Goal: Task Accomplishment & Management: Manage account settings

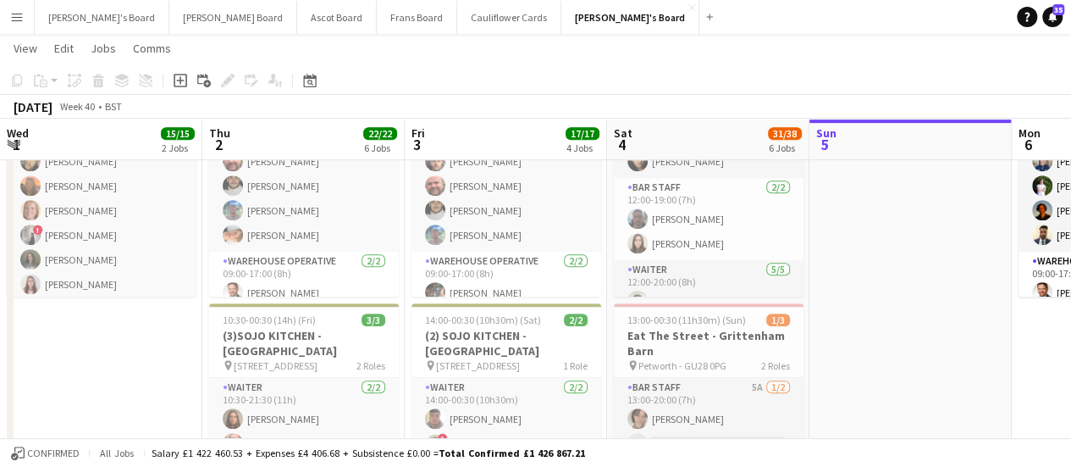
scroll to position [0, 405]
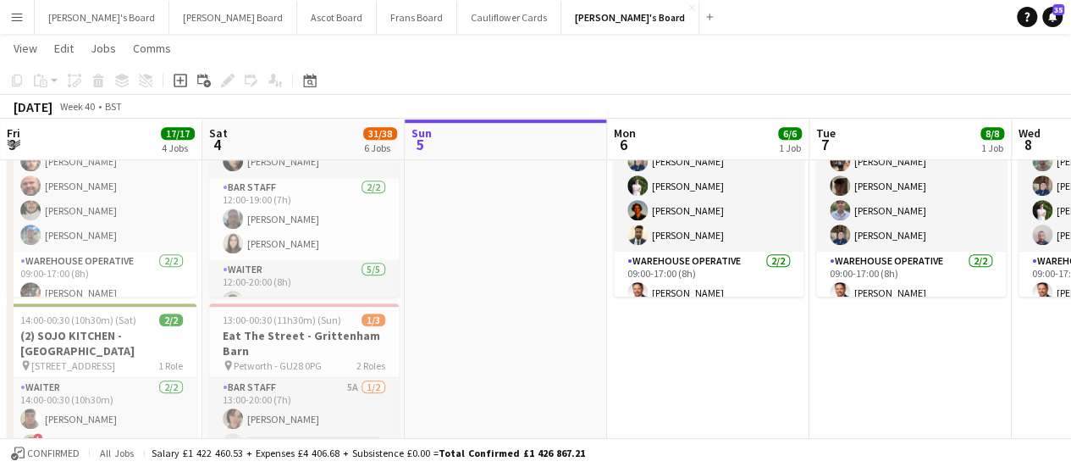
click at [421, 33] on div "Jakub's Board Close Dean's Board Close Ascot Board Close Frans Board Close Caul…" at bounding box center [377, 17] width 686 height 34
click at [457, 10] on button "Cauliflower Cards Close" at bounding box center [509, 17] width 104 height 33
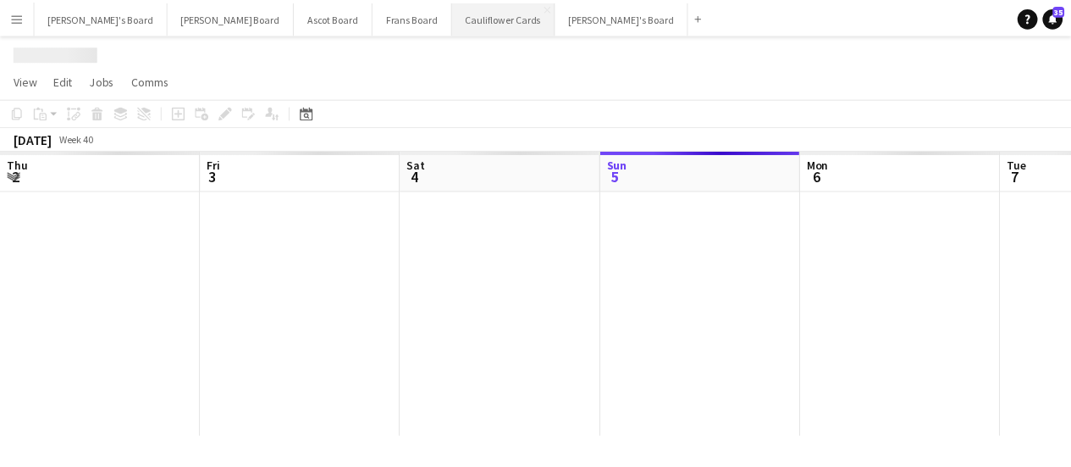
scroll to position [0, 405]
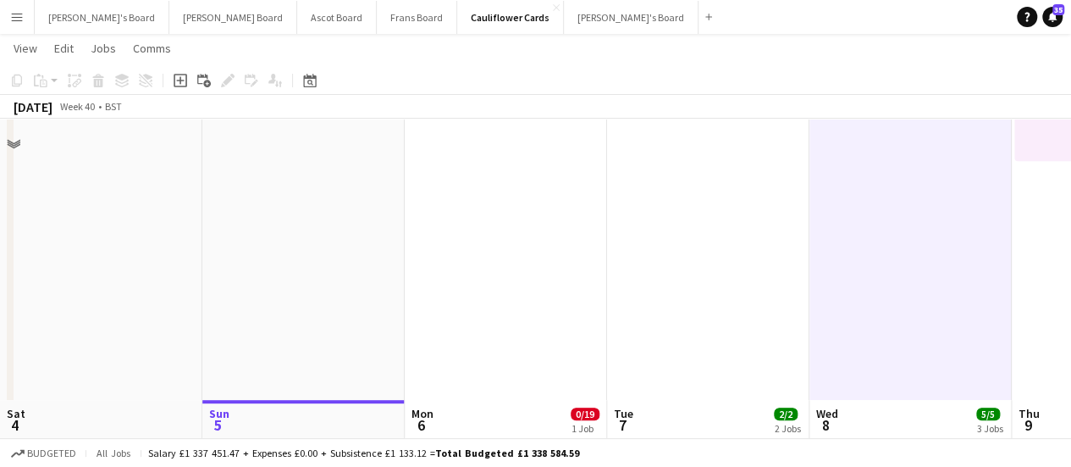
scroll to position [324, 0]
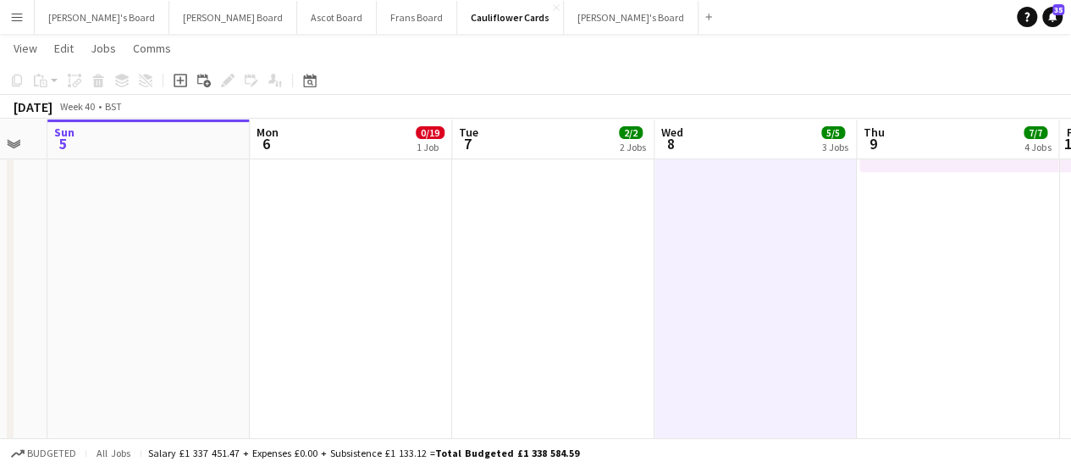
drag, startPoint x: 958, startPoint y: 316, endPoint x: 805, endPoint y: 314, distance: 153.3
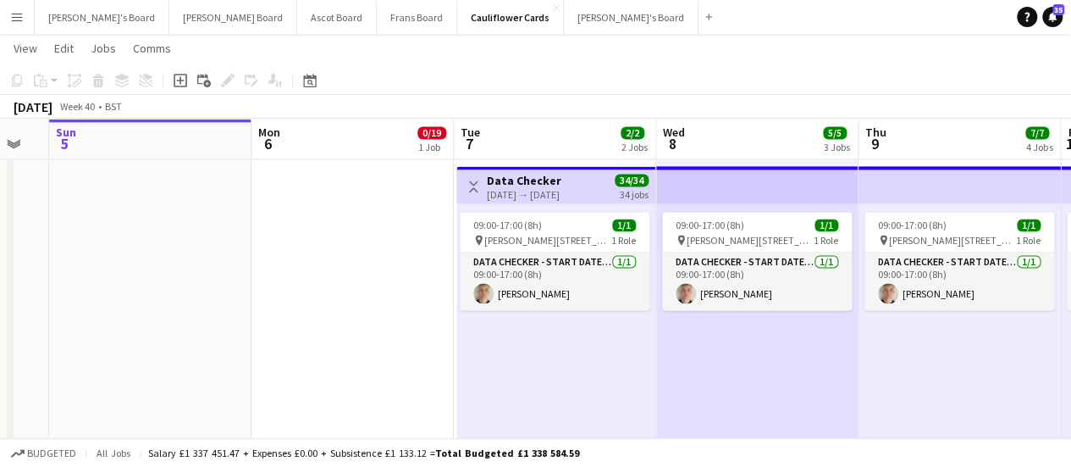
scroll to position [1297, 0]
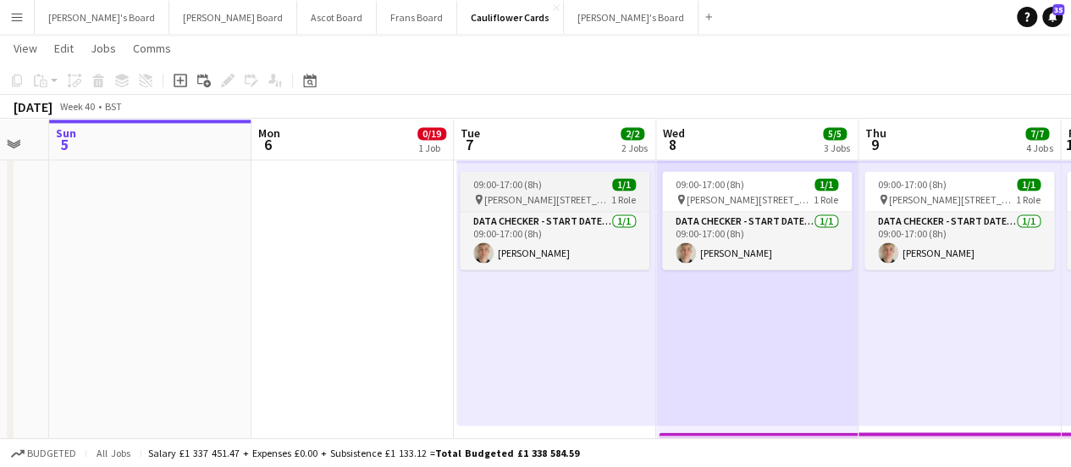
click at [552, 174] on app-job-card "09:00-17:00 (8h) 1/1 pin Woolmer Trading Estate, Woolmer Way, Bordon, Hampshire…" at bounding box center [555, 220] width 190 height 98
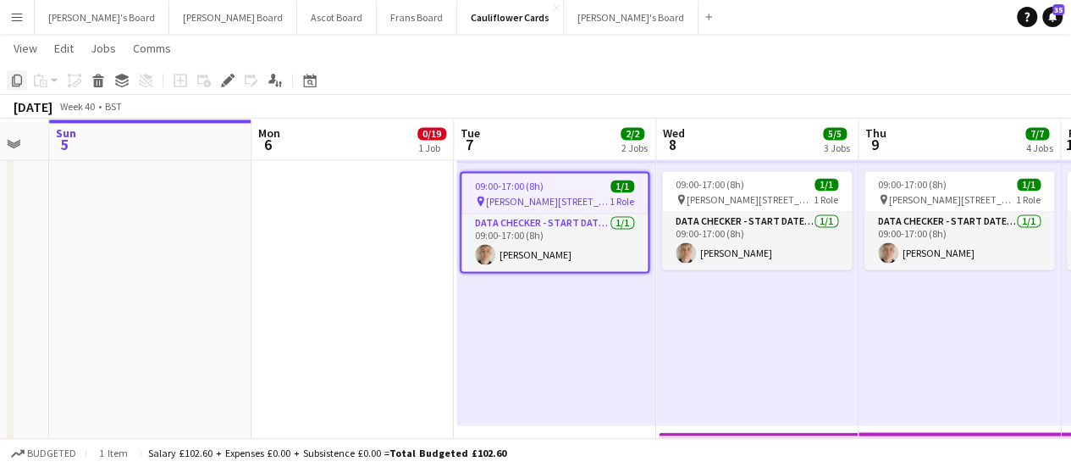
click at [14, 85] on icon "Copy" at bounding box center [17, 81] width 14 height 14
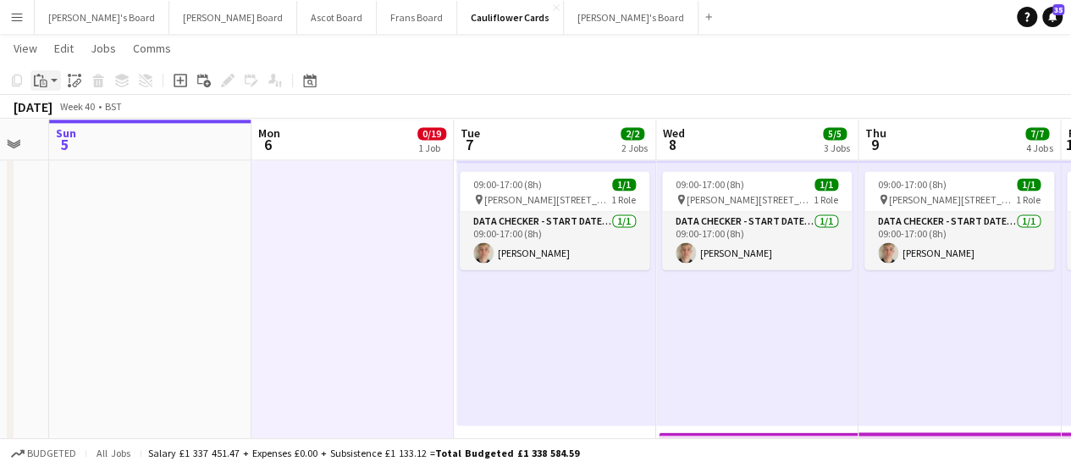
click at [45, 87] on div "Paste" at bounding box center [40, 80] width 20 height 20
click at [54, 113] on link "Paste Ctrl+V" at bounding box center [124, 112] width 159 height 15
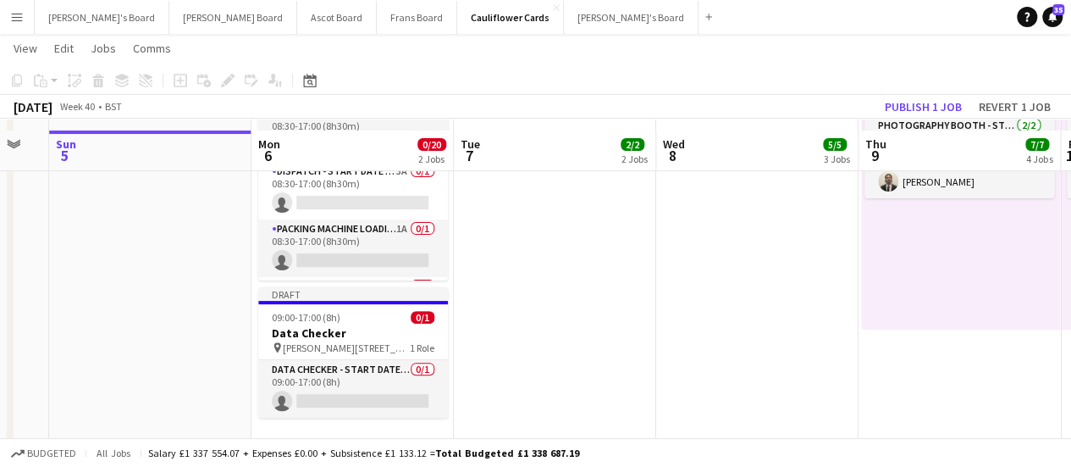
scroll to position [185, 0]
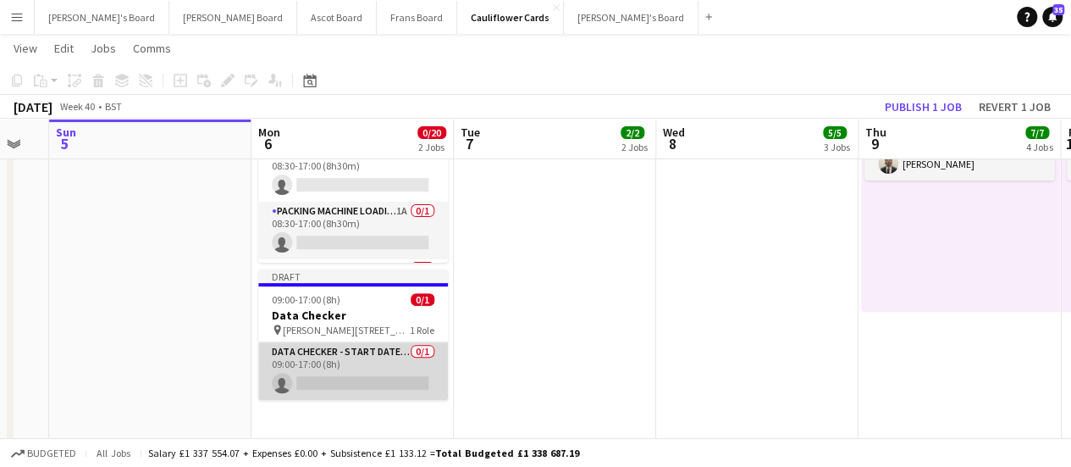
click at [393, 375] on app-card-role "DATA CHECKER - START DATE 7TH OCT 0/1 09:00-17:00 (8h) single-neutral-actions" at bounding box center [353, 371] width 190 height 58
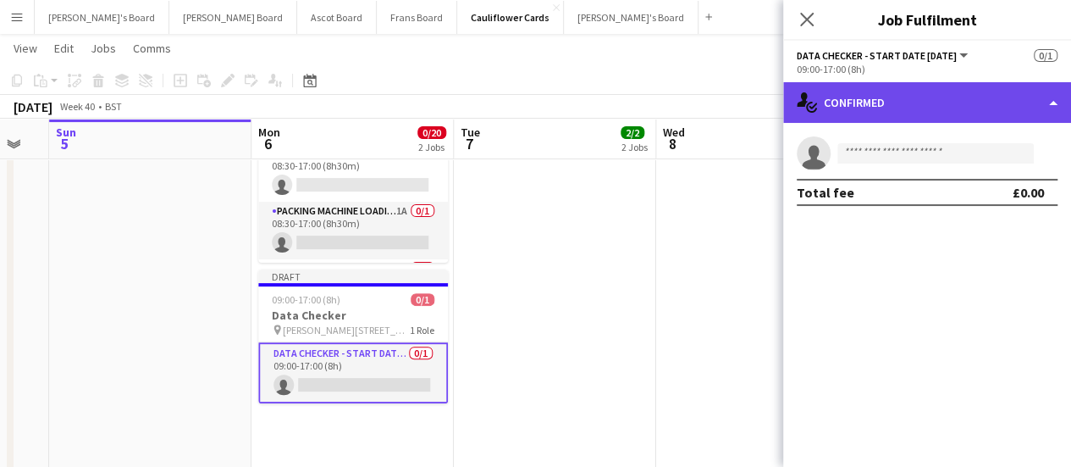
click at [959, 119] on div "single-neutral-actions-check-2 Confirmed" at bounding box center [927, 102] width 288 height 41
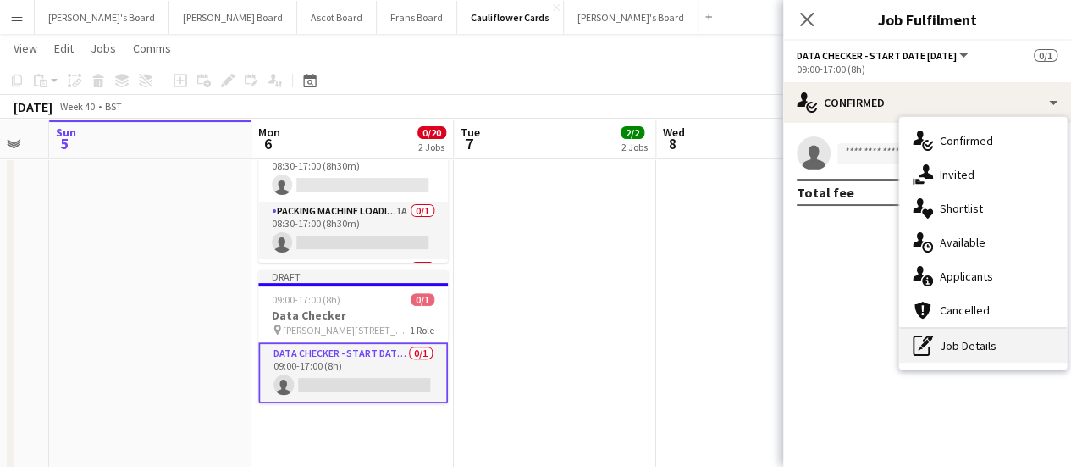
click at [946, 350] on div "pen-write Job Details" at bounding box center [983, 346] width 168 height 34
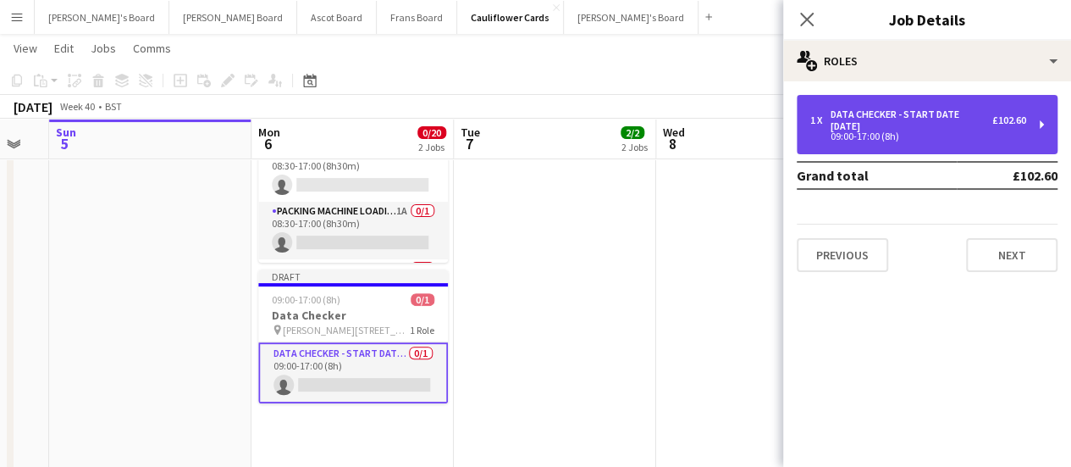
click at [859, 121] on div "DATA CHECKER - START DATE [DATE]" at bounding box center [912, 120] width 162 height 24
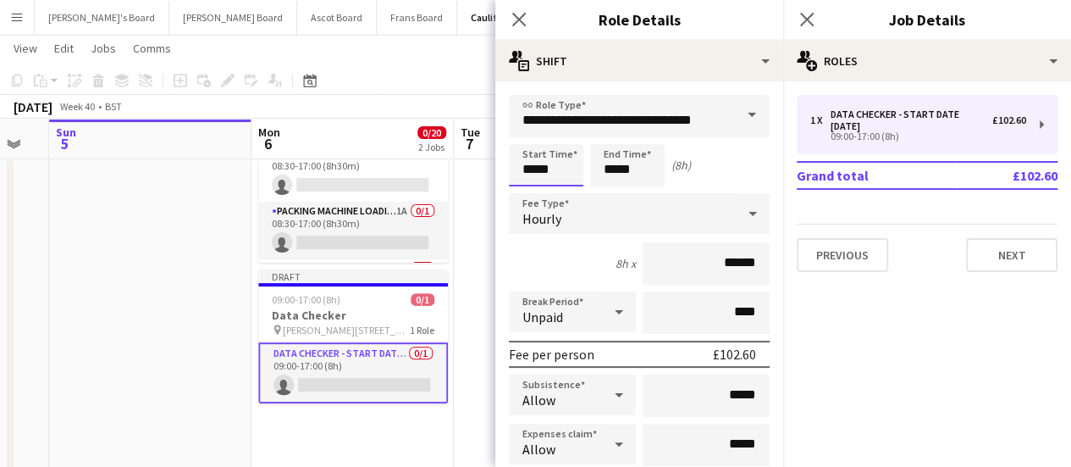
click at [537, 172] on input "*****" at bounding box center [546, 165] width 75 height 42
type input "*****"
click at [625, 170] on input "*****" at bounding box center [627, 165] width 75 height 42
type input "*****"
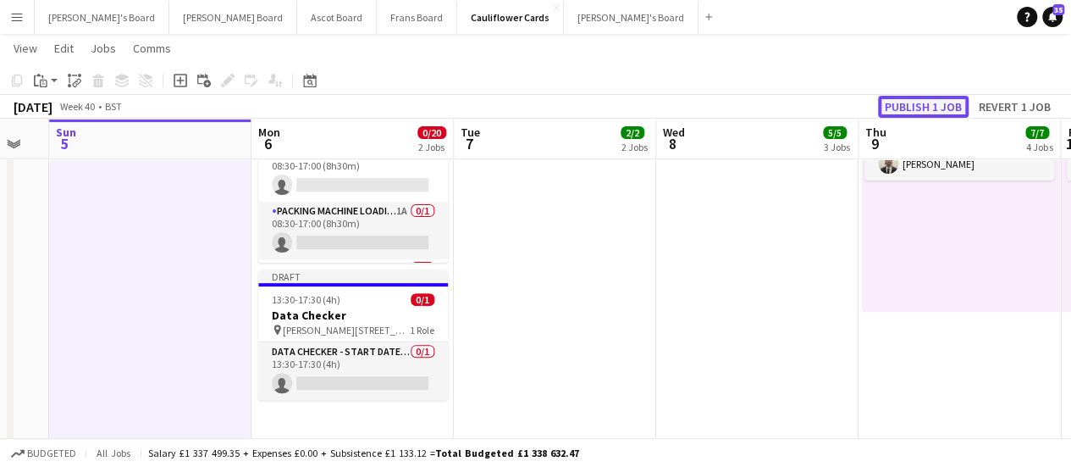
click at [910, 108] on button "Publish 1 job" at bounding box center [923, 107] width 91 height 22
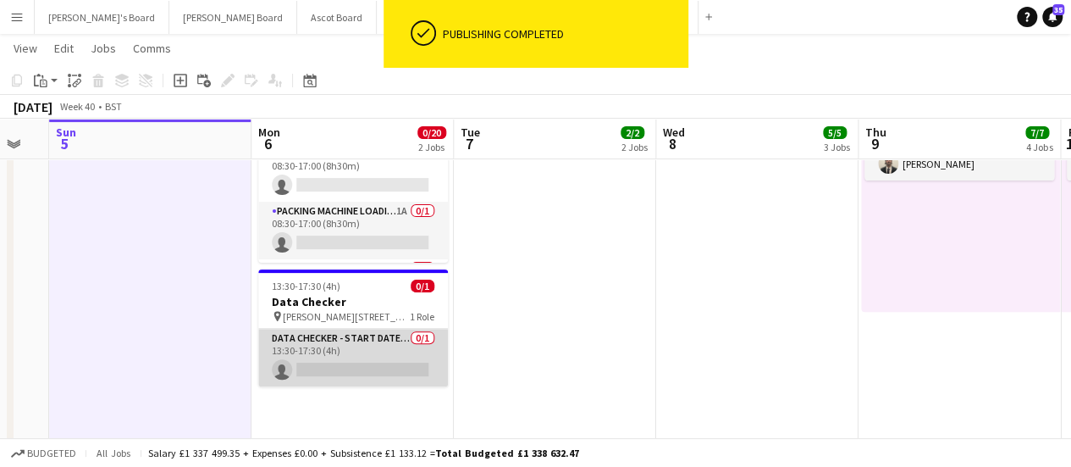
click at [401, 360] on app-card-role "DATA CHECKER - START DATE 7TH OCT 0/1 13:30-17:30 (4h) single-neutral-actions" at bounding box center [353, 358] width 190 height 58
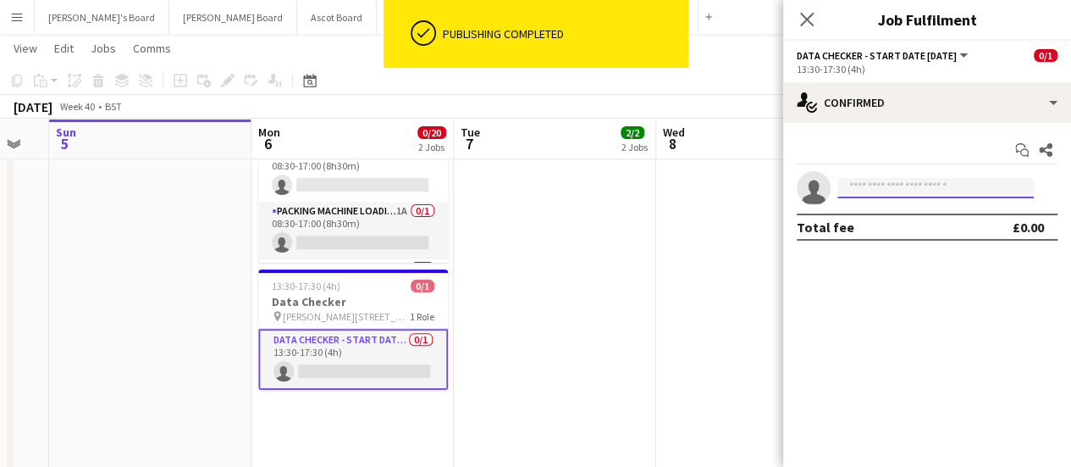
click at [925, 197] on input at bounding box center [936, 188] width 196 height 20
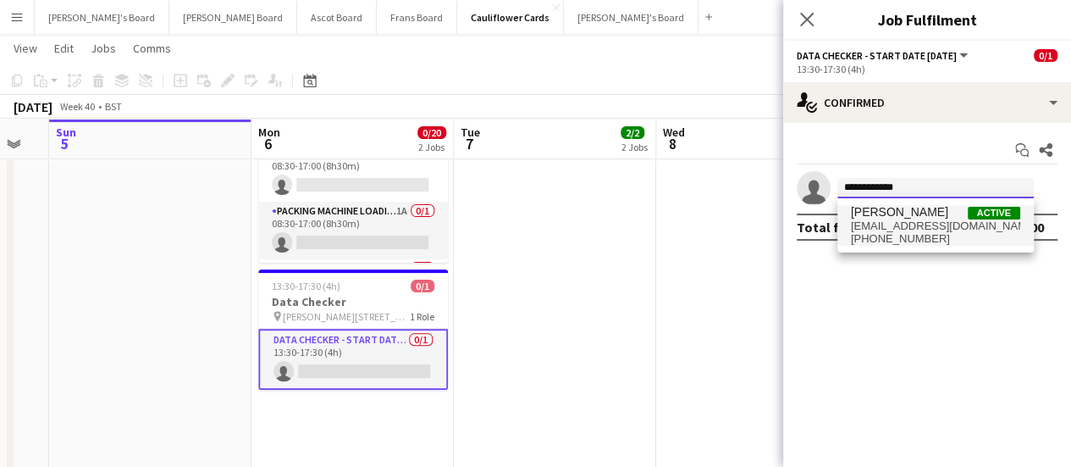
type input "**********"
click at [916, 216] on span "[PERSON_NAME]" at bounding box center [899, 212] width 97 height 14
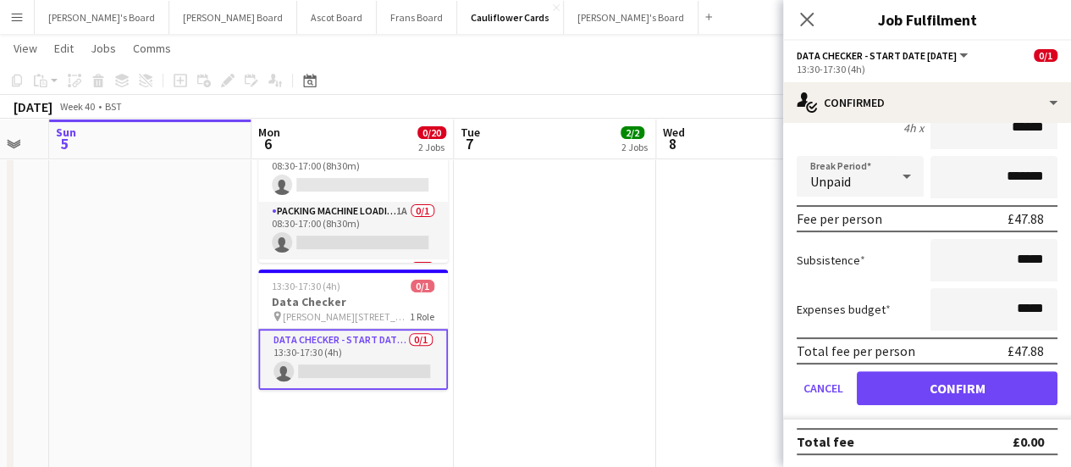
scroll to position [171, 0]
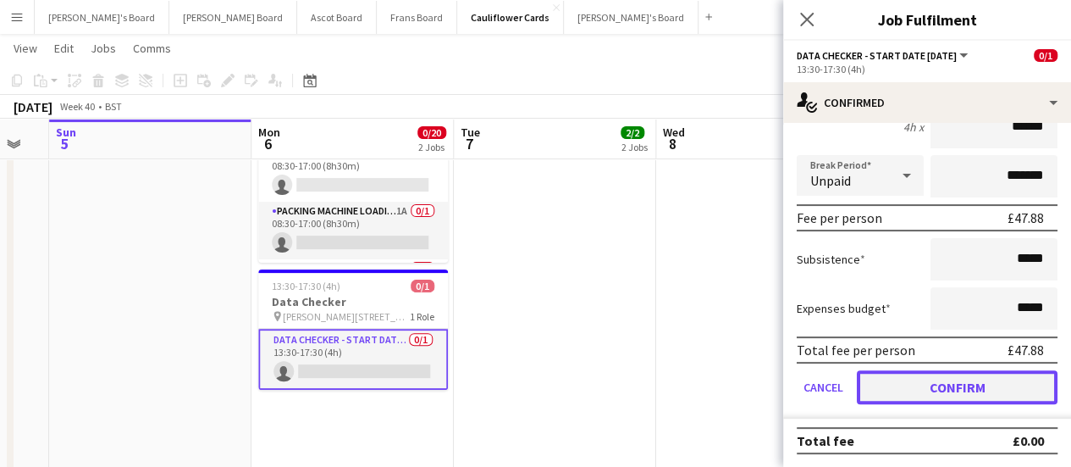
click at [927, 382] on button "Confirm" at bounding box center [957, 387] width 201 height 34
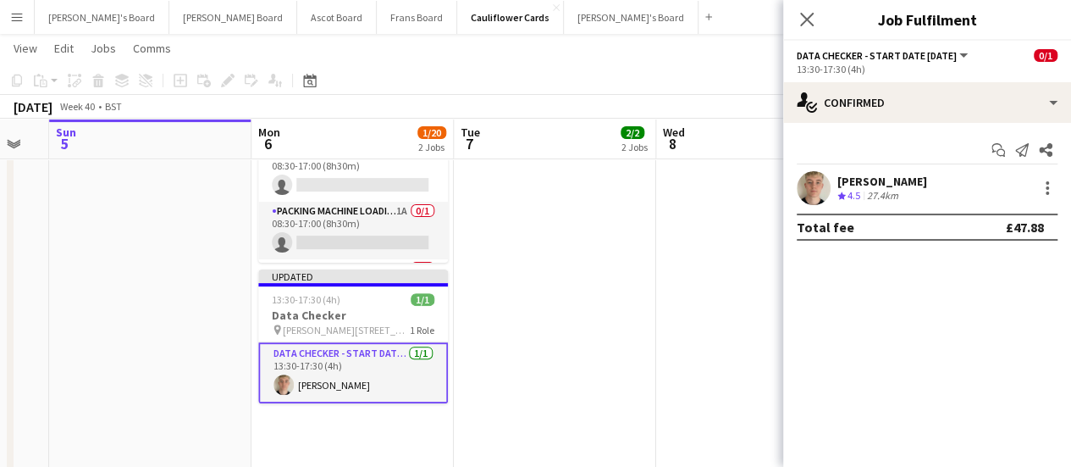
scroll to position [0, 0]
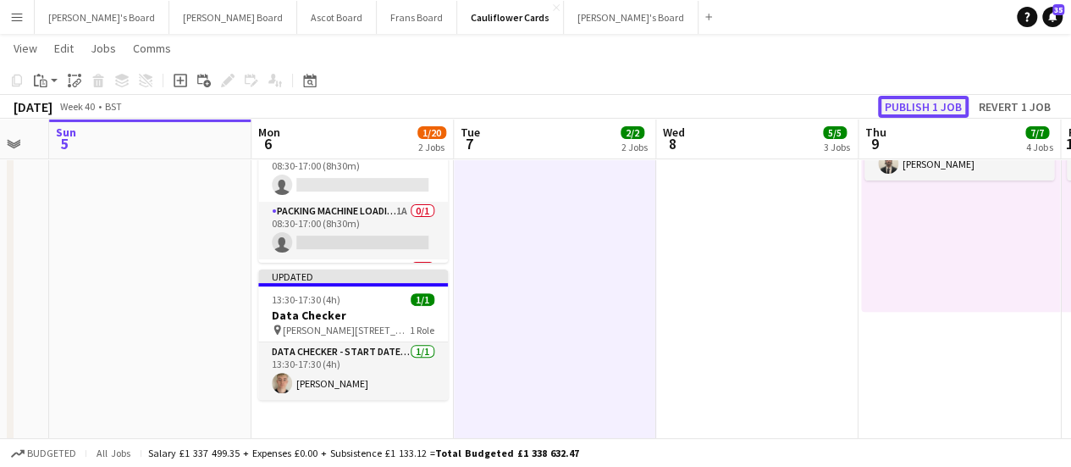
click at [937, 102] on button "Publish 1 job" at bounding box center [923, 107] width 91 height 22
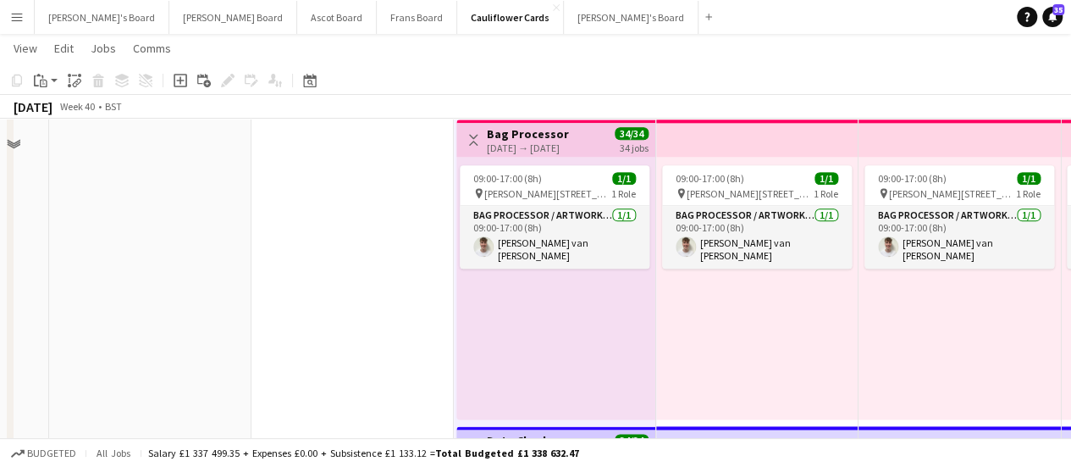
scroll to position [1021, 0]
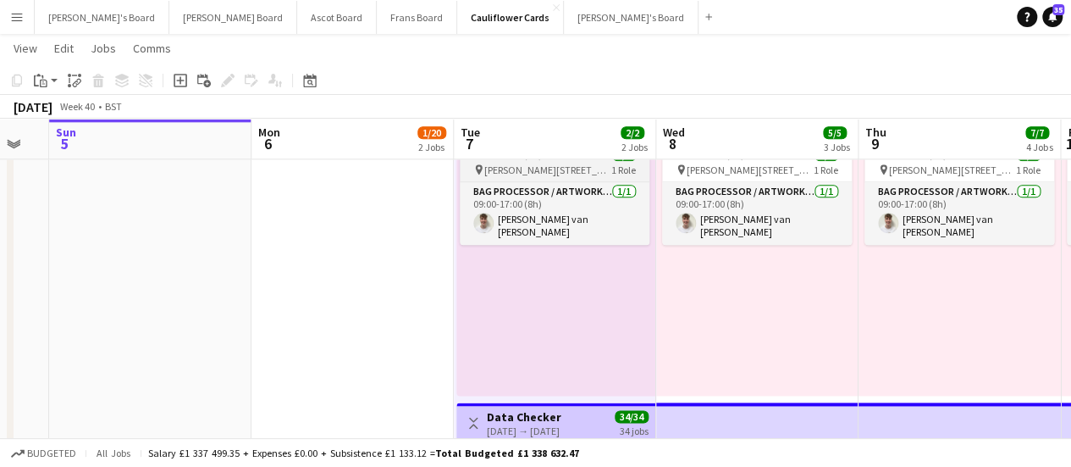
click at [522, 170] on span "Woolmer Trading Estate, Woolmer Way, Bordon, Hampshire, GU35 9QF" at bounding box center [547, 169] width 127 height 13
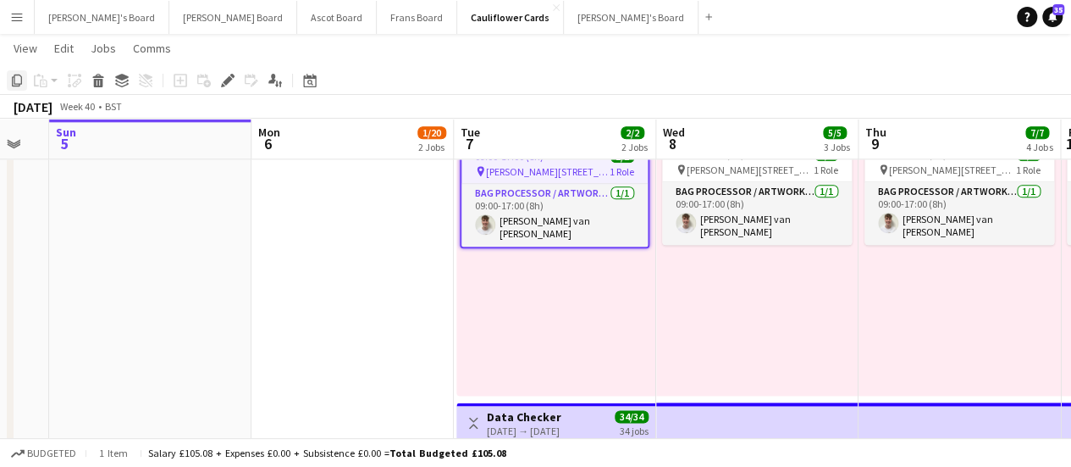
click at [19, 82] on icon "Copy" at bounding box center [17, 81] width 14 height 14
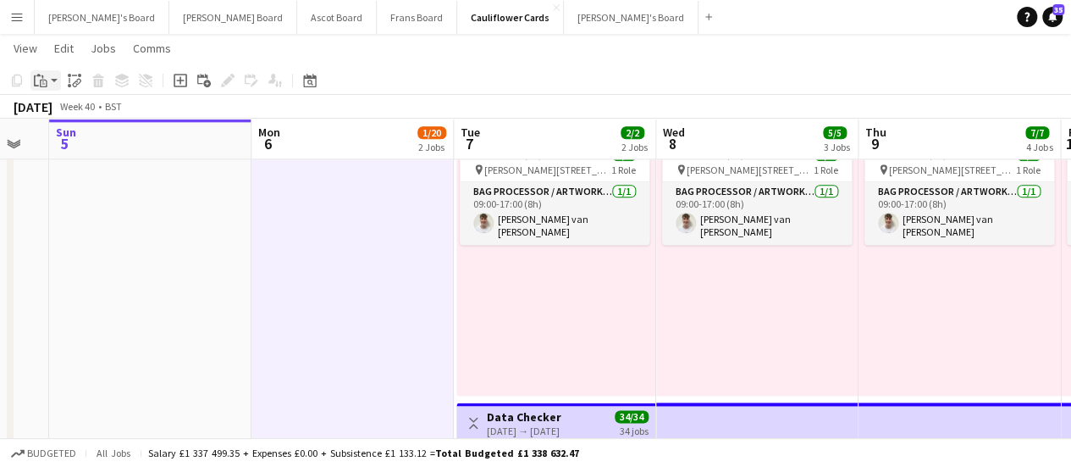
click at [39, 86] on icon "Paste" at bounding box center [41, 81] width 14 height 14
click at [69, 139] on link "Paste with crew Ctrl+Shift+V" at bounding box center [124, 141] width 159 height 15
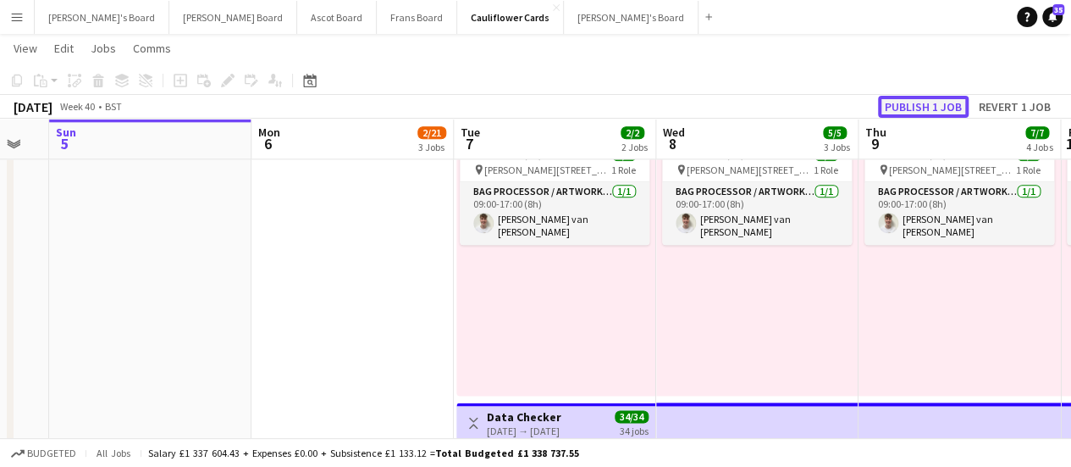
click at [909, 110] on button "Publish 1 job" at bounding box center [923, 107] width 91 height 22
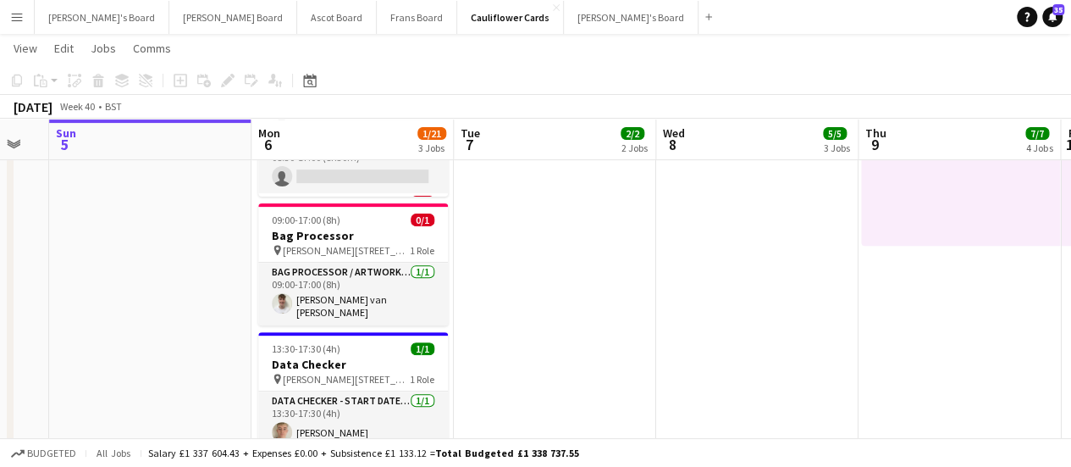
scroll to position [257, 0]
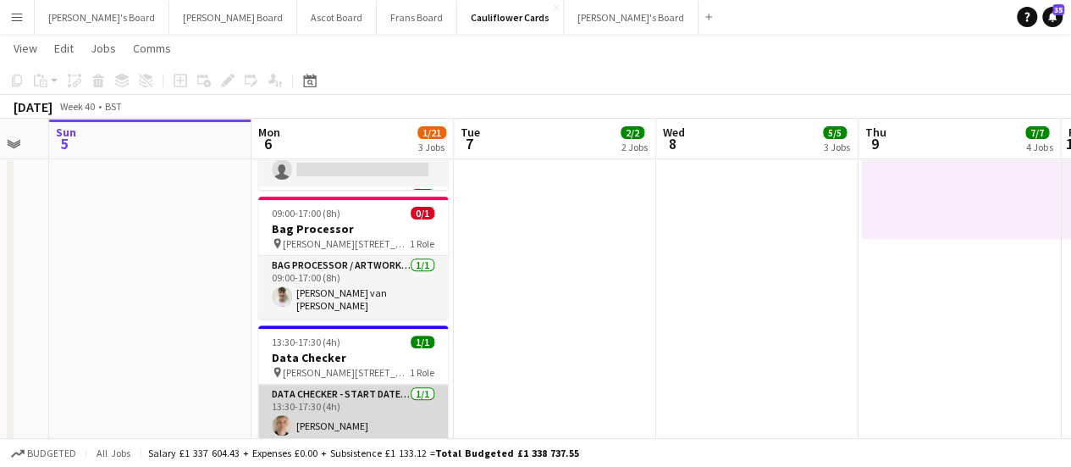
click at [354, 389] on app-card-role "DATA CHECKER - START DATE 7TH OCT 1/1 13:30-17:30 (4h) Sam Anderson" at bounding box center [353, 413] width 190 height 58
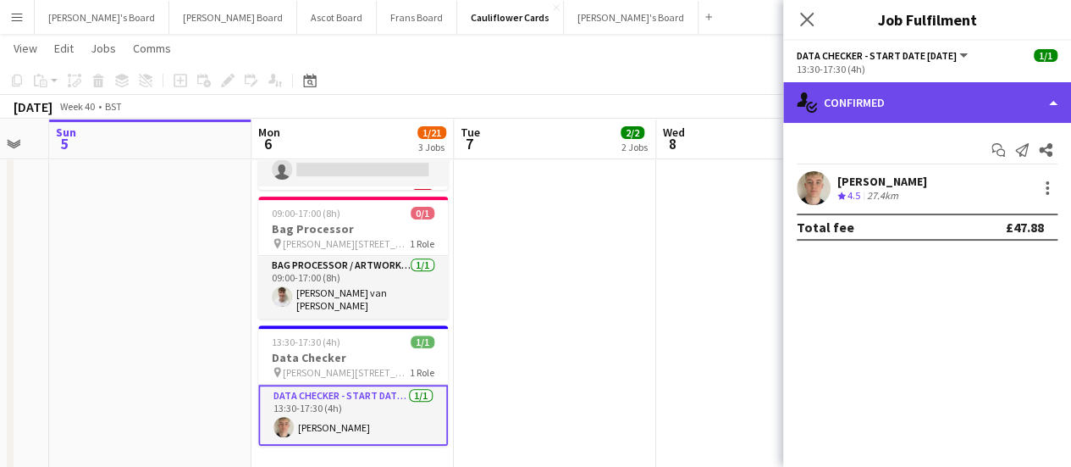
click at [903, 97] on div "single-neutral-actions-check-2 Confirmed" at bounding box center [927, 102] width 288 height 41
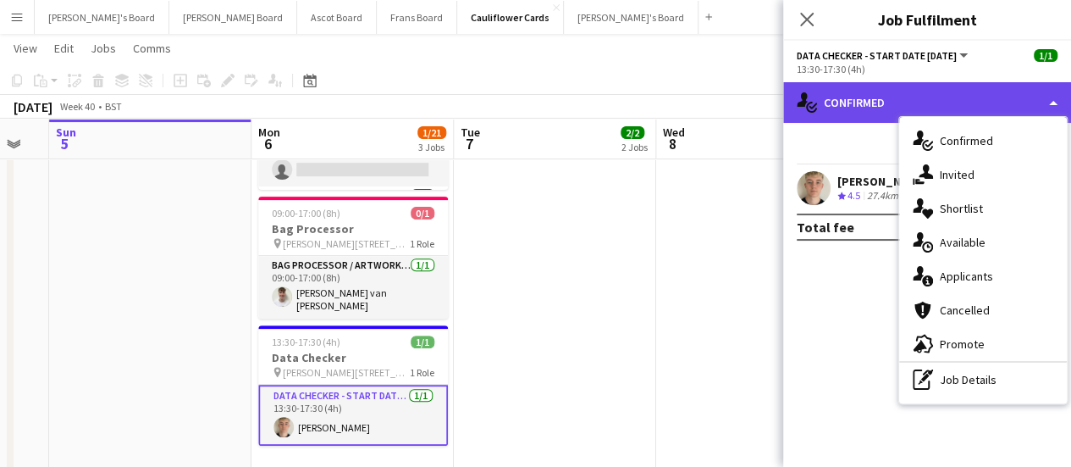
click at [903, 97] on div "single-neutral-actions-check-2 Confirmed" at bounding box center [927, 102] width 288 height 41
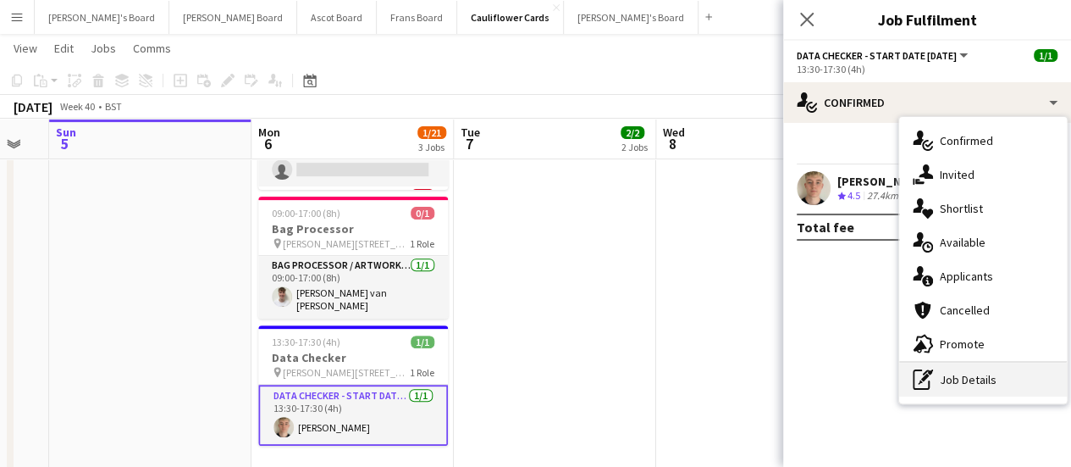
click at [969, 379] on div "pen-write Job Details" at bounding box center [983, 379] width 168 height 34
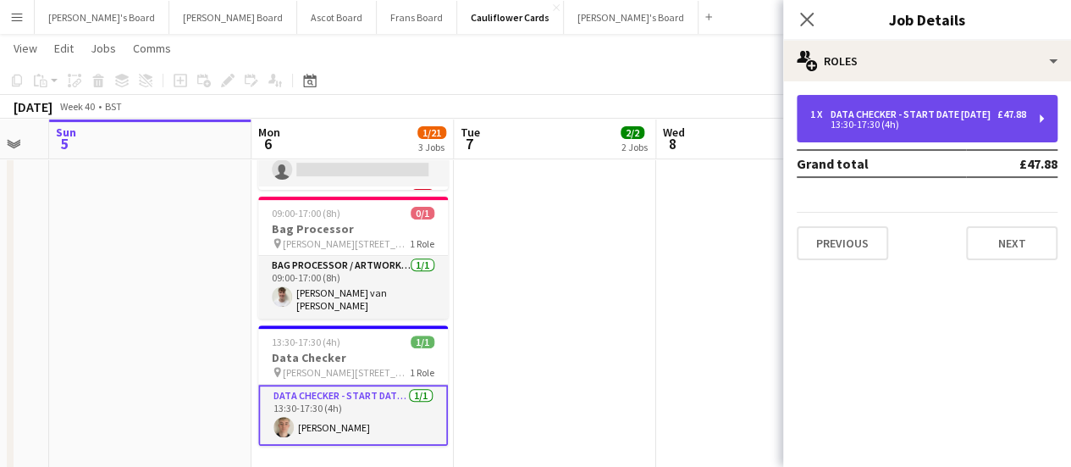
click at [842, 109] on div "DATA CHECKER - START DATE [DATE]" at bounding box center [914, 114] width 167 height 12
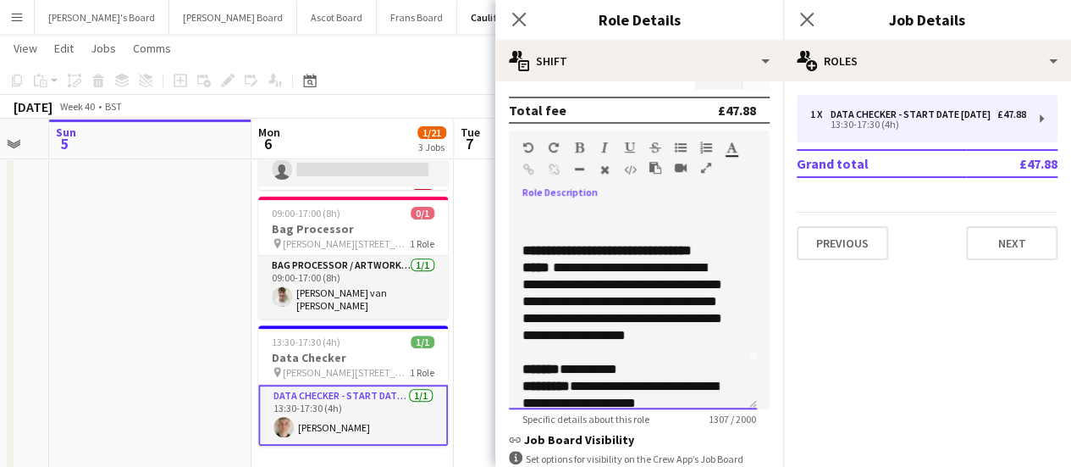
scroll to position [54, 0]
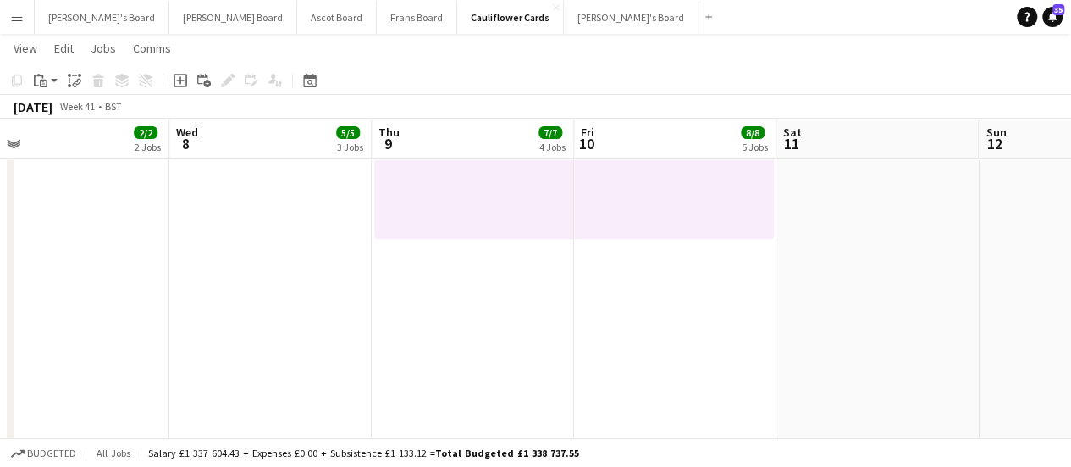
drag, startPoint x: 826, startPoint y: 327, endPoint x: 329, endPoint y: 263, distance: 500.3
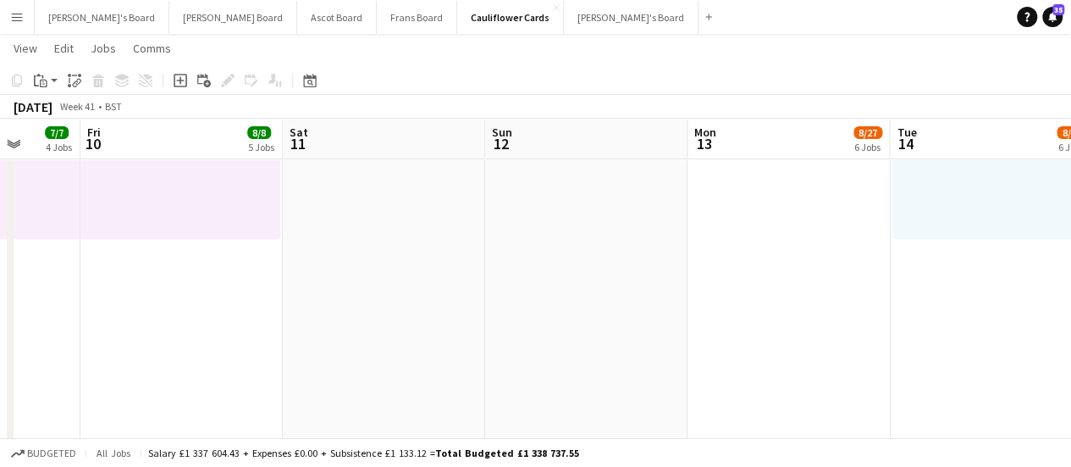
scroll to position [0, 744]
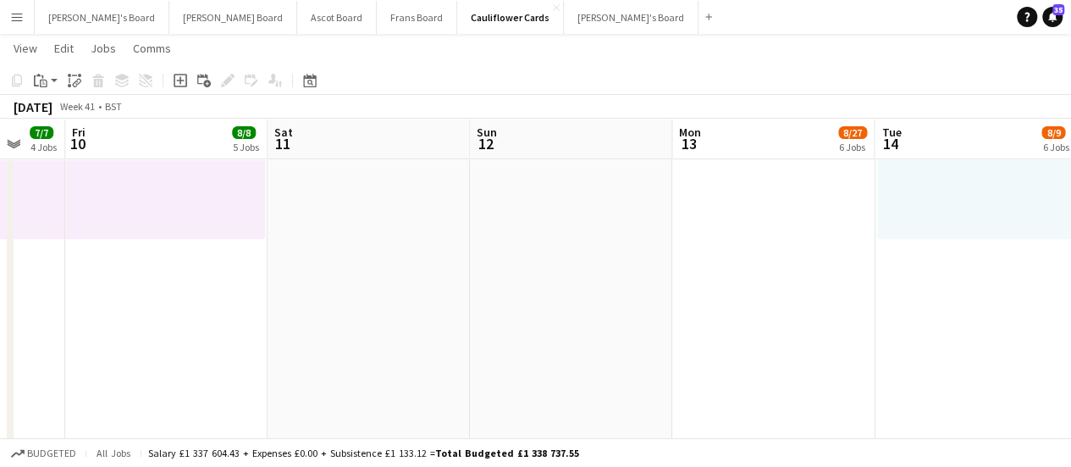
drag, startPoint x: 905, startPoint y: 284, endPoint x: 405, endPoint y: 277, distance: 499.7
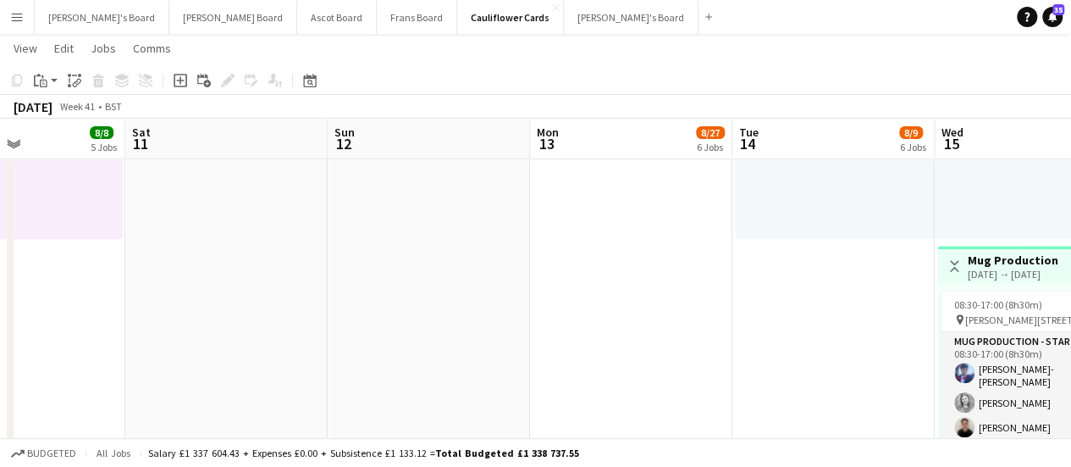
drag, startPoint x: 405, startPoint y: 277, endPoint x: 715, endPoint y: 262, distance: 310.3
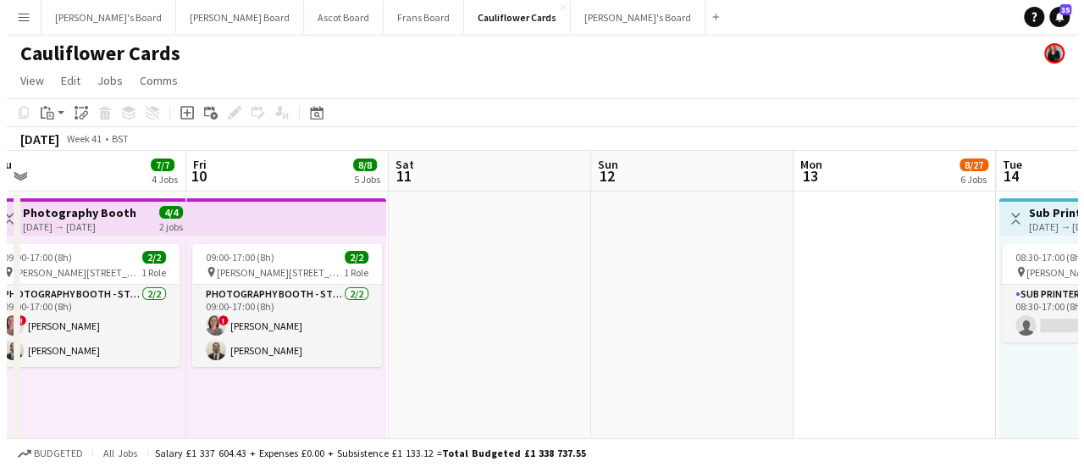
scroll to position [0, 400]
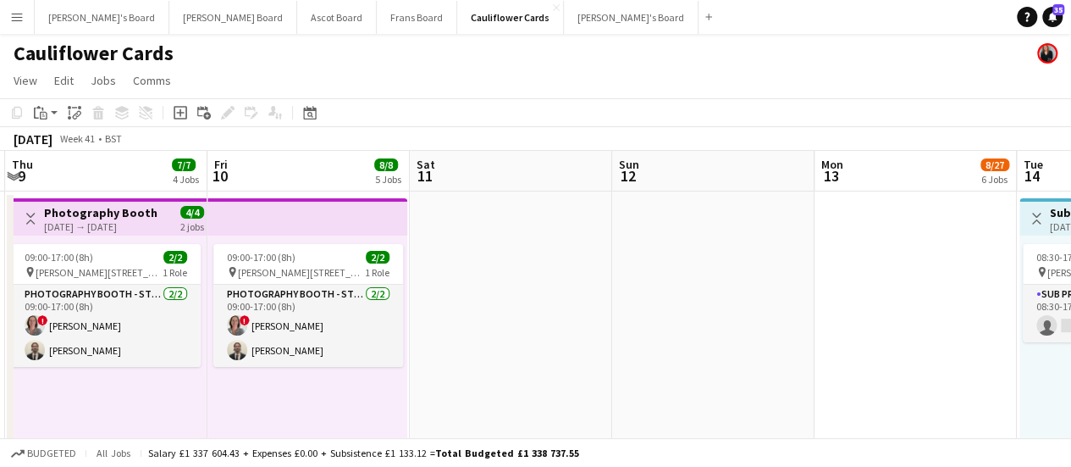
drag, startPoint x: 284, startPoint y: 319, endPoint x: 772, endPoint y: 328, distance: 488.7
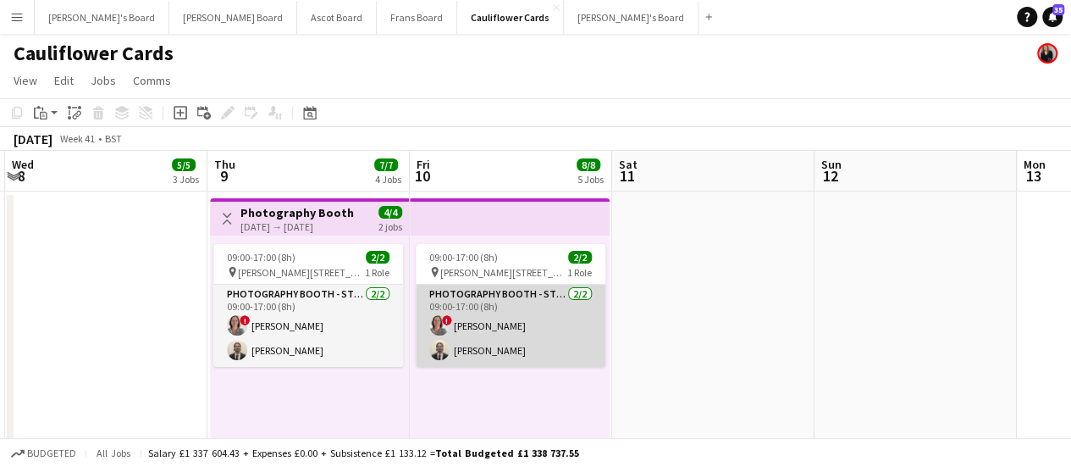
click at [503, 327] on app-card-role "Photography Booth - Start Date 9th Oct 2/2 09:00-17:00 (8h) ! Jennifer Pite Jam…" at bounding box center [511, 326] width 190 height 82
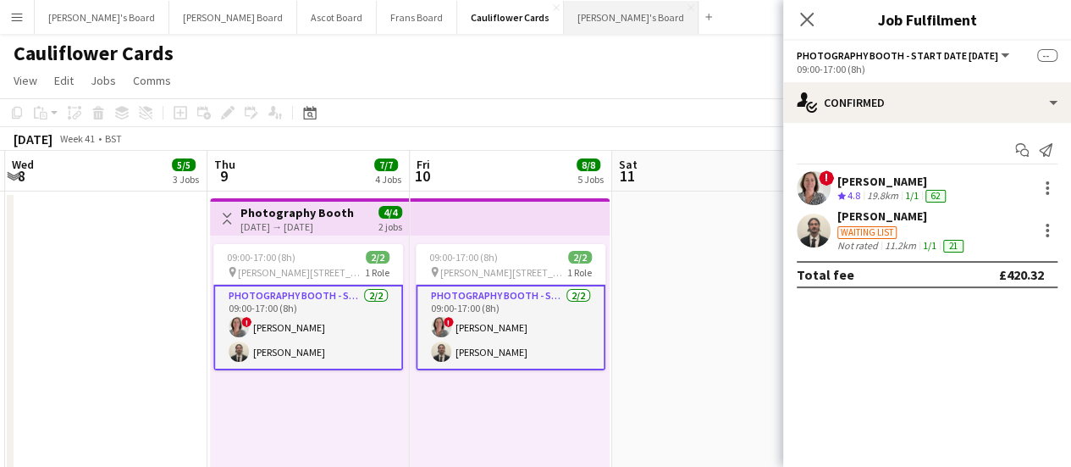
click at [564, 20] on button "[PERSON_NAME]'s Board Close" at bounding box center [631, 17] width 135 height 33
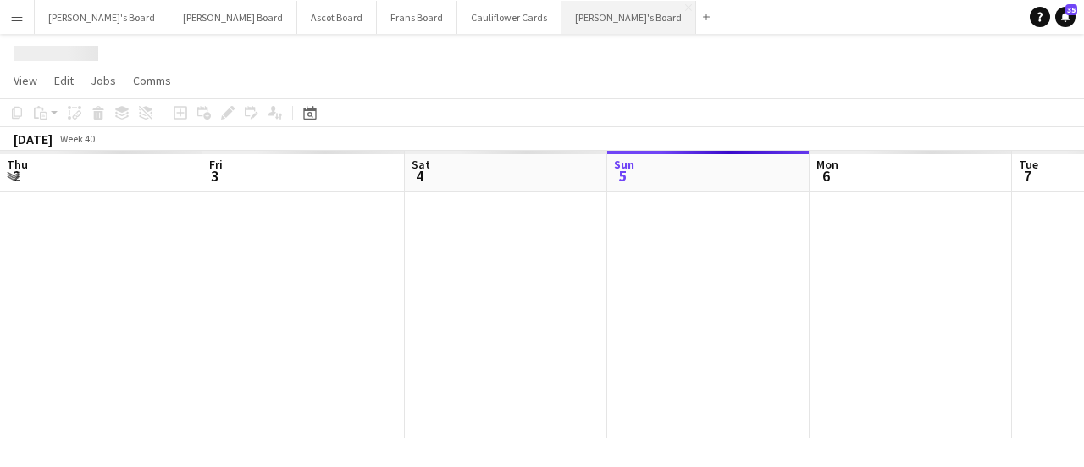
scroll to position [0, 405]
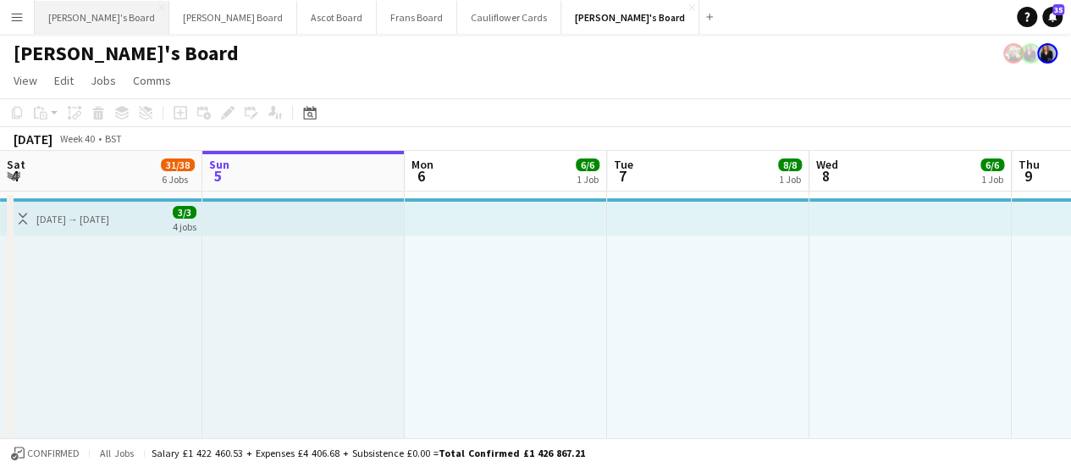
click at [66, 8] on button "Jakub's Board Close" at bounding box center [102, 17] width 135 height 33
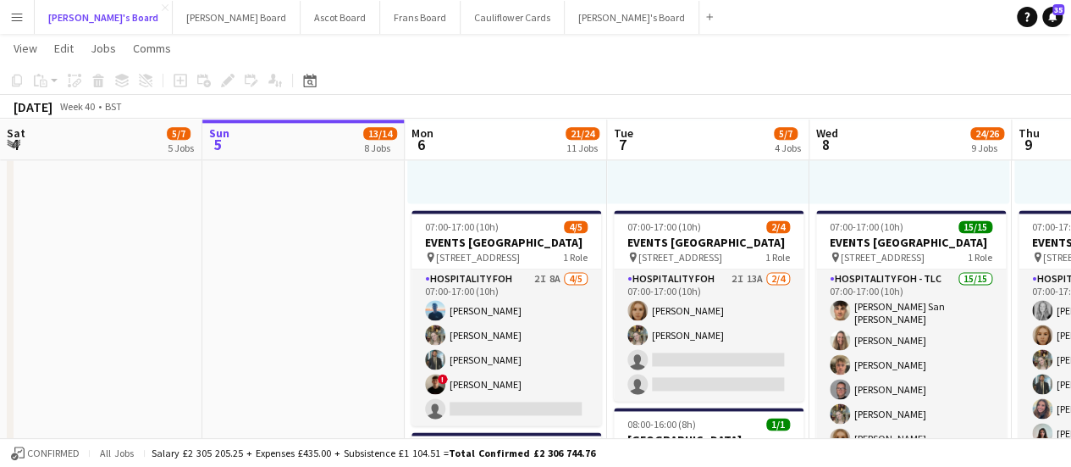
scroll to position [1090, 0]
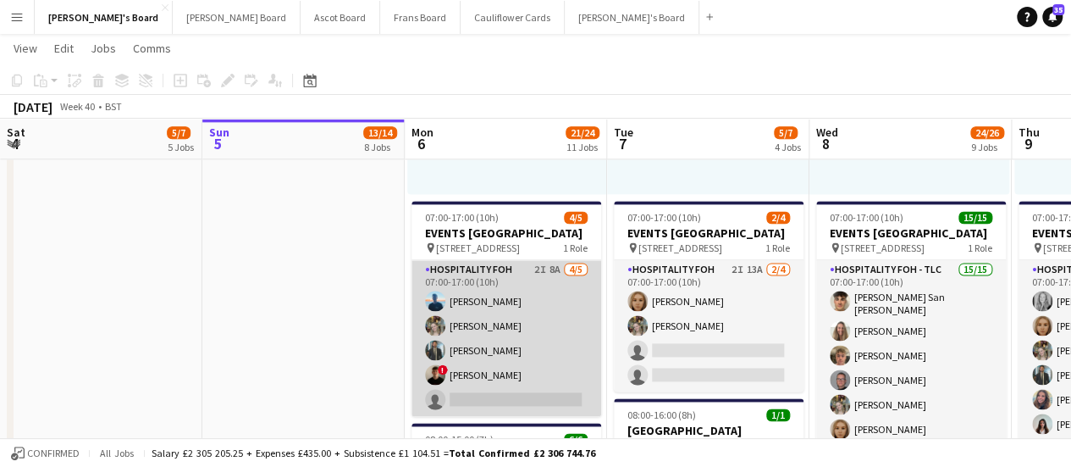
click at [571, 311] on app-card-role "Hospitality FOH 2I 8A 4/5 07:00-17:00 (10h) Daniel de Caestecker Abigail Hodkin…" at bounding box center [507, 338] width 190 height 156
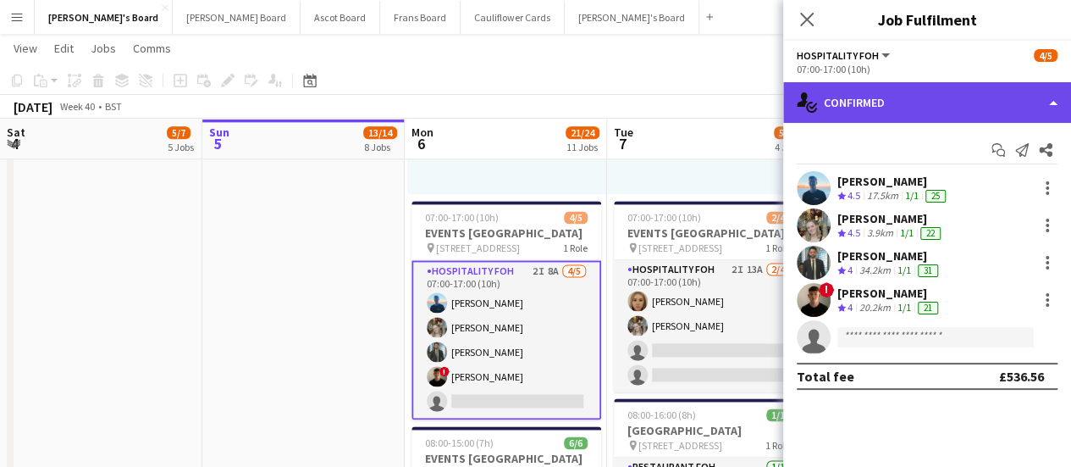
click at [953, 111] on div "single-neutral-actions-check-2 Confirmed" at bounding box center [927, 102] width 288 height 41
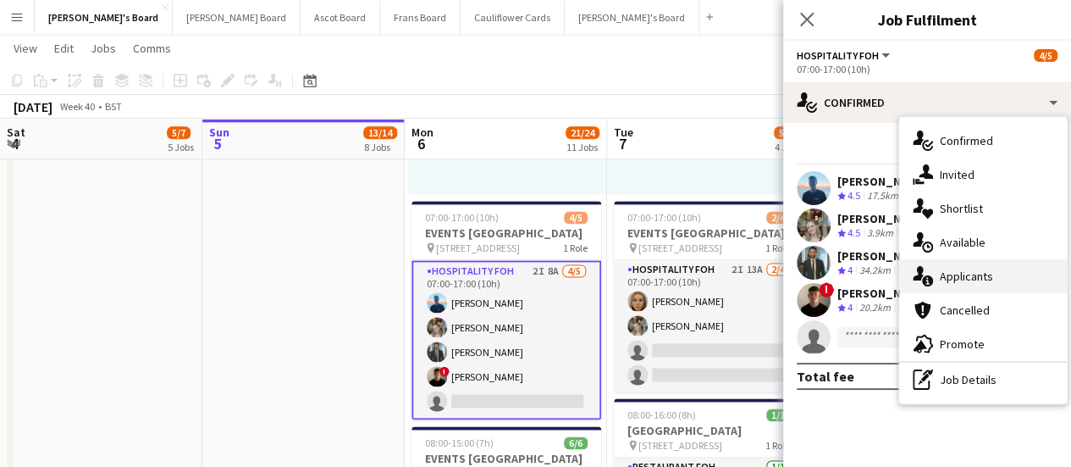
click at [982, 285] on div "single-neutral-actions-information Applicants" at bounding box center [983, 276] width 168 height 34
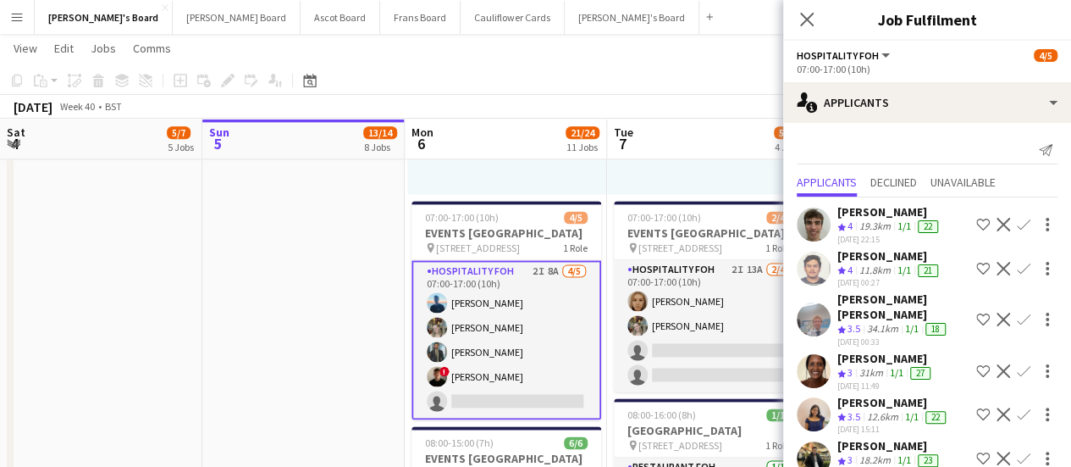
scroll to position [64, 0]
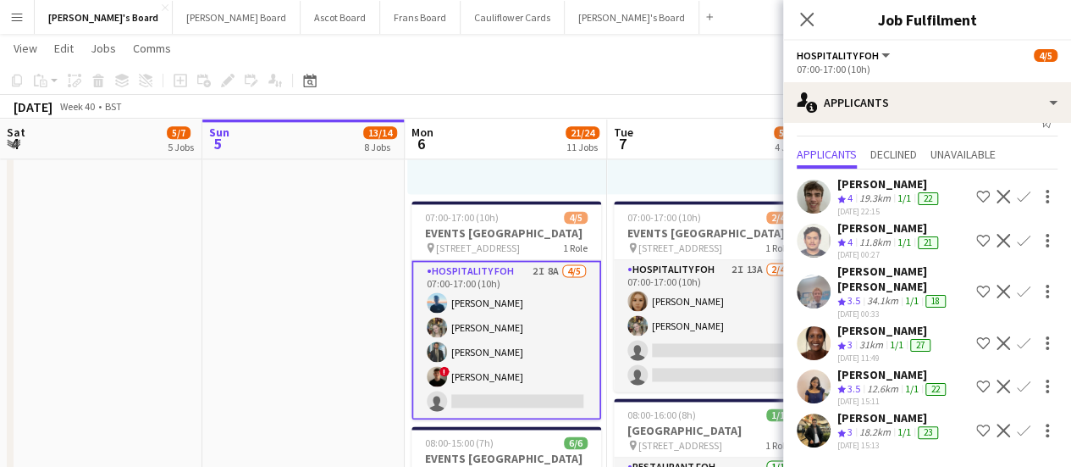
drag, startPoint x: 43, startPoint y: 451, endPoint x: 107, endPoint y: 434, distance: 65.5
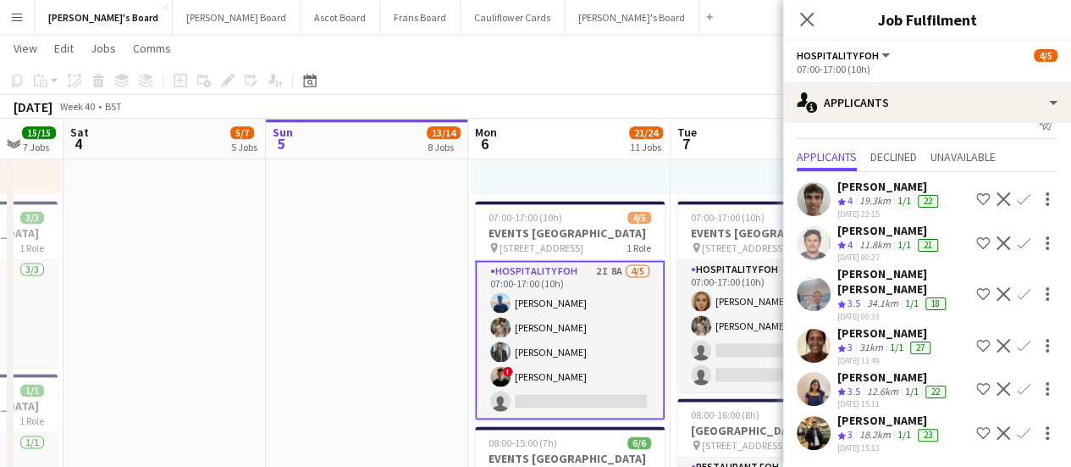
scroll to position [19, 0]
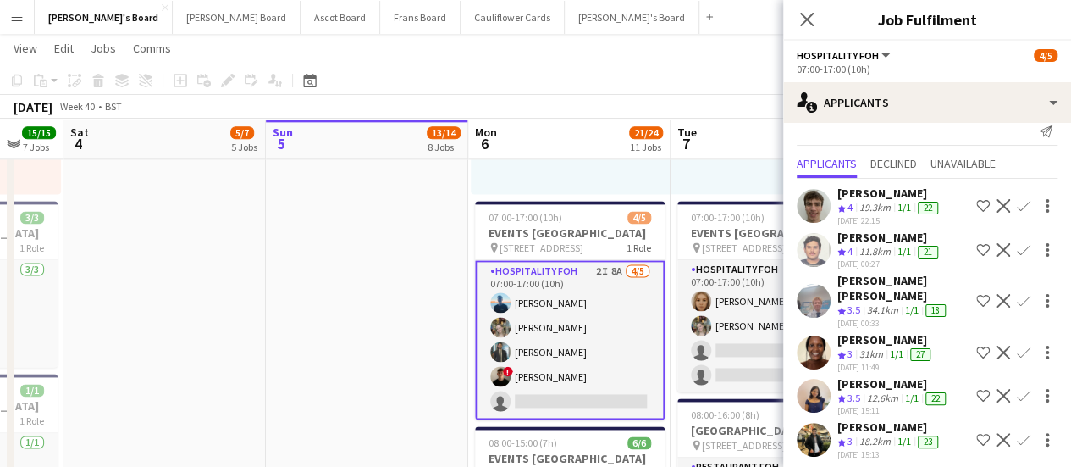
click at [434, 371] on app-date-cell "In progress 07:00-17:30 (10h30m) 2/2 EVENTS McLaren Technology Centre pin Wokin…" at bounding box center [367, 420] width 202 height 1679
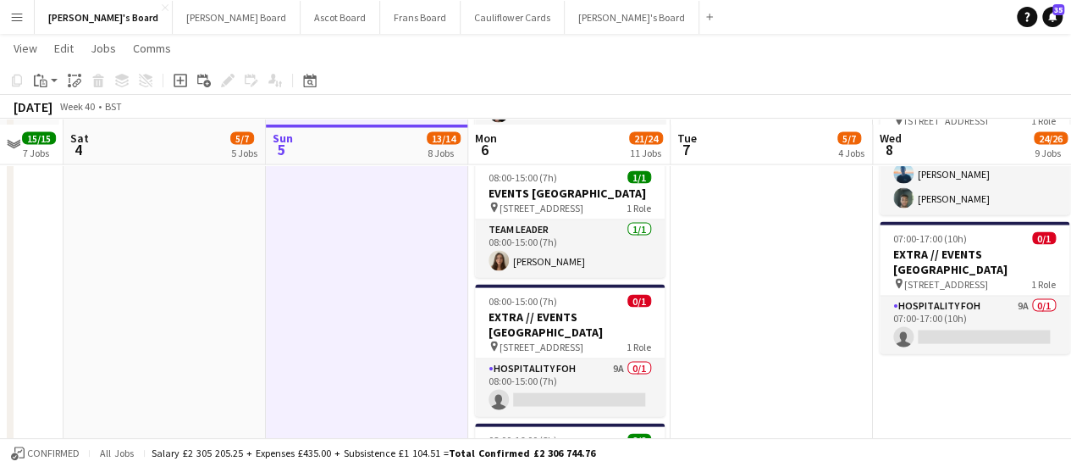
scroll to position [1608, 0]
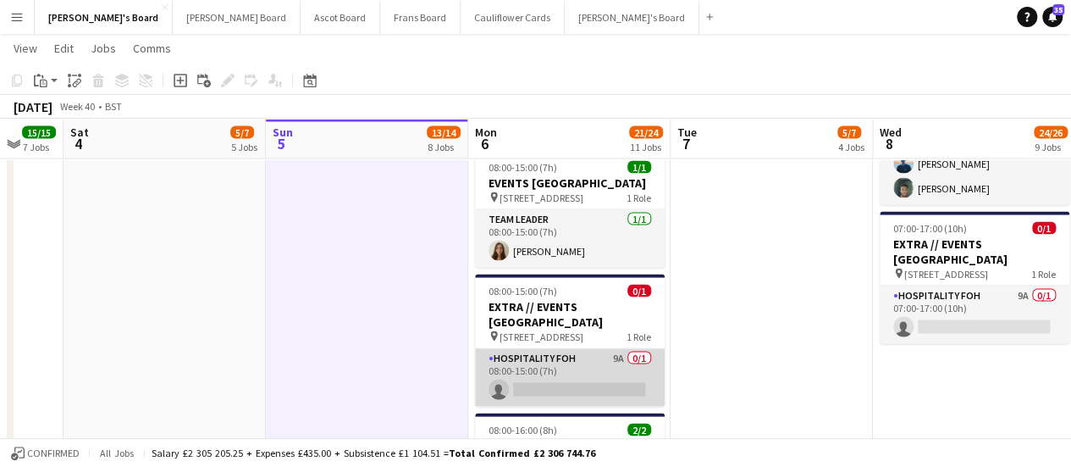
click at [642, 399] on app-card-role "Hospitality FOH 9A 0/1 08:00-15:00 (7h) single-neutral-actions" at bounding box center [570, 378] width 190 height 58
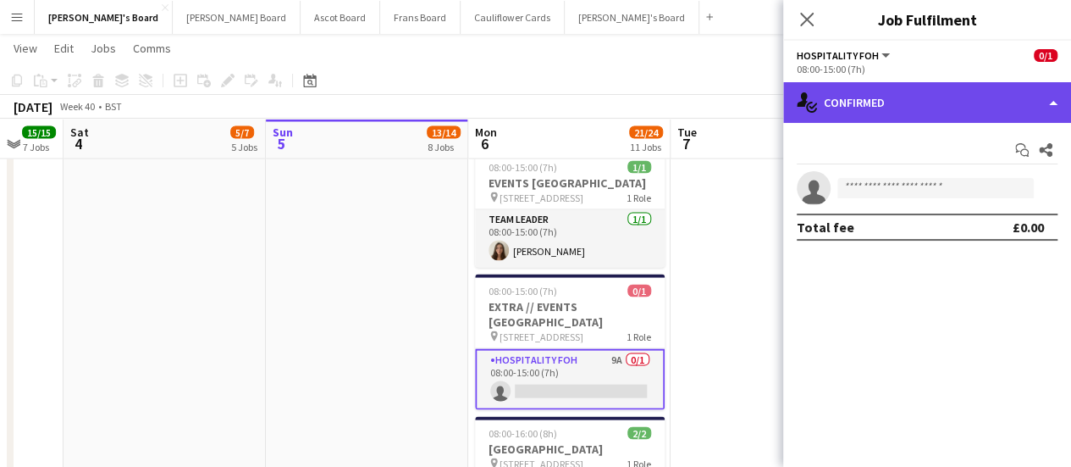
click at [962, 107] on div "single-neutral-actions-check-2 Confirmed" at bounding box center [927, 102] width 288 height 41
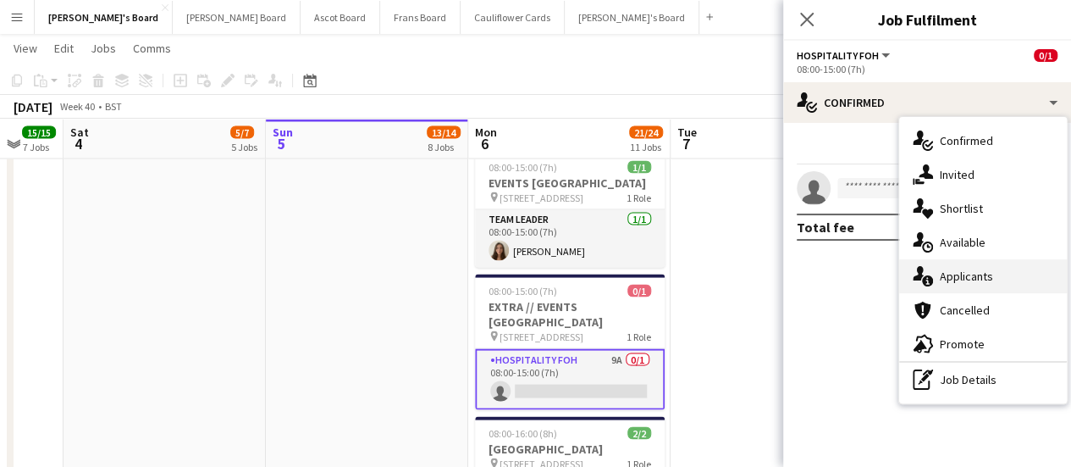
click at [943, 285] on div "single-neutral-actions-information Applicants" at bounding box center [983, 276] width 168 height 34
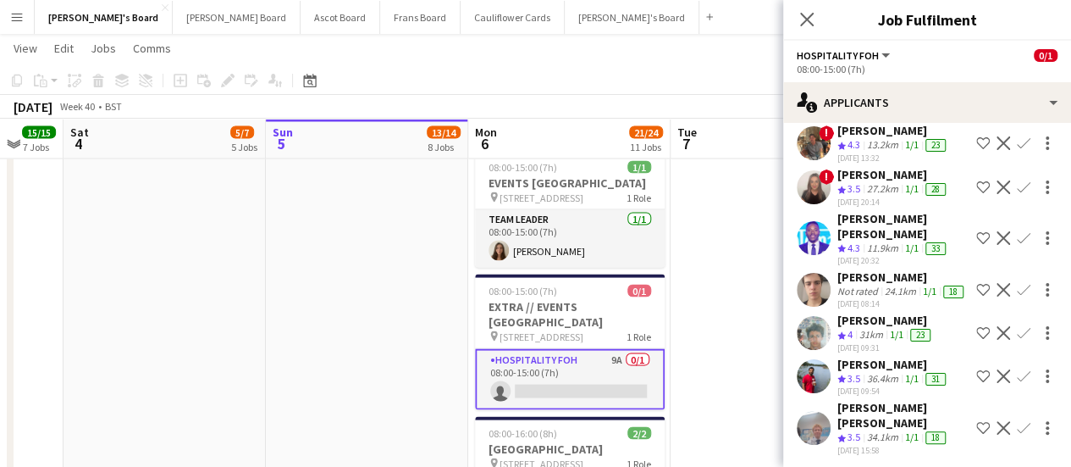
scroll to position [163, 0]
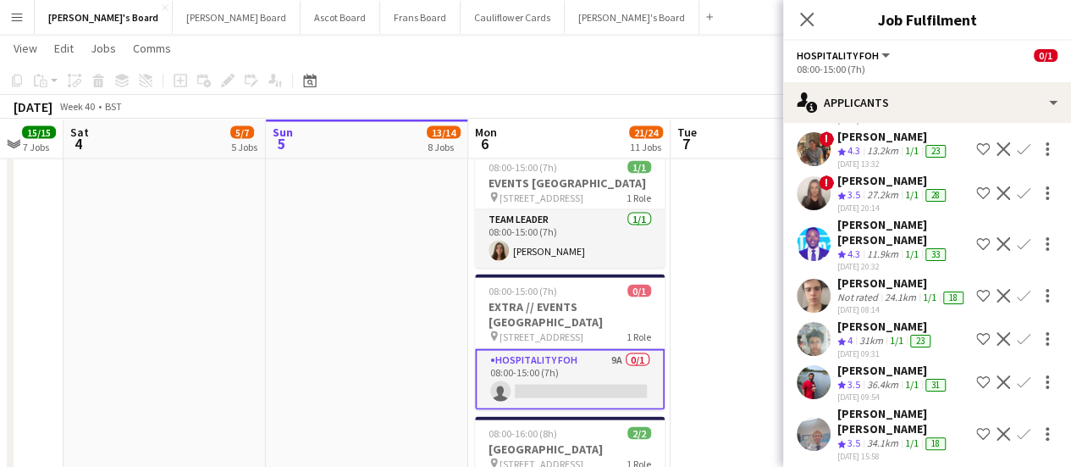
drag, startPoint x: 882, startPoint y: 234, endPoint x: 898, endPoint y: 241, distance: 17.0
click at [898, 241] on div "Antonio Ovie Obebe Crew rating 4.3 11.9km 1/1 33 04-10-2025 20:32" at bounding box center [904, 245] width 132 height 56
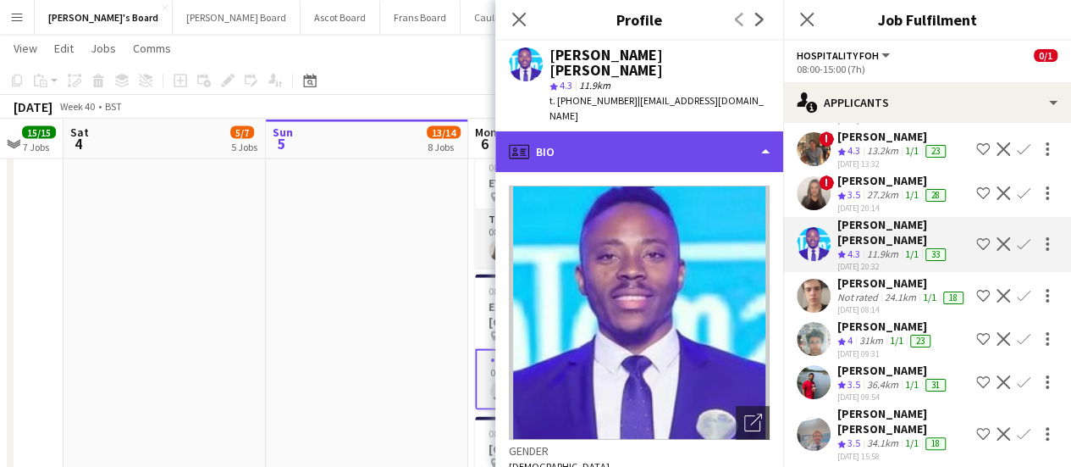
click at [733, 131] on div "profile Bio" at bounding box center [639, 151] width 288 height 41
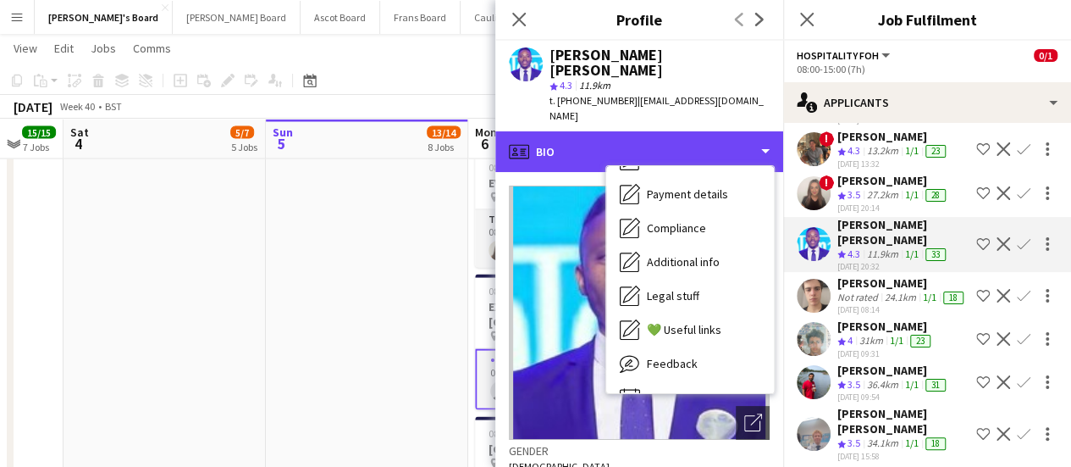
scroll to position [261, 0]
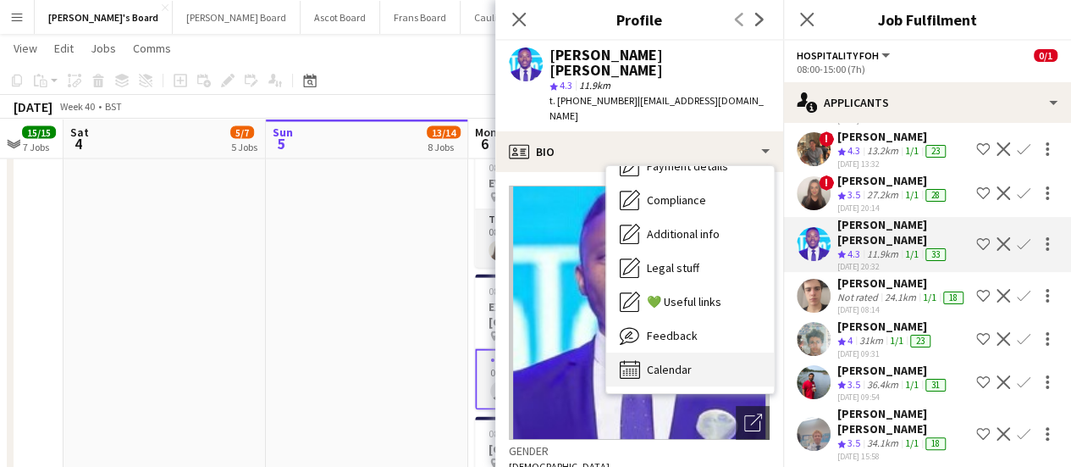
click at [707, 352] on div "Calendar Calendar" at bounding box center [690, 369] width 168 height 34
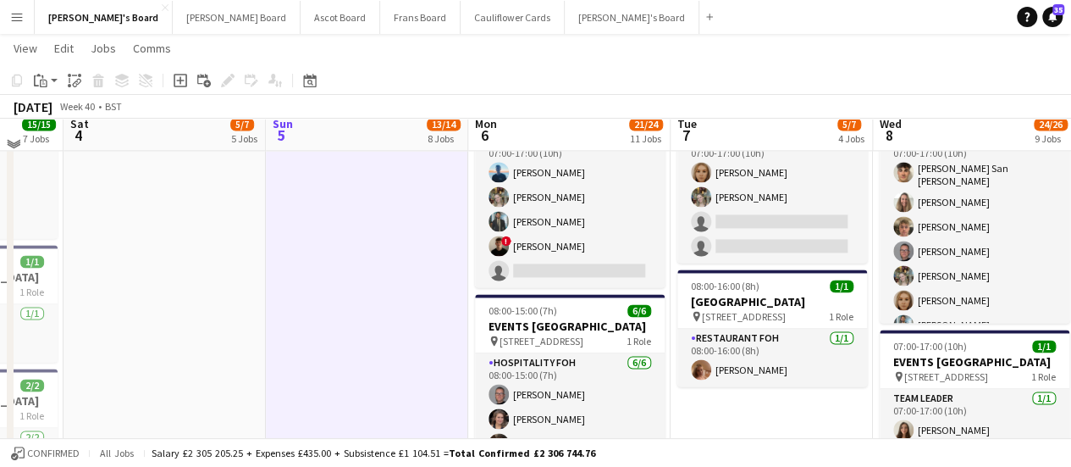
scroll to position [1206, 0]
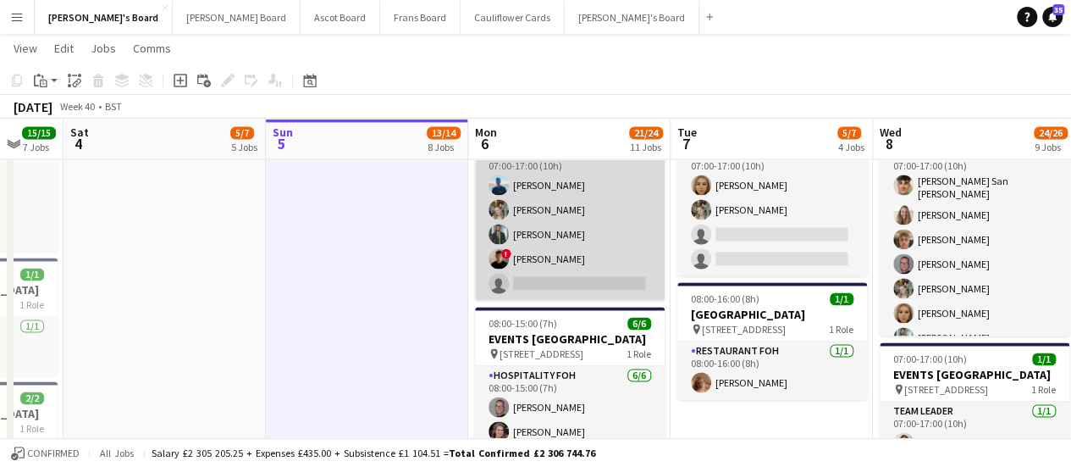
drag, startPoint x: 617, startPoint y: 184, endPoint x: 596, endPoint y: 234, distance: 54.3
click at [596, 234] on app-card-role "Hospitality FOH 2I 8A 4/5 07:00-17:00 (10h) Daniel de Caestecker Abigail Hodkin…" at bounding box center [570, 222] width 190 height 156
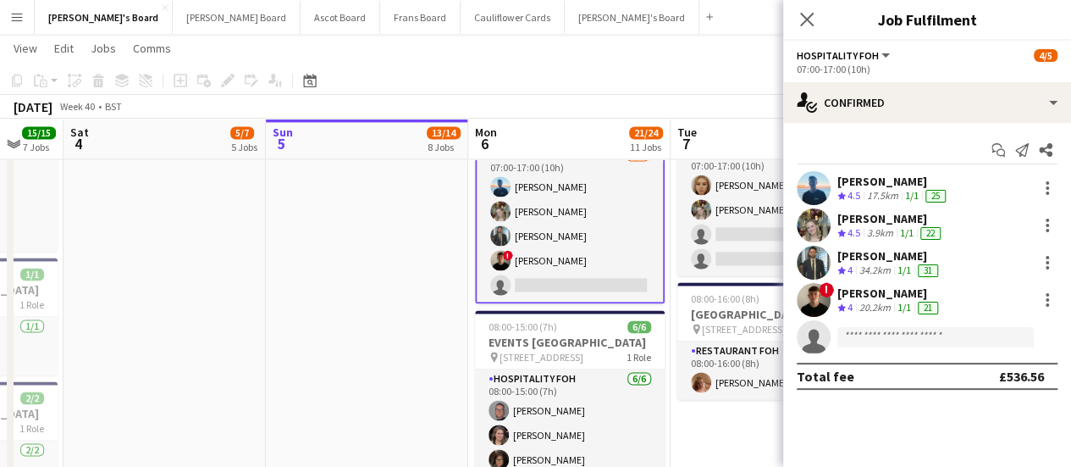
drag, startPoint x: 1002, startPoint y: 106, endPoint x: 1022, endPoint y: 125, distance: 28.2
click at [1022, 125] on div "Start chat Send notification Share Daniel de Caestecker Crew rating 4.5 17.5km …" at bounding box center [927, 263] width 288 height 280
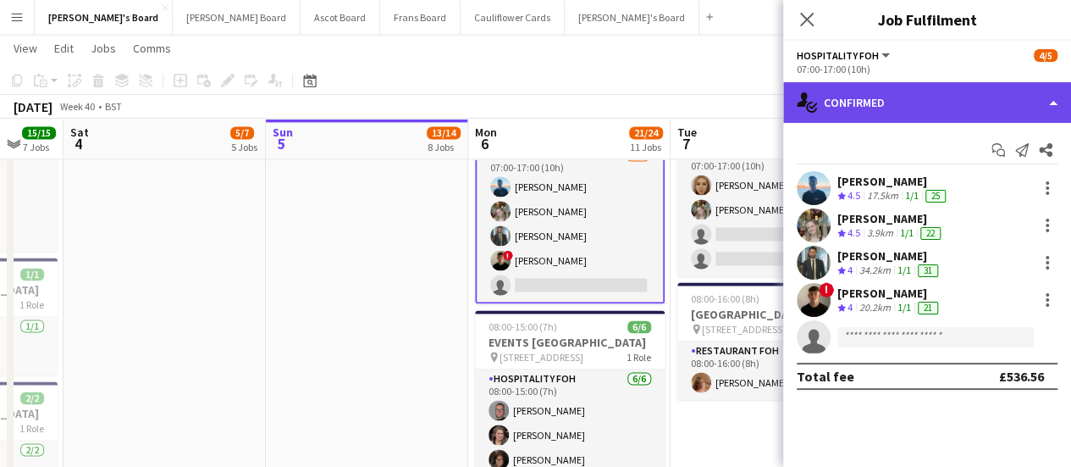
click at [1011, 118] on div "single-neutral-actions-check-2 Confirmed" at bounding box center [927, 102] width 288 height 41
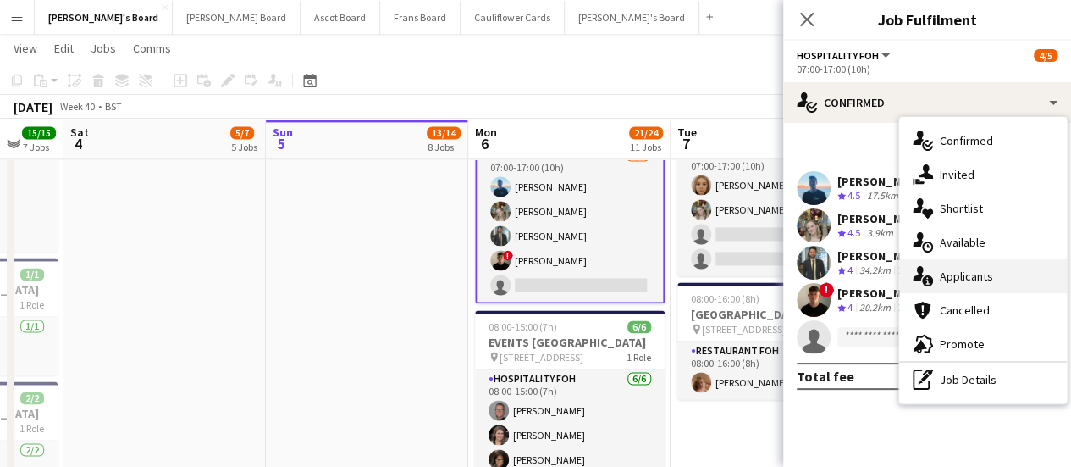
click at [997, 266] on div "single-neutral-actions-information Applicants" at bounding box center [983, 276] width 168 height 34
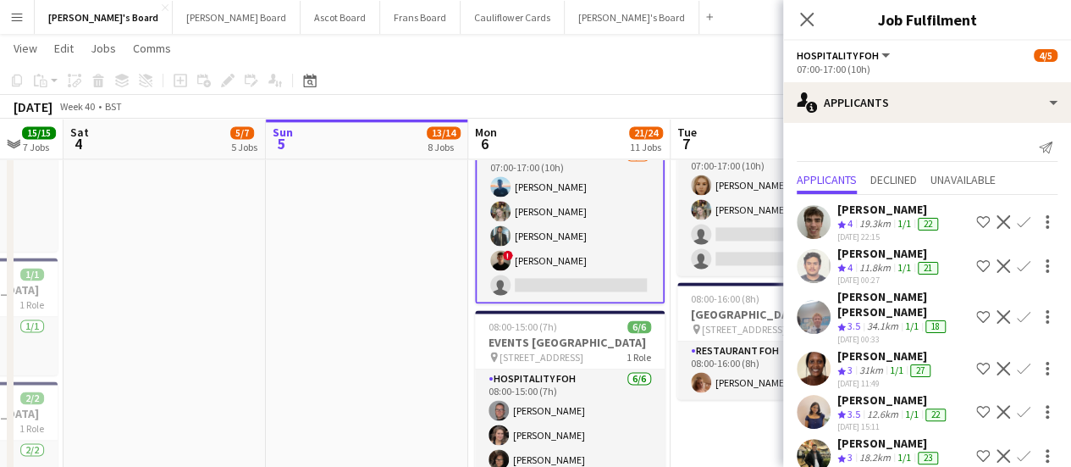
scroll to position [3, 0]
click at [895, 226] on div "1/1" at bounding box center [904, 223] width 20 height 14
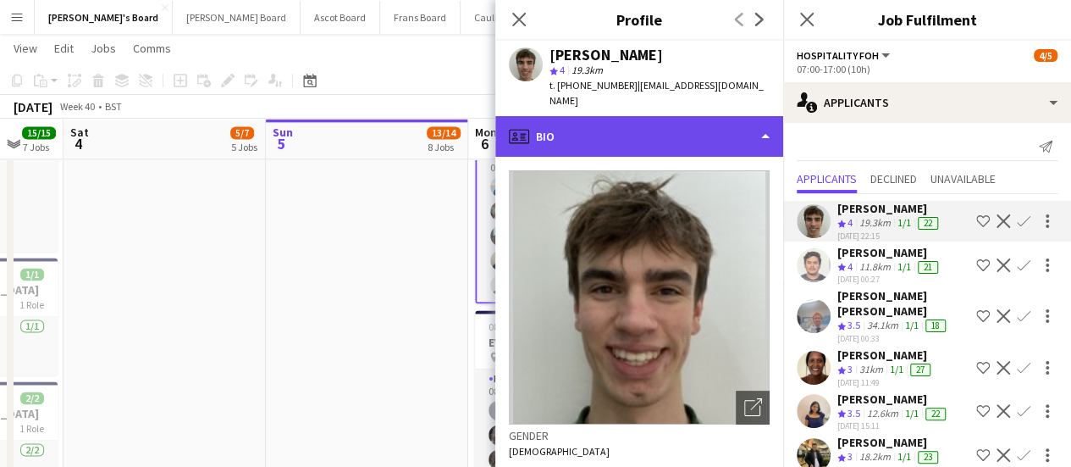
click at [689, 124] on div "profile Bio" at bounding box center [639, 136] width 288 height 41
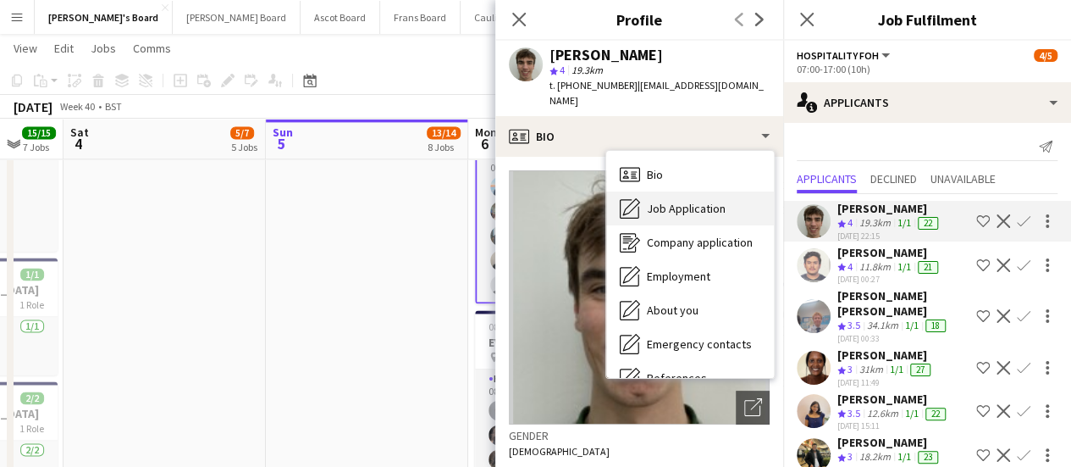
click at [726, 201] on div "Job Application Job Application" at bounding box center [690, 208] width 168 height 34
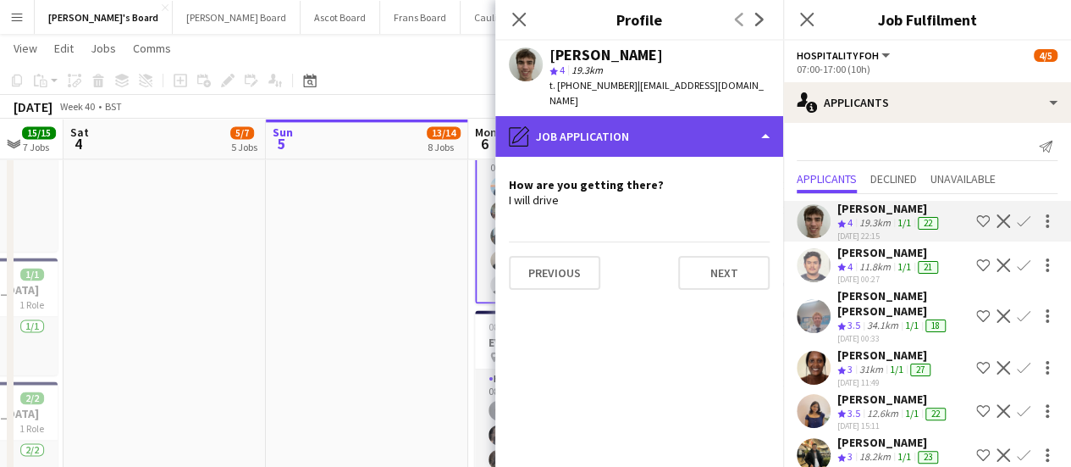
click at [711, 128] on div "pencil4 Job Application" at bounding box center [639, 136] width 288 height 41
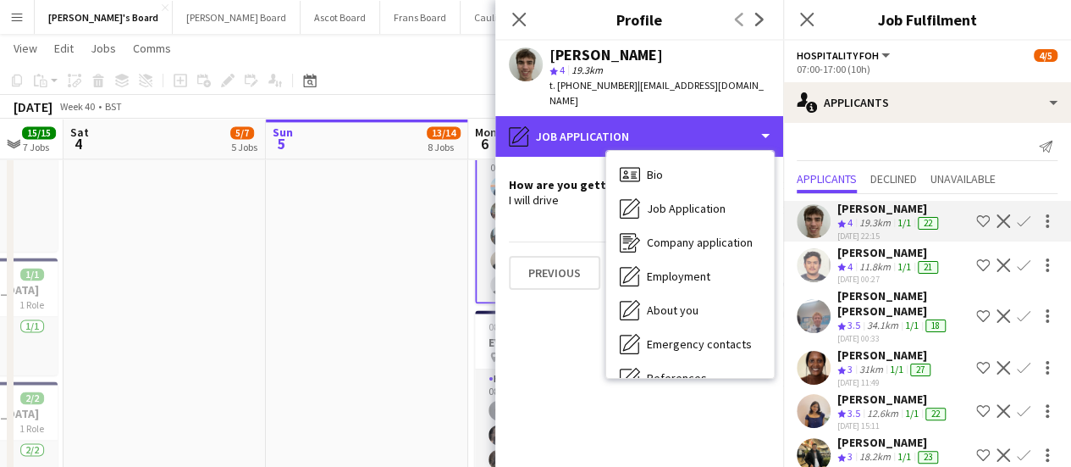
scroll to position [261, 0]
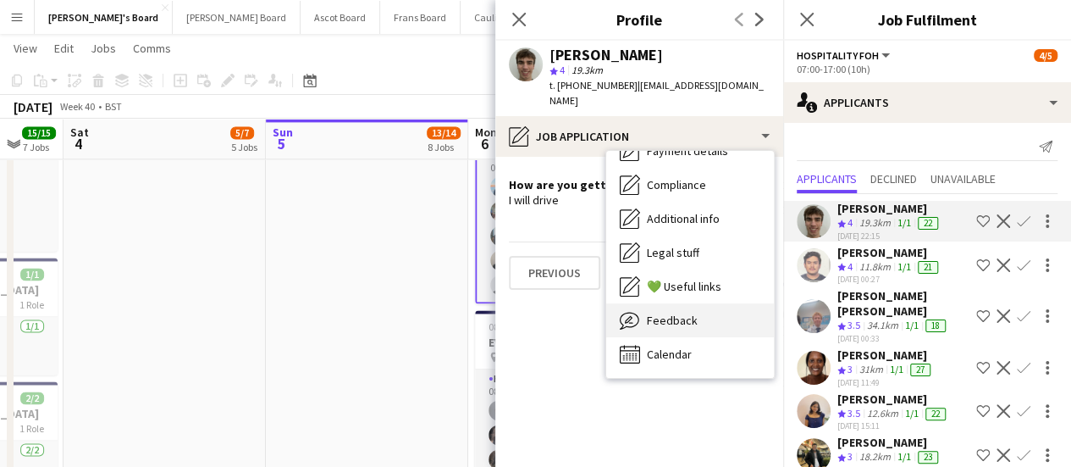
click at [683, 303] on div "Feedback Feedback" at bounding box center [690, 320] width 168 height 34
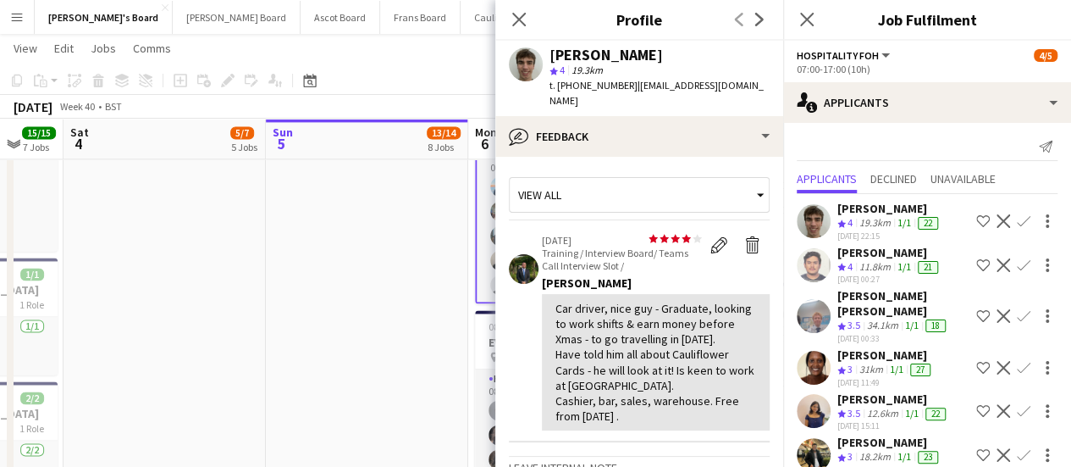
click at [261, 297] on app-date-cell at bounding box center [165, 304] width 202 height 1679
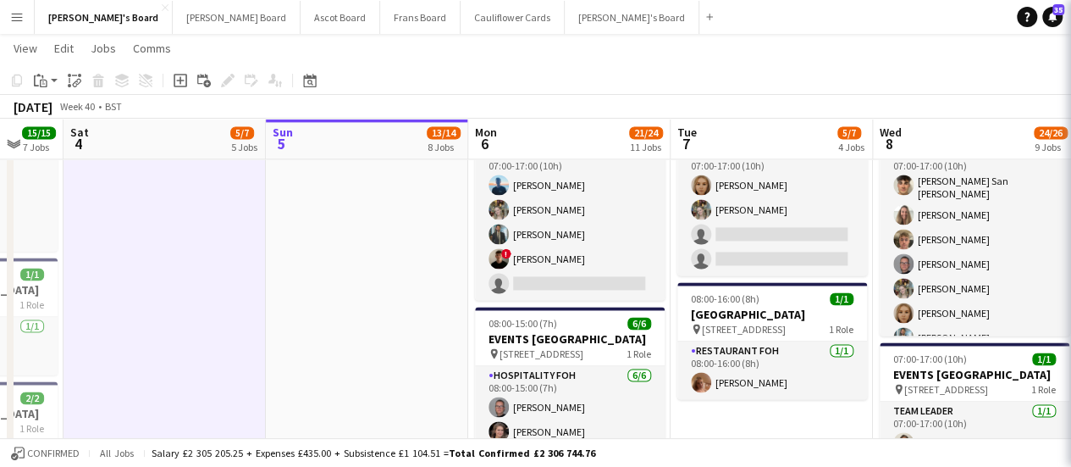
scroll to position [0, 0]
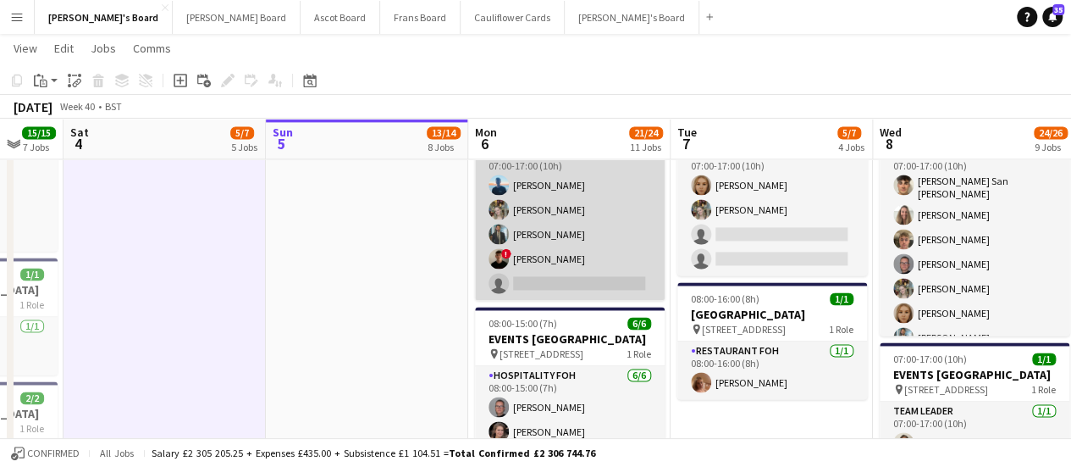
click at [623, 196] on app-card-role "Hospitality FOH 2I 9A 4/5 07:00-17:00 (10h) Daniel de Caestecker Abigail Hodkin…" at bounding box center [570, 222] width 190 height 156
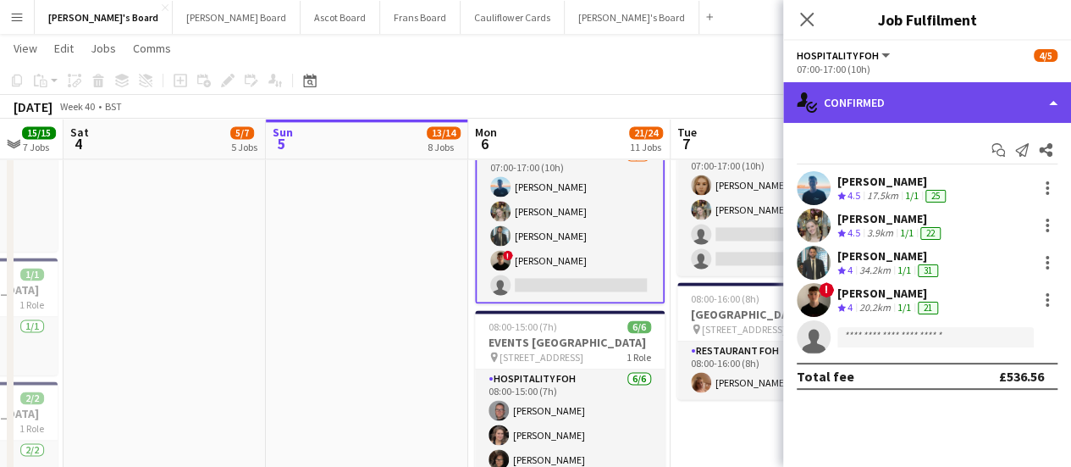
click at [949, 113] on div "single-neutral-actions-check-2 Confirmed" at bounding box center [927, 102] width 288 height 41
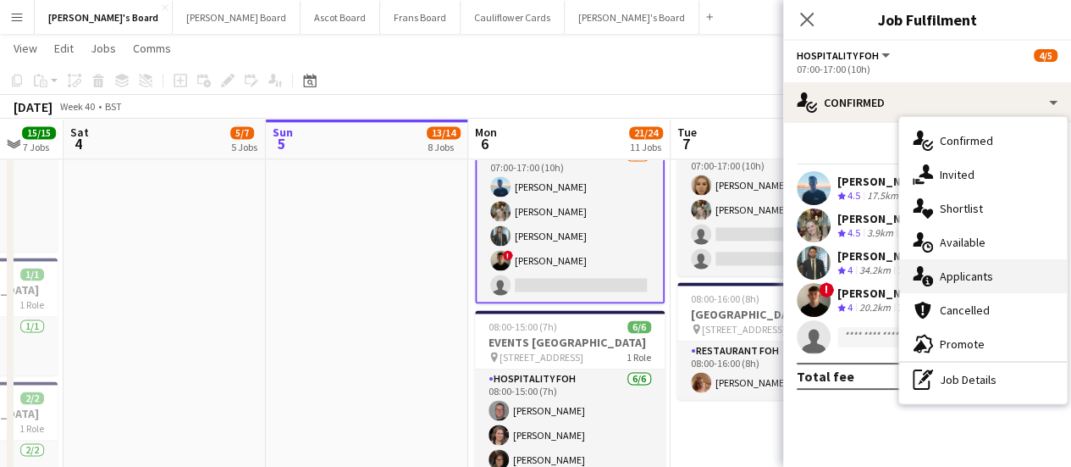
click at [965, 267] on div "single-neutral-actions-information Applicants" at bounding box center [983, 276] width 168 height 34
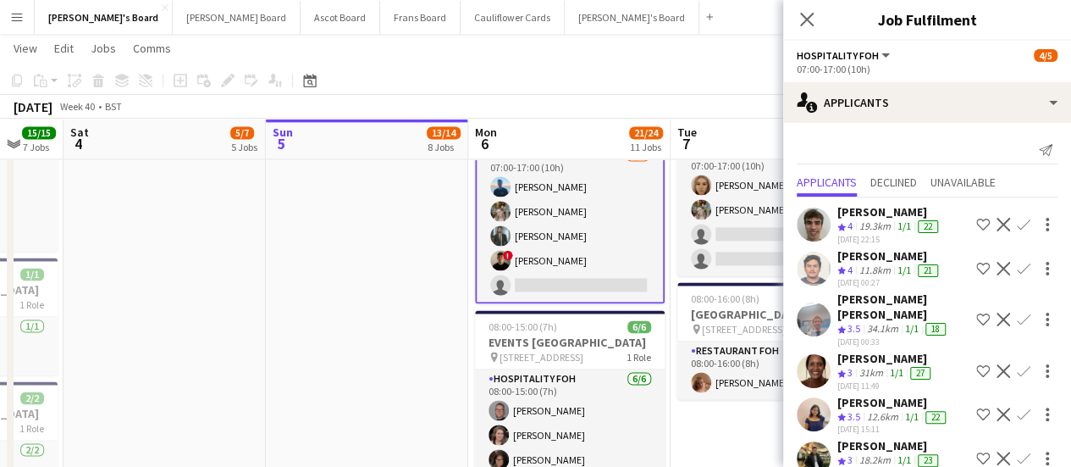
click at [889, 228] on div "19.3km" at bounding box center [875, 226] width 38 height 14
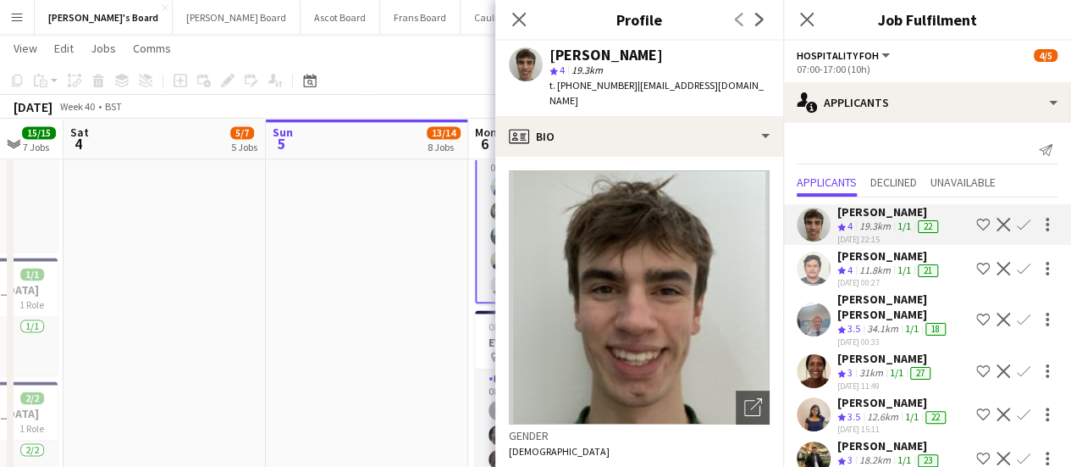
click at [1017, 220] on app-icon "Confirm" at bounding box center [1024, 225] width 14 height 14
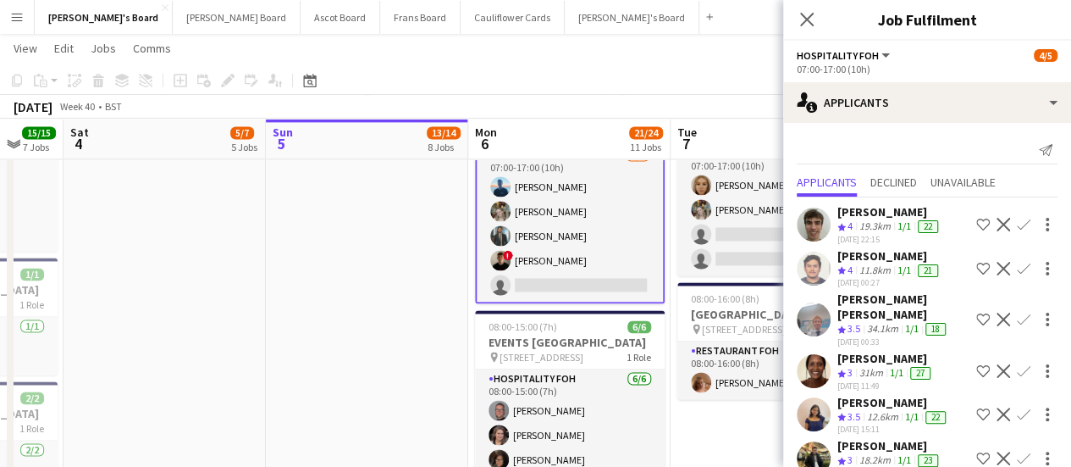
click at [1017, 220] on app-icon "Confirm" at bounding box center [1024, 225] width 14 height 14
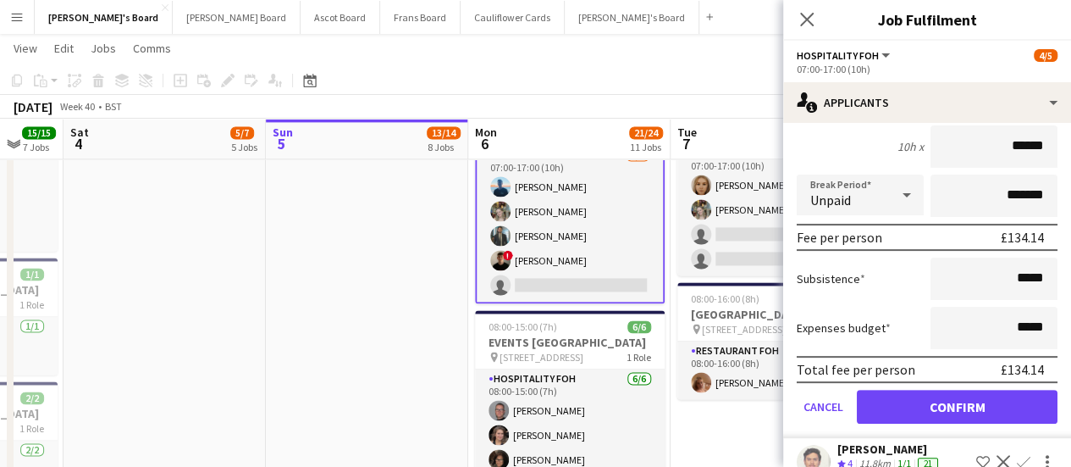
scroll to position [196, 0]
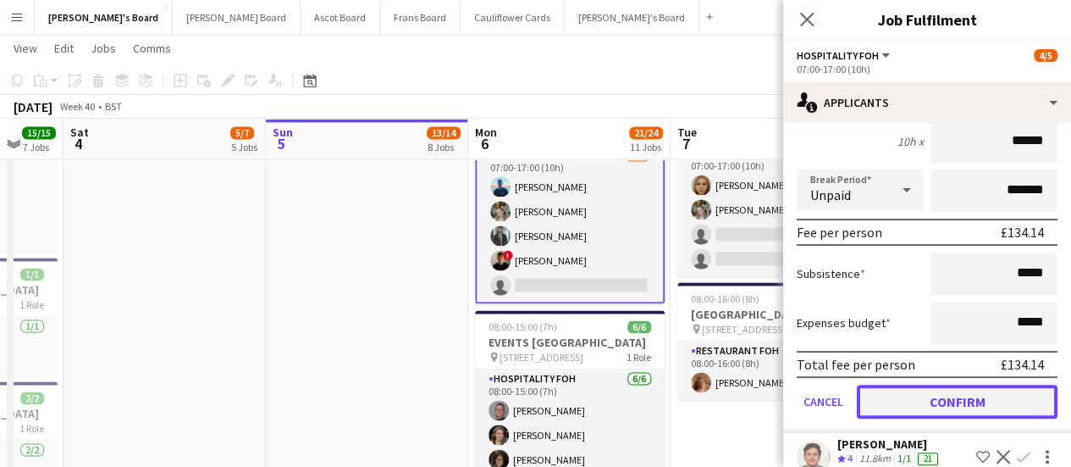
click at [910, 409] on button "Confirm" at bounding box center [957, 401] width 201 height 34
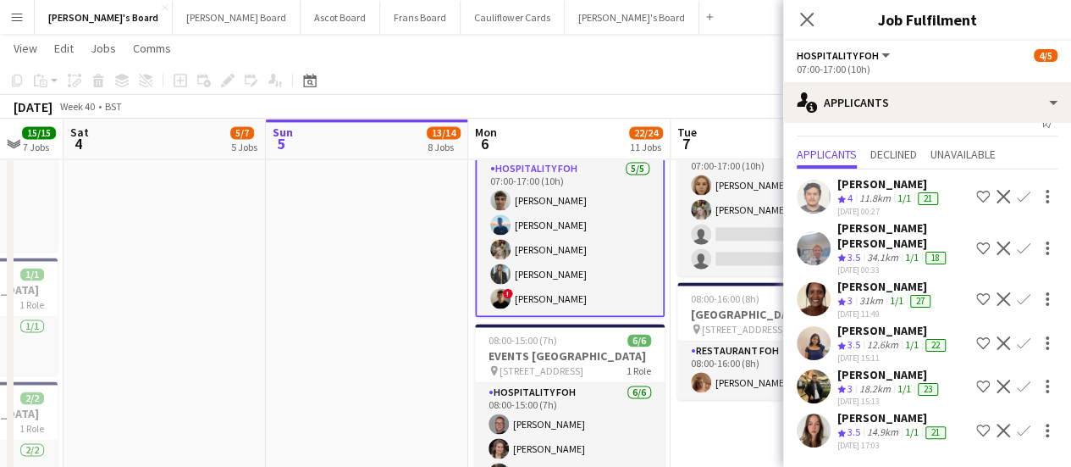
scroll to position [0, 0]
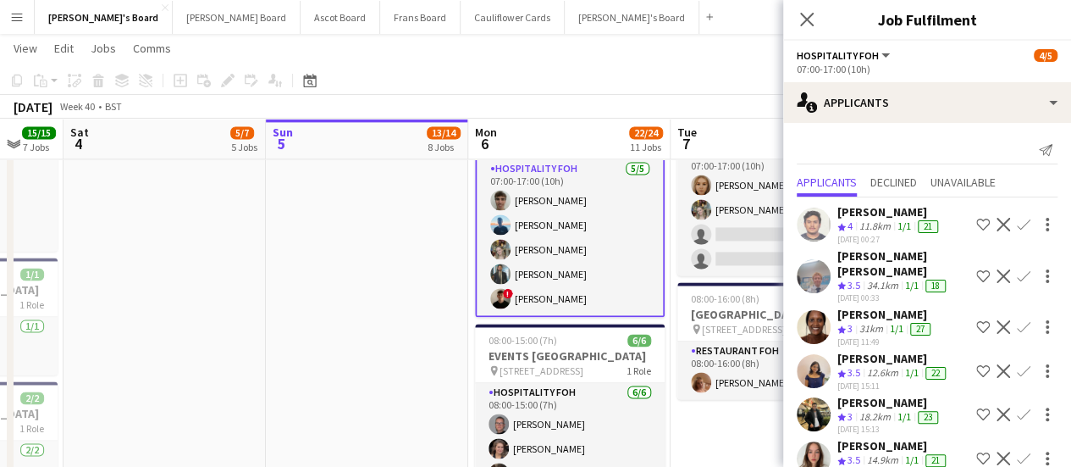
click at [304, 300] on app-date-cell "In progress 07:00-17:30 (10h30m) 2/2 EVENTS McLaren Technology Centre pin Wokin…" at bounding box center [367, 304] width 202 height 1679
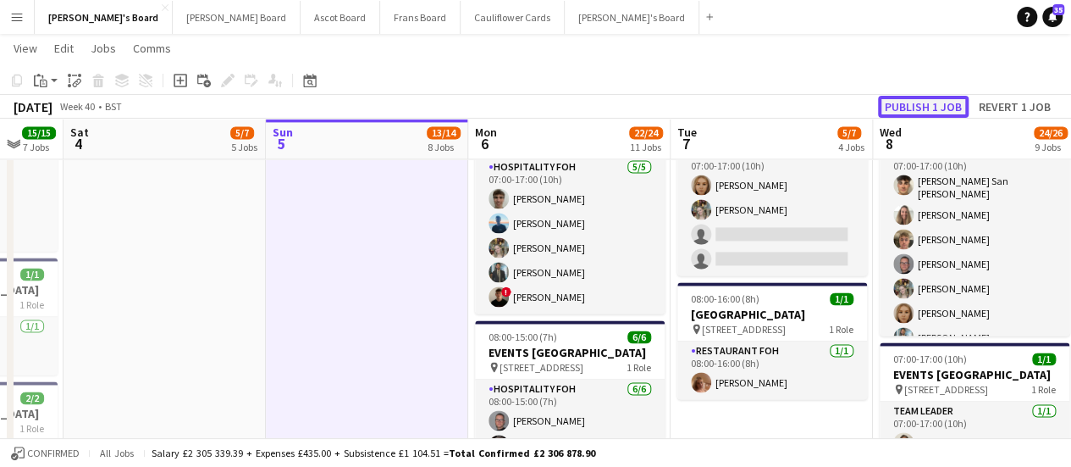
click at [915, 102] on button "Publish 1 job" at bounding box center [923, 107] width 91 height 22
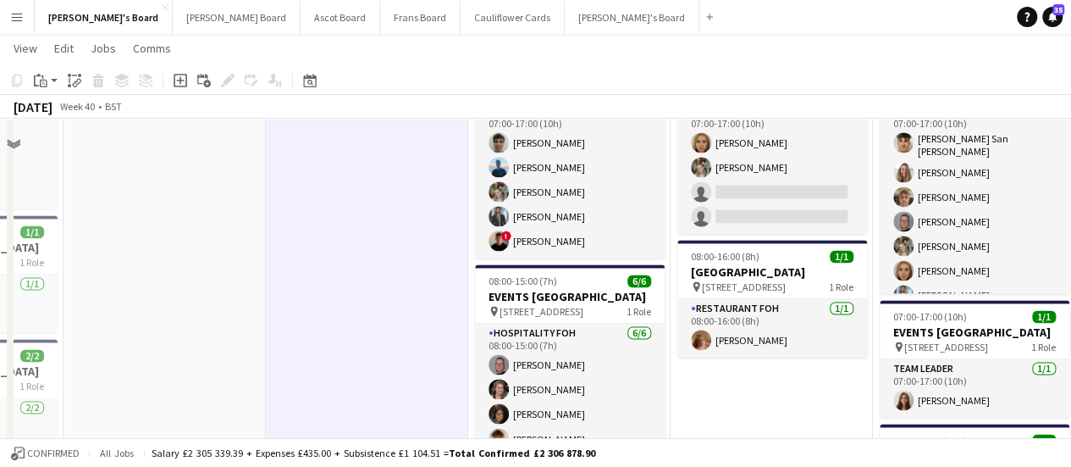
scroll to position [1157, 0]
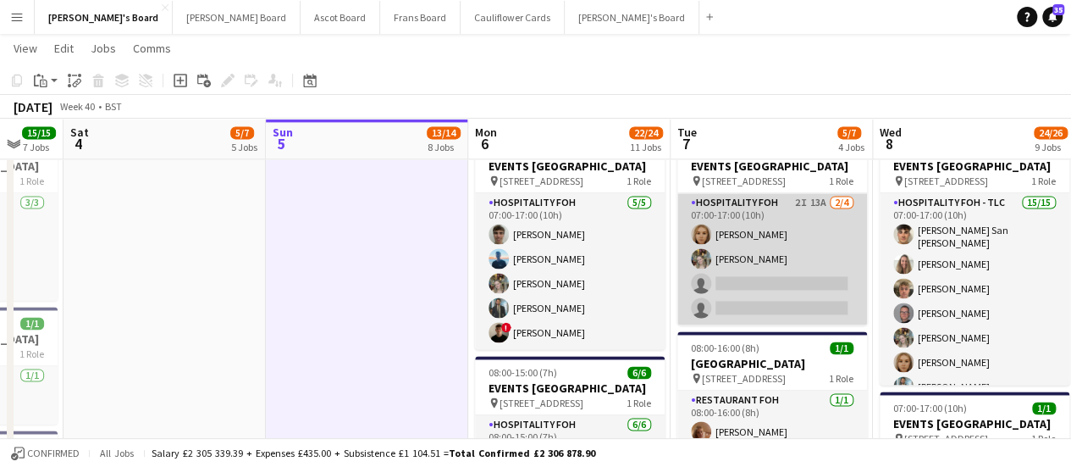
click at [837, 252] on app-card-role "Hospitality FOH 2I 13A 2/4 07:00-17:00 (10h) Megan Ellis Abigail Hodkinson sing…" at bounding box center [773, 258] width 190 height 131
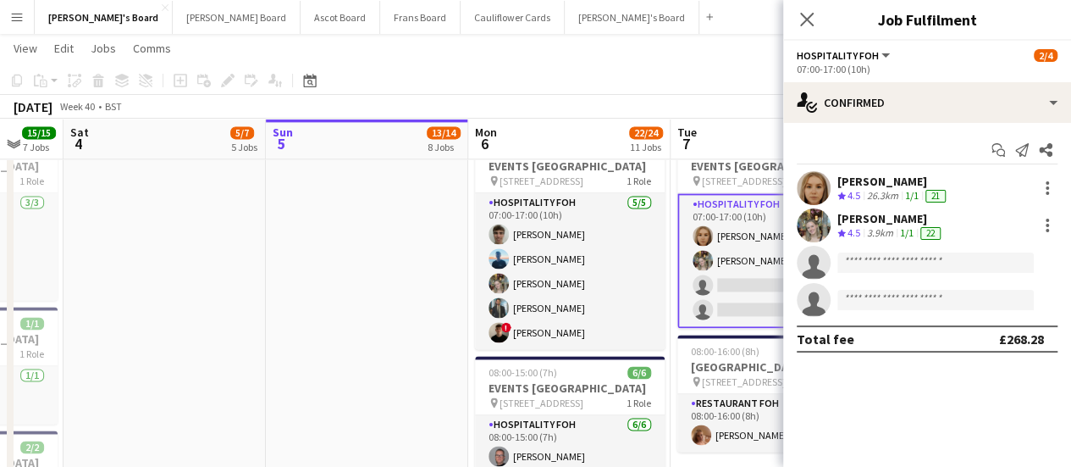
click at [346, 277] on app-date-cell "In progress 07:00-17:30 (10h30m) 2/2 EVENTS McLaren Technology Centre pin Wokin…" at bounding box center [367, 353] width 202 height 1679
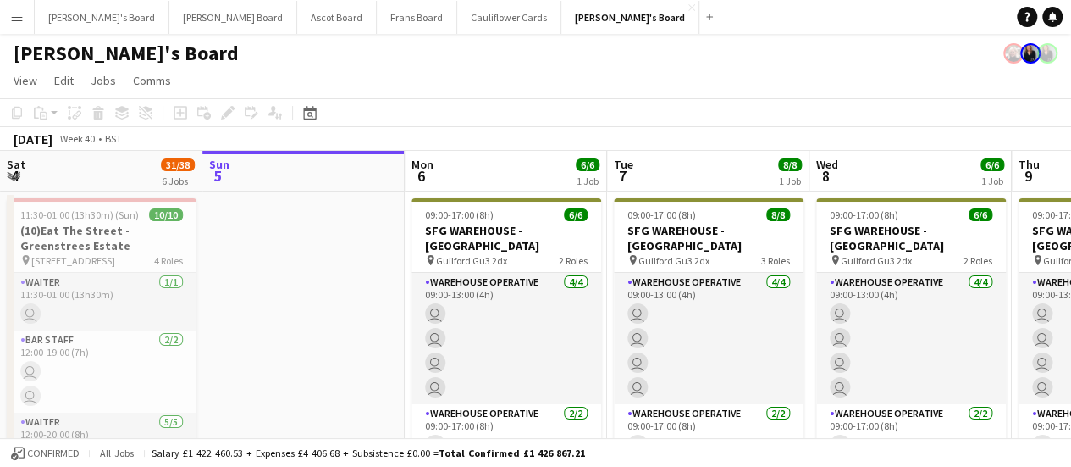
click at [15, 16] on app-icon "Menu" at bounding box center [17, 17] width 14 height 14
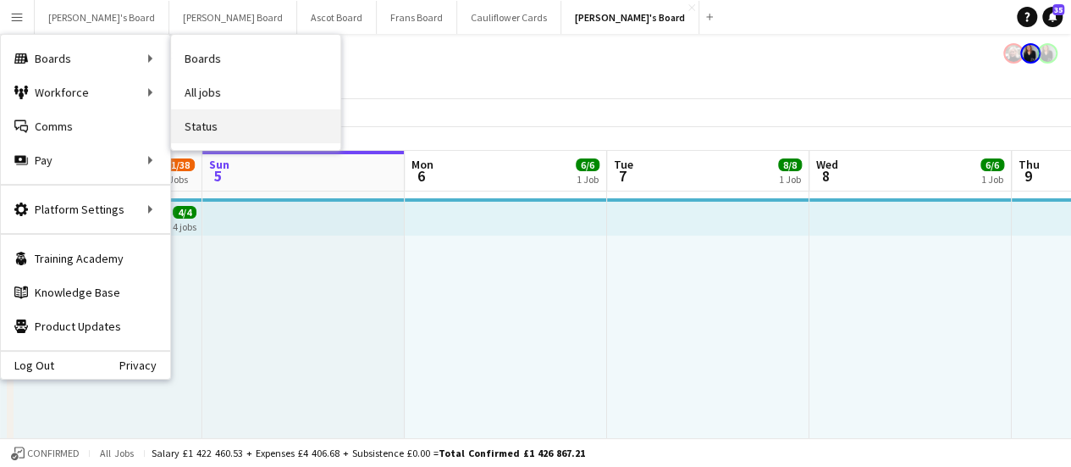
click at [193, 121] on link "Status" at bounding box center [255, 126] width 169 height 34
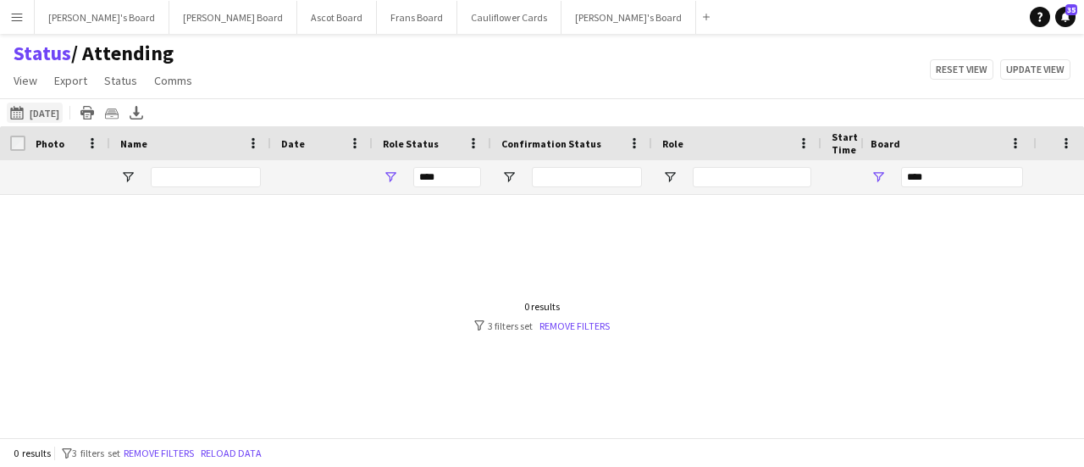
click at [36, 103] on button "This Week [DATE]" at bounding box center [35, 112] width 56 height 20
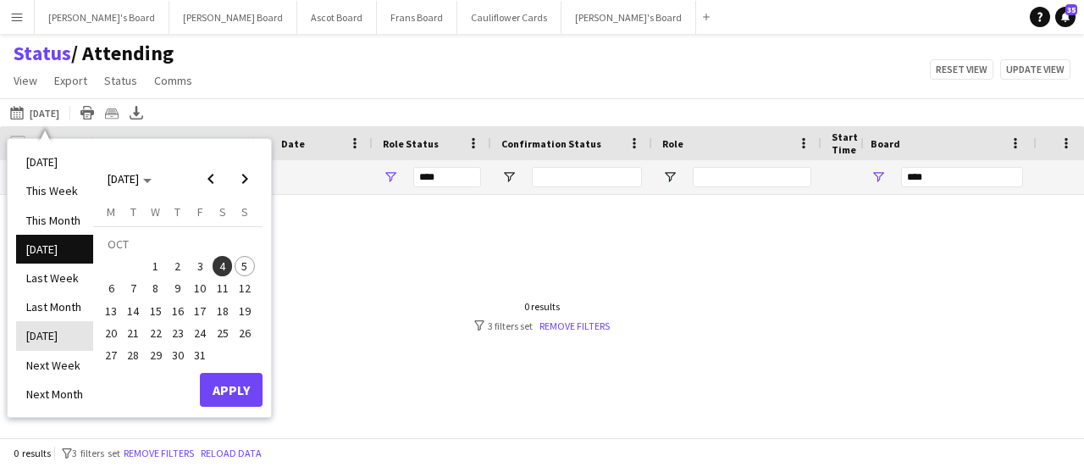
click at [34, 323] on li "[DATE]" at bounding box center [54, 335] width 77 height 29
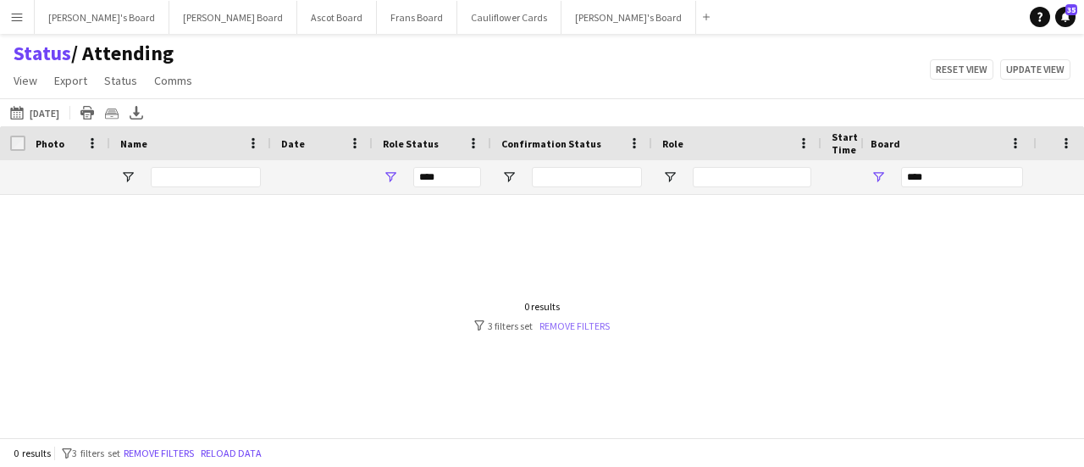
click at [589, 319] on link "Remove filters" at bounding box center [574, 325] width 70 height 13
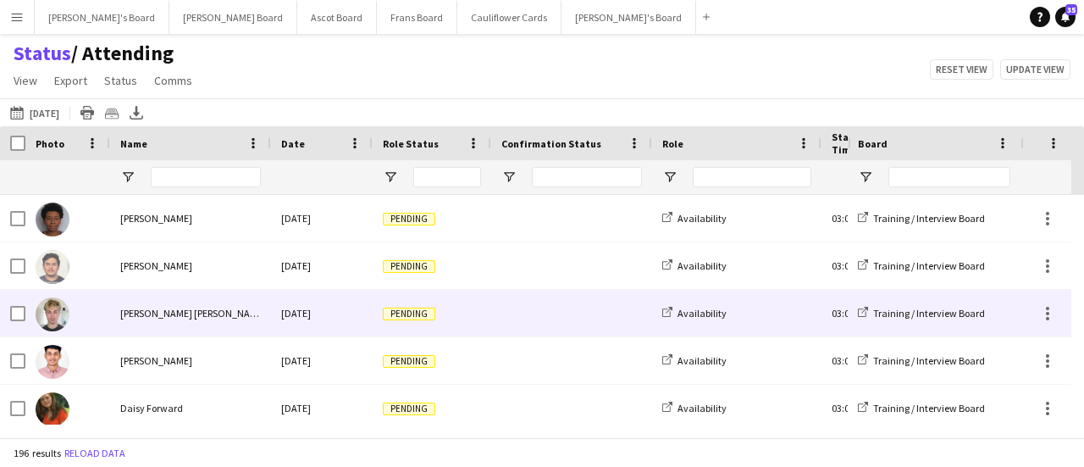
click at [589, 319] on div at bounding box center [571, 313] width 161 height 47
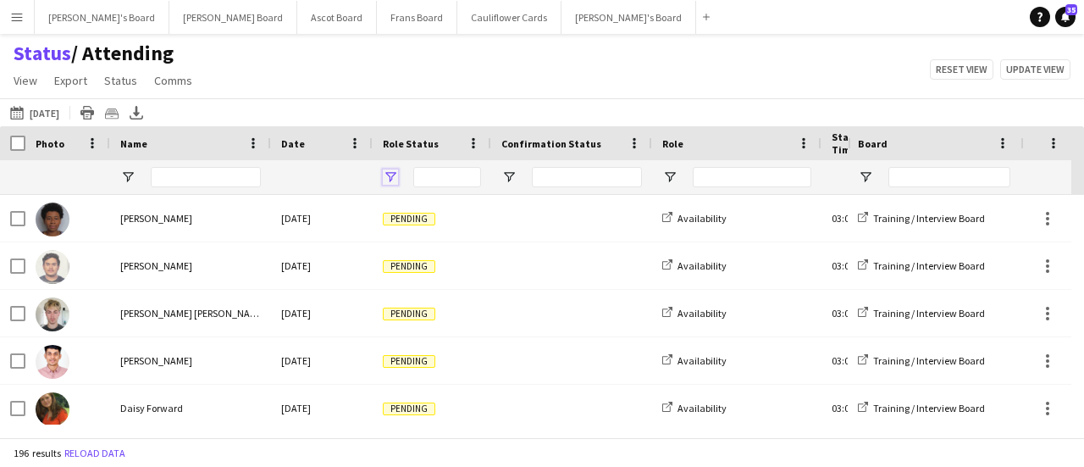
click at [397, 180] on span "Open Filter Menu" at bounding box center [390, 176] width 15 height 15
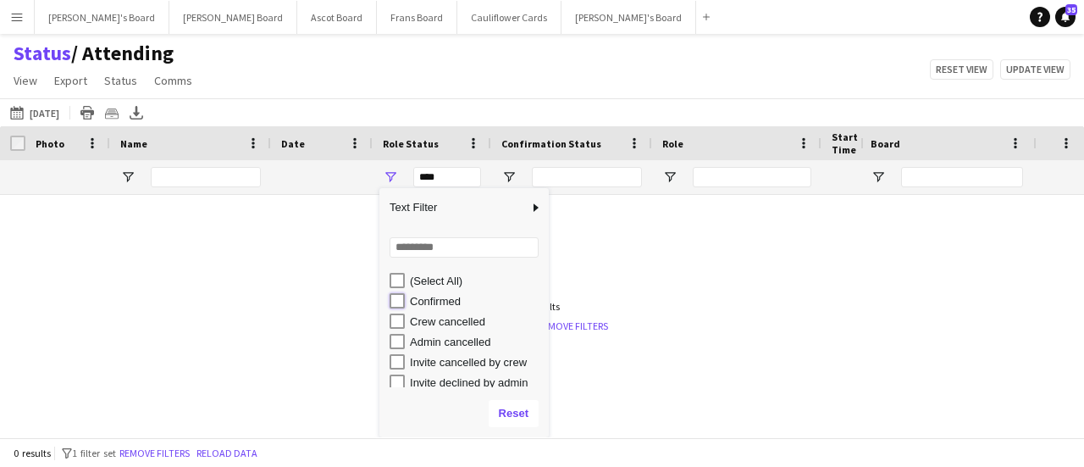
type input "**********"
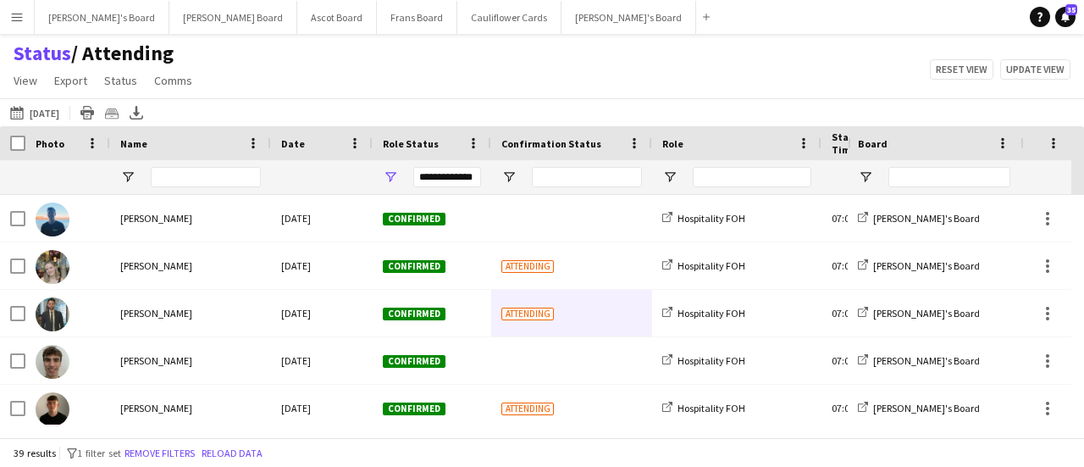
click at [376, 99] on div "This Week [DATE] [DATE] This Week This Month [DATE] Last Week Last Month [DATE]…" at bounding box center [542, 112] width 1084 height 28
click at [871, 176] on span "Open Filter Menu" at bounding box center [865, 176] width 15 height 15
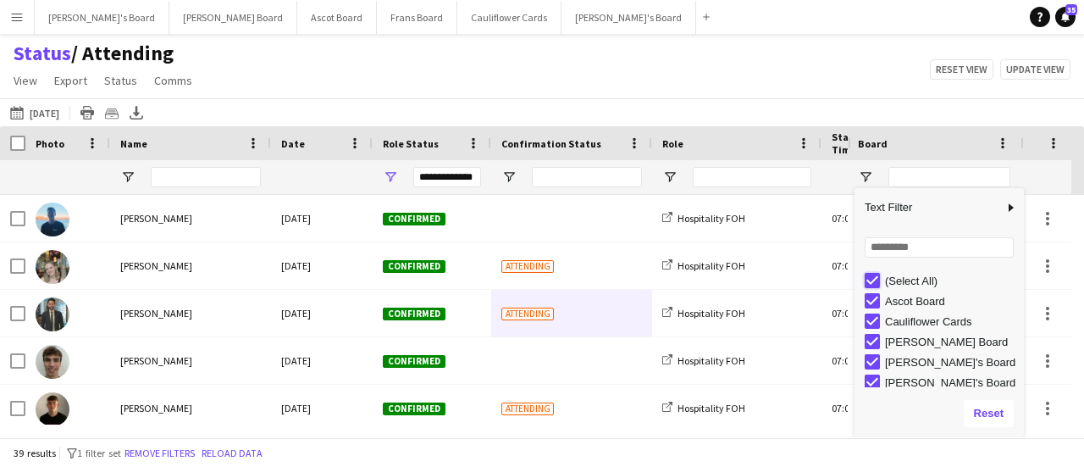
type input "***"
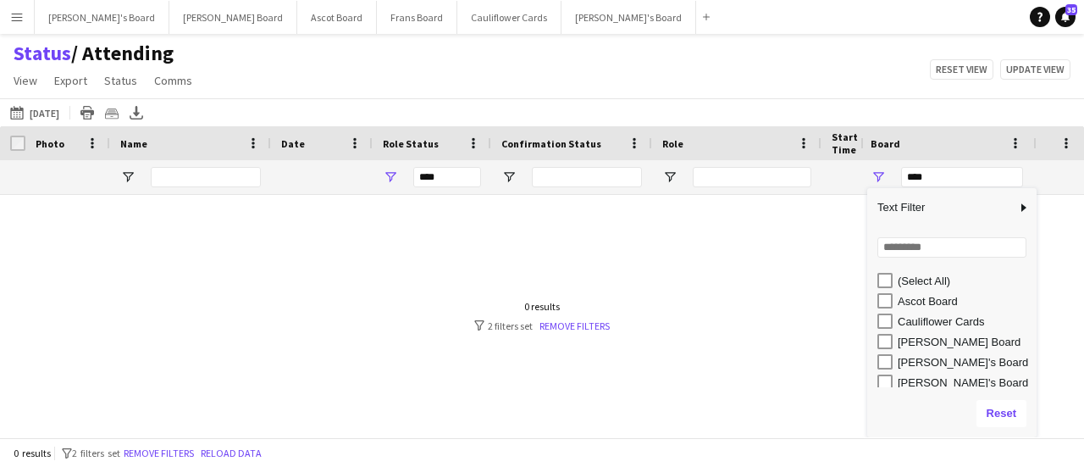
click at [873, 362] on div "[PERSON_NAME]'s Board" at bounding box center [951, 361] width 169 height 20
type input "**********"
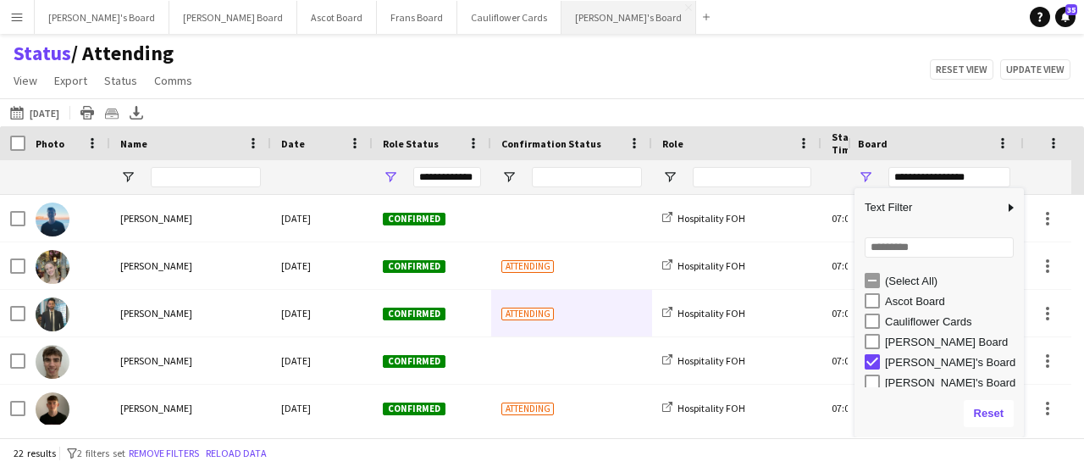
click at [562, 1] on button "[PERSON_NAME]'s Board Close" at bounding box center [629, 17] width 135 height 33
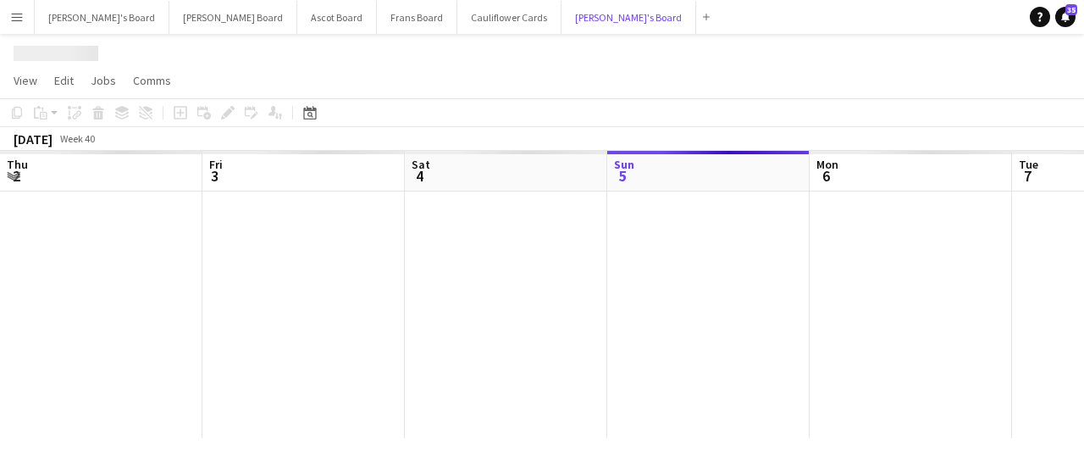
scroll to position [0, 405]
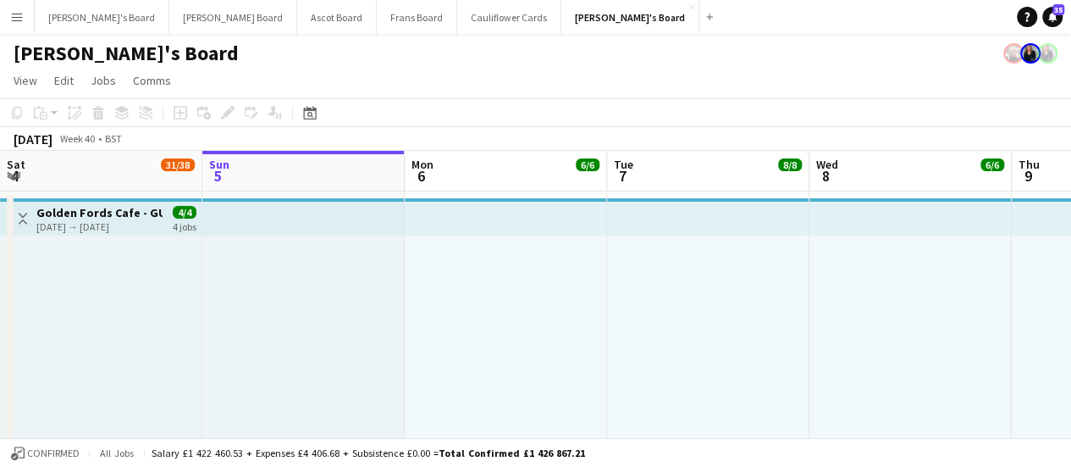
click at [15, 13] on app-icon "Menu" at bounding box center [17, 17] width 14 height 14
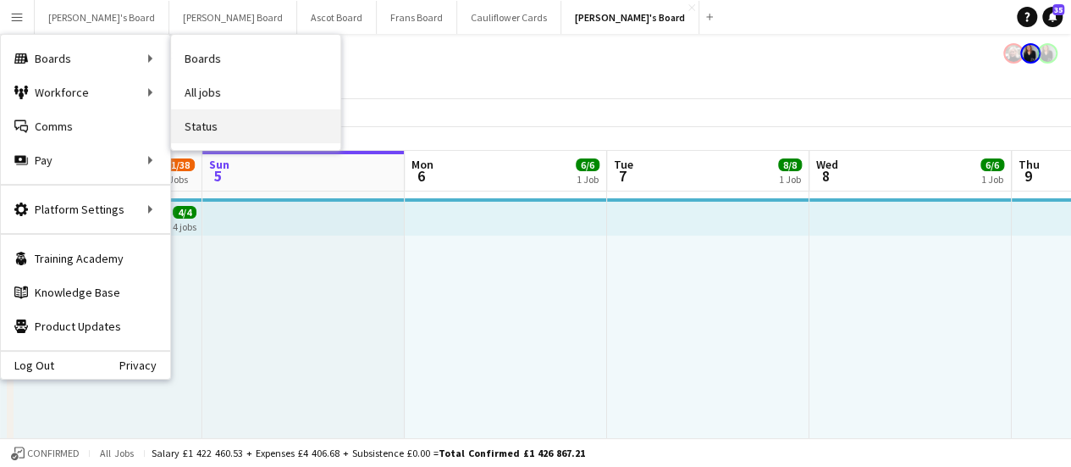
click at [232, 120] on link "Status" at bounding box center [255, 126] width 169 height 34
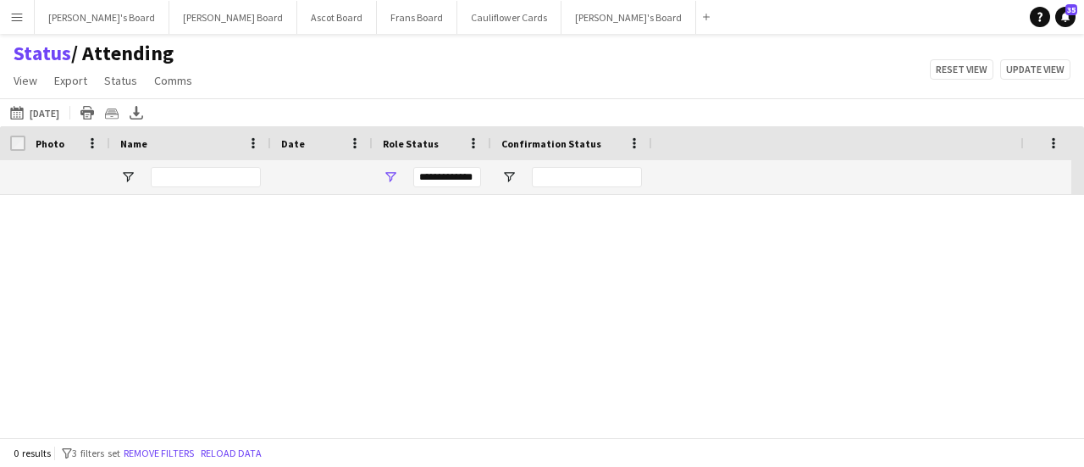
type input "***"
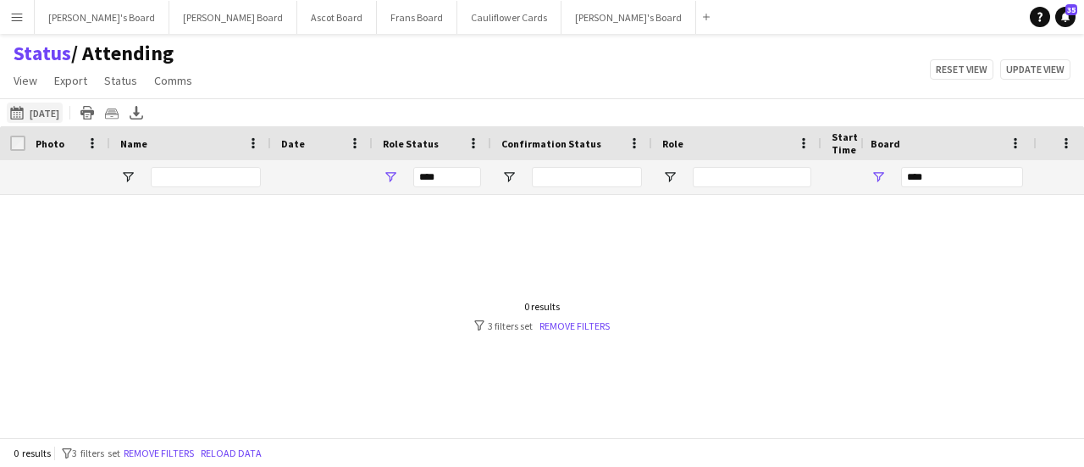
click at [63, 116] on button "[DATE] [DATE]" at bounding box center [35, 112] width 56 height 20
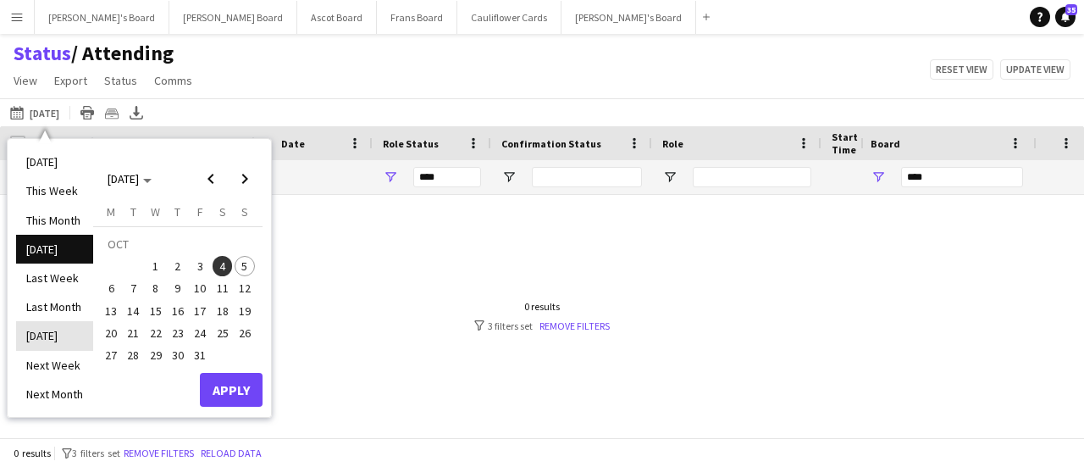
click at [76, 330] on li "[DATE]" at bounding box center [54, 335] width 77 height 29
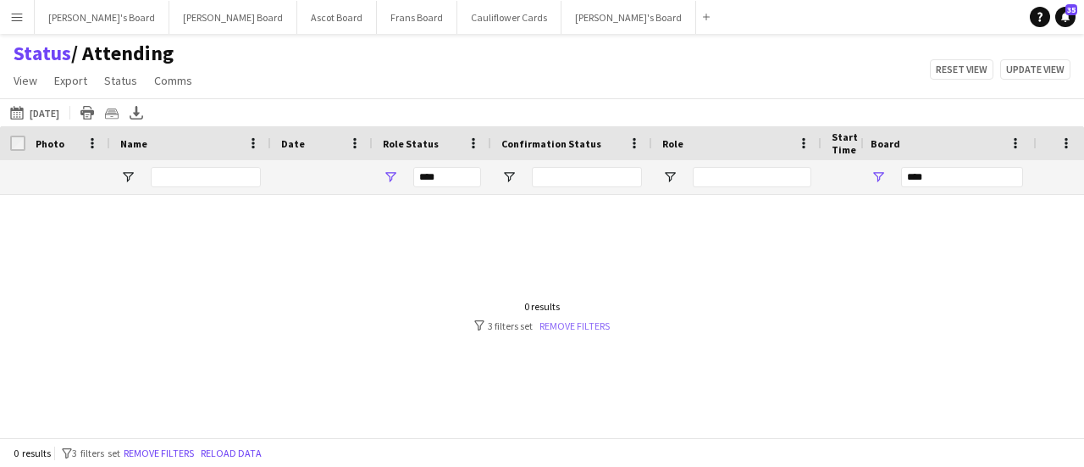
click at [584, 323] on link "Remove filters" at bounding box center [574, 325] width 70 height 13
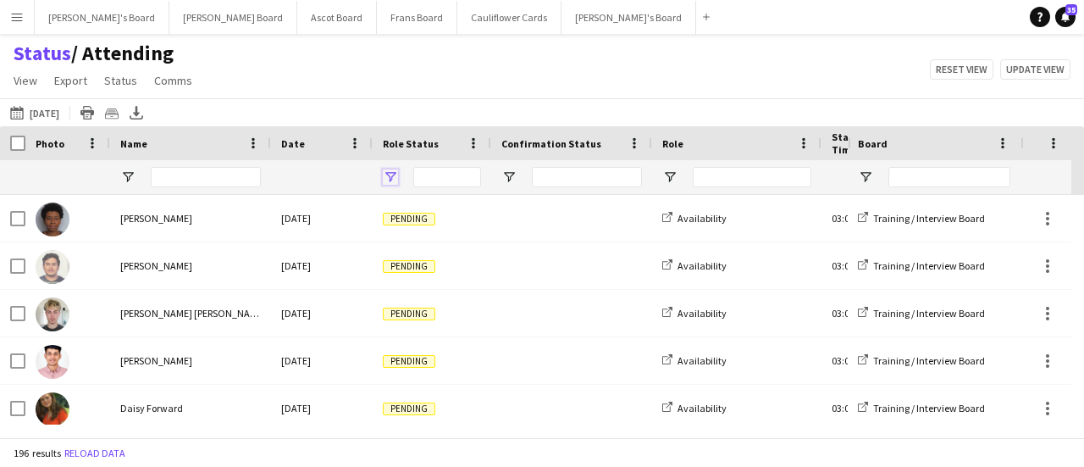
click at [390, 177] on span "Open Filter Menu" at bounding box center [390, 176] width 15 height 15
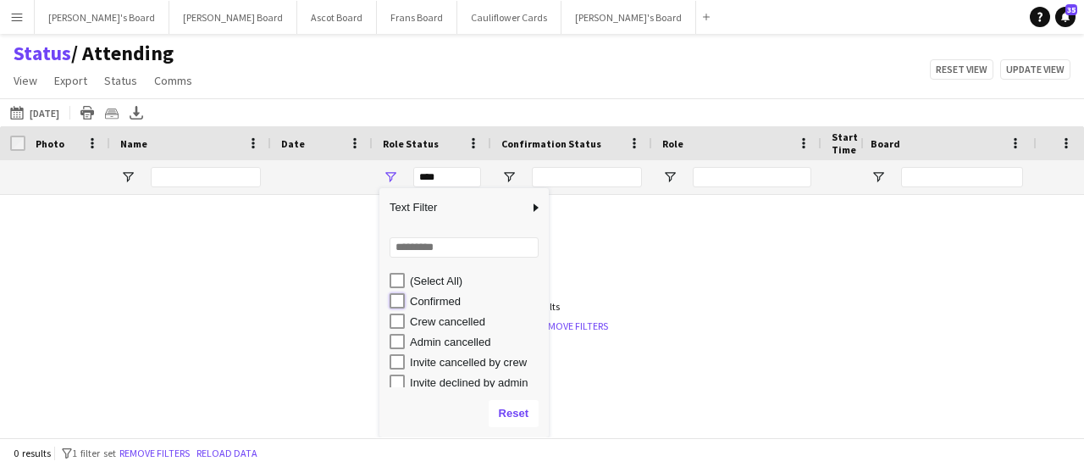
type input "**********"
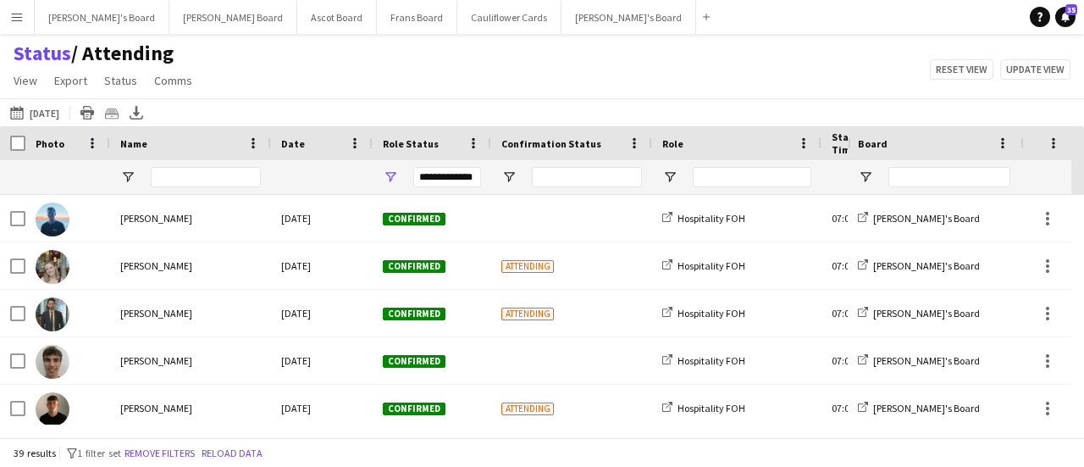
click at [702, 147] on div "Role" at bounding box center [726, 142] width 129 height 25
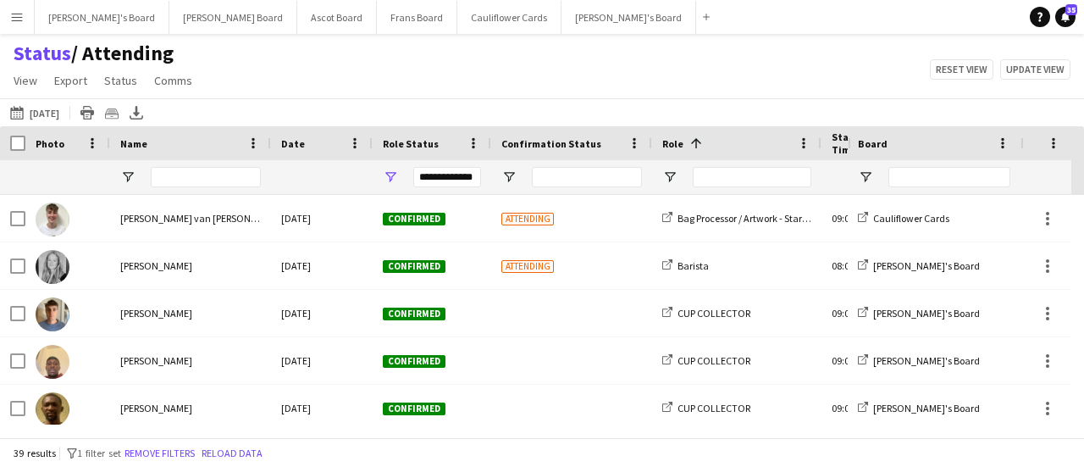
click at [701, 145] on span at bounding box center [696, 143] width 15 height 15
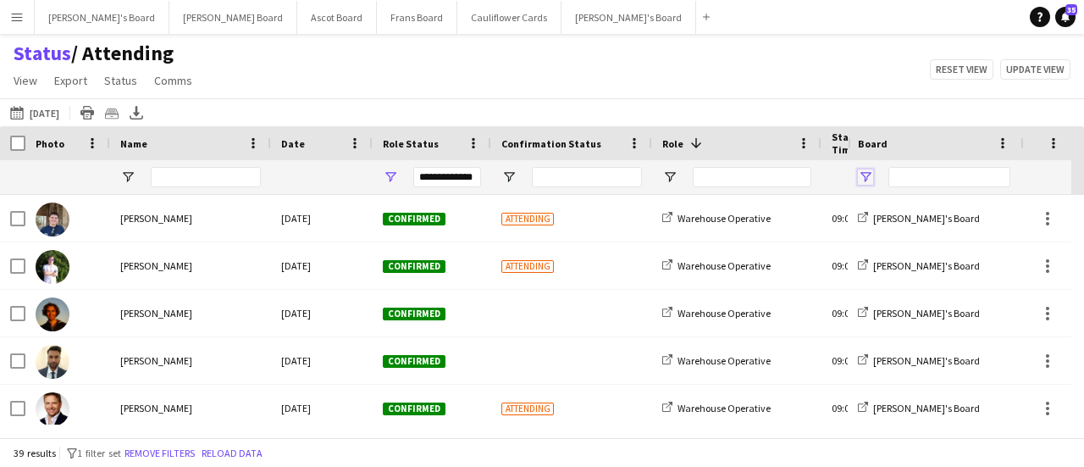
click at [867, 182] on span "Open Filter Menu" at bounding box center [865, 176] width 15 height 15
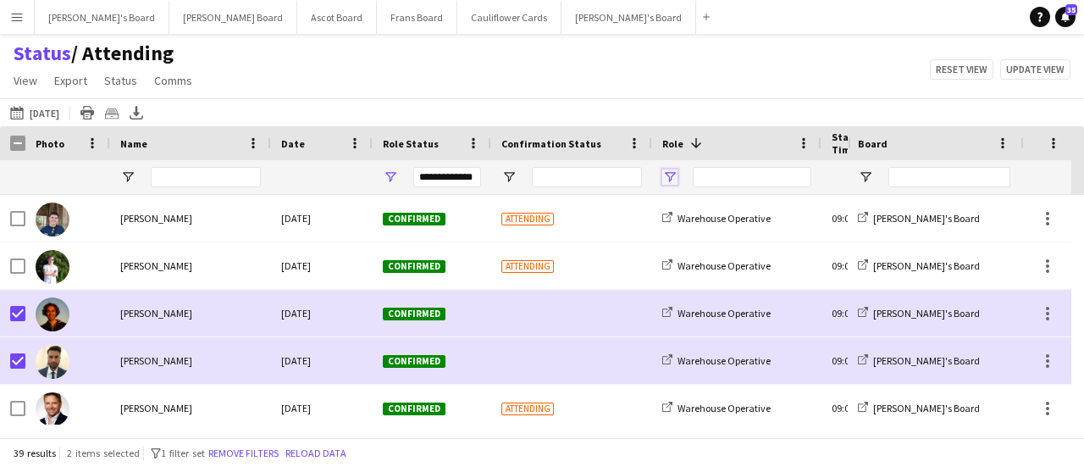
click at [667, 177] on span "Open Filter Menu" at bounding box center [669, 176] width 15 height 15
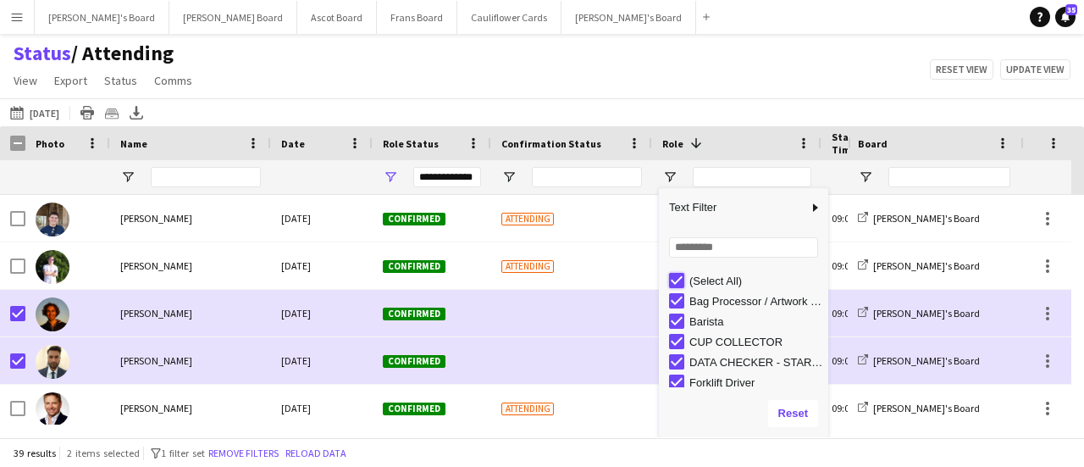
type input "***"
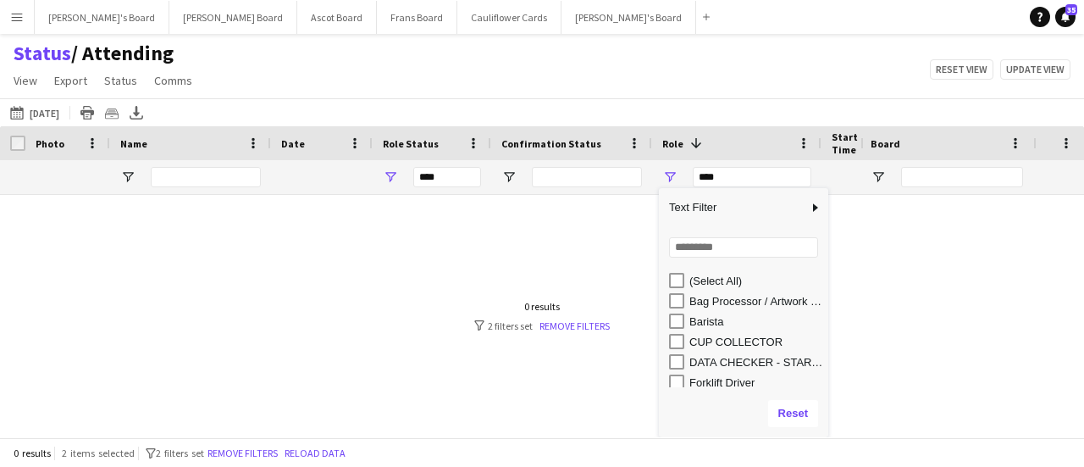
click at [824, 307] on div "Column Filter" at bounding box center [826, 312] width 4 height 241
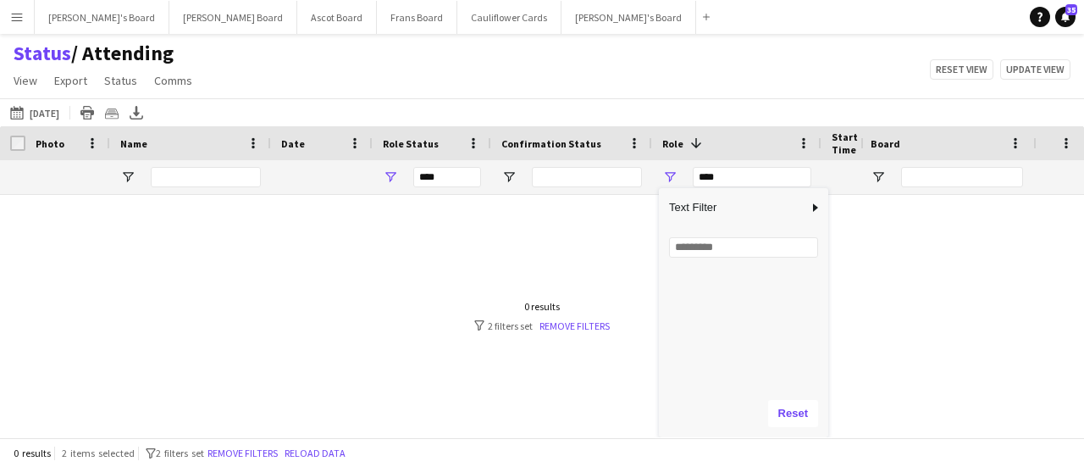
scroll to position [188, 0]
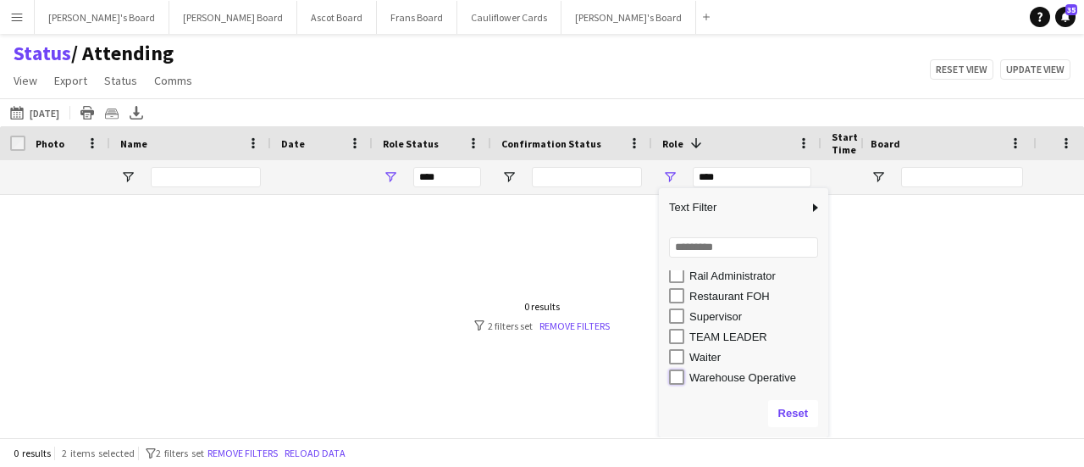
type input "**********"
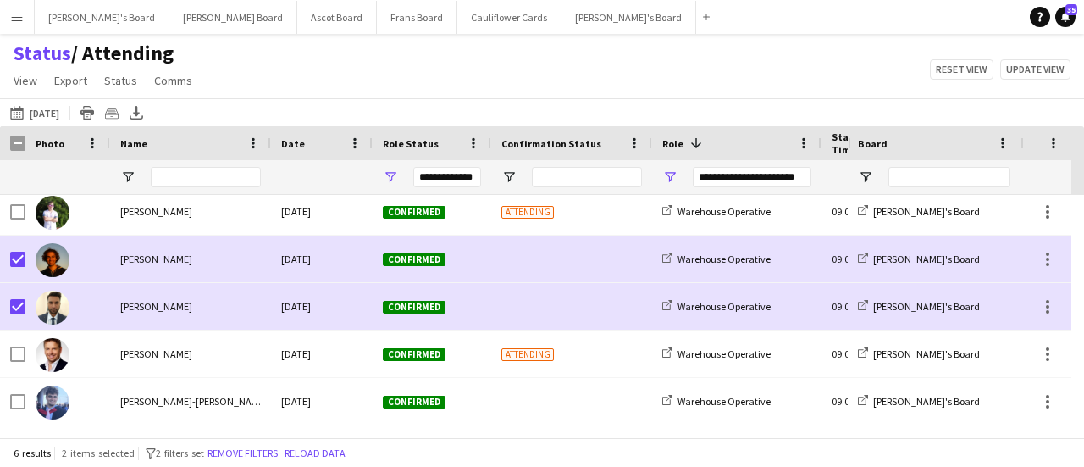
scroll to position [54, 0]
click at [186, 75] on span "Comms" at bounding box center [173, 80] width 38 height 15
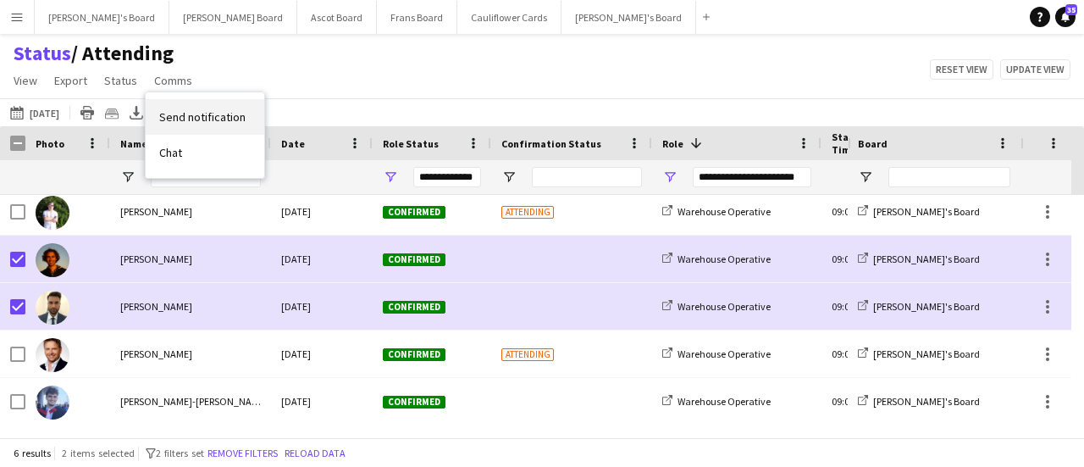
click at [214, 108] on link "Send notification" at bounding box center [205, 117] width 119 height 36
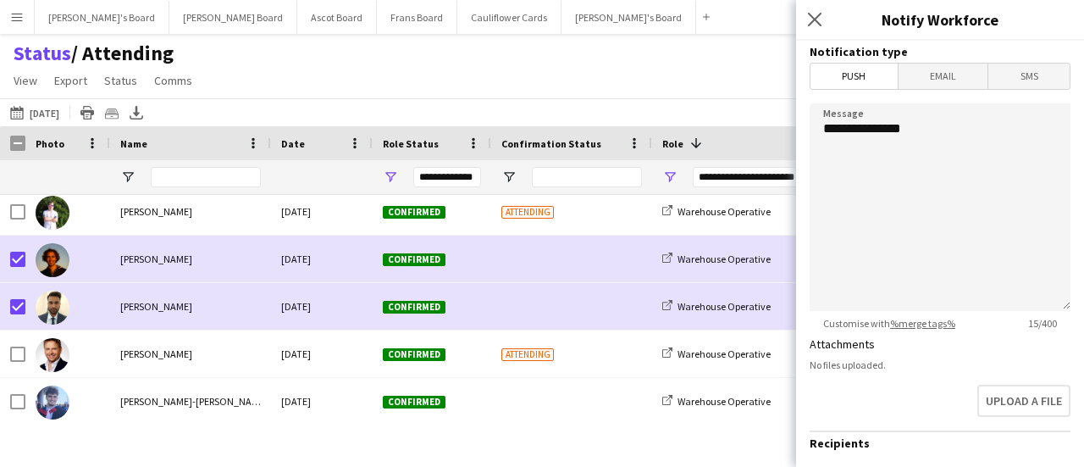
click at [1032, 77] on span "SMS" at bounding box center [1028, 76] width 81 height 25
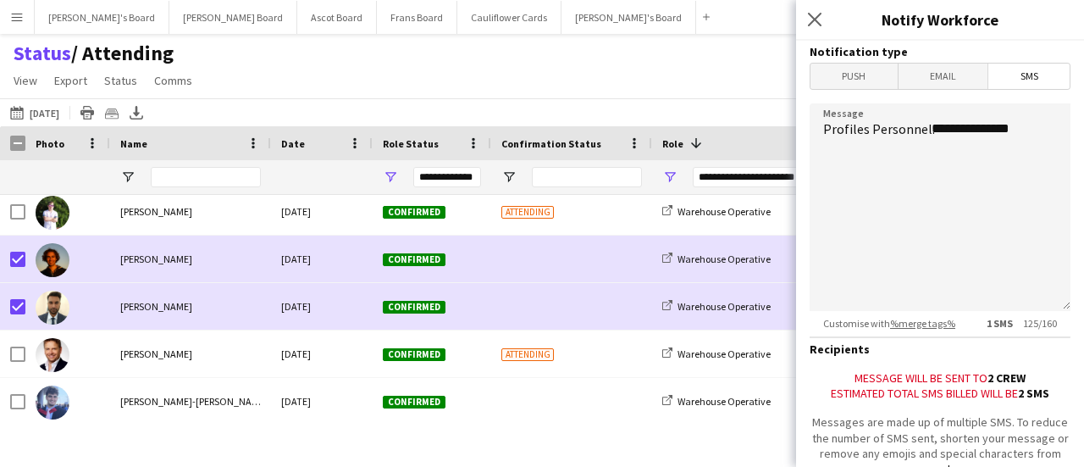
click at [1032, 77] on span "SMS" at bounding box center [1028, 76] width 81 height 25
click at [1041, 119] on textarea "**********" at bounding box center [940, 206] width 261 height 207
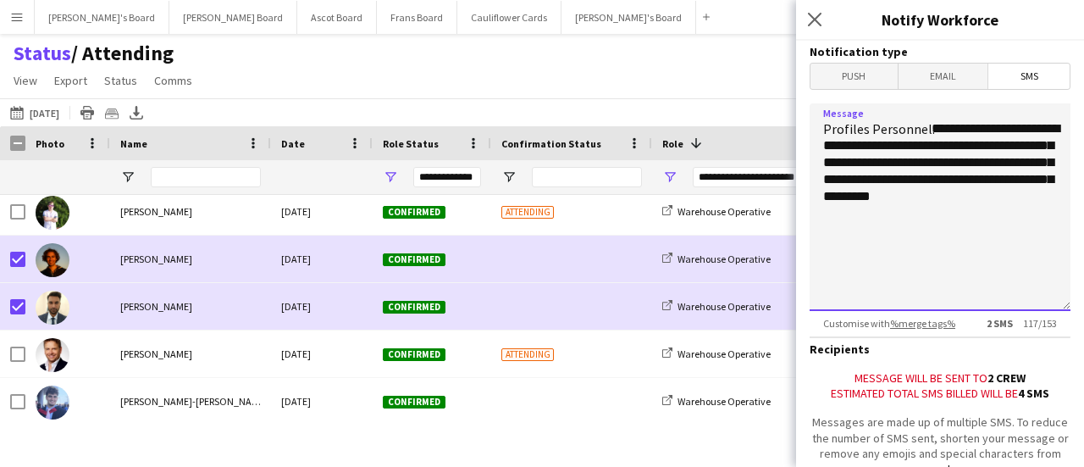
scroll to position [125, 0]
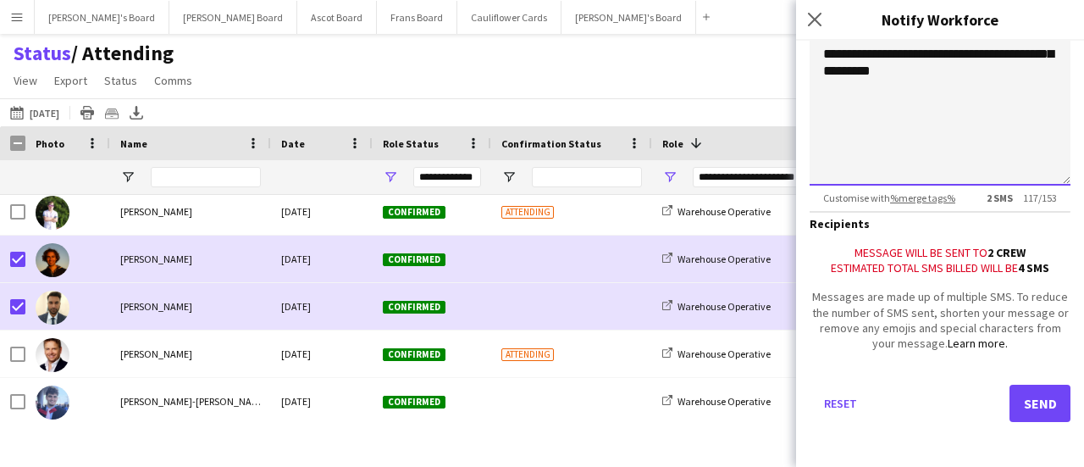
type textarea "**********"
click at [1035, 391] on div "Reset Send" at bounding box center [940, 410] width 261 height 119
click at [1032, 404] on button "Send" at bounding box center [1040, 402] width 61 height 37
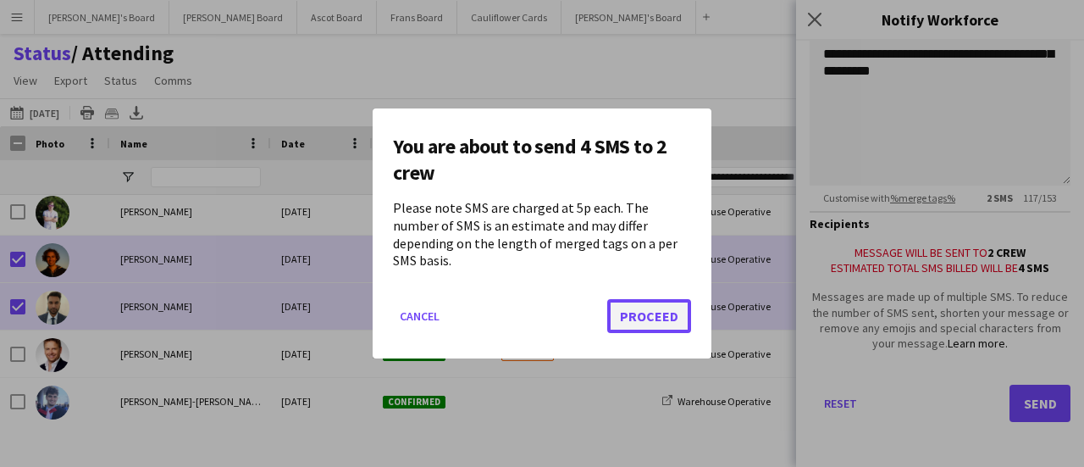
click at [645, 304] on button "Proceed" at bounding box center [649, 316] width 84 height 34
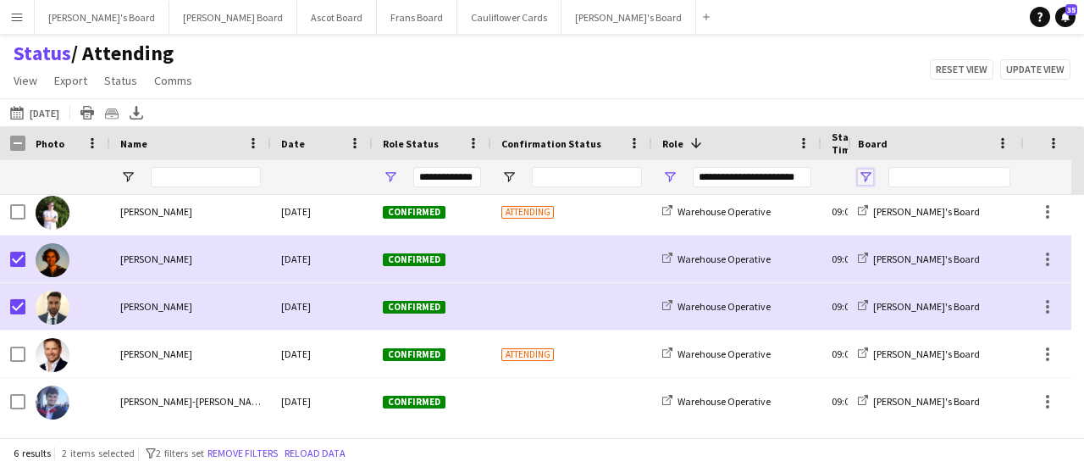
click at [866, 180] on span "Open Filter Menu" at bounding box center [865, 176] width 15 height 15
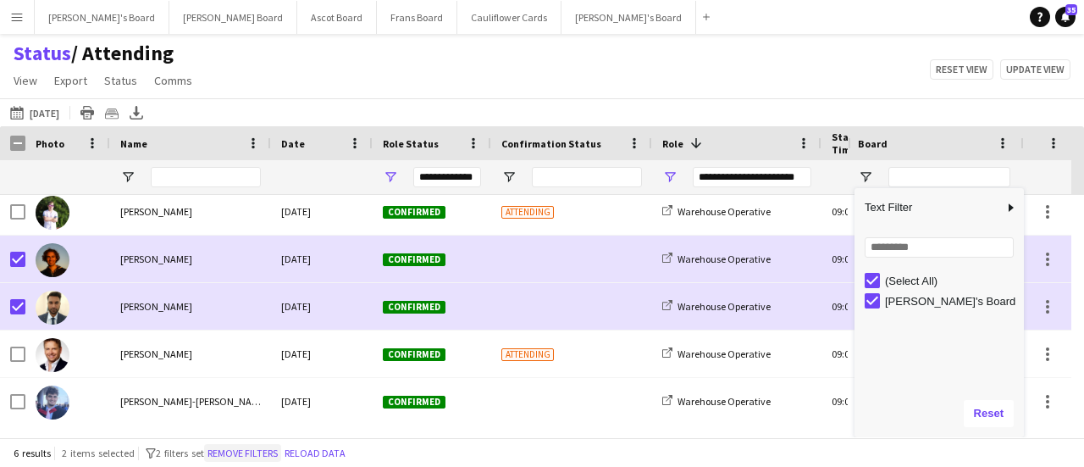
click at [276, 455] on button "Remove filters" at bounding box center [242, 453] width 77 height 19
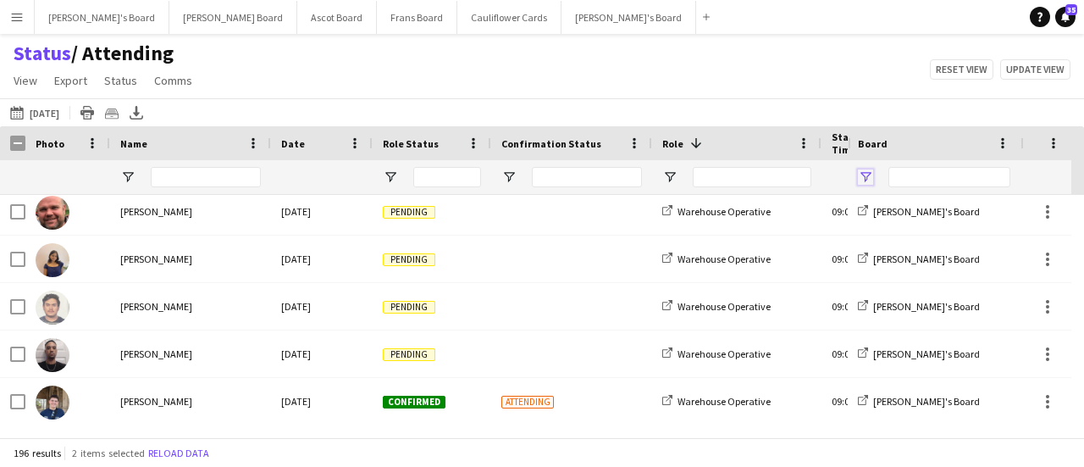
click at [867, 174] on span "Open Filter Menu" at bounding box center [865, 176] width 15 height 15
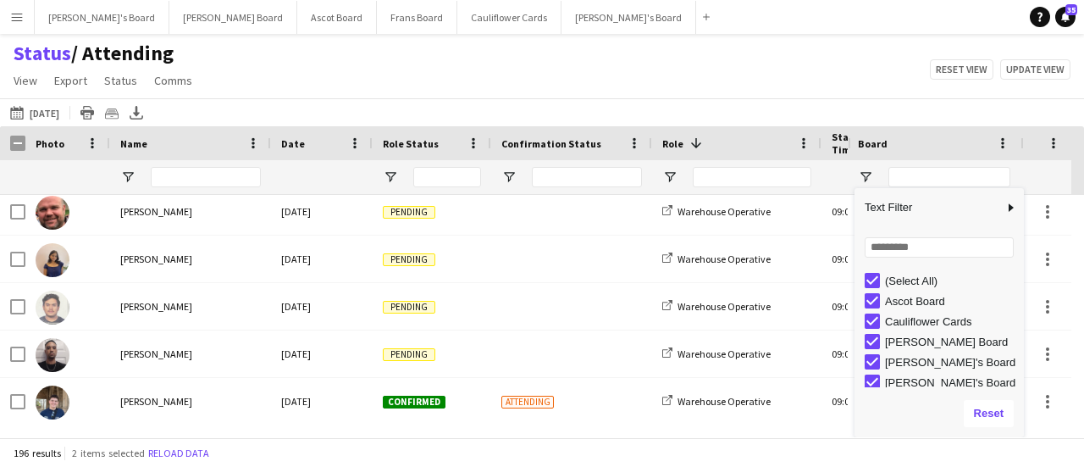
scroll to position [0, 0]
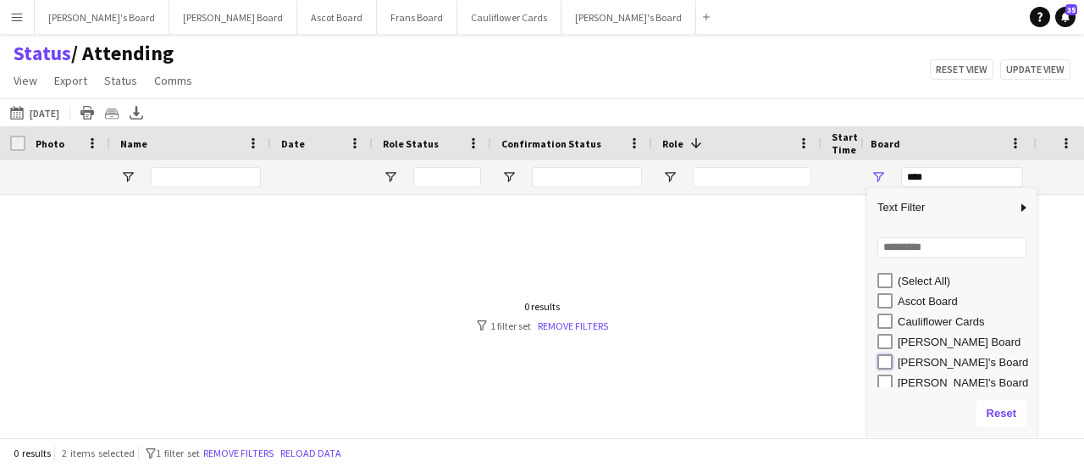
type input "**********"
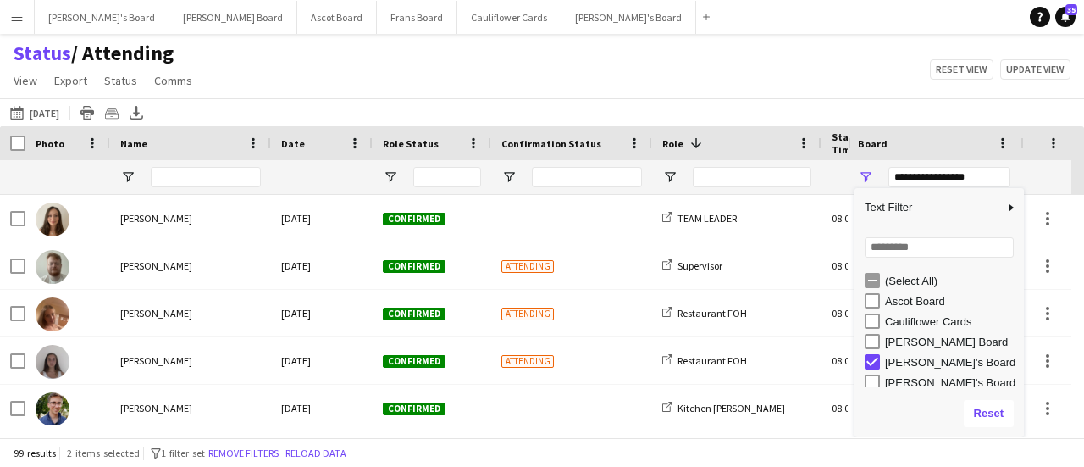
click at [476, 86] on div "Status / Attending View Views Default view Airshow Accreditation Airshow Check …" at bounding box center [542, 70] width 1084 height 58
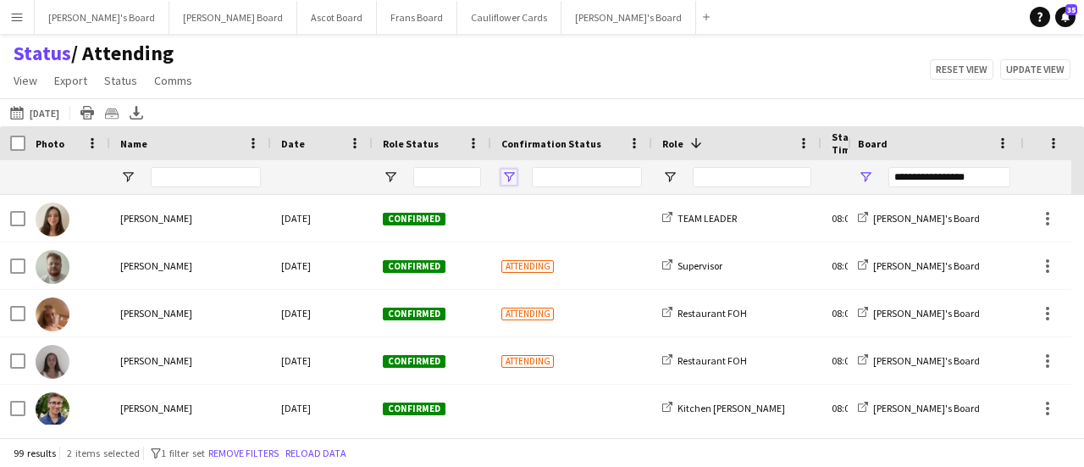
click at [512, 175] on span "Open Filter Menu" at bounding box center [508, 176] width 15 height 15
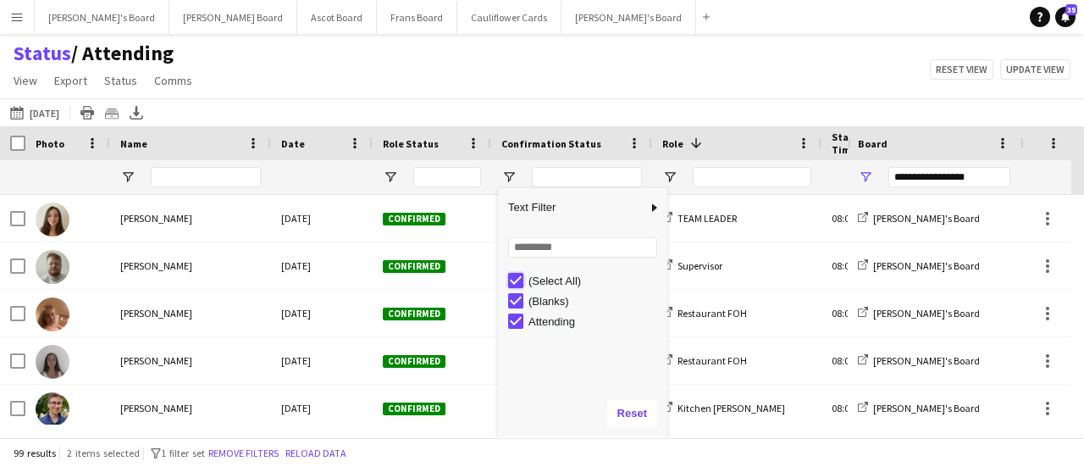
type input "***"
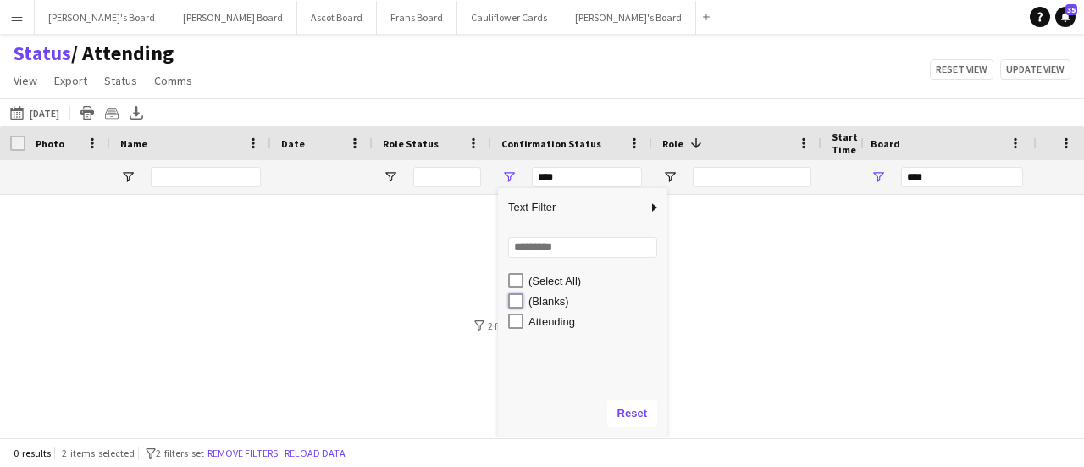
type input "**********"
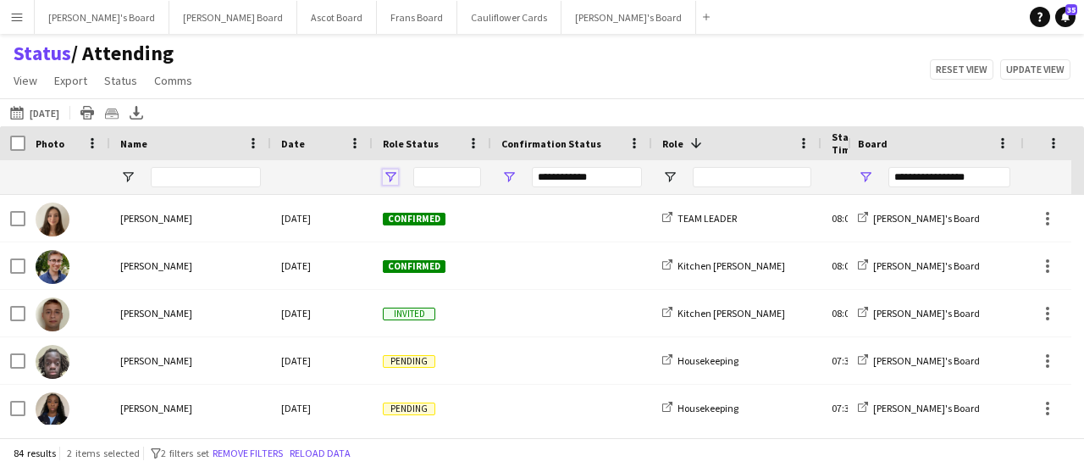
click at [390, 174] on span "Open Filter Menu" at bounding box center [390, 176] width 15 height 15
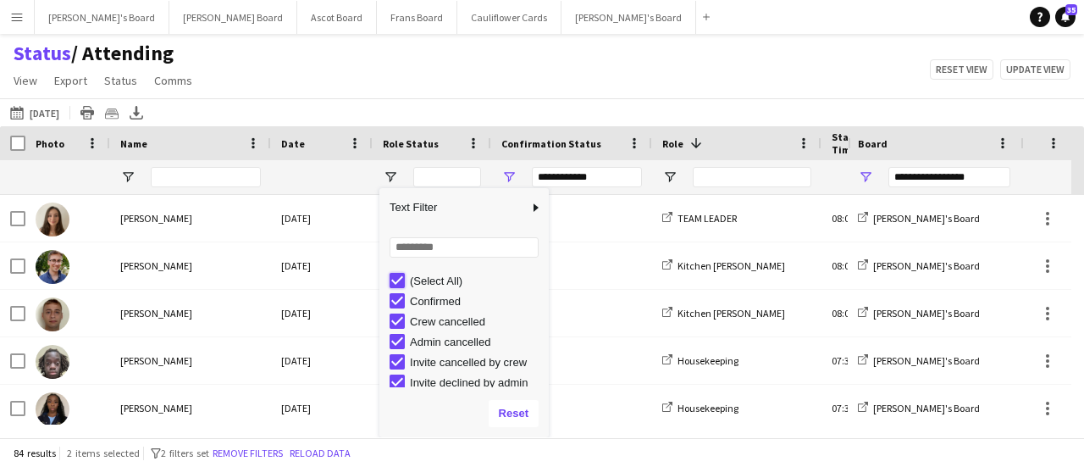
type input "***"
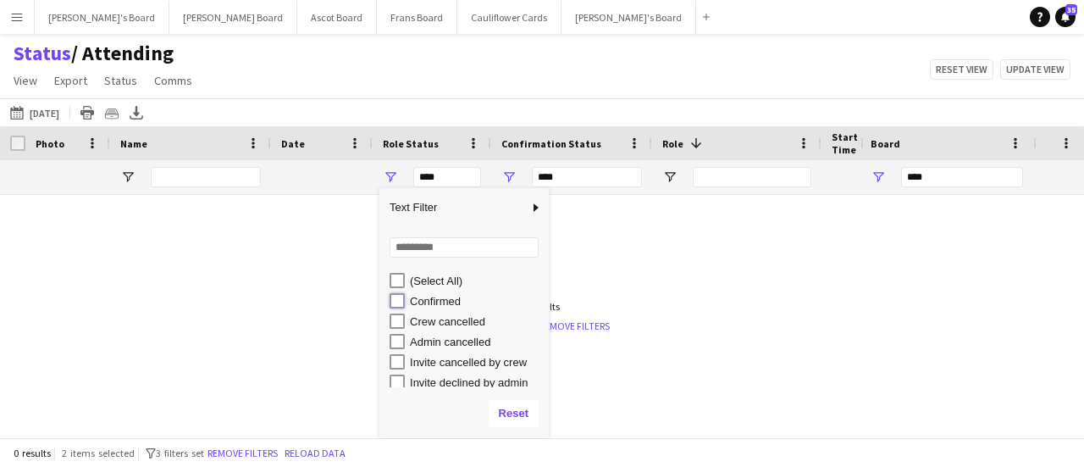
type input "**********"
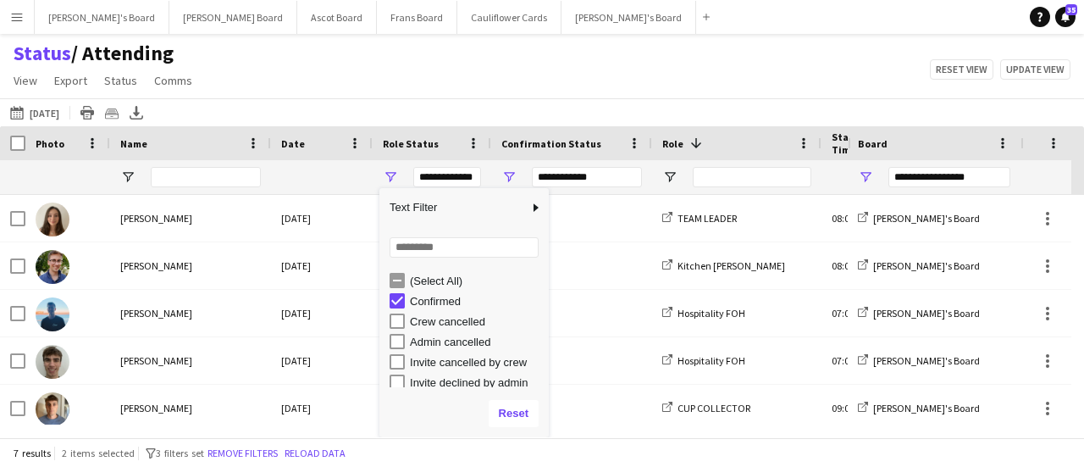
click at [517, 60] on div "Status / Attending View Views Default view Airshow Accreditation Airshow Check …" at bounding box center [542, 70] width 1084 height 58
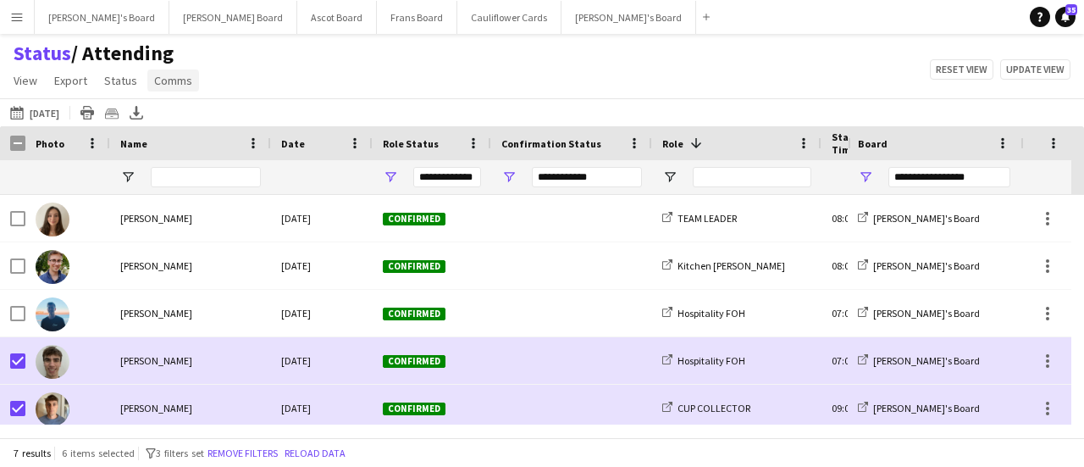
click at [188, 80] on span "Comms" at bounding box center [173, 80] width 38 height 15
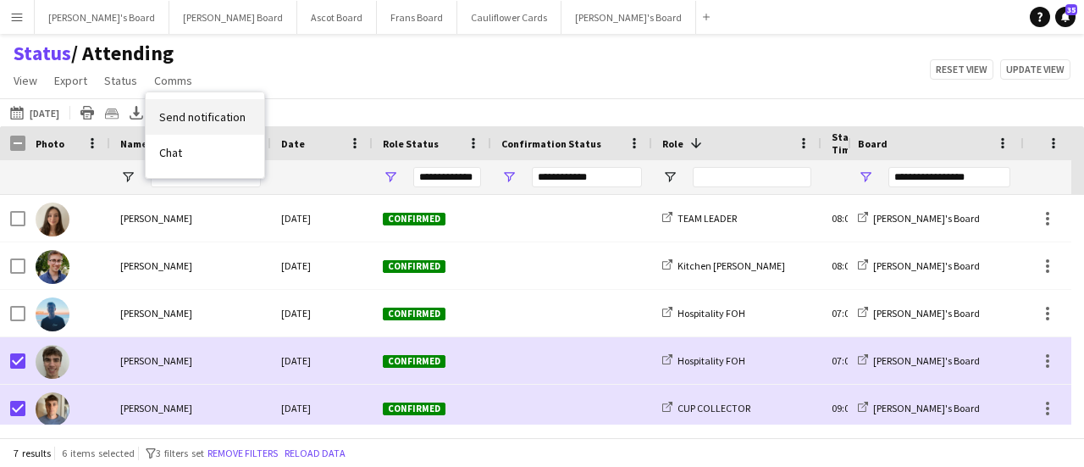
click at [236, 113] on span "Send notification" at bounding box center [202, 116] width 86 height 15
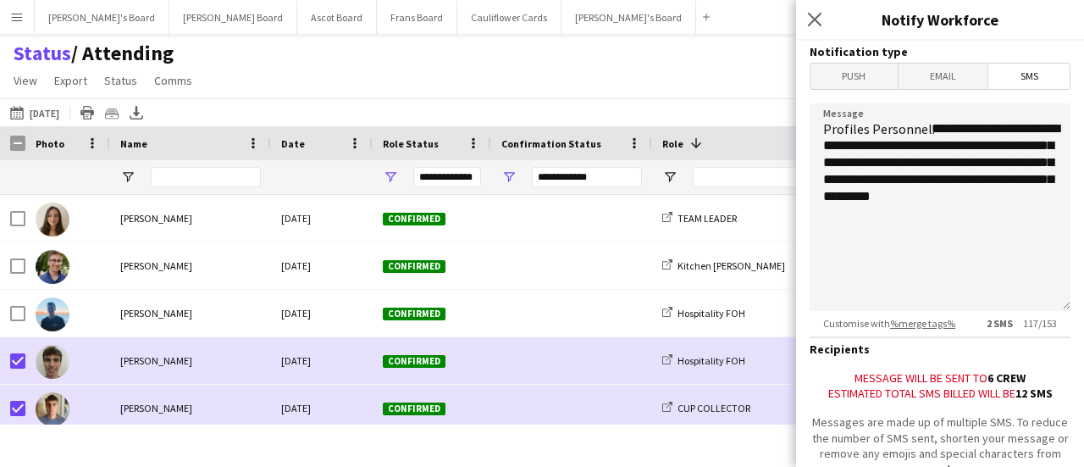
scroll to position [141, 0]
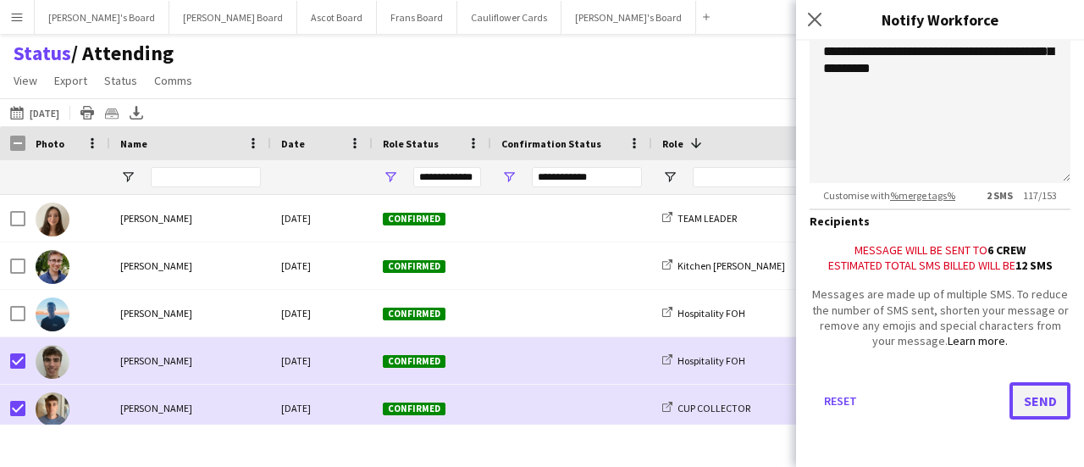
click at [1026, 404] on button "Send" at bounding box center [1040, 400] width 61 height 37
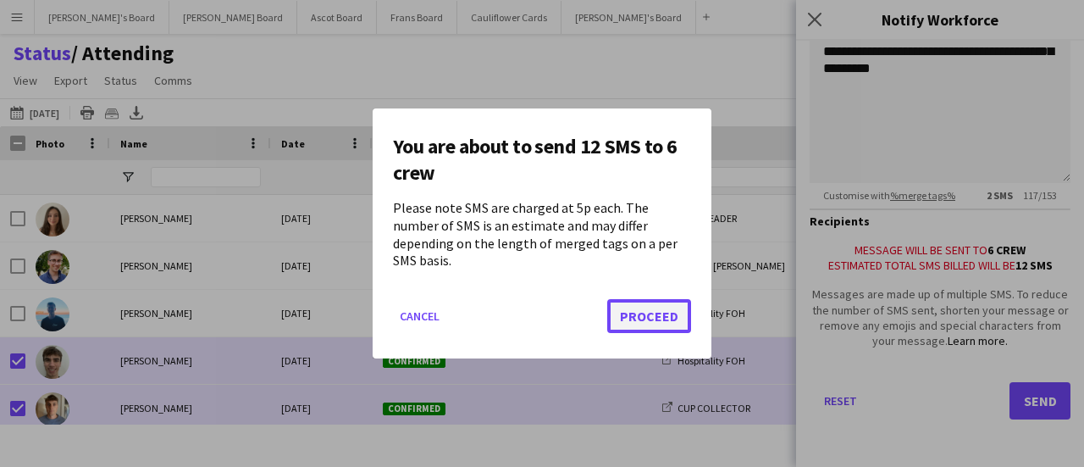
click at [666, 303] on button "Proceed" at bounding box center [649, 316] width 84 height 34
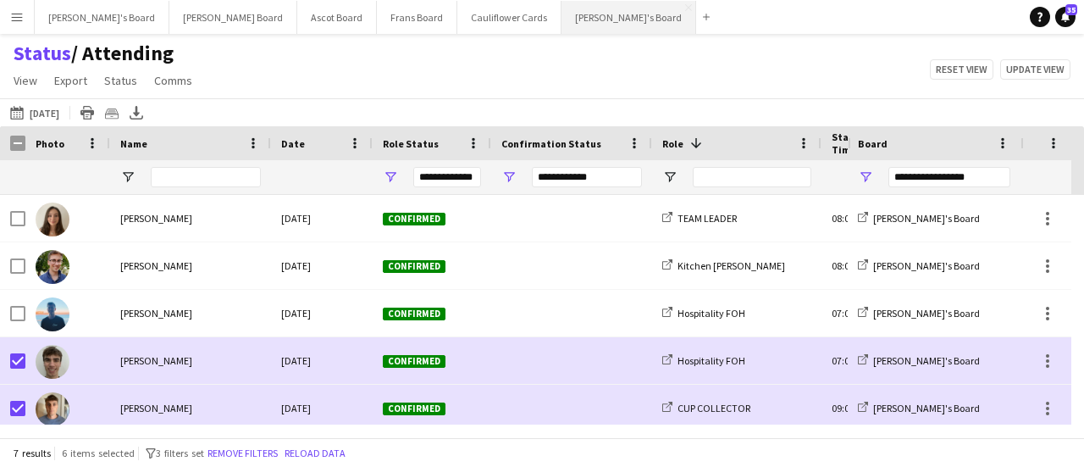
click at [562, 10] on button "[PERSON_NAME]'s Board Close" at bounding box center [629, 17] width 135 height 33
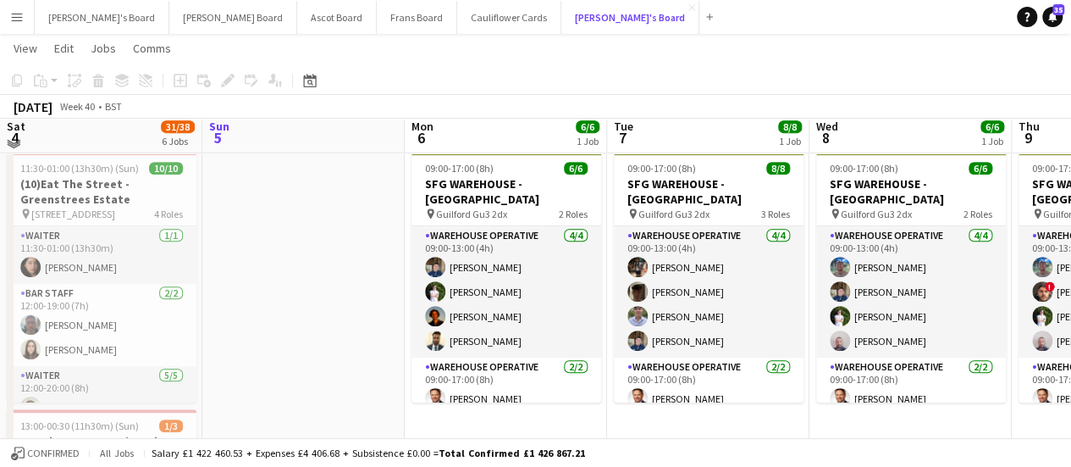
scroll to position [360, 0]
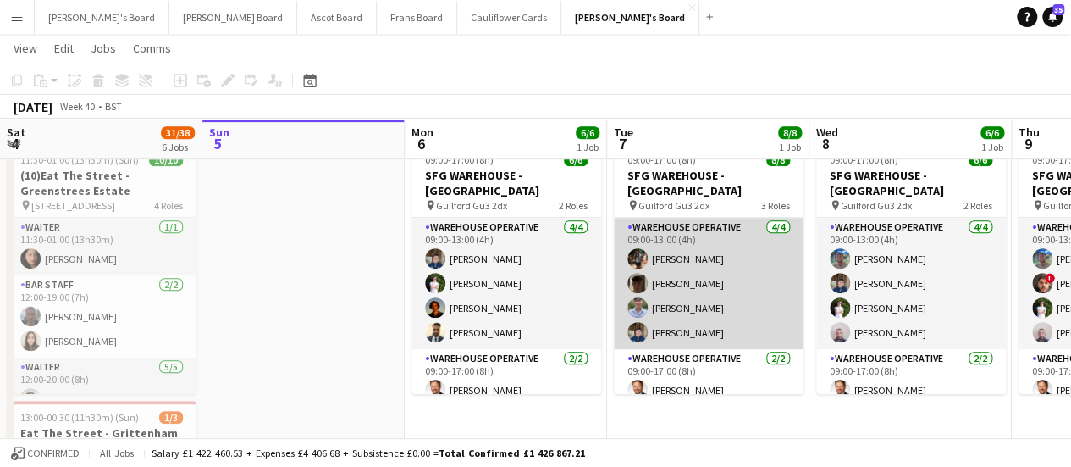
click at [755, 263] on app-card-role "Warehouse Operative [DATE] 09:00-13:00 (4h) [PERSON_NAME] [PERSON_NAME] [PERSON…" at bounding box center [709, 283] width 190 height 131
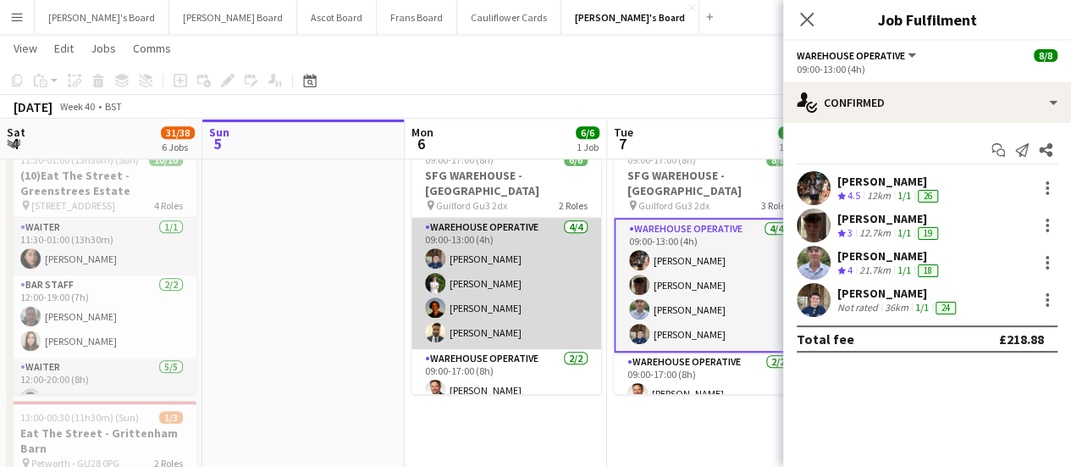
click at [434, 297] on app-user-avatar at bounding box center [435, 307] width 20 height 20
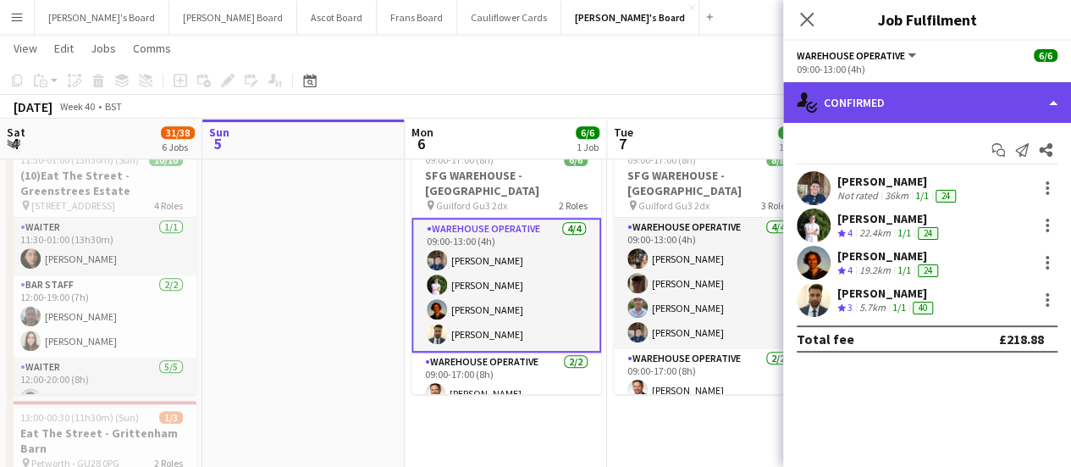
click at [962, 94] on div "single-neutral-actions-check-2 Confirmed" at bounding box center [927, 102] width 288 height 41
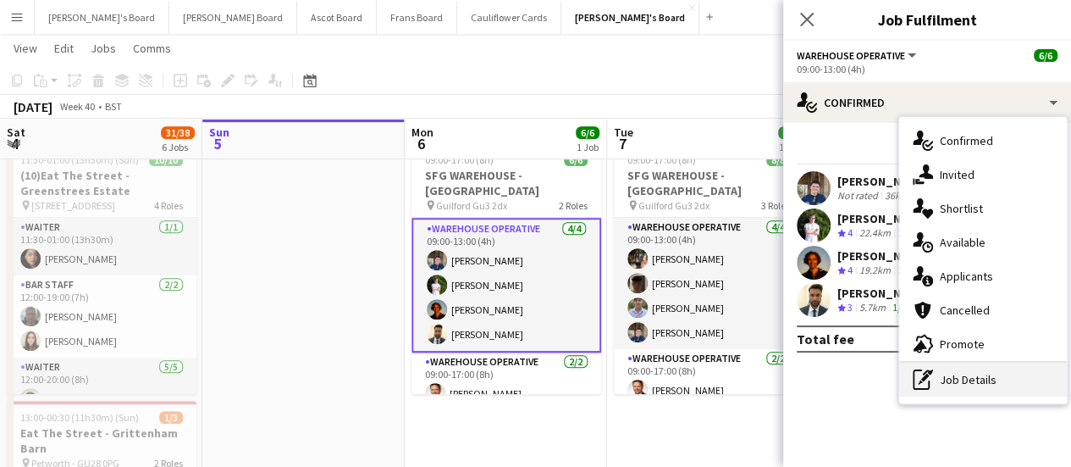
click at [998, 371] on div "pen-write Job Details" at bounding box center [983, 379] width 168 height 34
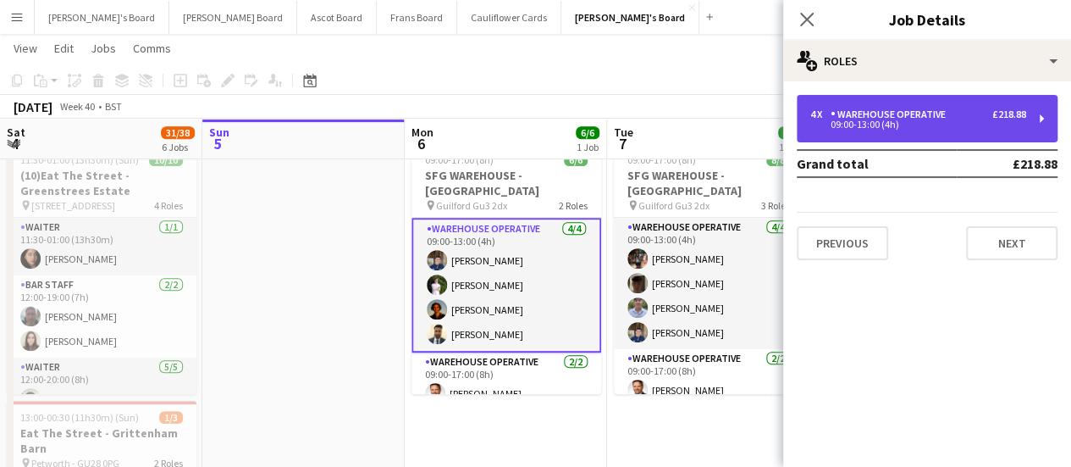
click at [827, 108] on div "4 x" at bounding box center [820, 114] width 20 height 12
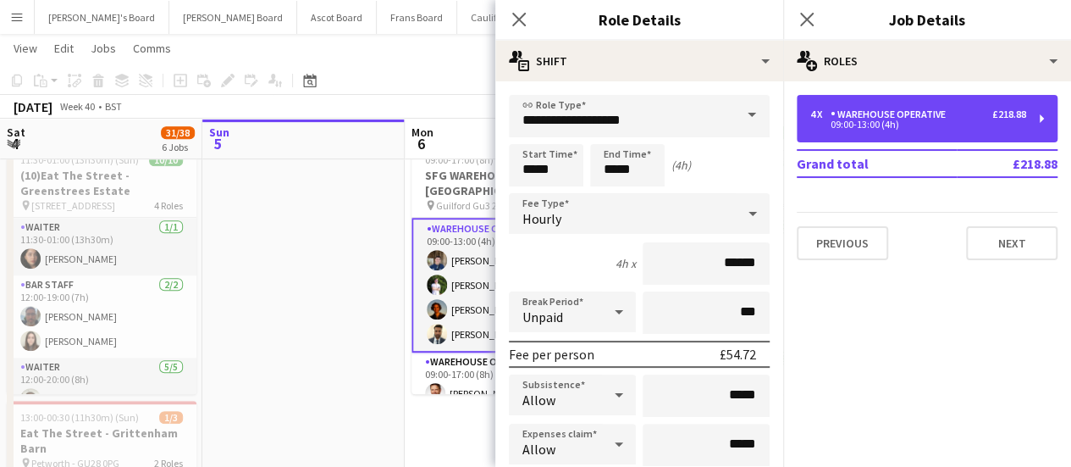
scroll to position [195, 0]
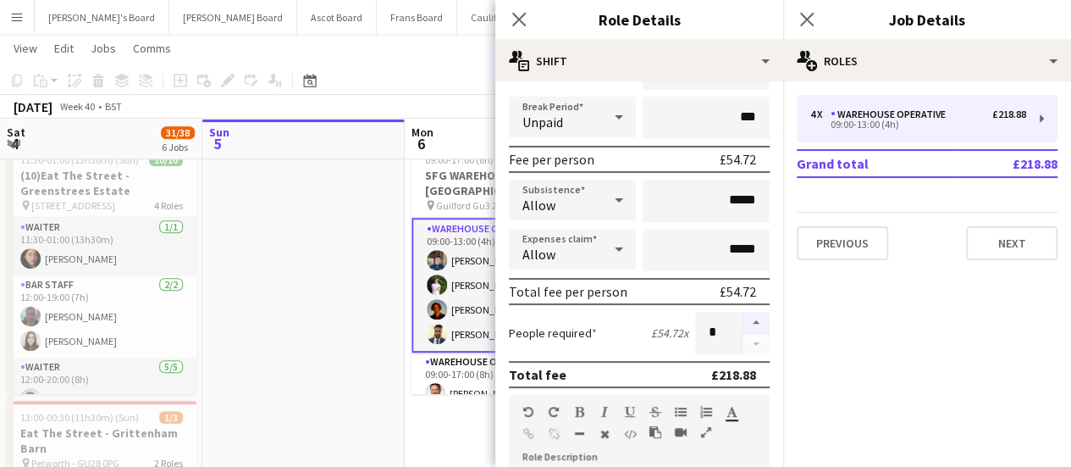
click at [744, 319] on button "button" at bounding box center [756, 323] width 27 height 22
type input "*"
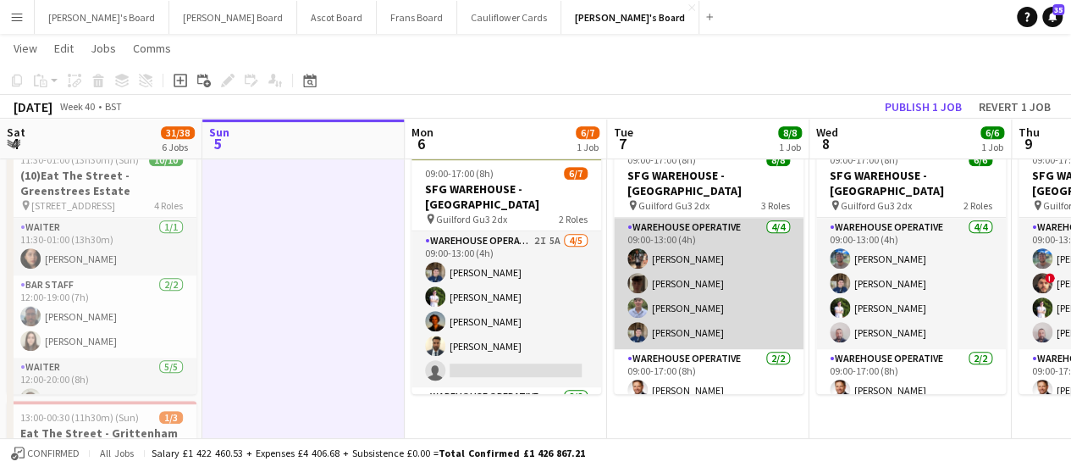
click at [776, 306] on app-card-role "Warehouse Operative [DATE] 09:00-13:00 (4h) [PERSON_NAME] [PERSON_NAME] [PERSON…" at bounding box center [709, 283] width 190 height 131
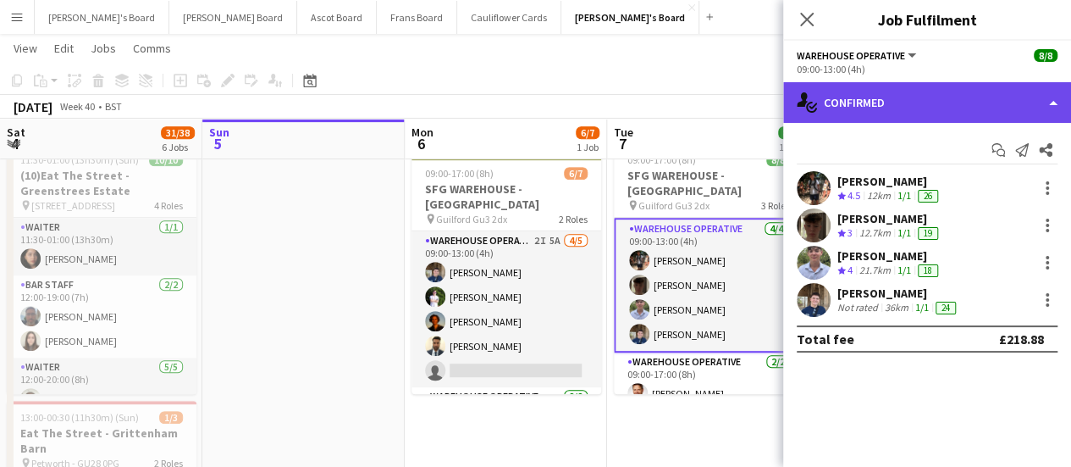
click at [918, 108] on div "single-neutral-actions-check-2 Confirmed" at bounding box center [927, 102] width 288 height 41
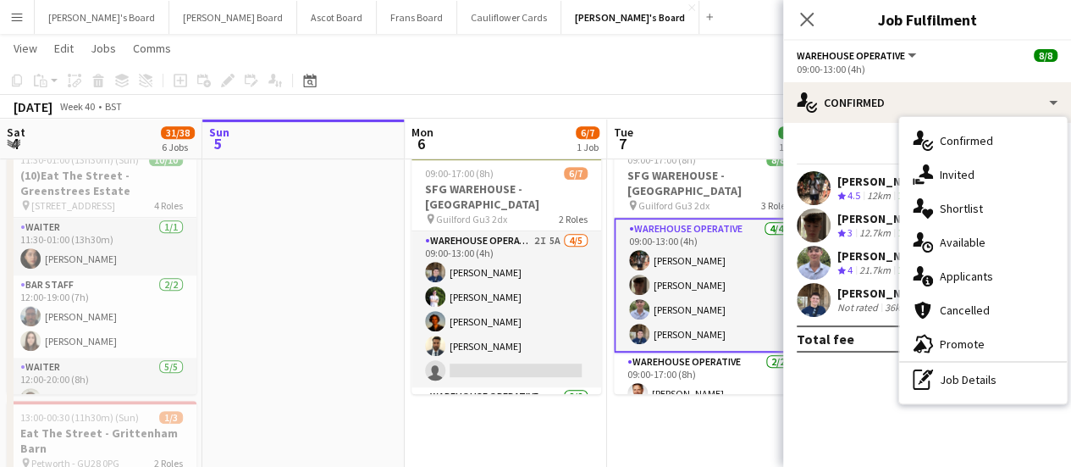
click at [996, 402] on div "single-neutral-actions-check-2 Confirmed single-neutral-actions-share-1 Invited…" at bounding box center [983, 260] width 168 height 286
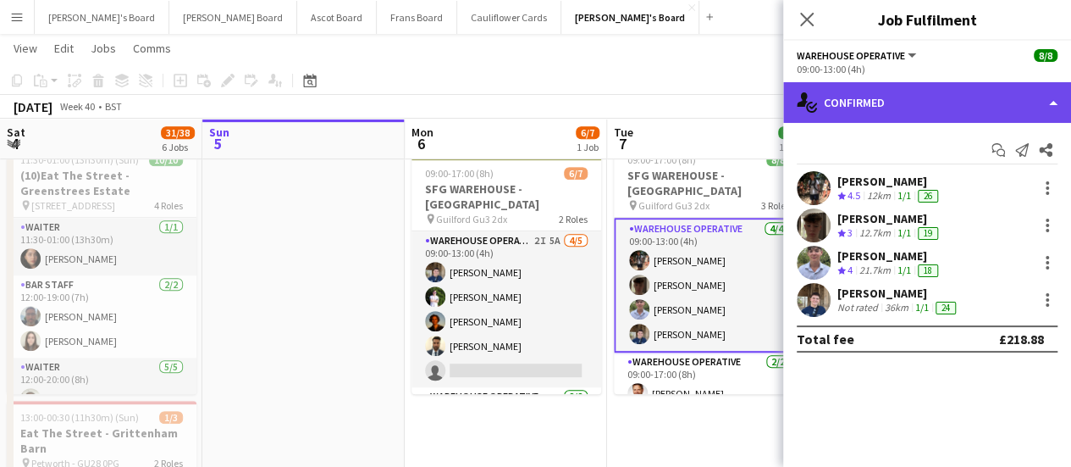
click at [915, 105] on div "single-neutral-actions-check-2 Confirmed" at bounding box center [927, 102] width 288 height 41
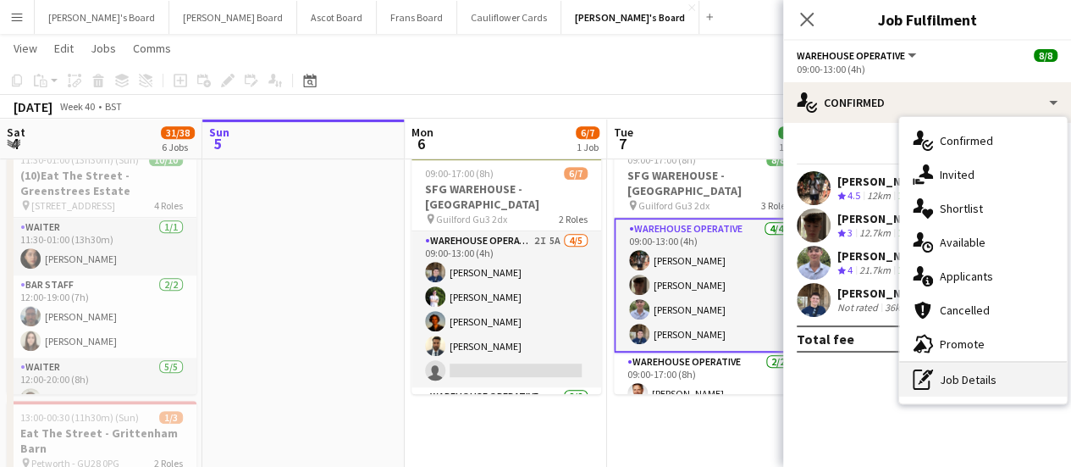
click at [969, 381] on div "pen-write Job Details" at bounding box center [983, 379] width 168 height 34
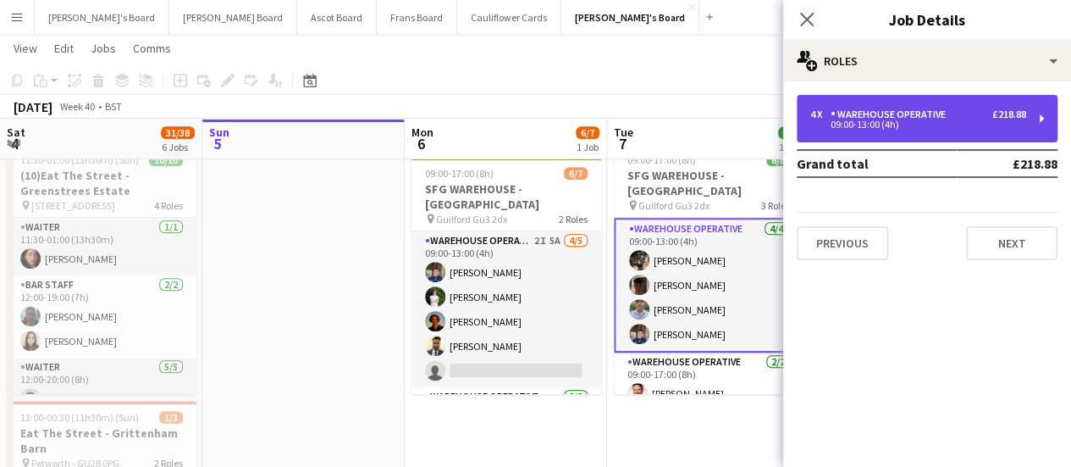
click at [888, 124] on div "09:00-13:00 (4h)" at bounding box center [918, 124] width 216 height 8
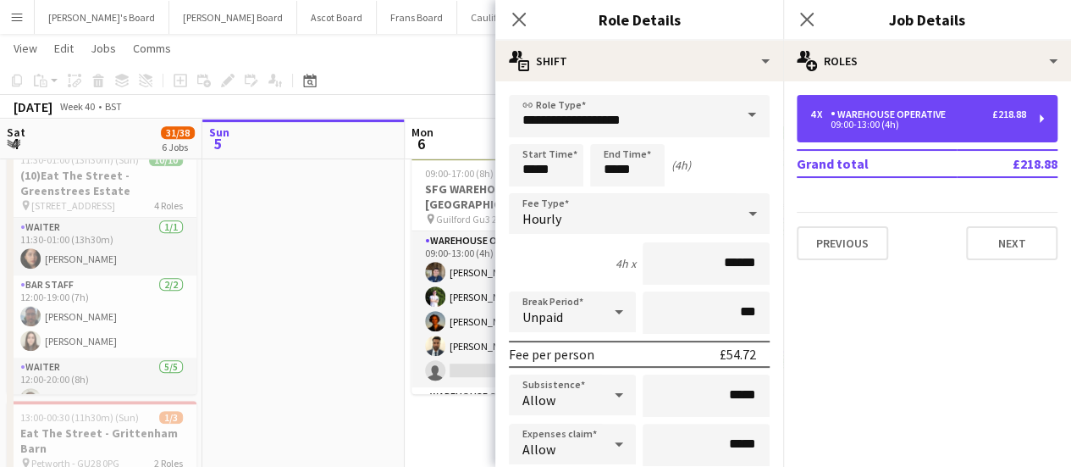
scroll to position [185, 0]
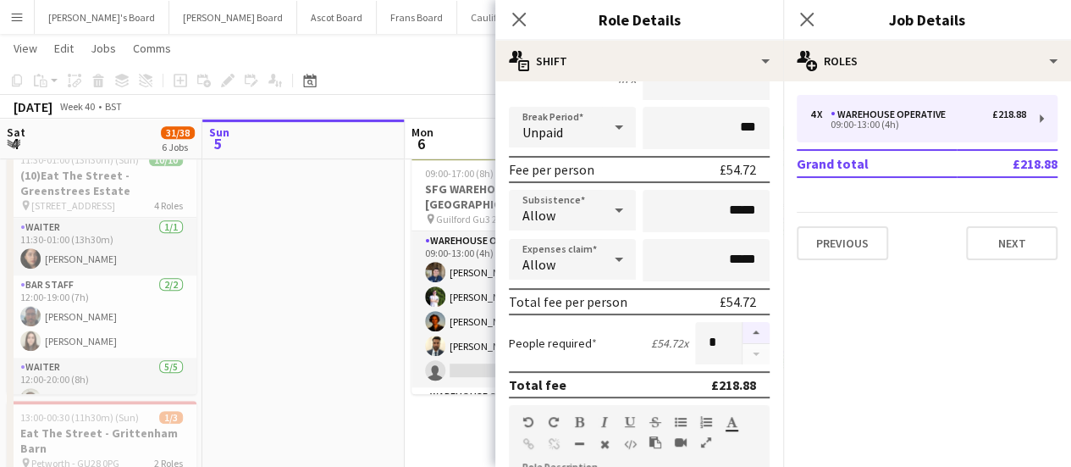
click at [743, 325] on button "button" at bounding box center [756, 333] width 27 height 22
type input "*"
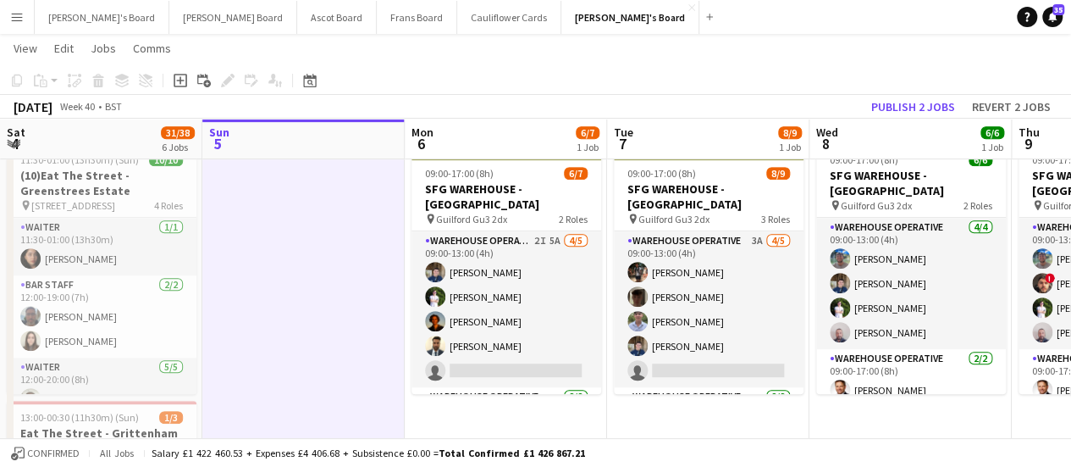
click at [903, 92] on app-toolbar "Copy Paste Paste Ctrl+V Paste with crew Ctrl+Shift+V Paste linked Job [GEOGRAPH…" at bounding box center [535, 80] width 1071 height 29
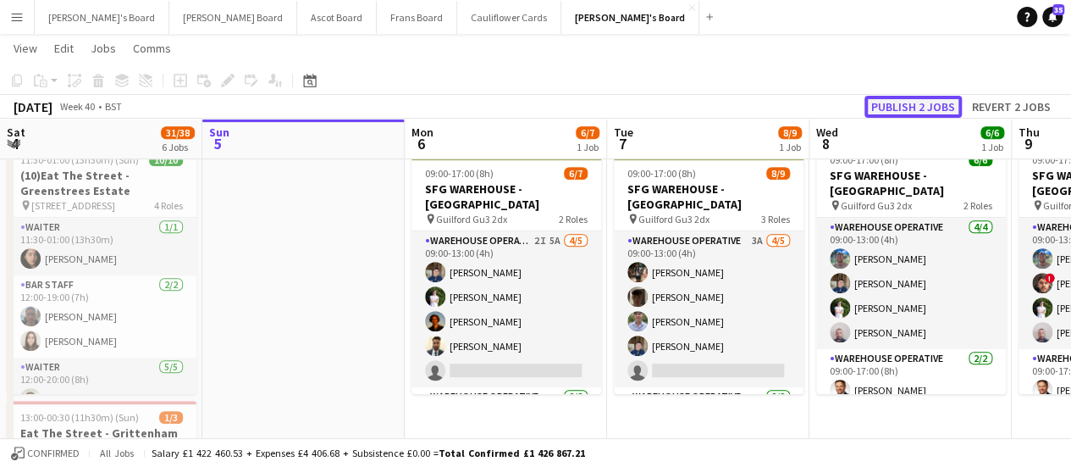
click at [899, 112] on button "Publish 2 jobs" at bounding box center [913, 107] width 97 height 22
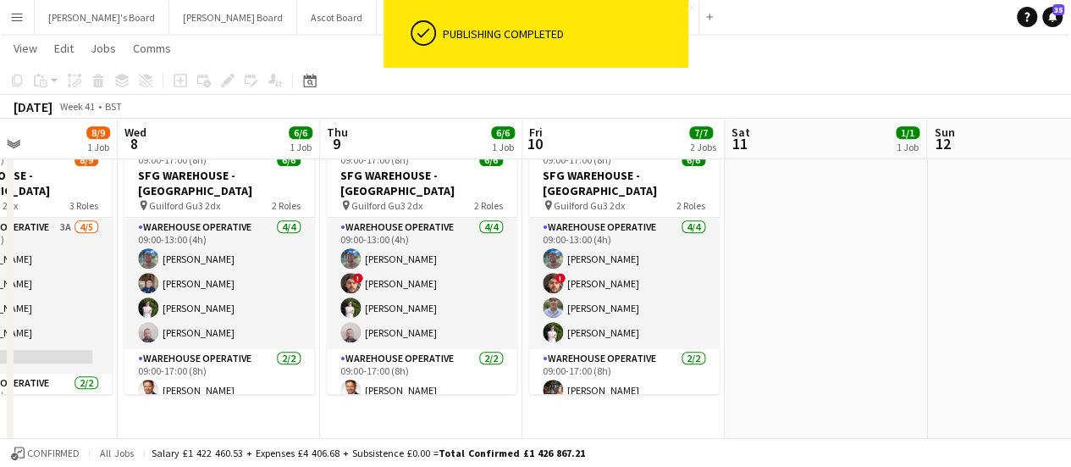
scroll to position [0, 694]
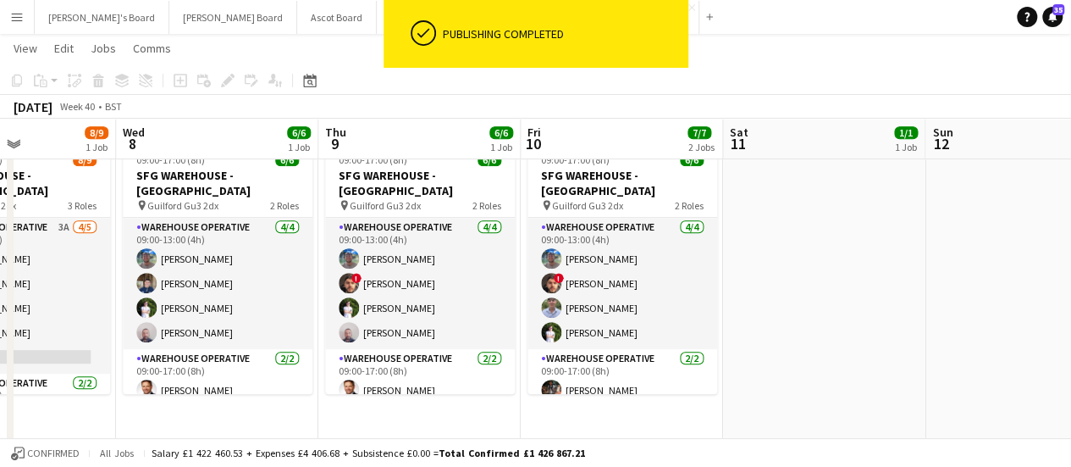
drag, startPoint x: 1018, startPoint y: 279, endPoint x: 324, endPoint y: 304, distance: 694.1
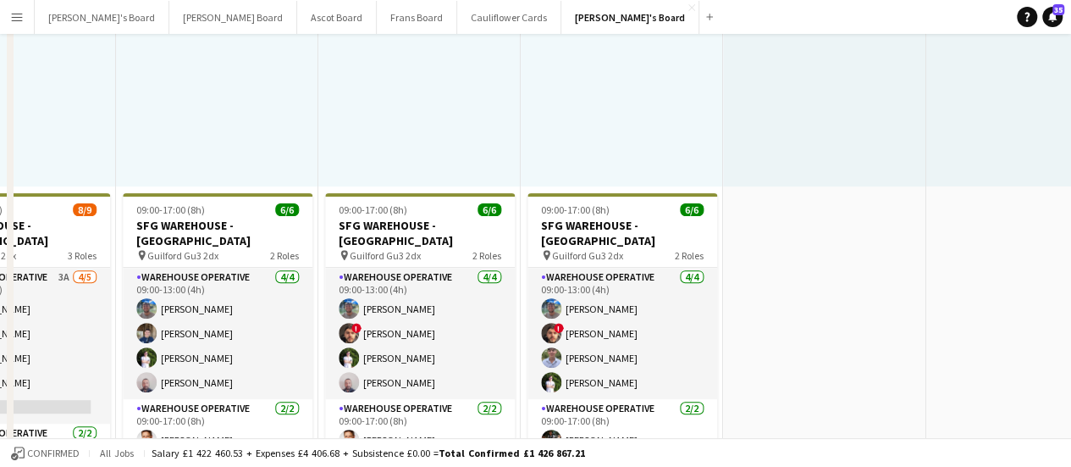
scroll to position [0, 0]
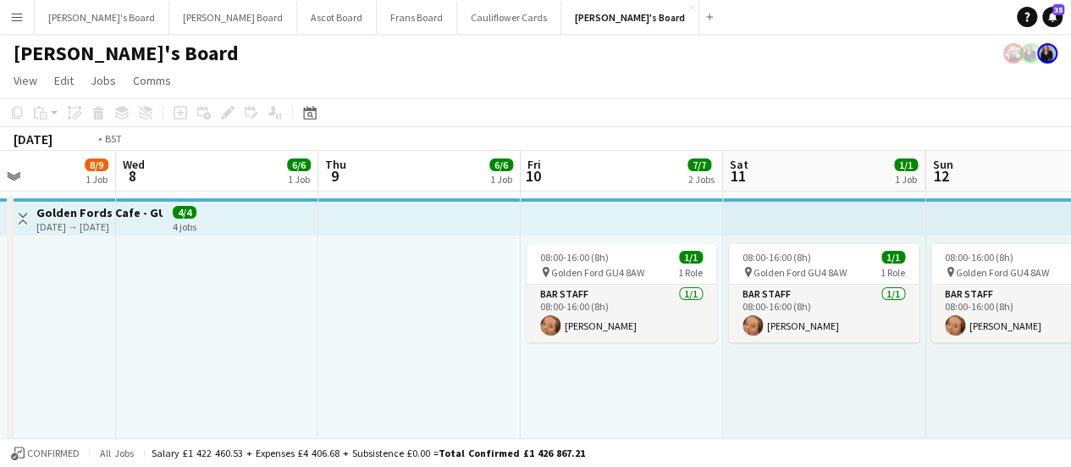
drag, startPoint x: 117, startPoint y: 238, endPoint x: 747, endPoint y: 192, distance: 631.8
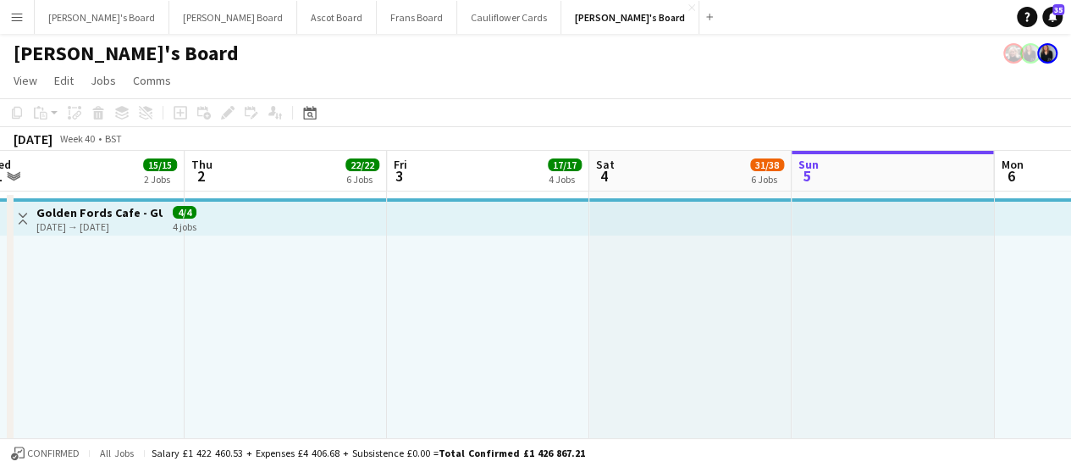
scroll to position [0, 623]
drag, startPoint x: 989, startPoint y: 330, endPoint x: 451, endPoint y: 385, distance: 540.6
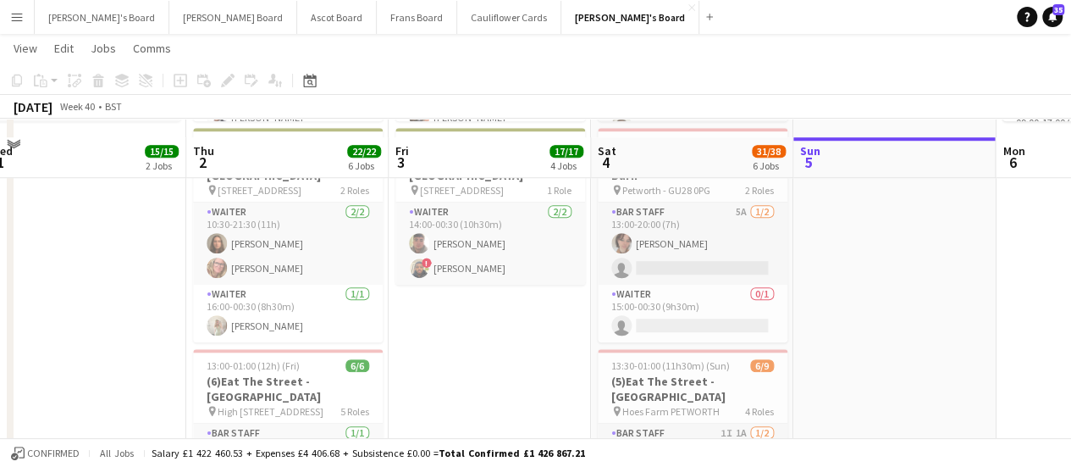
scroll to position [624, 0]
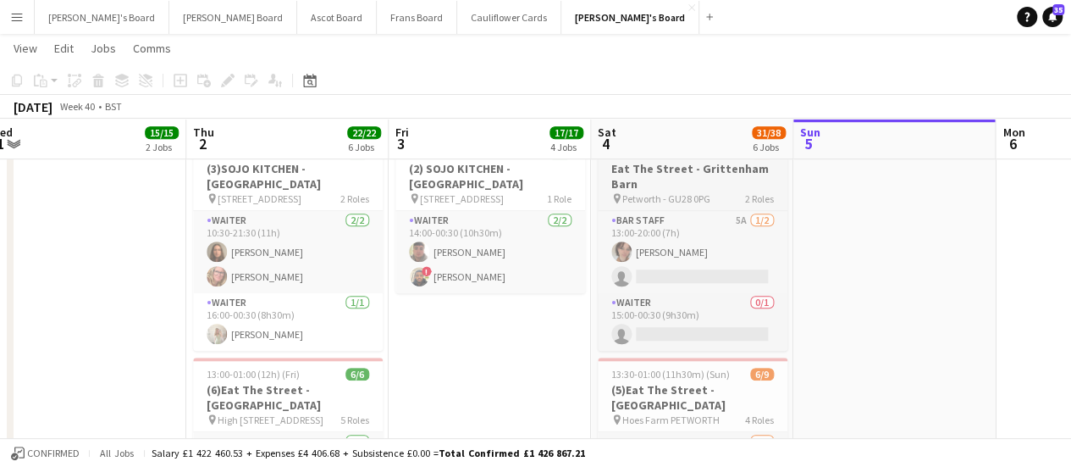
click at [657, 201] on span "Petworth - GU28 0PG" at bounding box center [666, 198] width 88 height 13
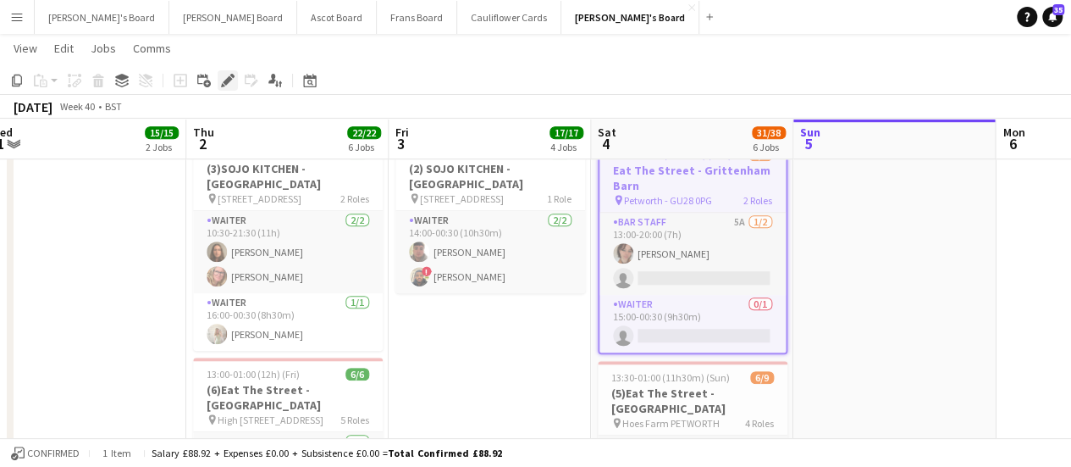
click at [228, 80] on icon at bounding box center [227, 80] width 9 height 9
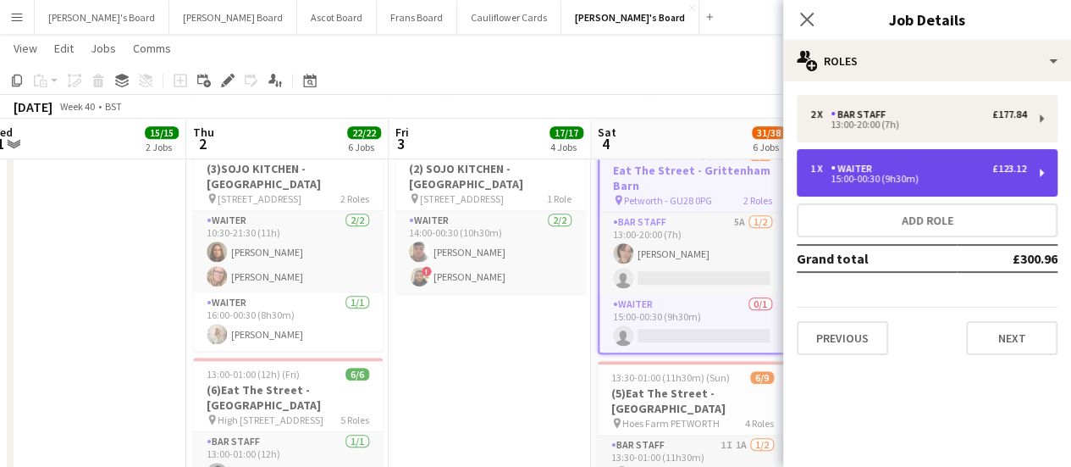
click at [842, 191] on div "1 x Waiter £123.12 15:00-00:30 (9h30m)" at bounding box center [927, 172] width 261 height 47
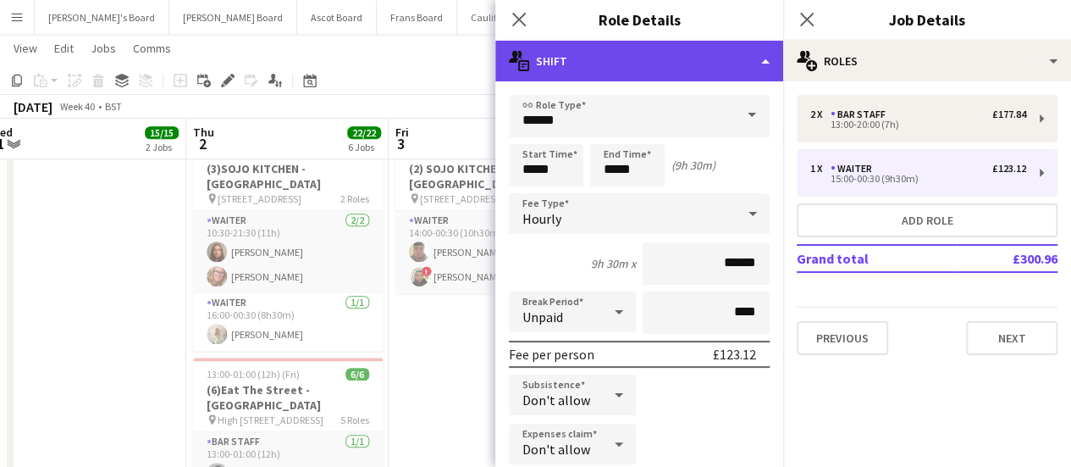
click at [657, 74] on div "multiple-actions-text Shift" at bounding box center [639, 61] width 288 height 41
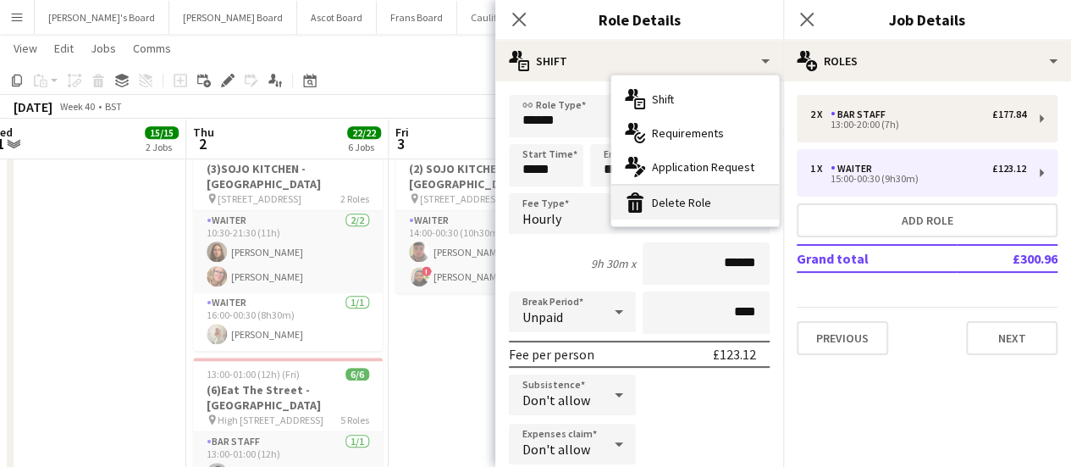
click at [706, 211] on div "bin-2 Delete Role" at bounding box center [695, 202] width 168 height 34
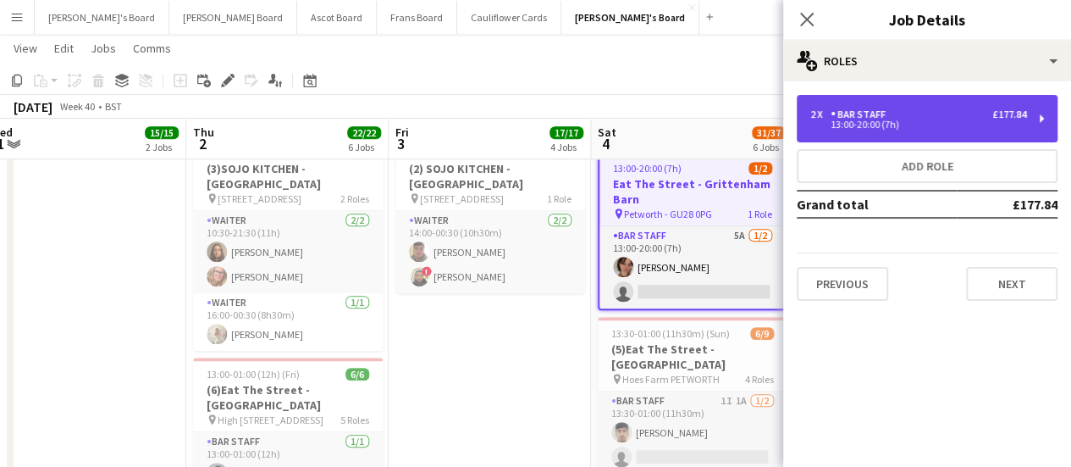
click at [899, 109] on div "2 x BAR STAFF £177.84" at bounding box center [918, 114] width 216 height 12
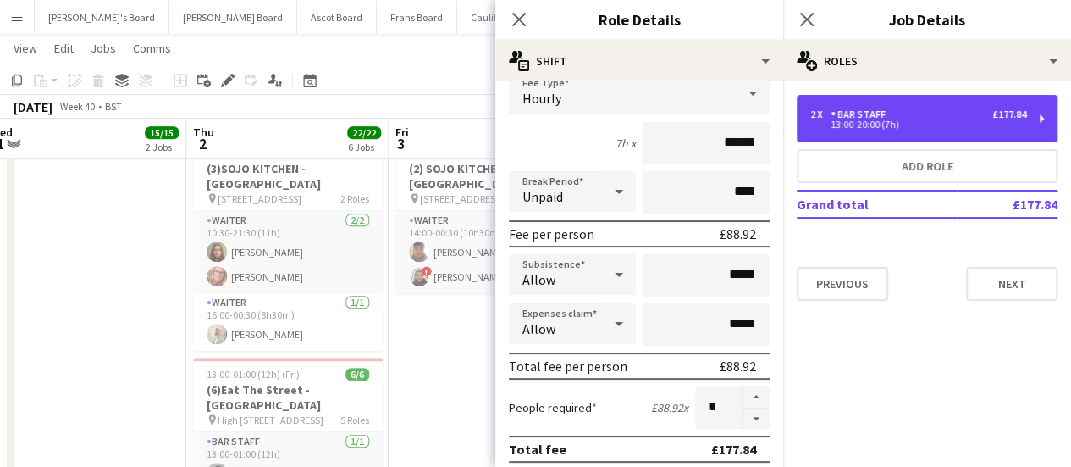
scroll to position [134, 0]
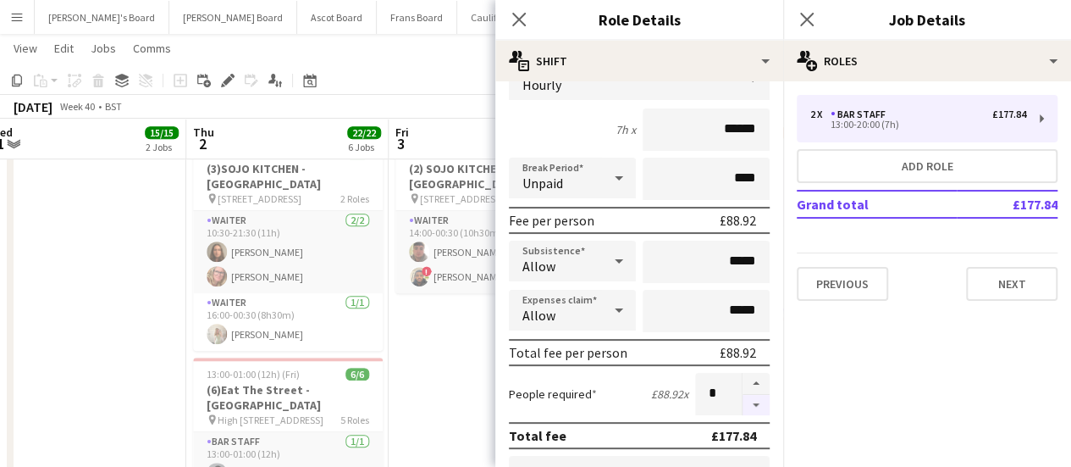
click at [743, 407] on button "button" at bounding box center [756, 405] width 27 height 21
type input "*"
click at [440, 368] on app-date-cell "09:00-17:30 (8h30m) 9/9 SFG WAREHOUSE - [GEOGRAPHIC_DATA] pin Guilford Gu3 2dx …" at bounding box center [490, 303] width 202 height 1475
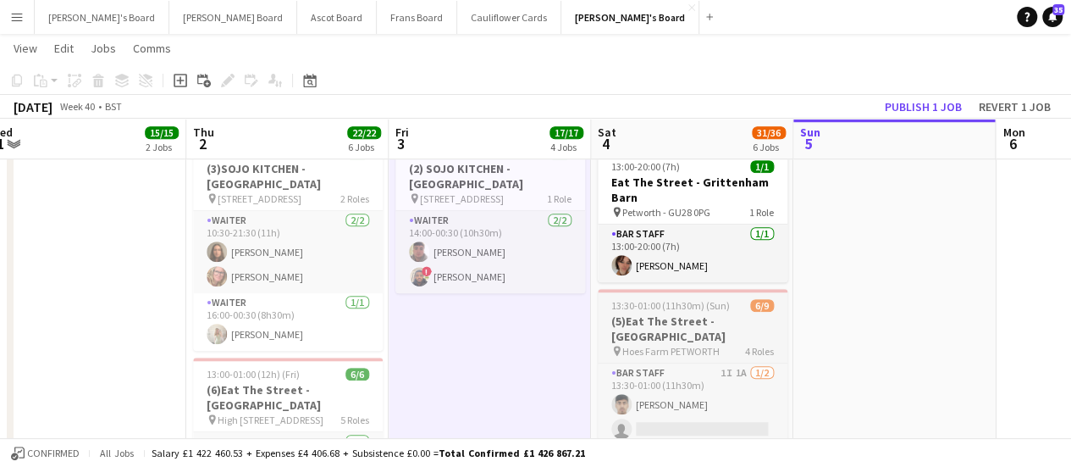
click at [679, 318] on h3 "(5)Eat The Street -[GEOGRAPHIC_DATA]" at bounding box center [693, 328] width 190 height 30
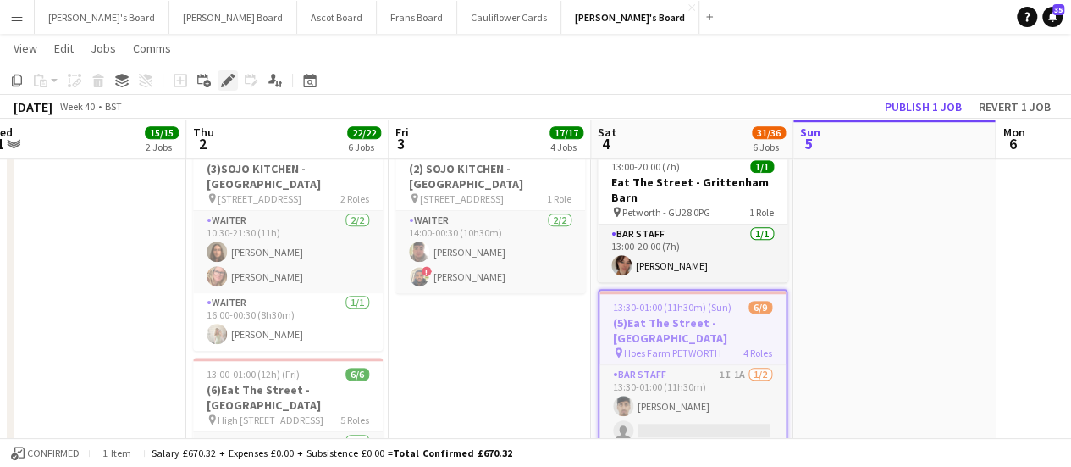
click at [230, 81] on icon at bounding box center [227, 80] width 9 height 9
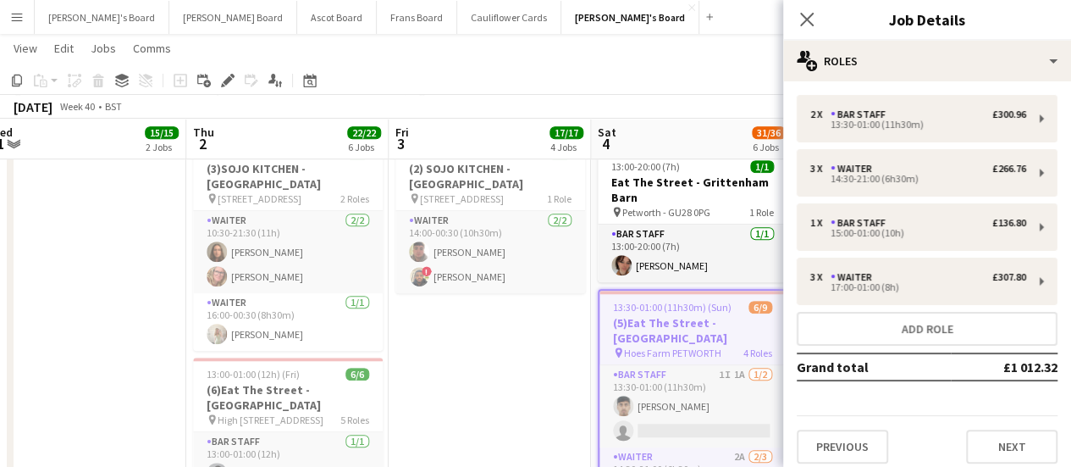
scroll to position [7, 0]
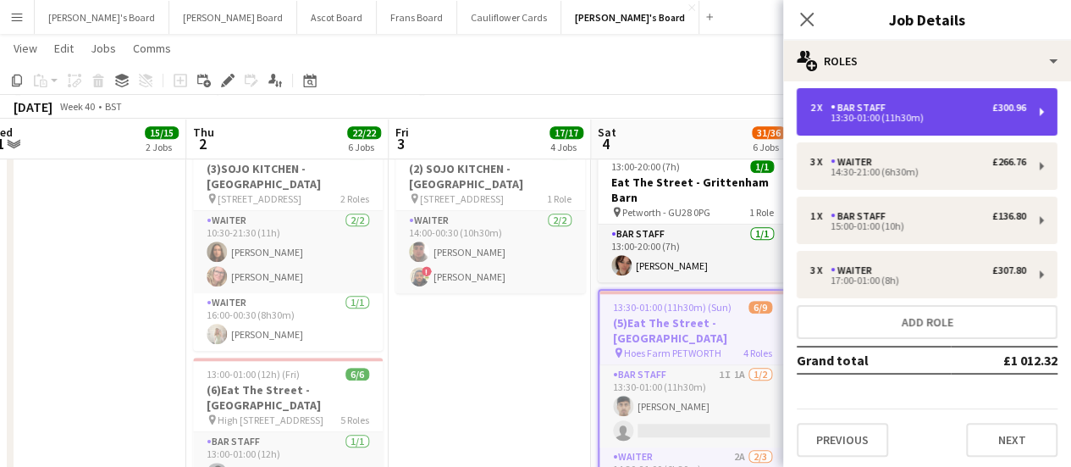
click at [949, 102] on div "2 x BAR STAFF £300.96" at bounding box center [918, 108] width 216 height 12
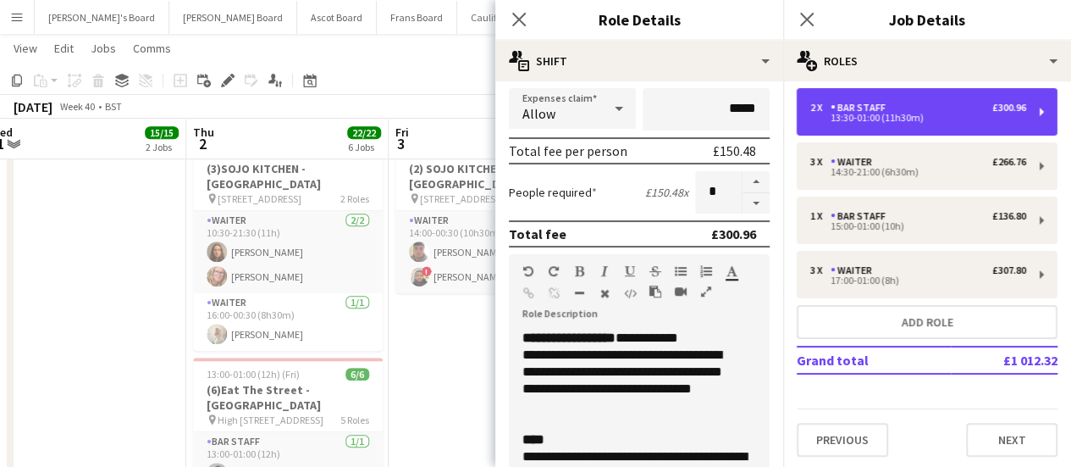
scroll to position [352, 0]
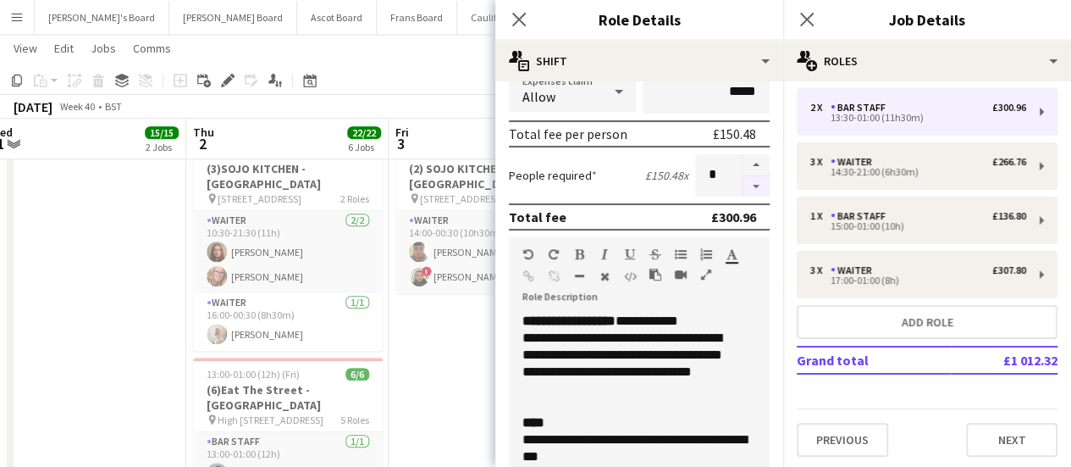
click at [743, 179] on button "button" at bounding box center [756, 186] width 27 height 21
type input "*"
click at [473, 372] on app-date-cell "09:00-17:30 (8h30m) 9/9 SFG WAREHOUSE - [GEOGRAPHIC_DATA] pin Guilford Gu3 2dx …" at bounding box center [490, 303] width 202 height 1475
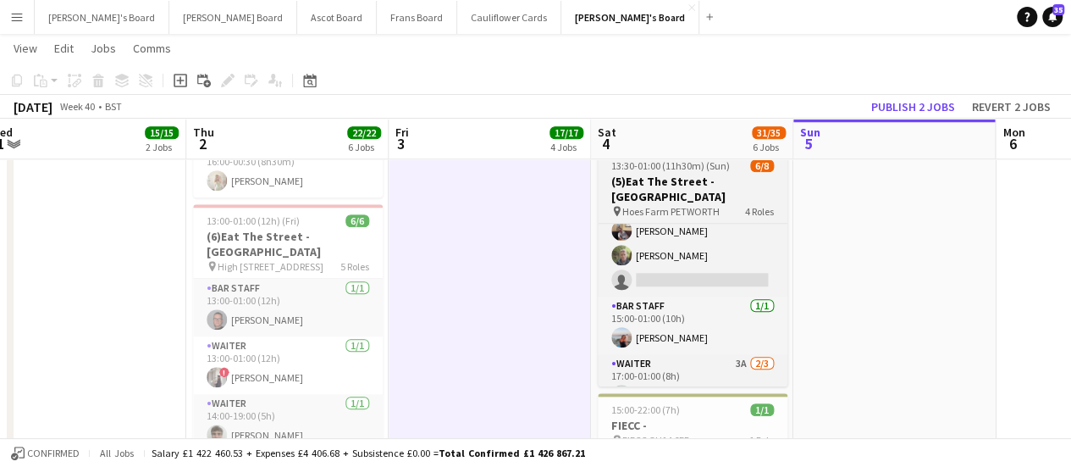
scroll to position [68, 0]
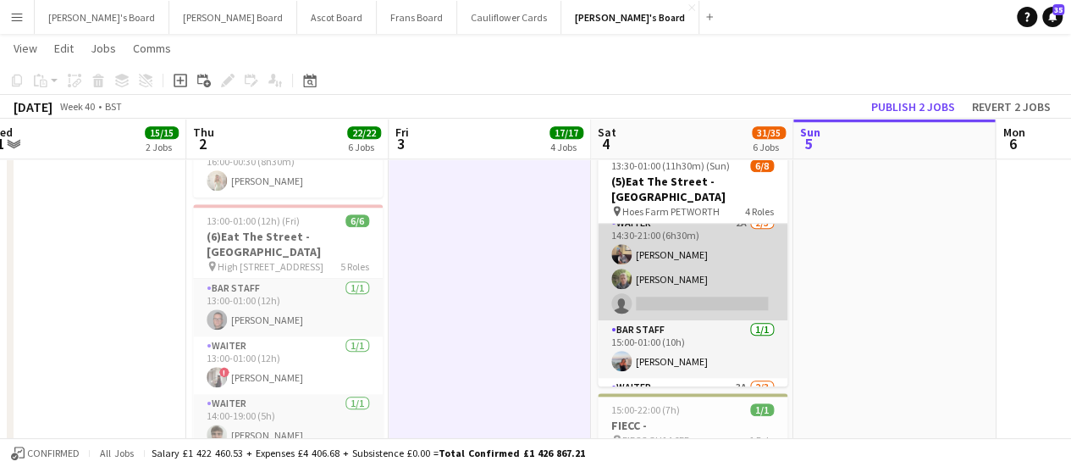
click at [653, 262] on app-card-role "Waiter 2A [DATE] 14:30-21:00 (6h30m) [PERSON_NAME] [PERSON_NAME] single-neutral…" at bounding box center [693, 266] width 190 height 107
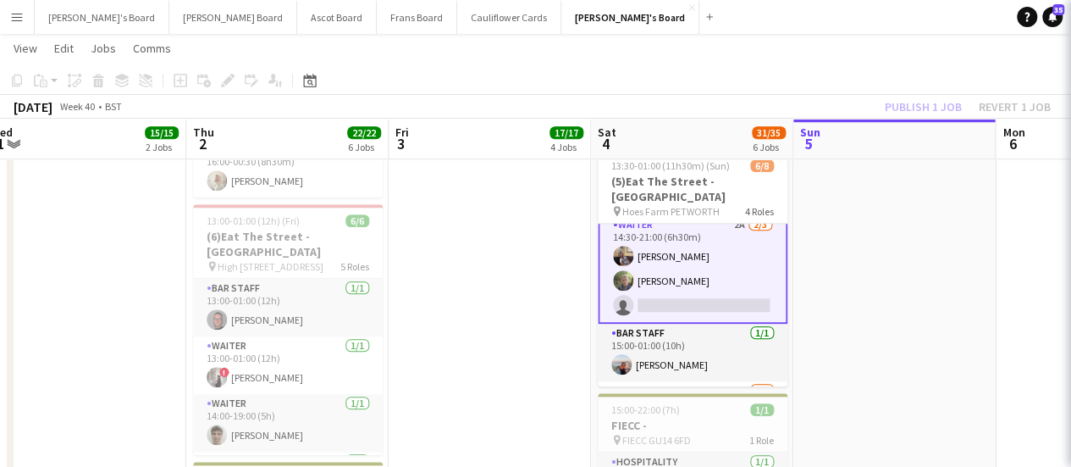
scroll to position [69, 0]
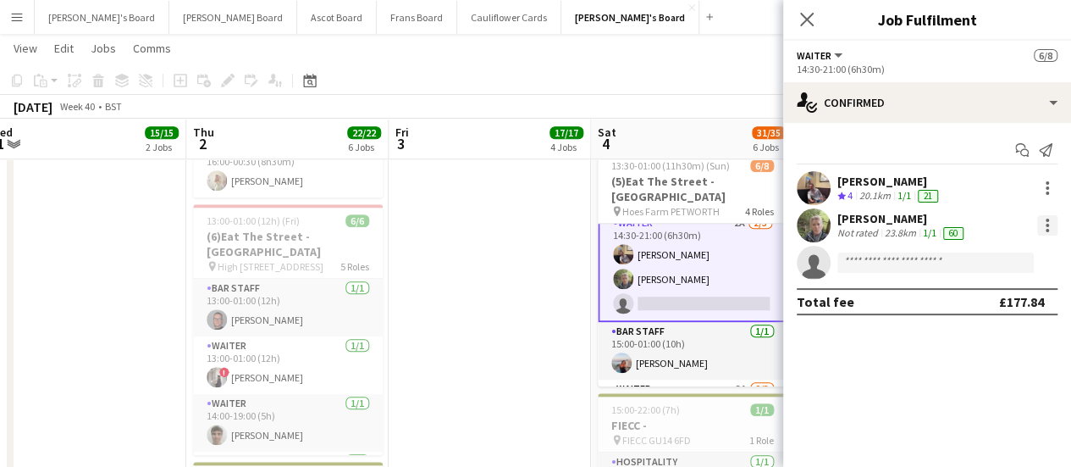
click at [1052, 226] on div at bounding box center [1047, 225] width 20 height 20
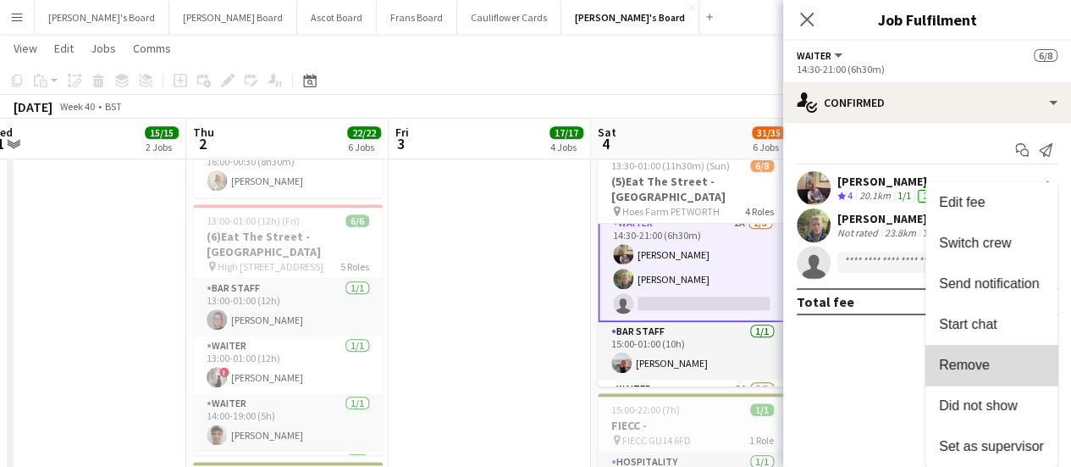
click at [997, 379] on button "Remove" at bounding box center [992, 365] width 132 height 41
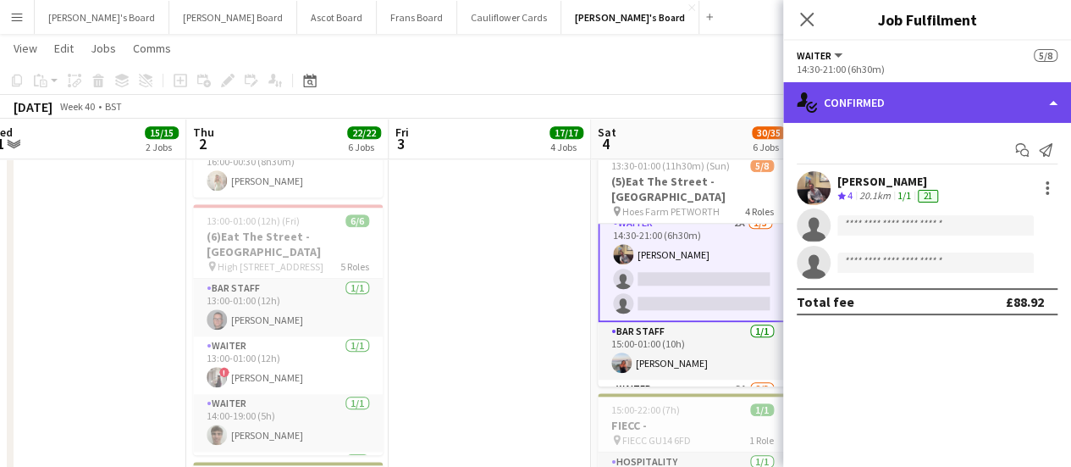
click at [923, 119] on div "single-neutral-actions-check-2 Confirmed" at bounding box center [927, 102] width 288 height 41
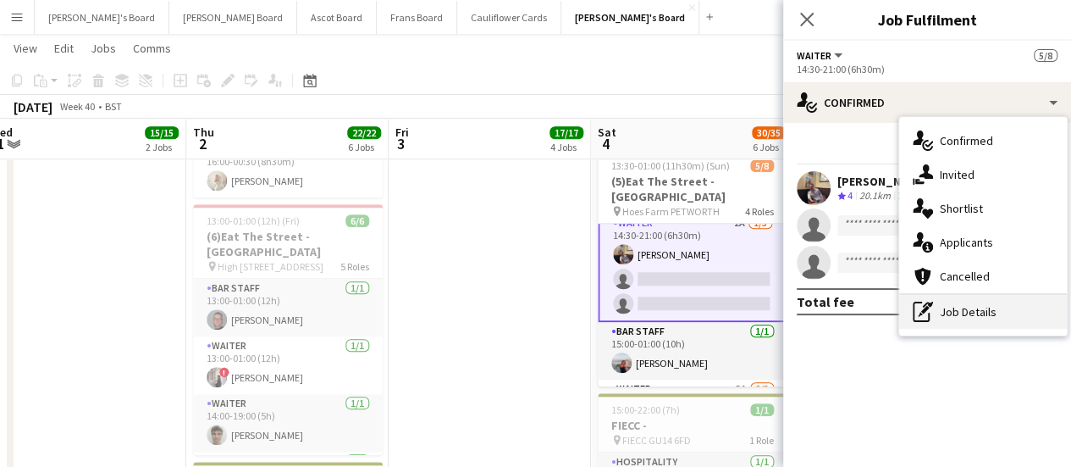
click at [1000, 317] on div "pen-write Job Details" at bounding box center [983, 312] width 168 height 34
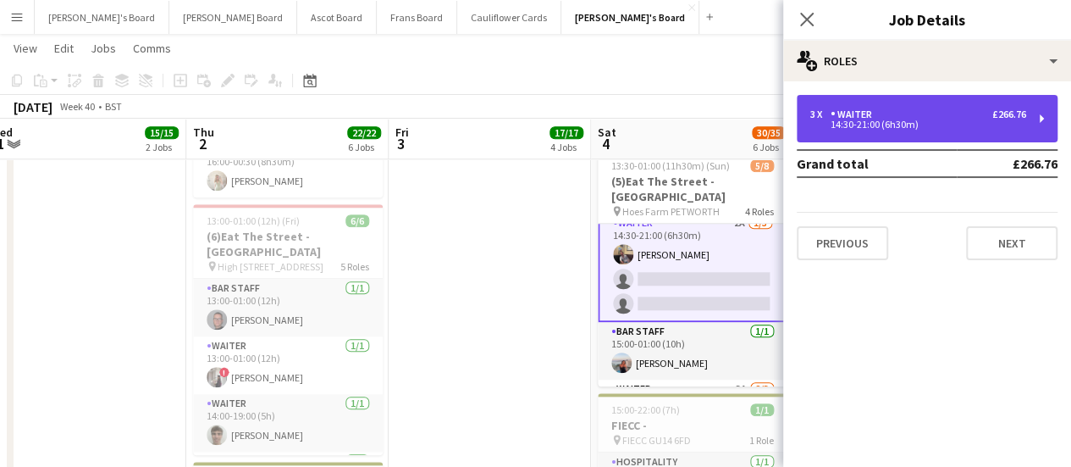
click at [903, 111] on div "3 x Waiter £266.76" at bounding box center [918, 114] width 216 height 12
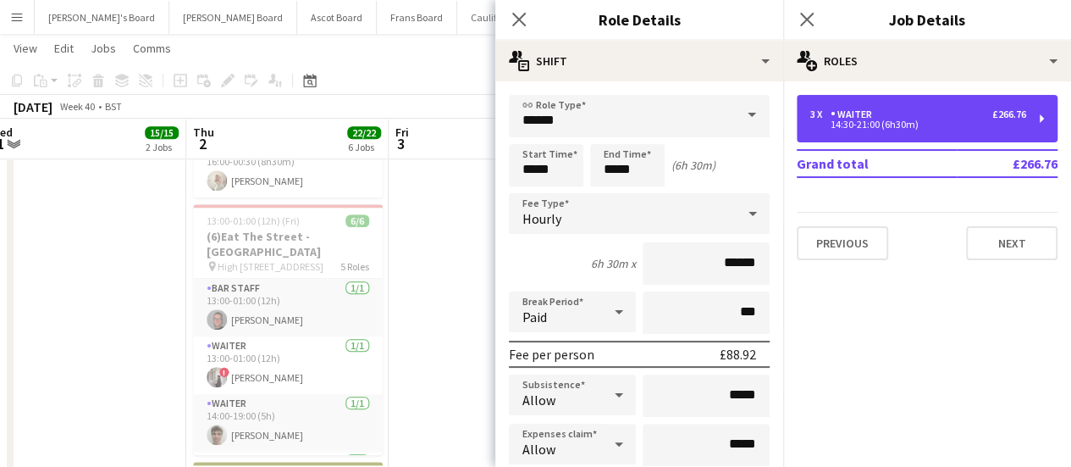
scroll to position [183, 0]
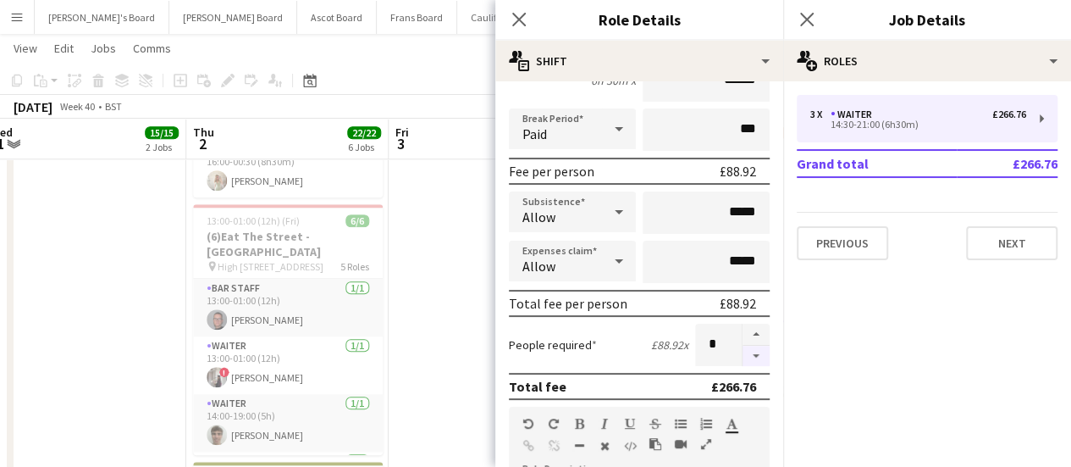
click at [749, 353] on button "button" at bounding box center [756, 356] width 27 height 21
type input "*"
click at [434, 282] on app-date-cell "09:00-17:30 (8h30m) 9/9 SFG WAREHOUSE - [GEOGRAPHIC_DATA] pin Guilford Gu3 2dx …" at bounding box center [490, 149] width 202 height 1475
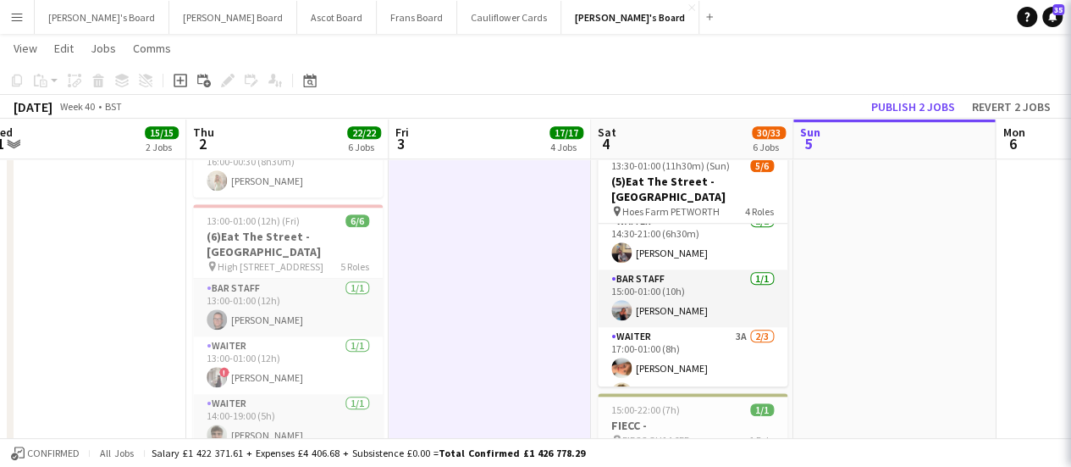
scroll to position [68, 0]
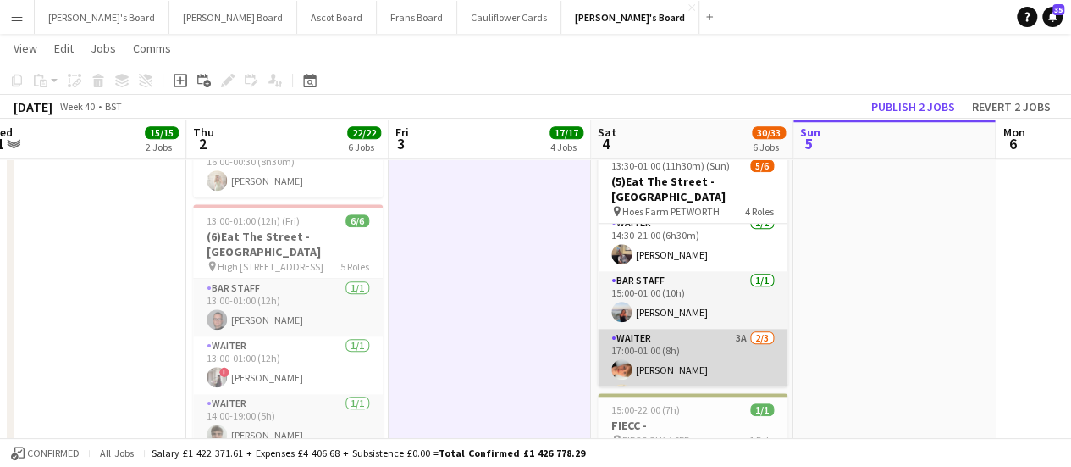
click at [715, 341] on app-card-role "Waiter 3A [DATE] 17:00-01:00 (8h) [PERSON_NAME] [PERSON_NAME] single-neutral-ac…" at bounding box center [693, 382] width 190 height 107
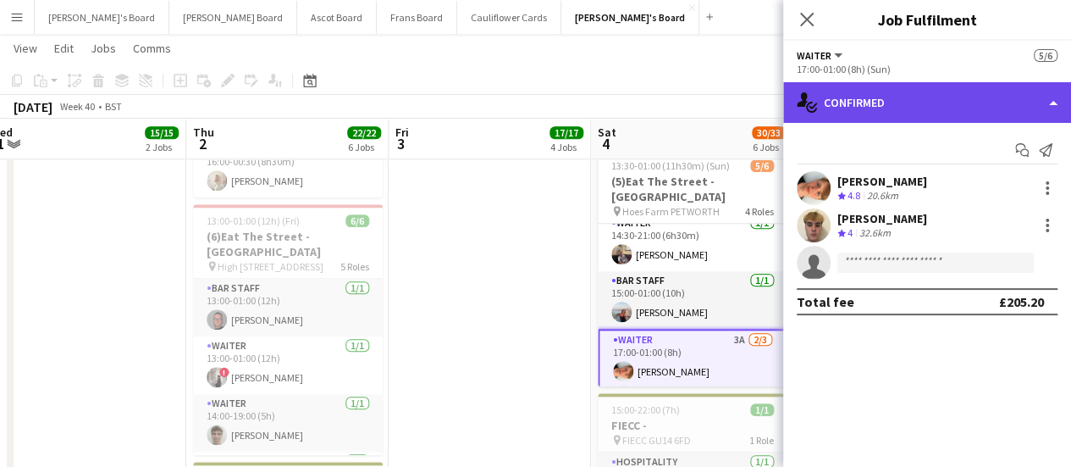
click at [982, 113] on div "single-neutral-actions-check-2 Confirmed" at bounding box center [927, 102] width 288 height 41
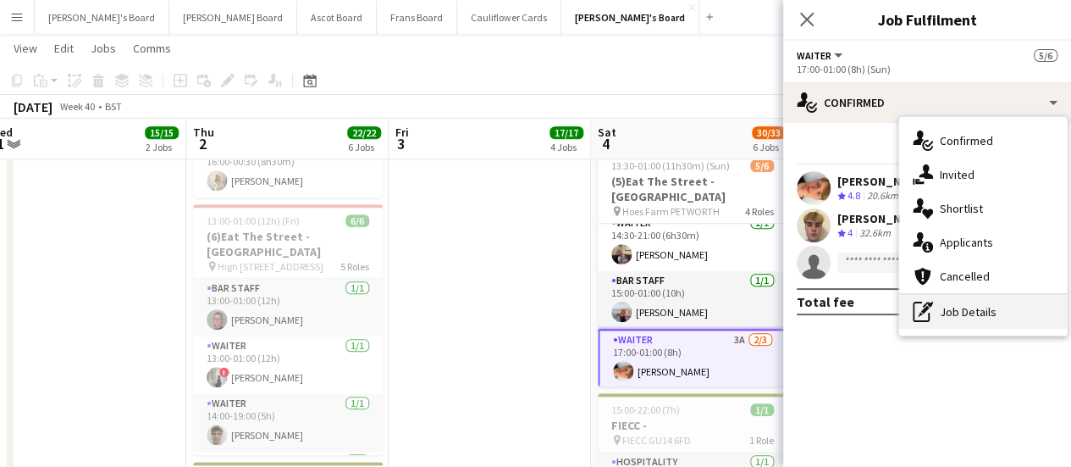
click at [987, 301] on div "pen-write Job Details" at bounding box center [983, 312] width 168 height 34
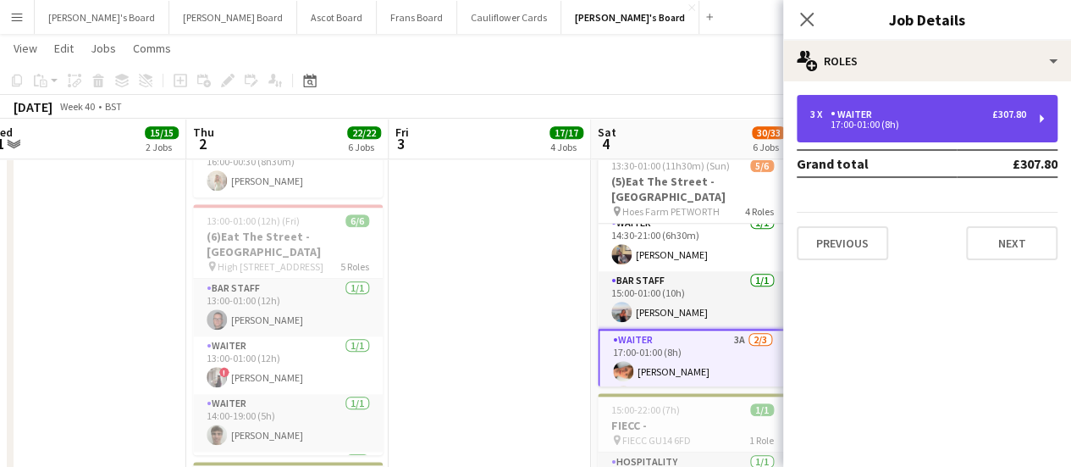
click at [908, 128] on div "17:00-01:00 (8h)" at bounding box center [918, 124] width 216 height 8
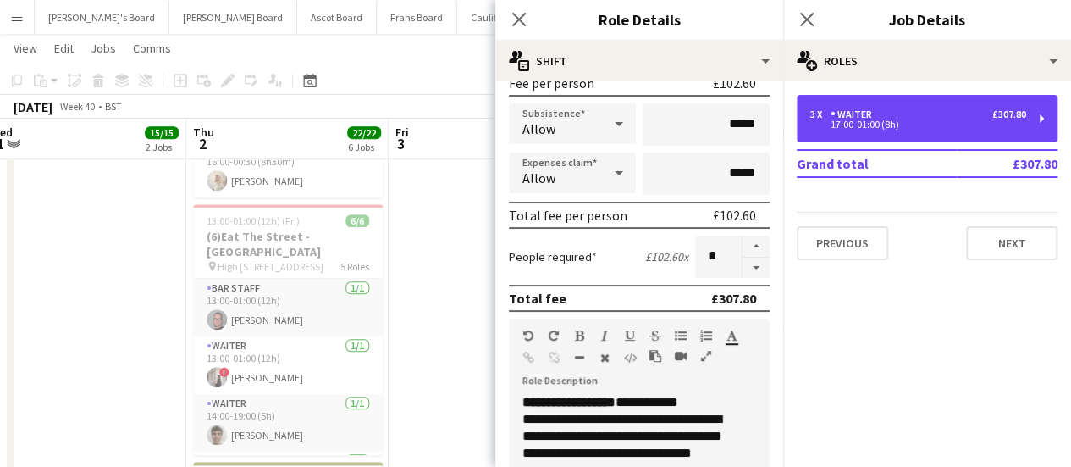
scroll to position [273, 0]
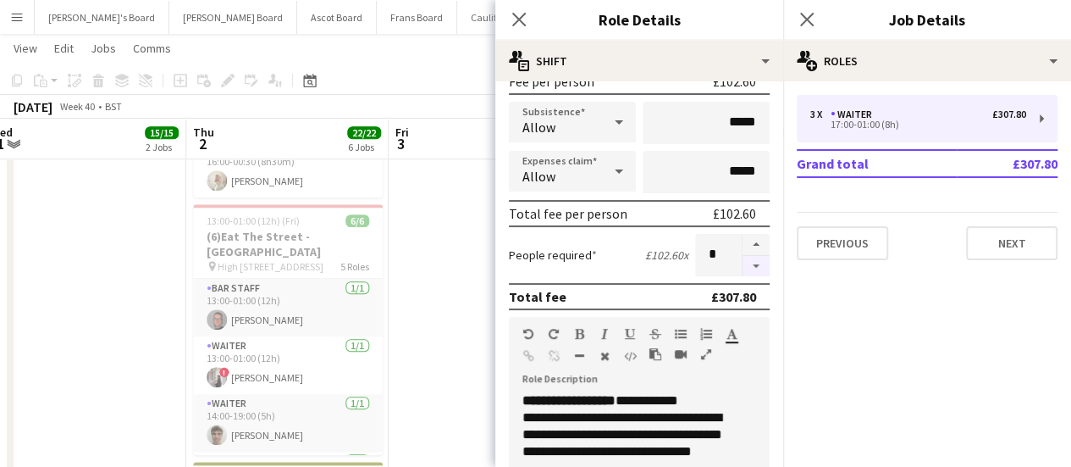
click at [743, 262] on button "button" at bounding box center [756, 266] width 27 height 21
type input "*"
click at [743, 262] on div at bounding box center [756, 255] width 28 height 42
click at [424, 266] on app-date-cell "09:00-17:30 (8h30m) 9/9 SFG WAREHOUSE - [GEOGRAPHIC_DATA] pin Guilford Gu3 2dx …" at bounding box center [490, 149] width 202 height 1475
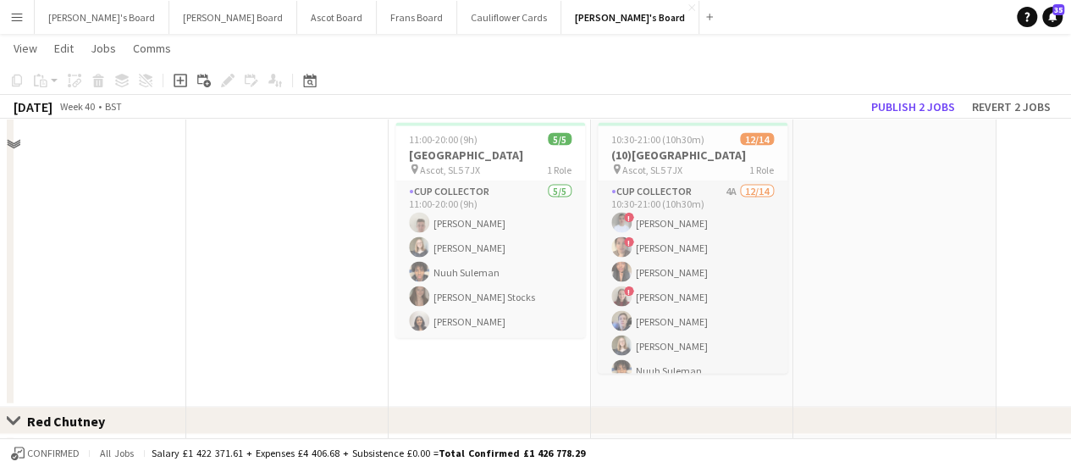
scroll to position [1475, 0]
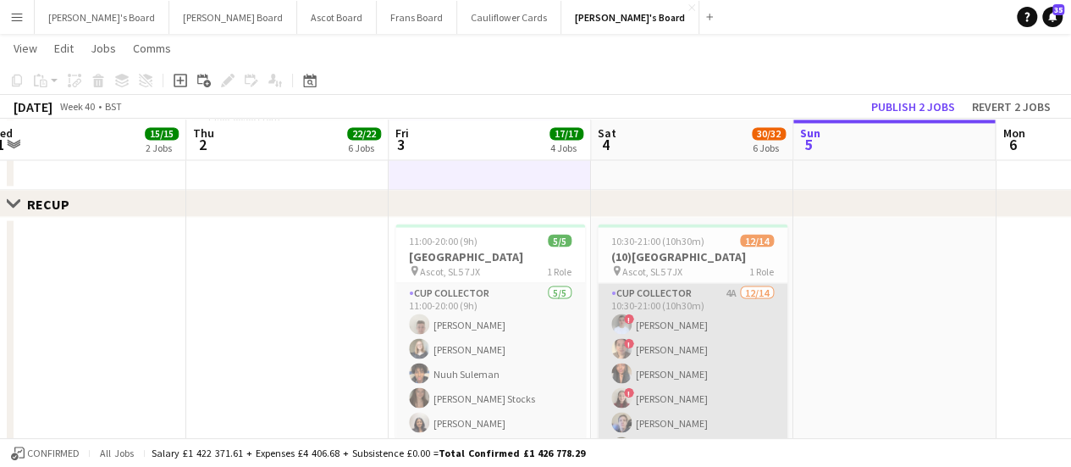
click at [706, 352] on app-card-role "CUP COLLECTOR 4A [DATE] 10:30-21:00 (10h30m) ! [PERSON_NAME] ! [PERSON_NAME] [P…" at bounding box center [693, 471] width 190 height 377
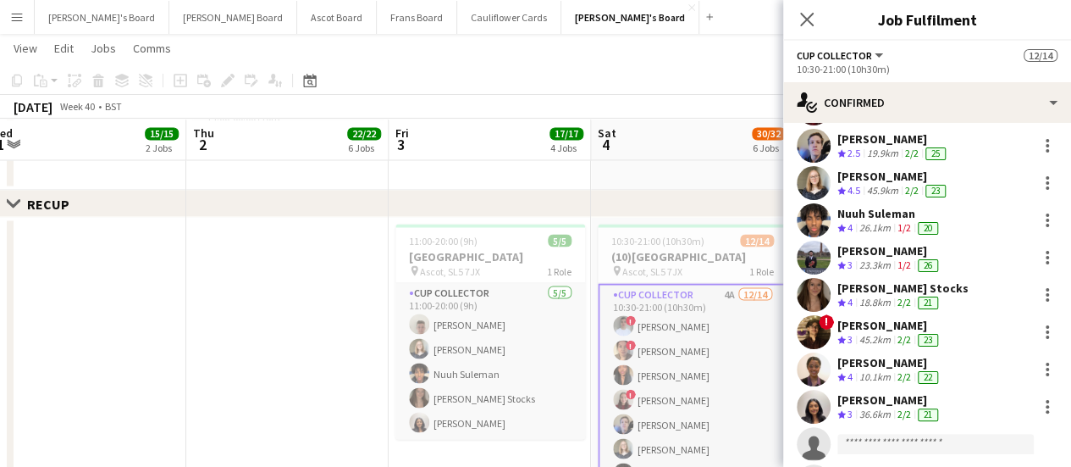
scroll to position [192, 0]
click at [1038, 335] on div at bounding box center [1047, 331] width 20 height 20
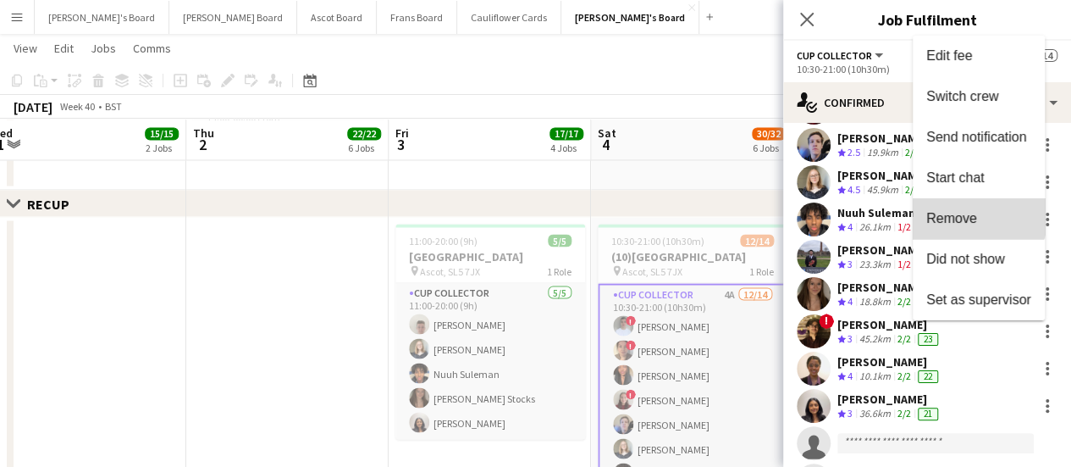
click at [961, 205] on button "Remove" at bounding box center [979, 218] width 132 height 41
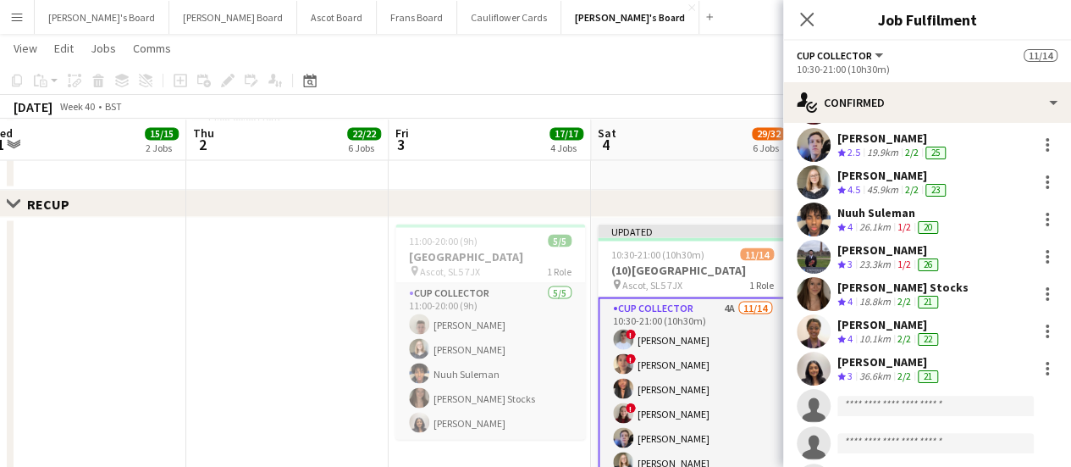
scroll to position [0, 0]
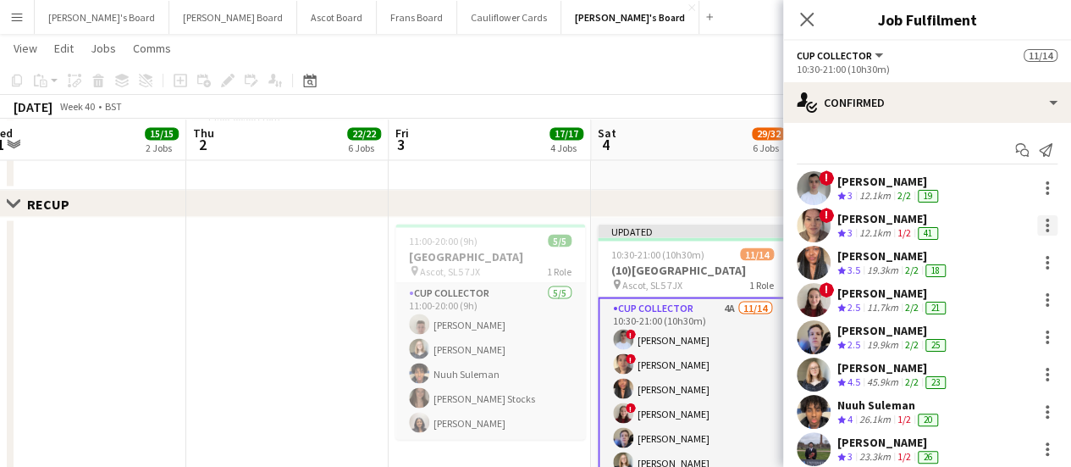
click at [1037, 226] on div at bounding box center [1047, 225] width 20 height 20
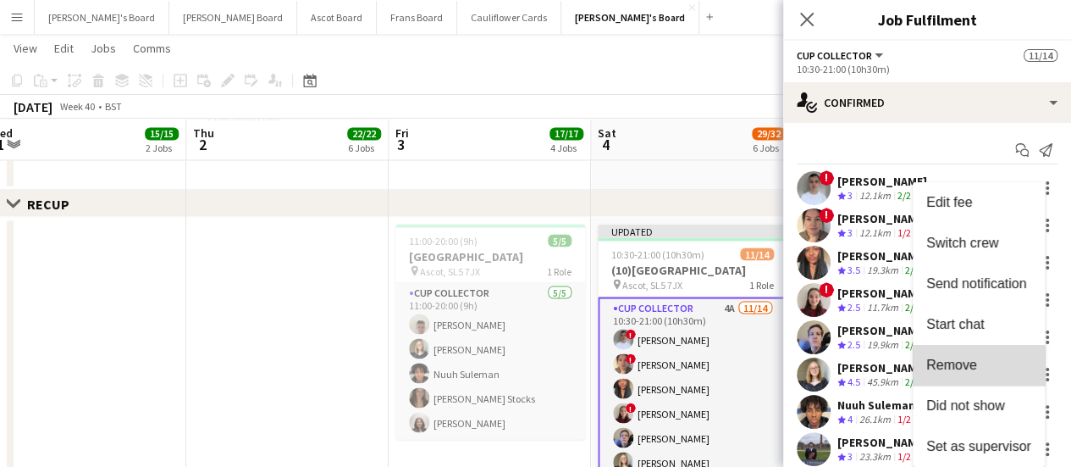
click at [968, 382] on button "Remove" at bounding box center [979, 365] width 132 height 41
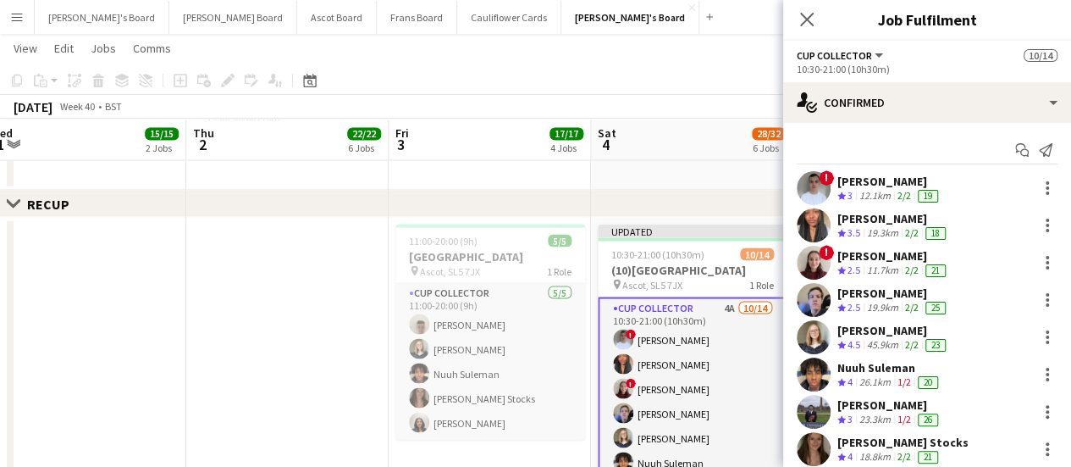
click at [710, 194] on div "Close set RECUP" at bounding box center [535, 203] width 1071 height 27
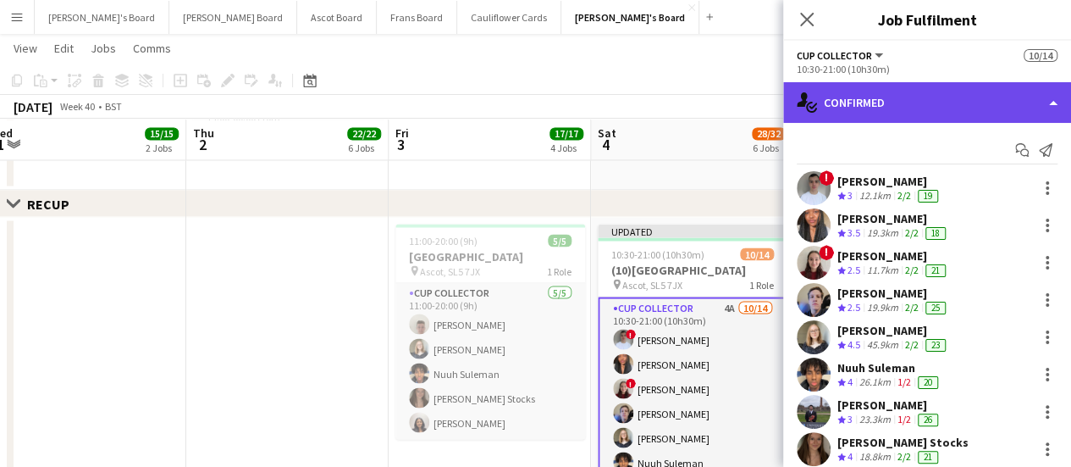
click at [908, 91] on div "single-neutral-actions-check-2 Confirmed" at bounding box center [927, 102] width 288 height 41
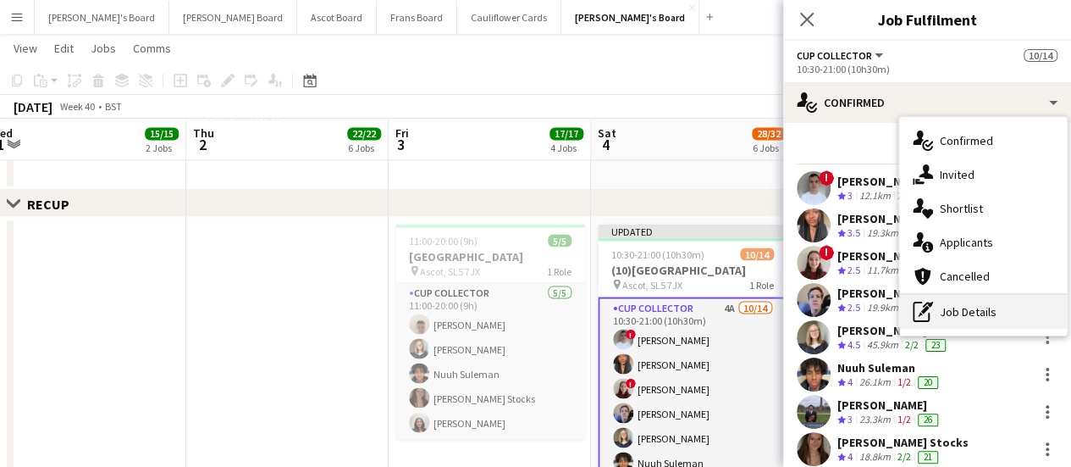
click at [974, 326] on div "pen-write Job Details" at bounding box center [983, 312] width 168 height 34
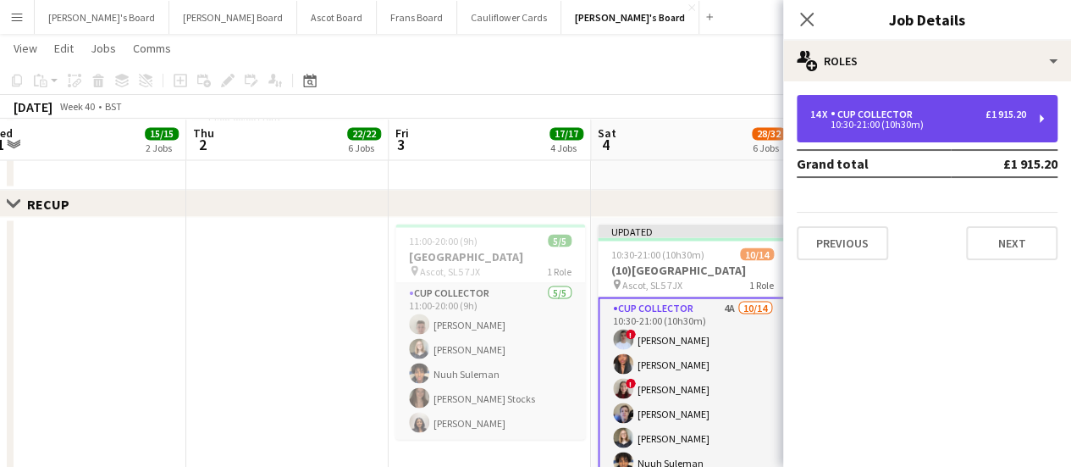
click at [886, 117] on div "CUP COLLECTOR" at bounding box center [875, 114] width 89 height 12
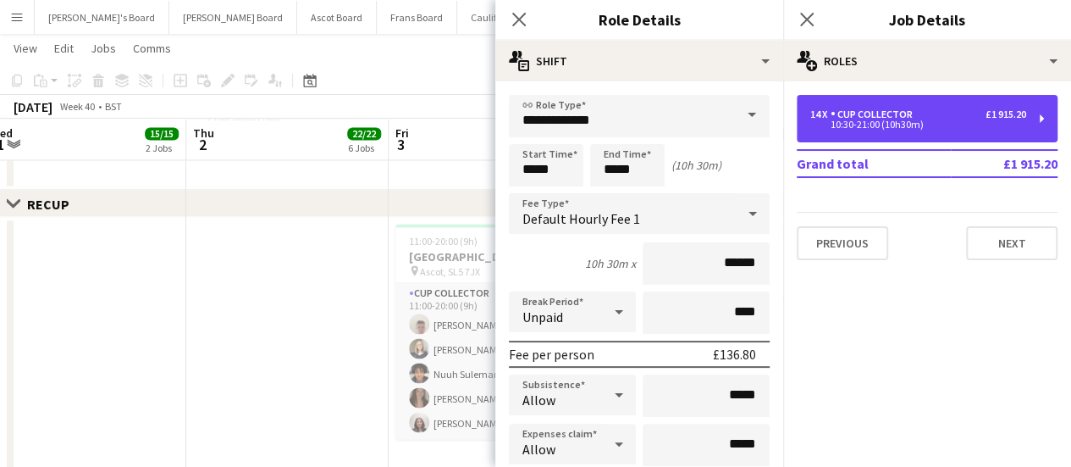
scroll to position [322, 0]
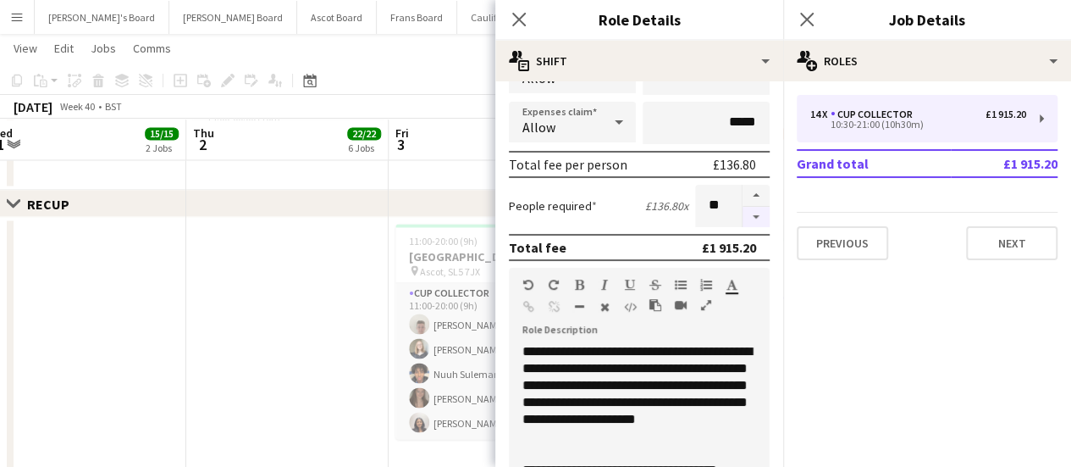
click at [745, 217] on button "button" at bounding box center [756, 217] width 27 height 21
type input "**"
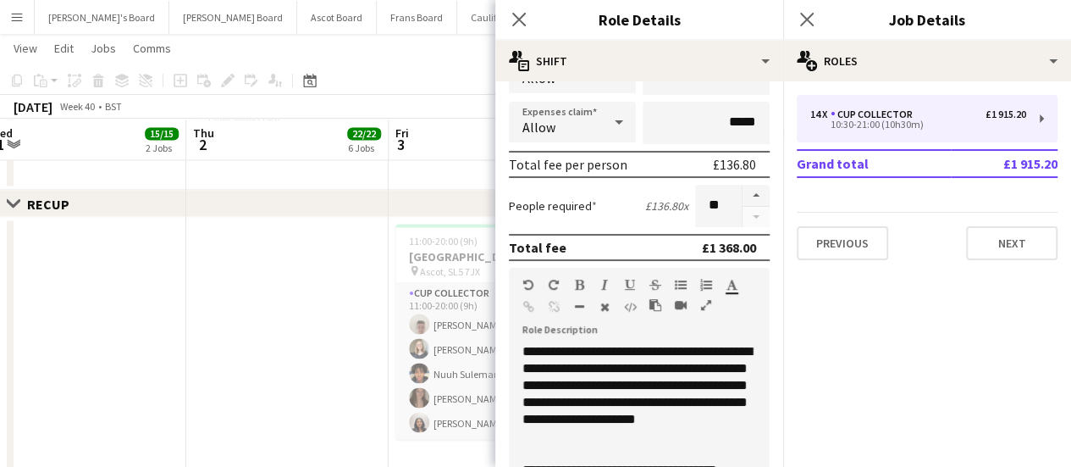
click at [745, 217] on div at bounding box center [756, 206] width 28 height 42
click at [290, 319] on app-date-cell at bounding box center [287, 362] width 202 height 291
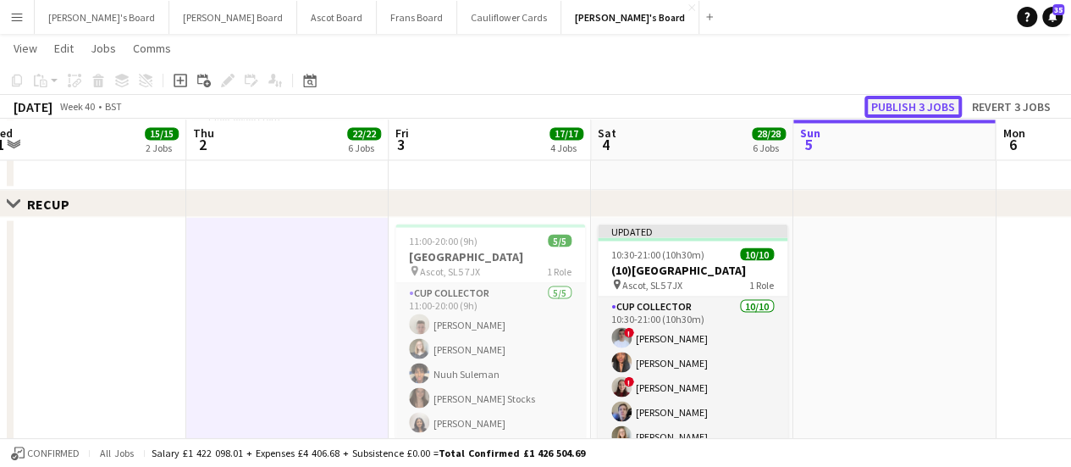
click at [905, 109] on button "Publish 3 jobs" at bounding box center [913, 107] width 97 height 22
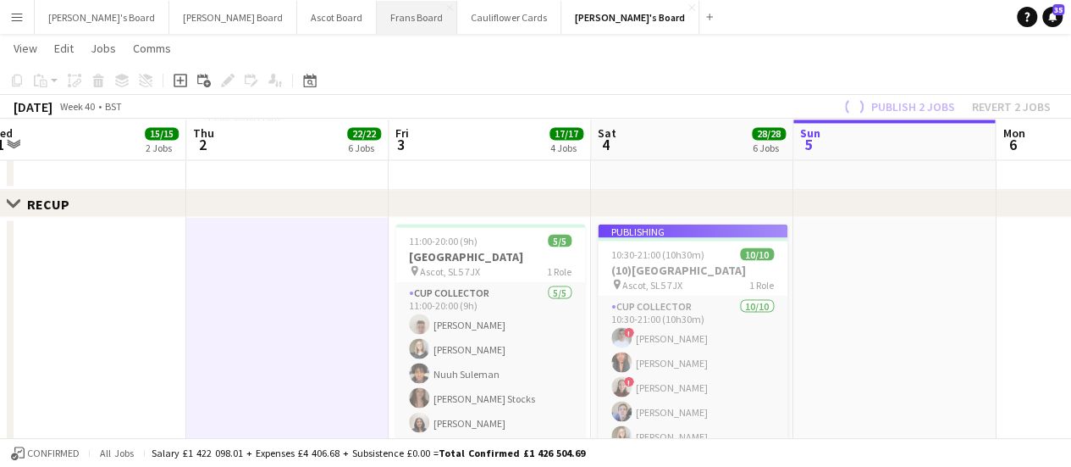
scroll to position [63, 0]
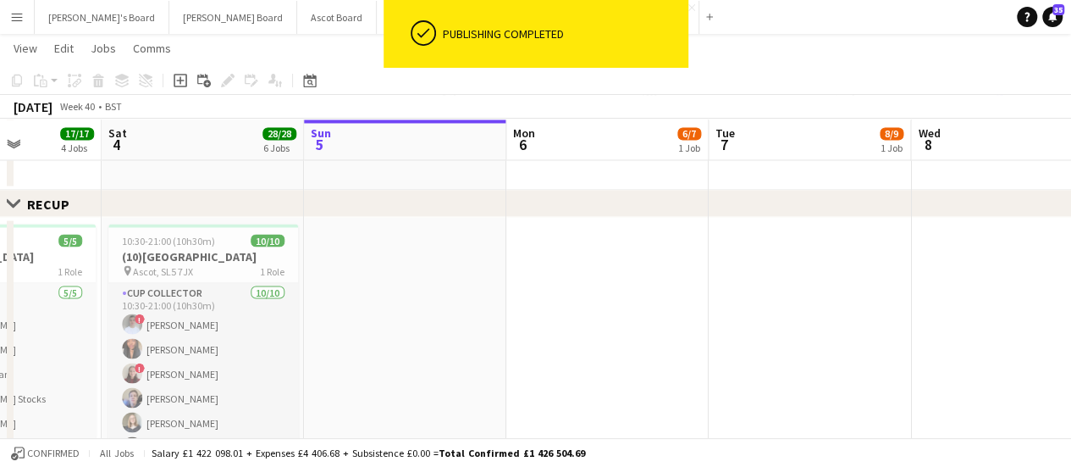
drag, startPoint x: 913, startPoint y: 291, endPoint x: 539, endPoint y: 253, distance: 376.3
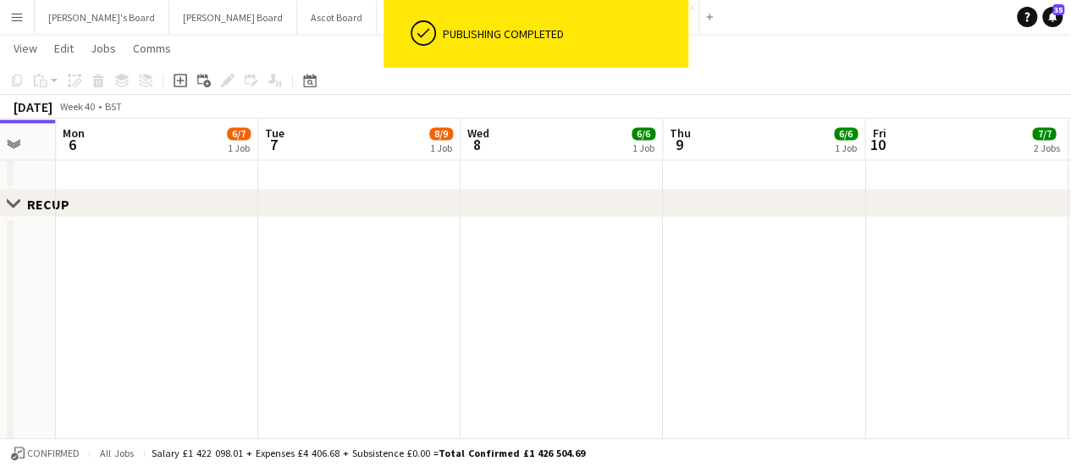
drag, startPoint x: 788, startPoint y: 284, endPoint x: 337, endPoint y: 305, distance: 451.1
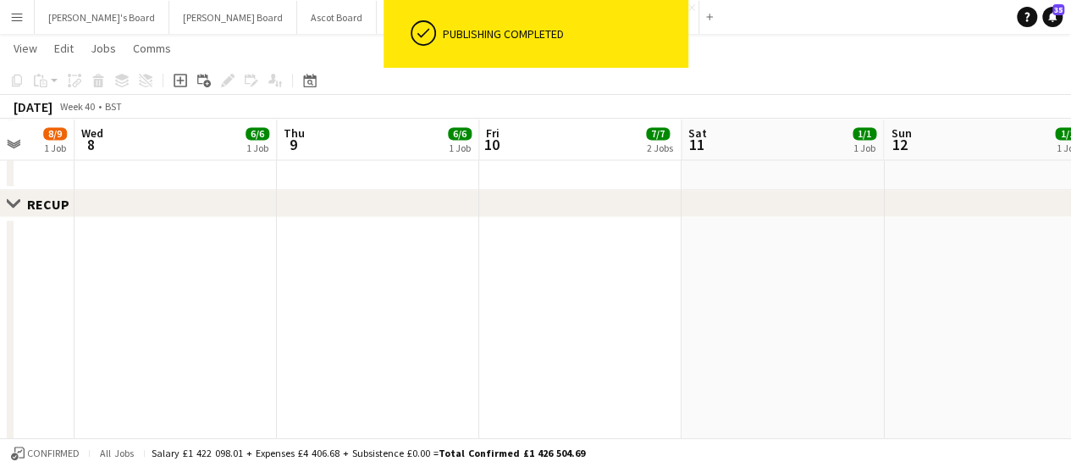
drag, startPoint x: 757, startPoint y: 297, endPoint x: 373, endPoint y: 285, distance: 384.7
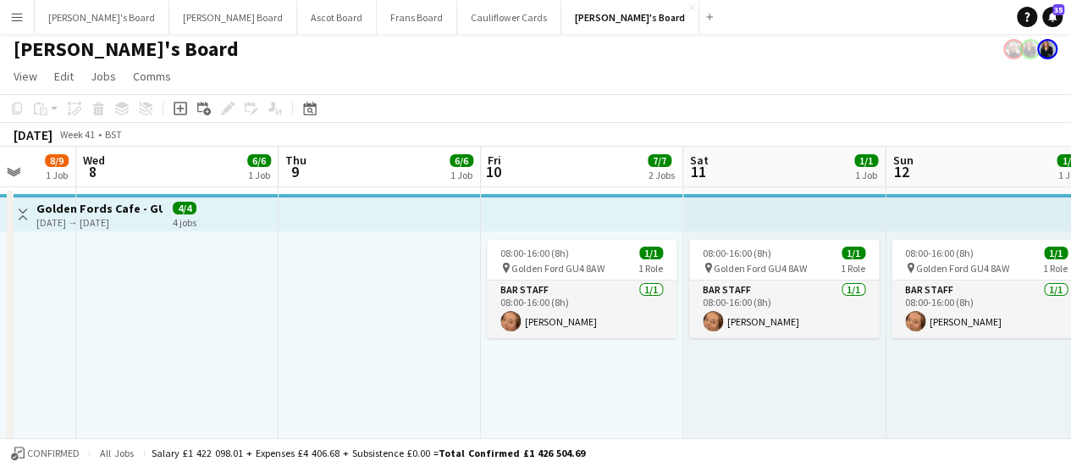
scroll to position [0, 0]
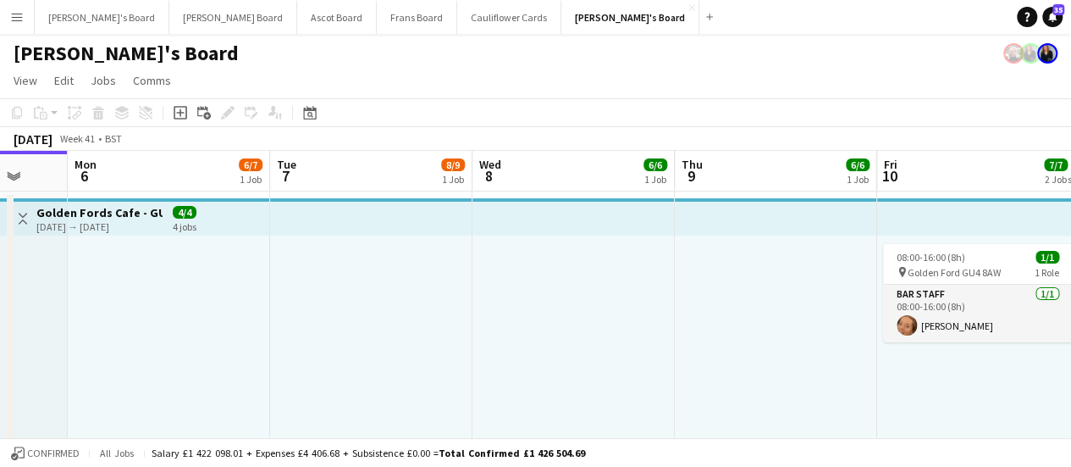
drag, startPoint x: 319, startPoint y: 367, endPoint x: 596, endPoint y: 341, distance: 278.1
drag, startPoint x: 149, startPoint y: 360, endPoint x: 735, endPoint y: 307, distance: 588.5
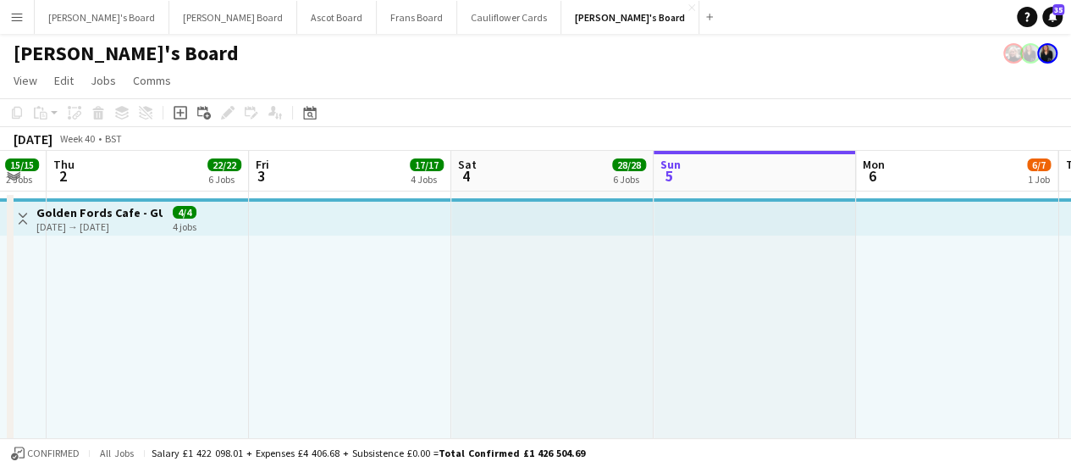
drag, startPoint x: 197, startPoint y: 321, endPoint x: 825, endPoint y: 335, distance: 627.7
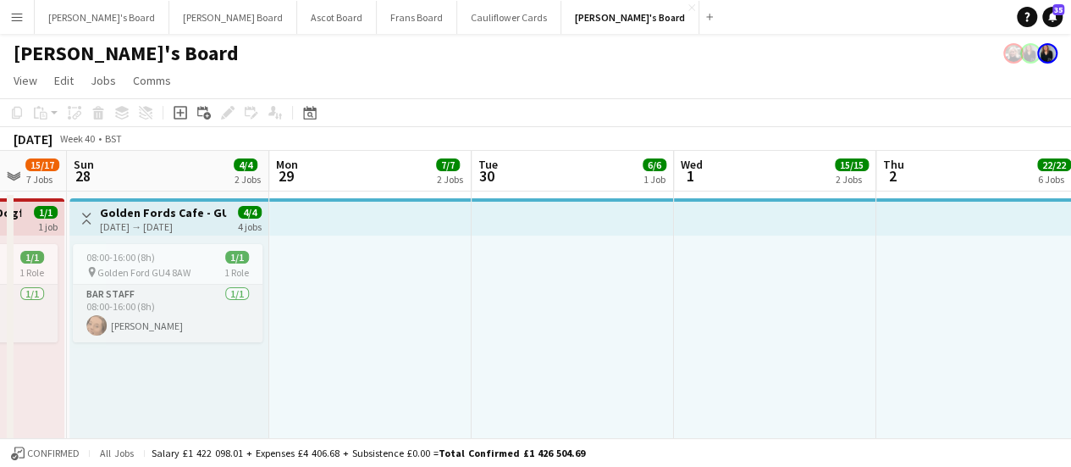
drag, startPoint x: 300, startPoint y: 343, endPoint x: 776, endPoint y: 343, distance: 476.0
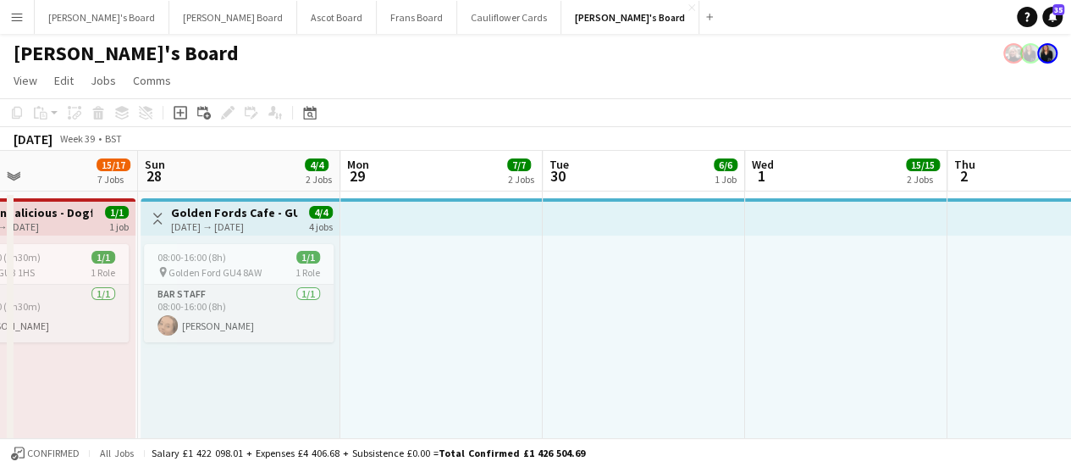
scroll to position [0, 444]
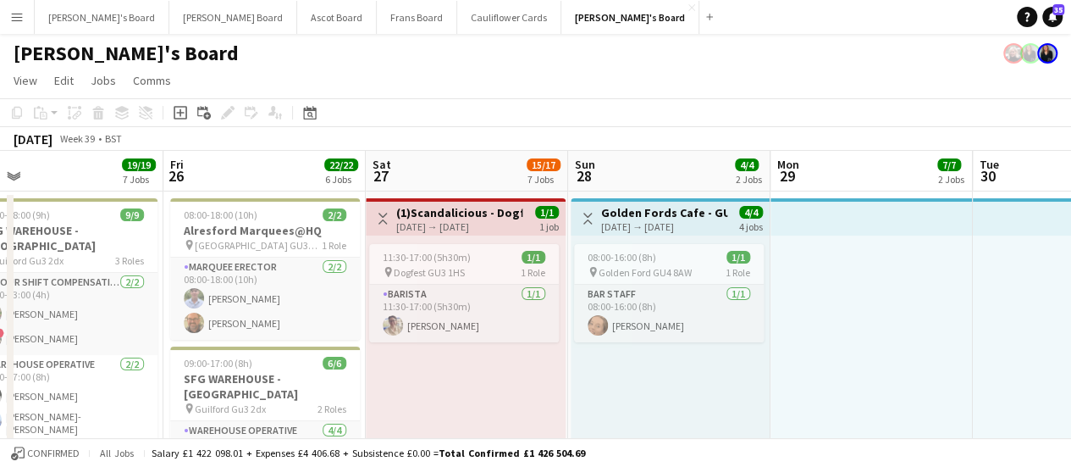
drag, startPoint x: 349, startPoint y: 349, endPoint x: 779, endPoint y: 348, distance: 430.2
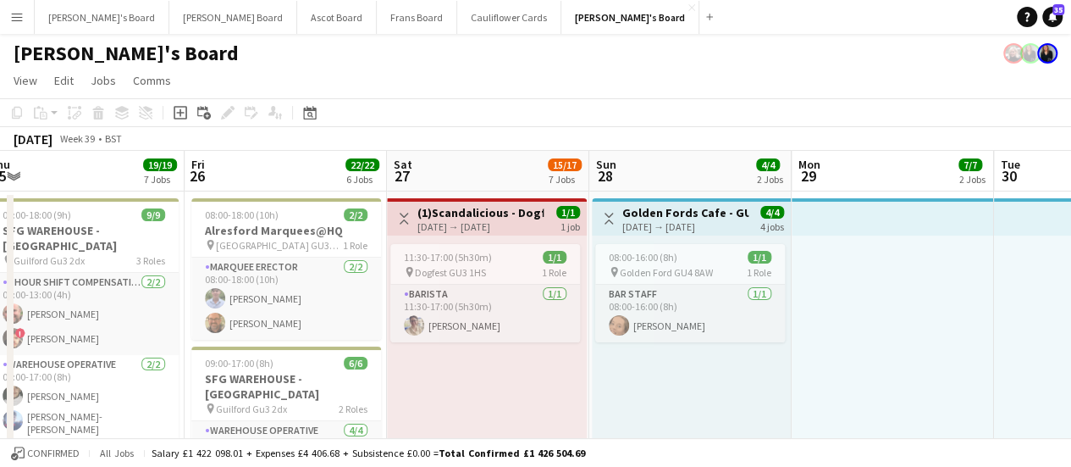
scroll to position [0, 424]
drag, startPoint x: 215, startPoint y: 323, endPoint x: 235, endPoint y: 316, distance: 20.6
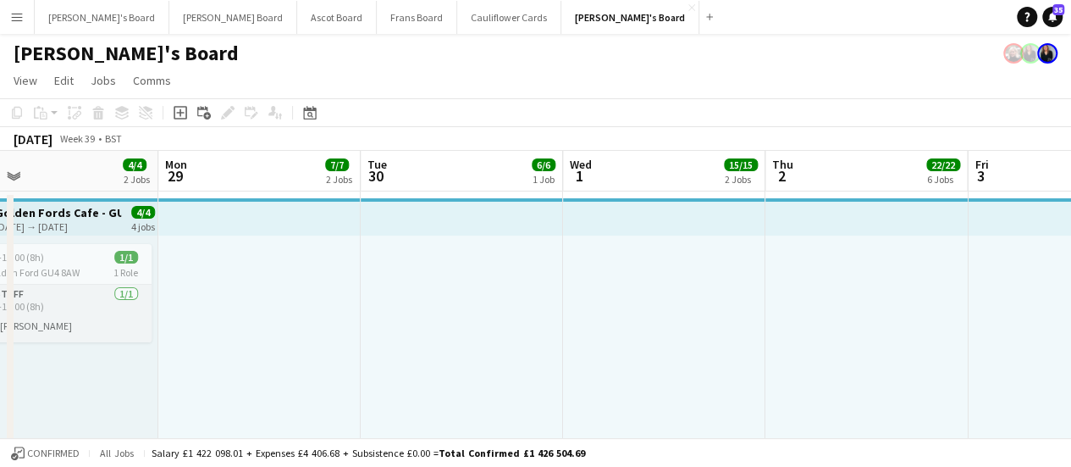
drag, startPoint x: 973, startPoint y: 289, endPoint x: 341, endPoint y: 383, distance: 638.8
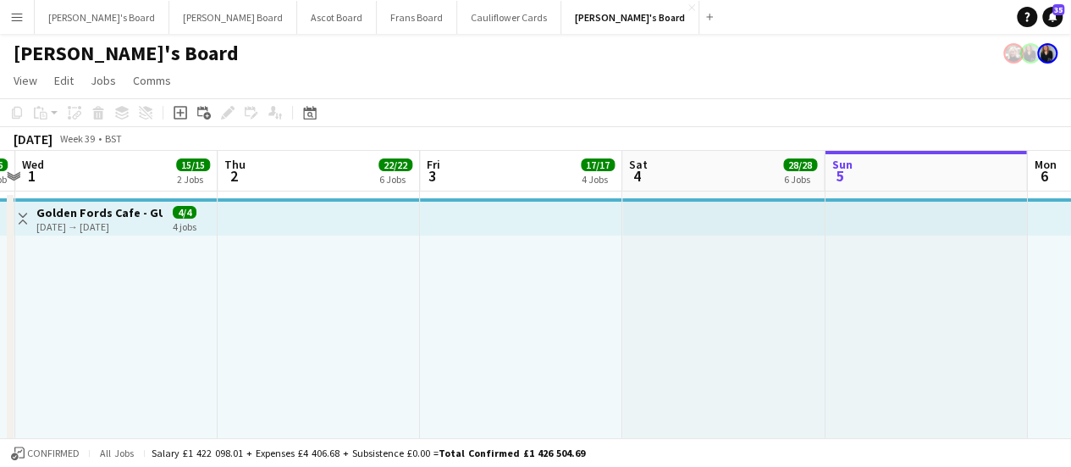
drag, startPoint x: 910, startPoint y: 328, endPoint x: 364, endPoint y: 380, distance: 548.8
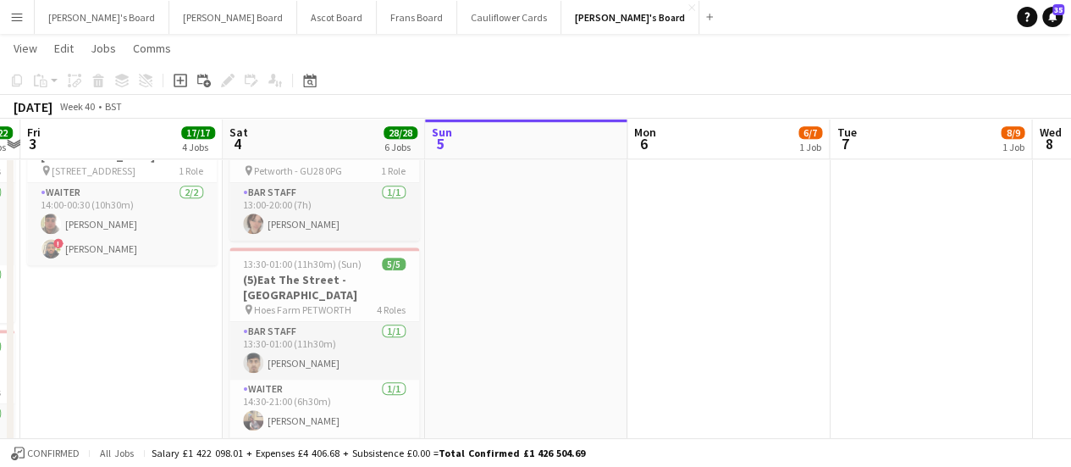
scroll to position [0, 674]
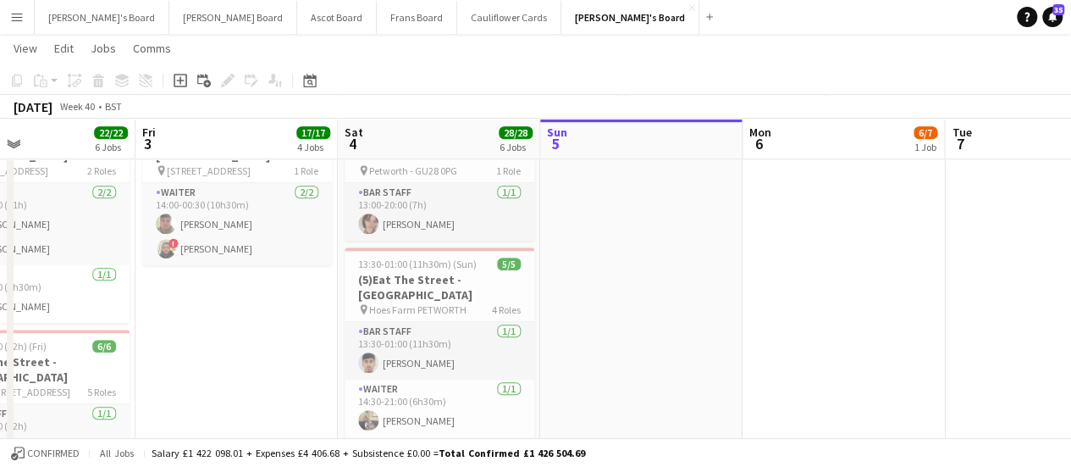
drag, startPoint x: 967, startPoint y: 202, endPoint x: 681, endPoint y: 258, distance: 291.8
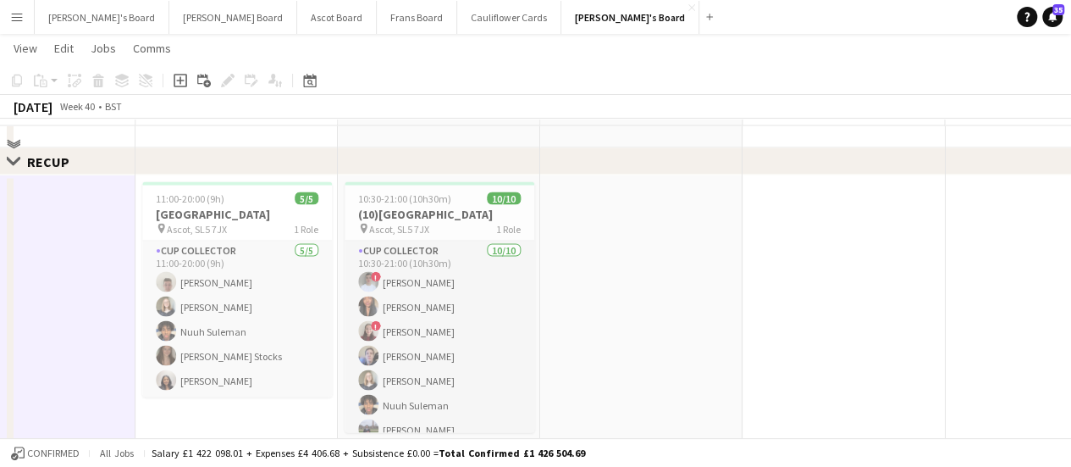
scroll to position [1528, 0]
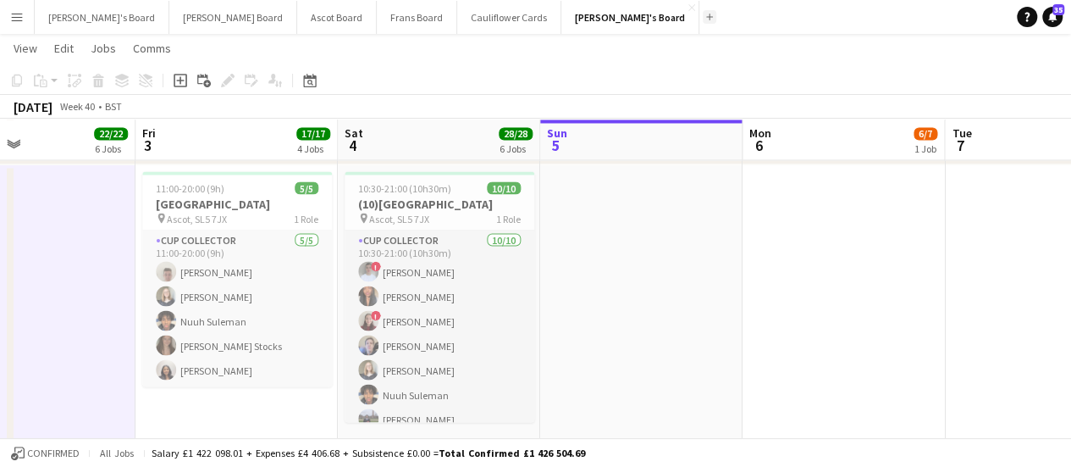
click at [706, 19] on app-icon "Add" at bounding box center [709, 17] width 7 height 7
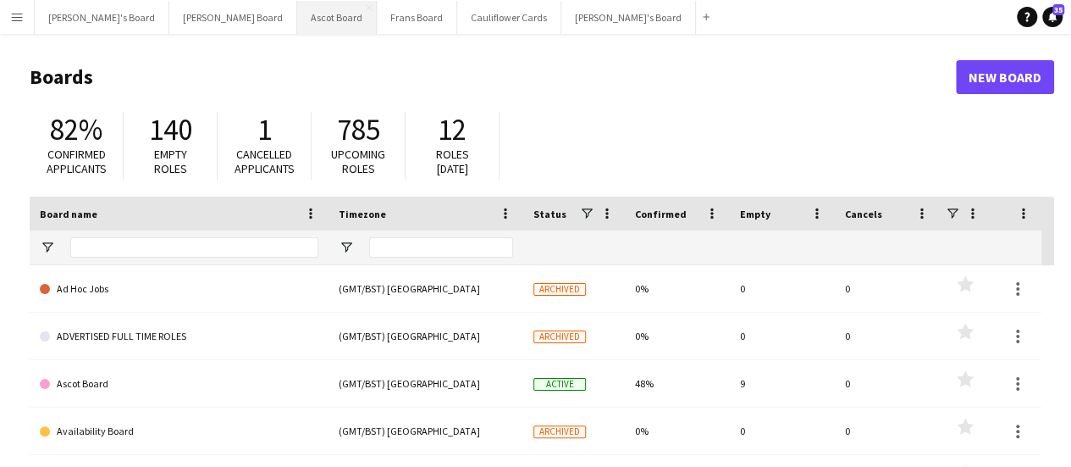
click at [297, 16] on button "Ascot Board Close" at bounding box center [337, 17] width 80 height 33
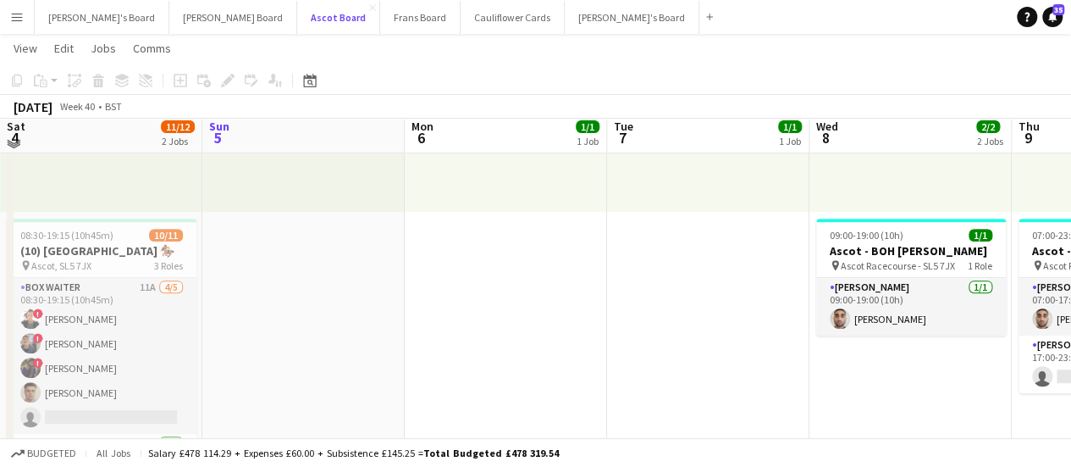
scroll to position [279, 0]
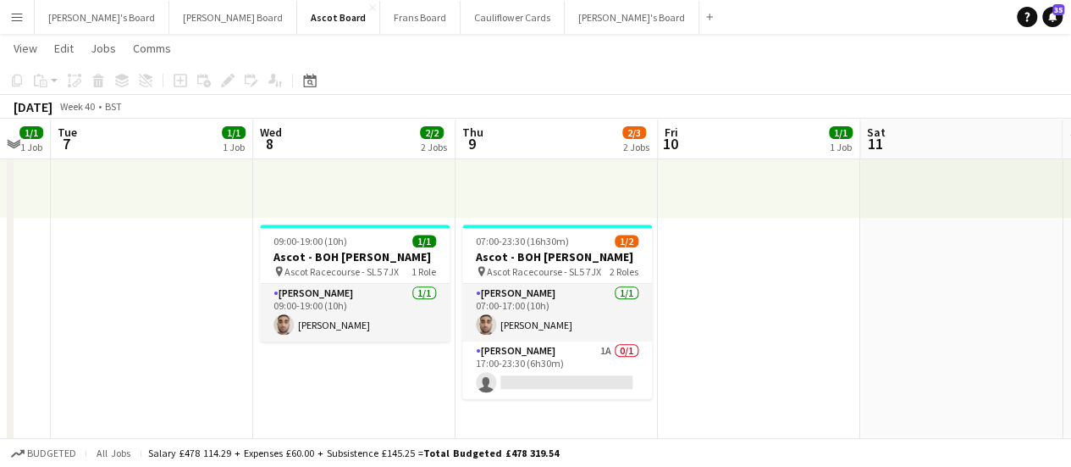
drag, startPoint x: 708, startPoint y: 346, endPoint x: 152, endPoint y: 375, distance: 557.2
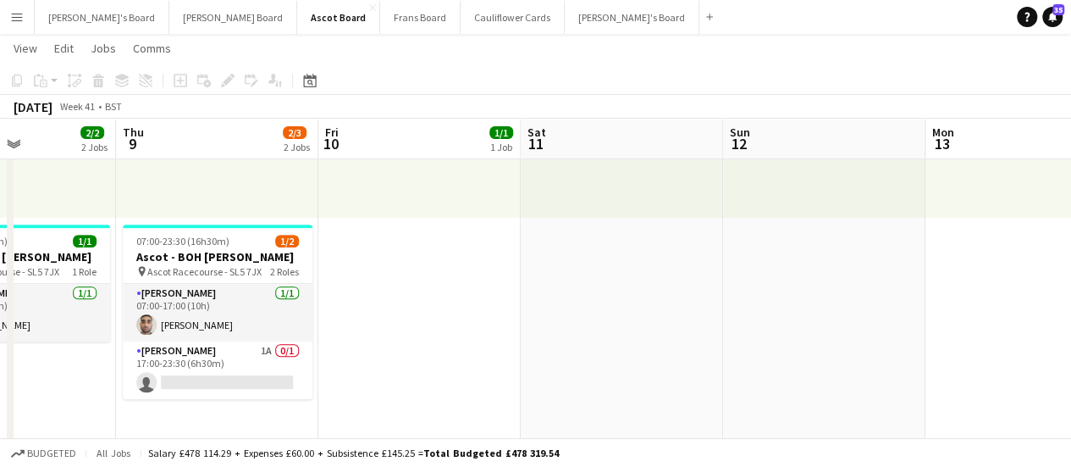
drag, startPoint x: 847, startPoint y: 309, endPoint x: 509, endPoint y: 311, distance: 337.9
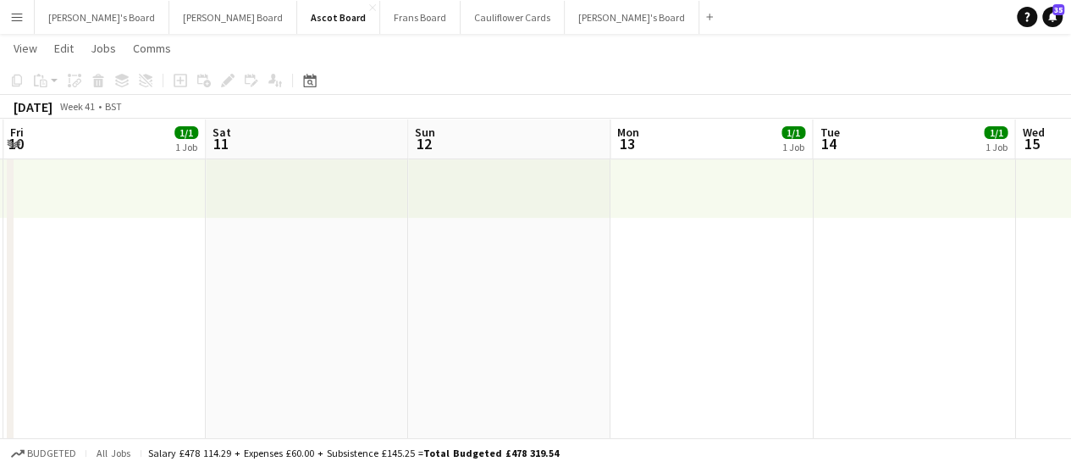
drag, startPoint x: 906, startPoint y: 335, endPoint x: 590, endPoint y: 352, distance: 316.4
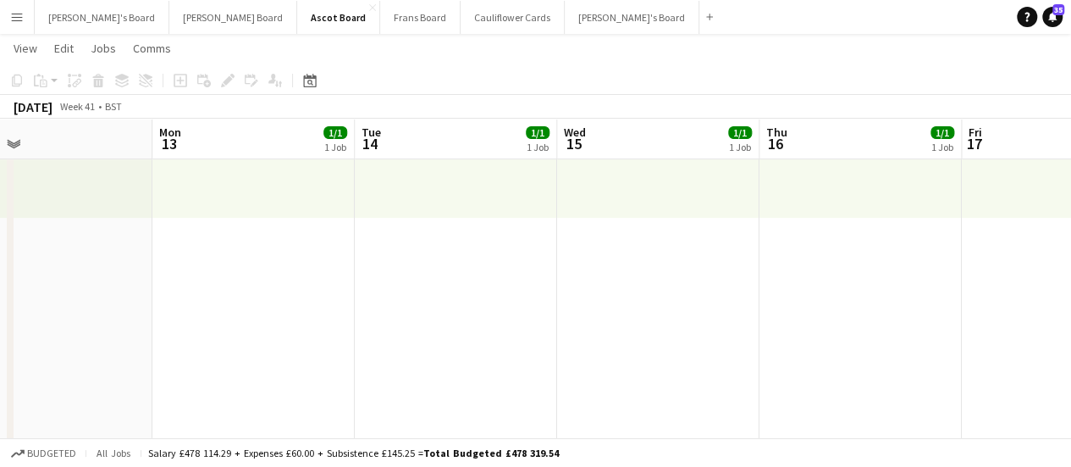
drag, startPoint x: 889, startPoint y: 313, endPoint x: 432, endPoint y: 324, distance: 457.5
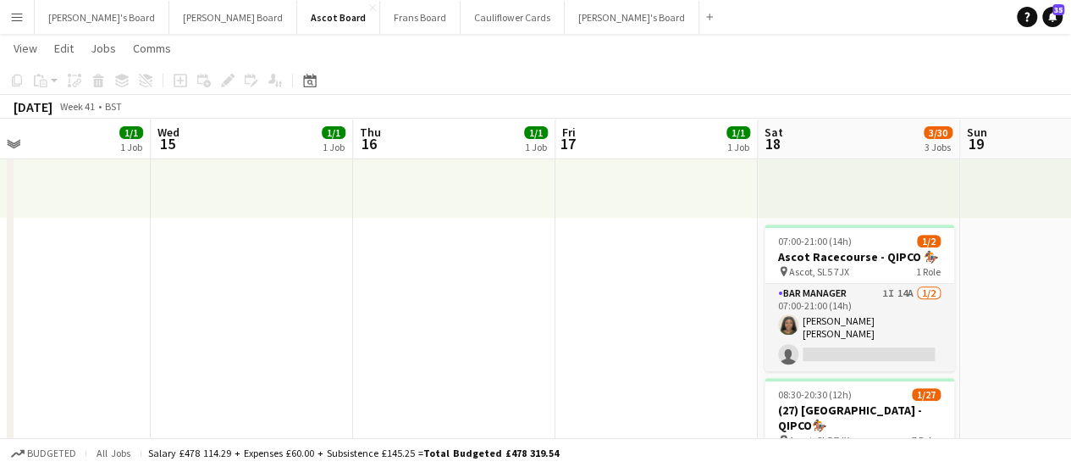
drag, startPoint x: 802, startPoint y: 314, endPoint x: 395, endPoint y: 299, distance: 407.6
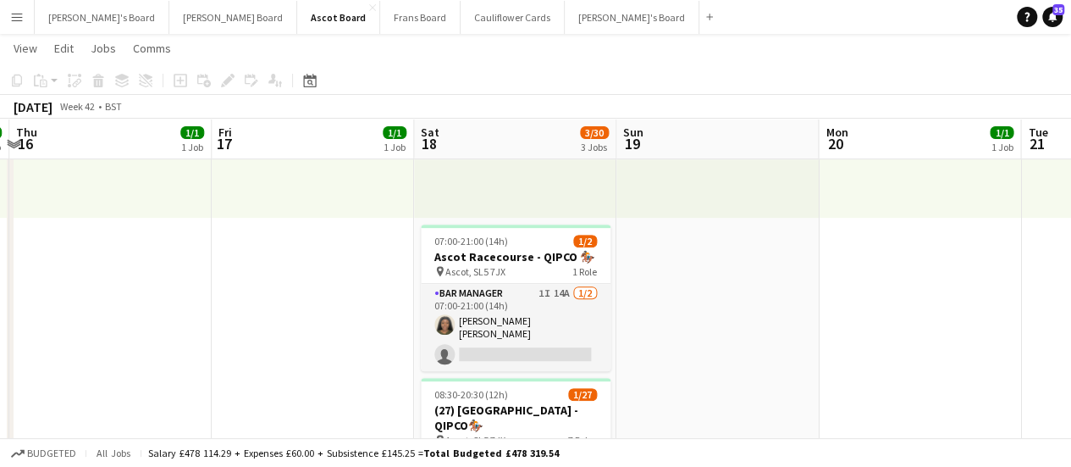
drag, startPoint x: 659, startPoint y: 340, endPoint x: 318, endPoint y: 344, distance: 341.3
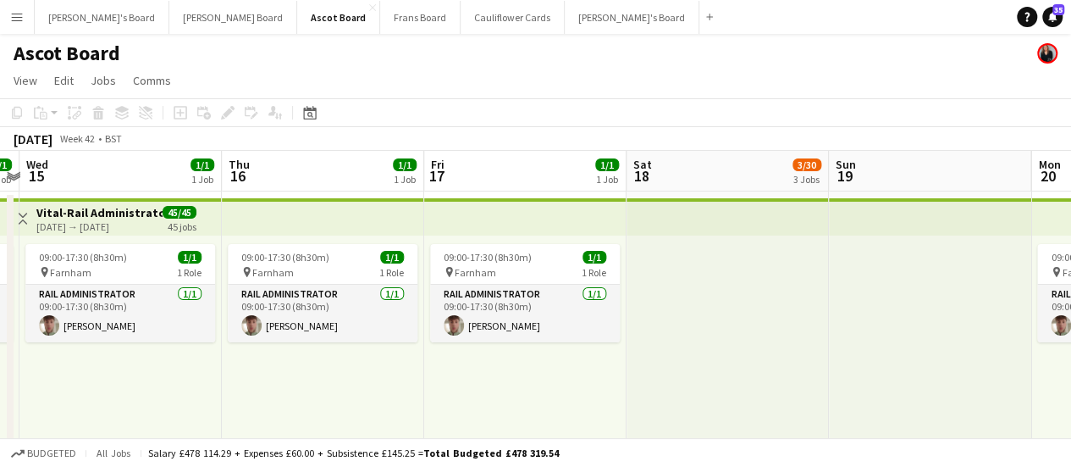
scroll to position [0, 584]
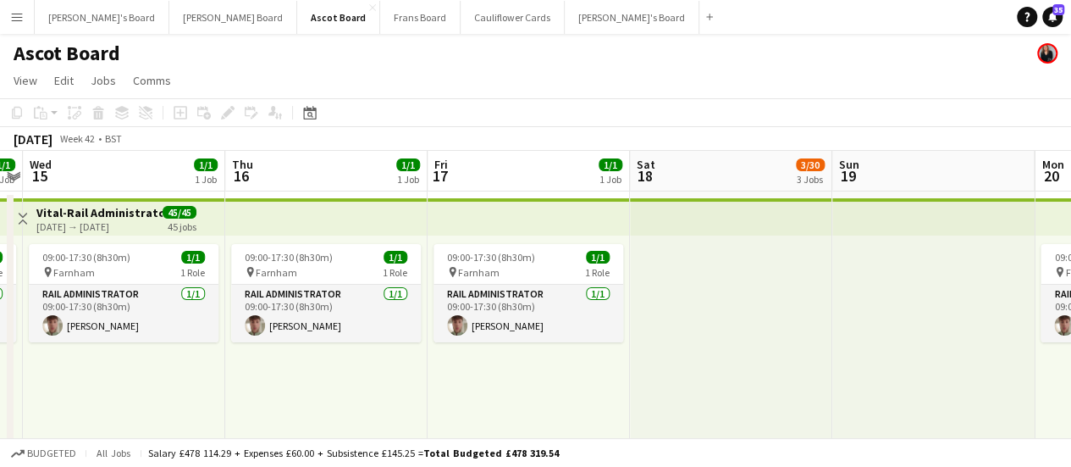
drag, startPoint x: 573, startPoint y: 391, endPoint x: 786, endPoint y: 332, distance: 221.5
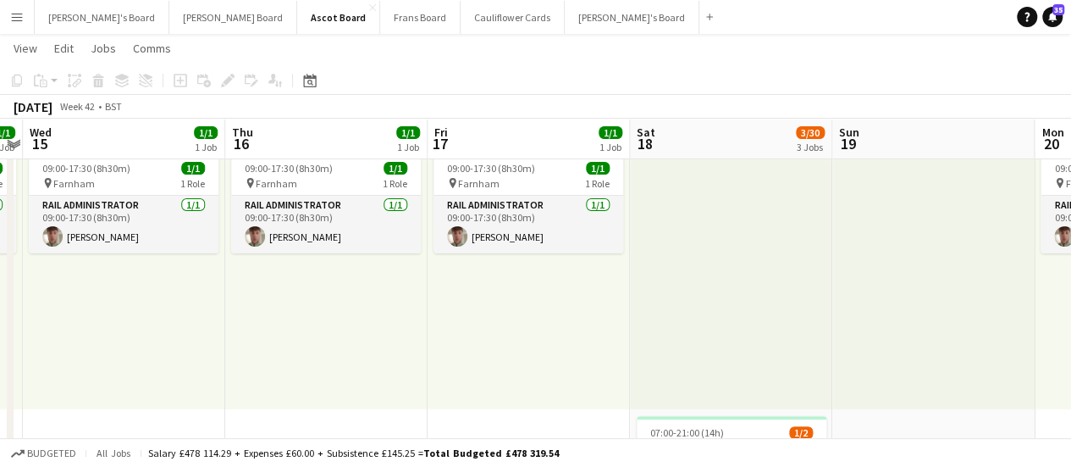
scroll to position [53, 0]
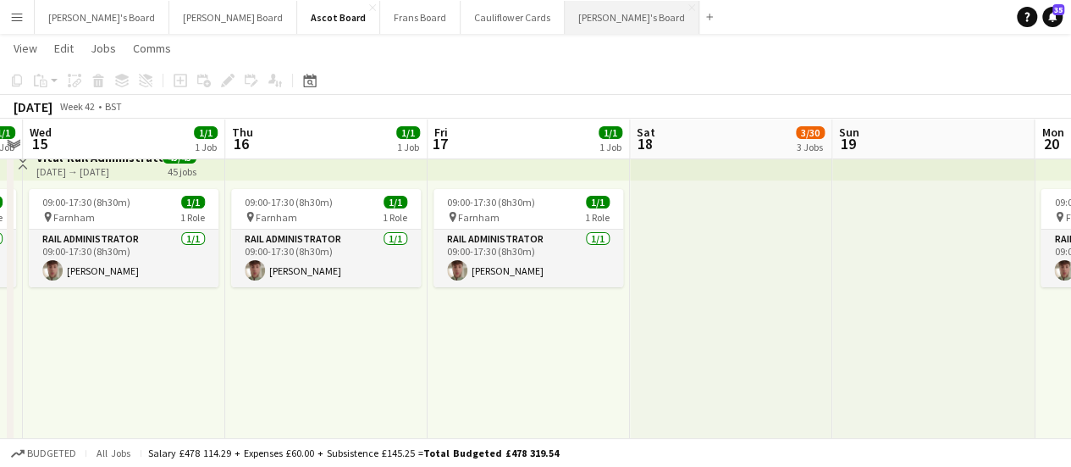
click at [565, 20] on button "[PERSON_NAME]'s Board Close" at bounding box center [632, 17] width 135 height 33
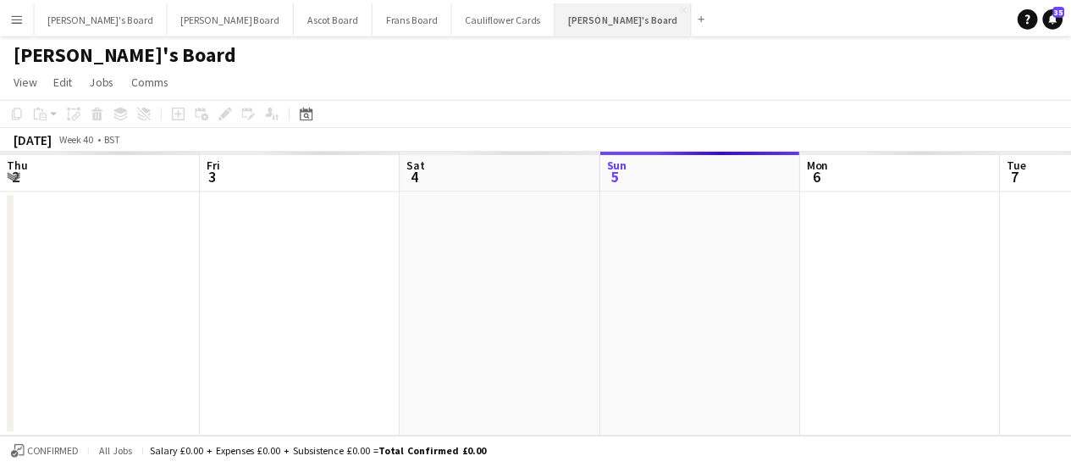
scroll to position [0, 405]
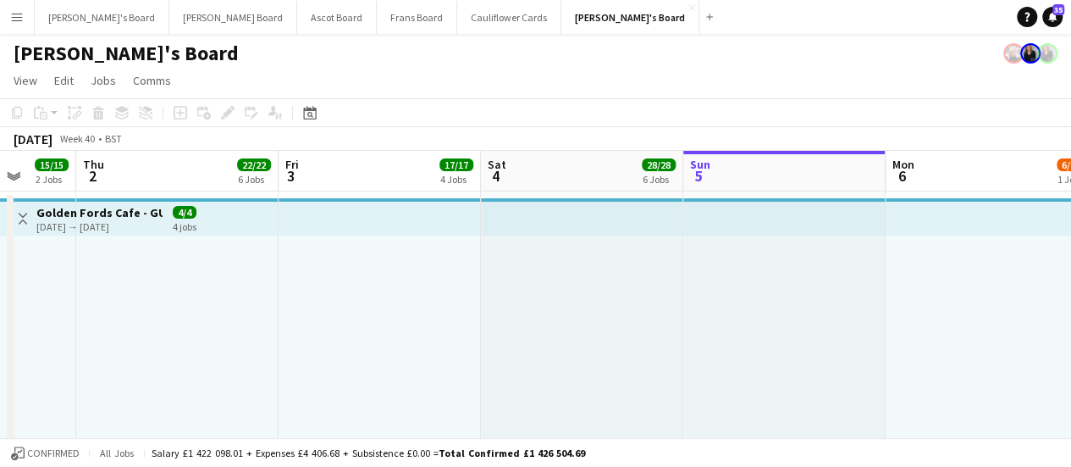
drag, startPoint x: 158, startPoint y: 359, endPoint x: 639, endPoint y: 280, distance: 487.5
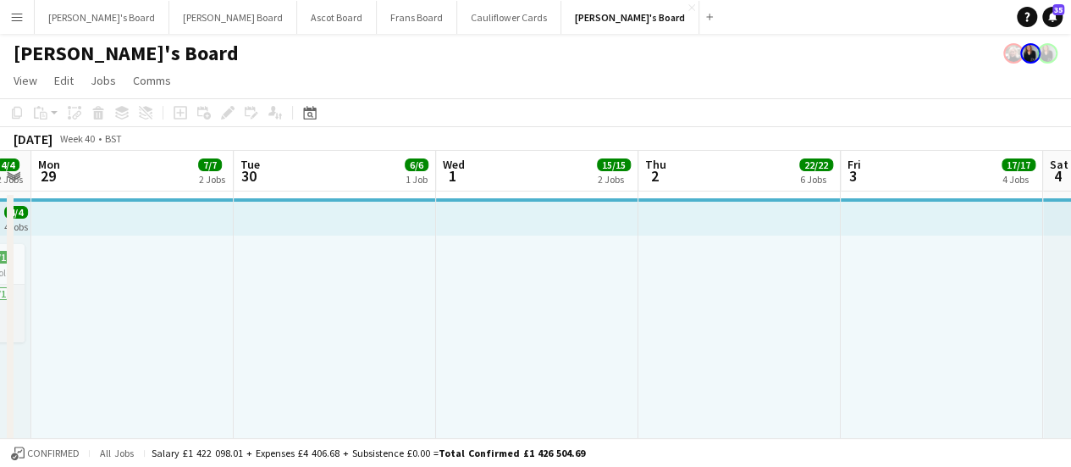
drag, startPoint x: 200, startPoint y: 291, endPoint x: 666, endPoint y: 313, distance: 466.3
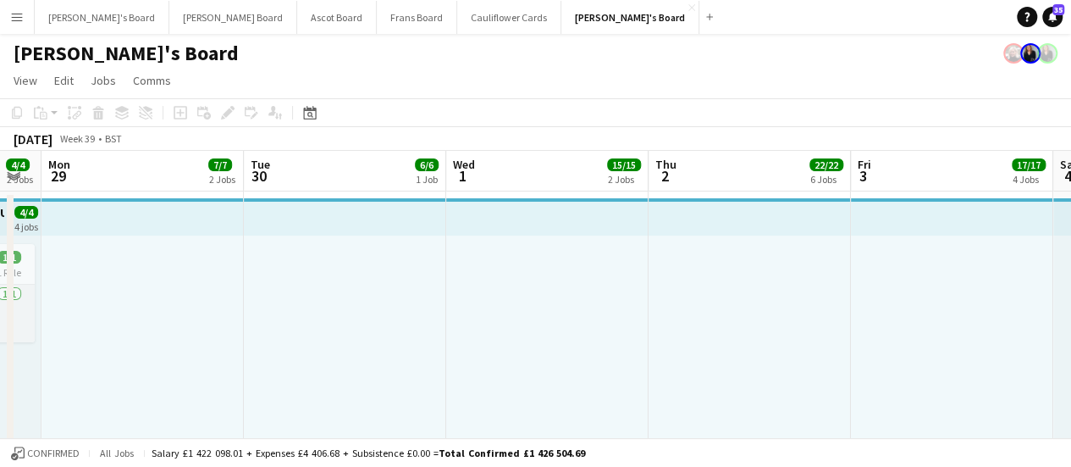
scroll to position [0, 482]
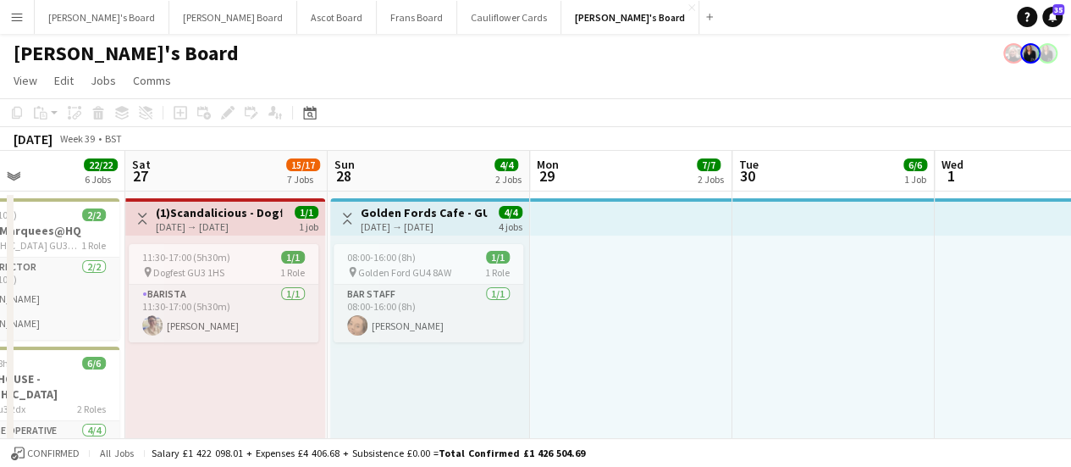
drag, startPoint x: 196, startPoint y: 290, endPoint x: 684, endPoint y: 285, distance: 488.7
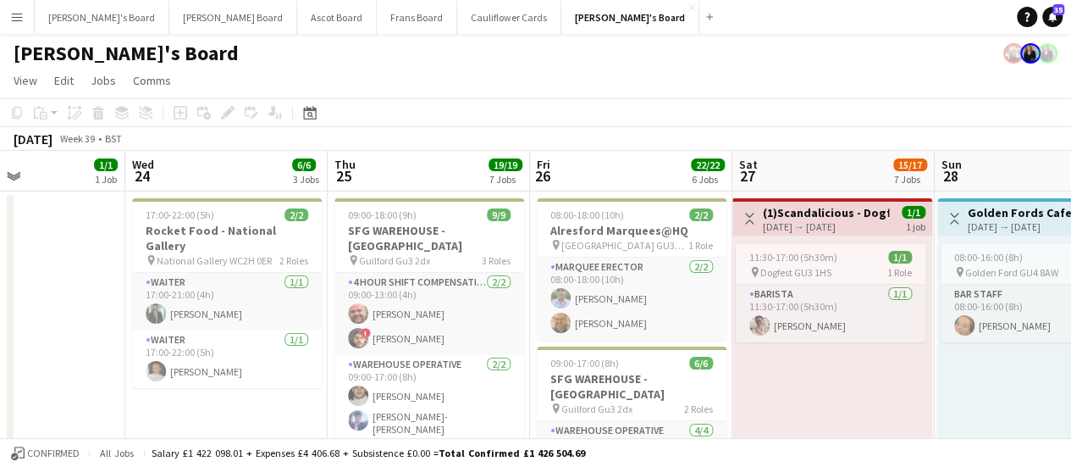
scroll to position [0, 491]
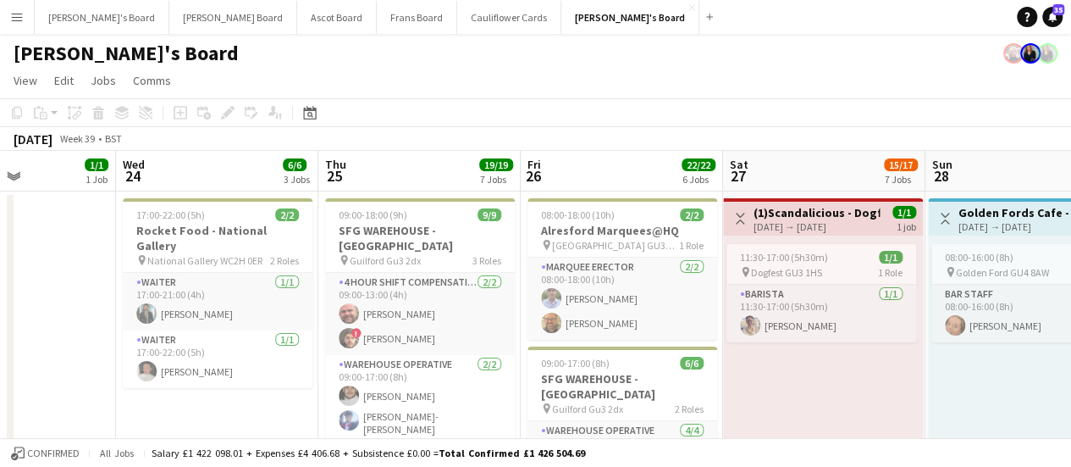
drag, startPoint x: 249, startPoint y: 362, endPoint x: 847, endPoint y: 337, distance: 598.5
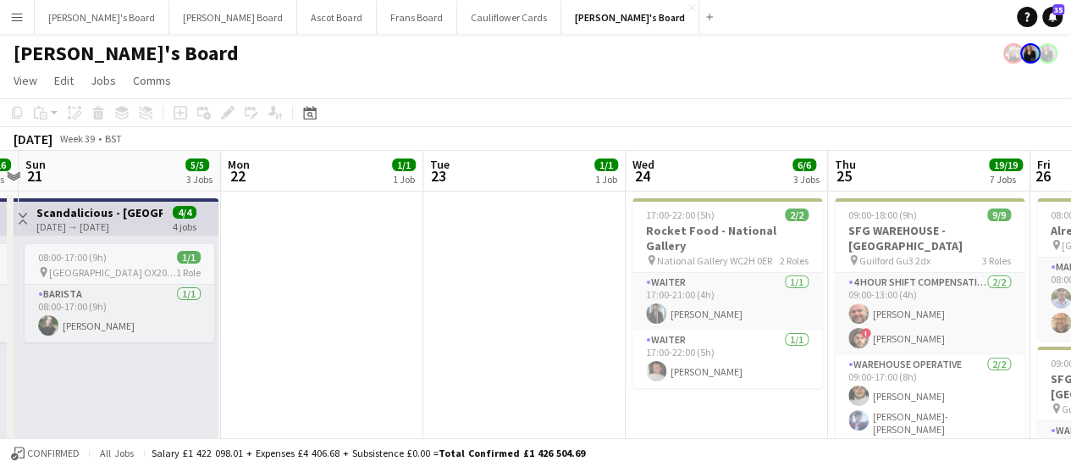
drag, startPoint x: 59, startPoint y: 355, endPoint x: 569, endPoint y: 328, distance: 510.6
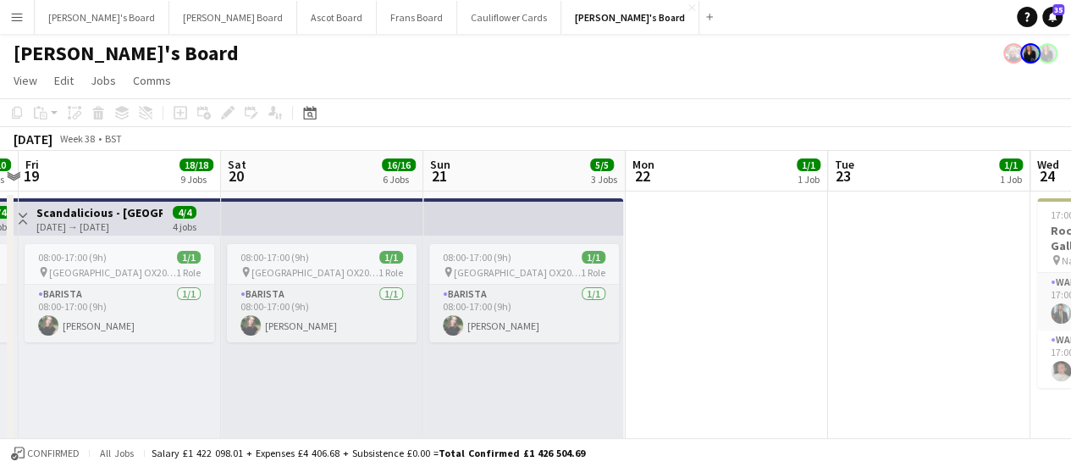
scroll to position [0, 451]
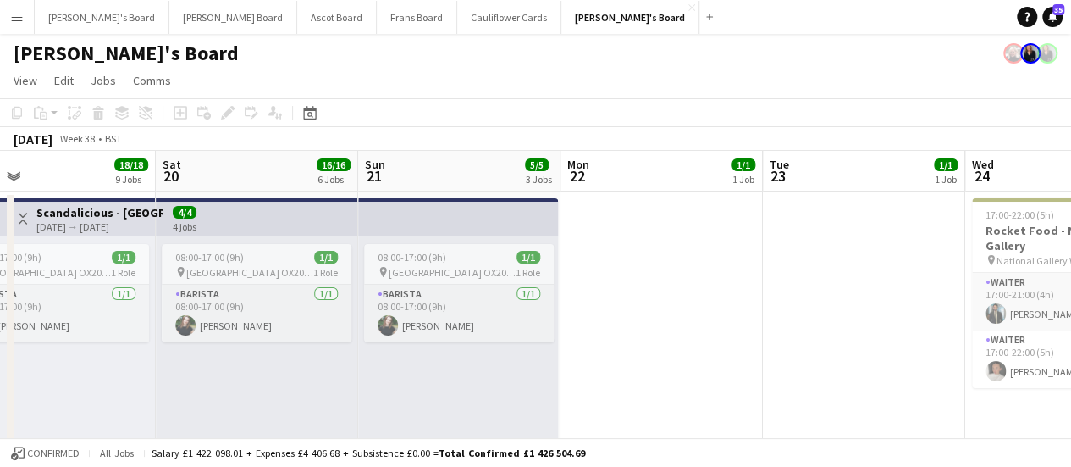
drag, startPoint x: 370, startPoint y: 309, endPoint x: 710, endPoint y: 343, distance: 341.3
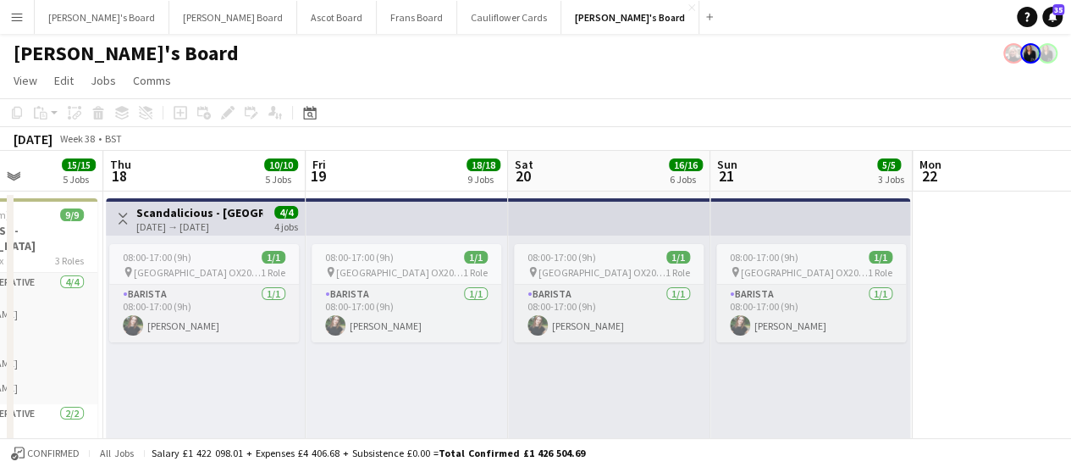
drag, startPoint x: 300, startPoint y: 373, endPoint x: 652, endPoint y: 355, distance: 352.8
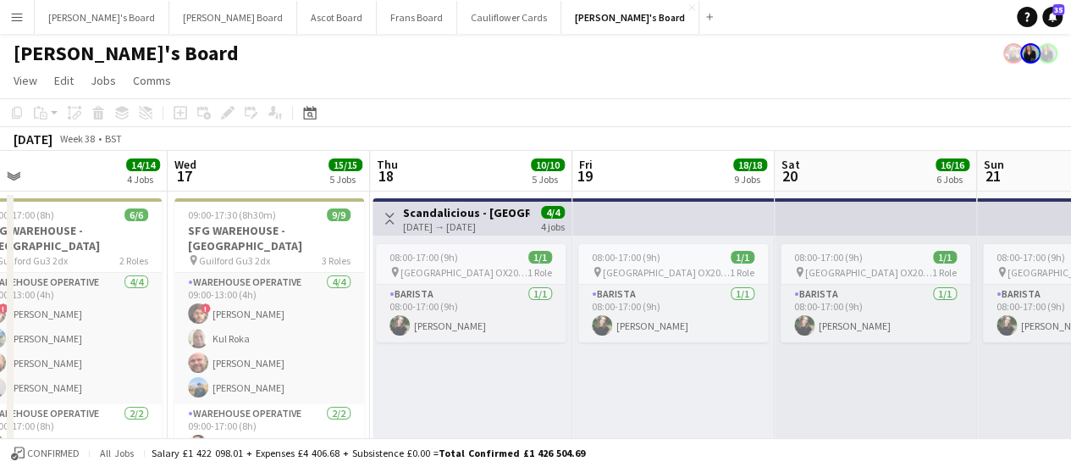
drag, startPoint x: 462, startPoint y: 366, endPoint x: 729, endPoint y: 338, distance: 268.2
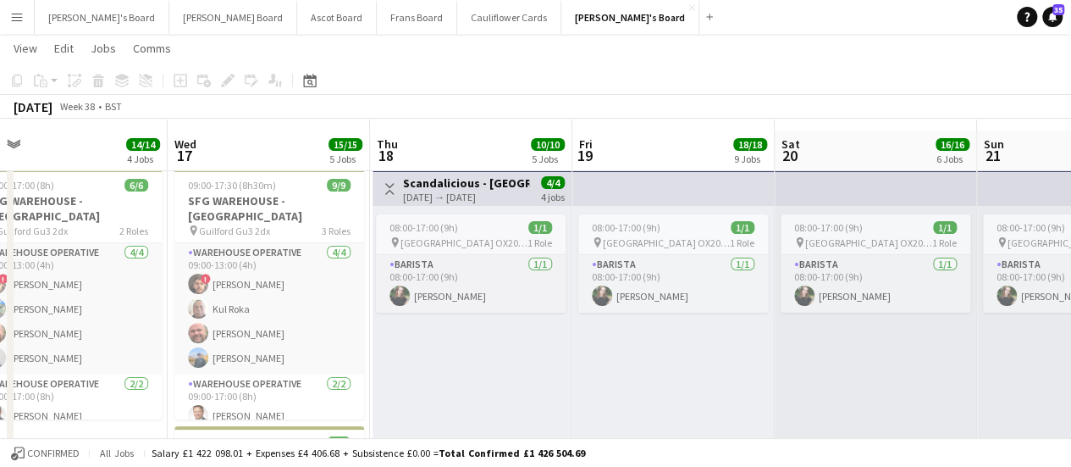
scroll to position [58, 0]
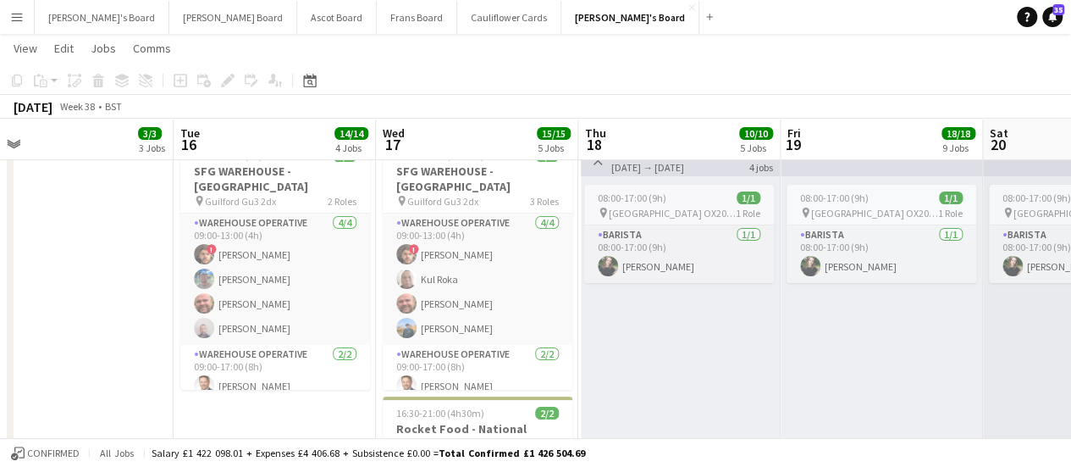
drag, startPoint x: 471, startPoint y: 335, endPoint x: 882, endPoint y: 363, distance: 411.7
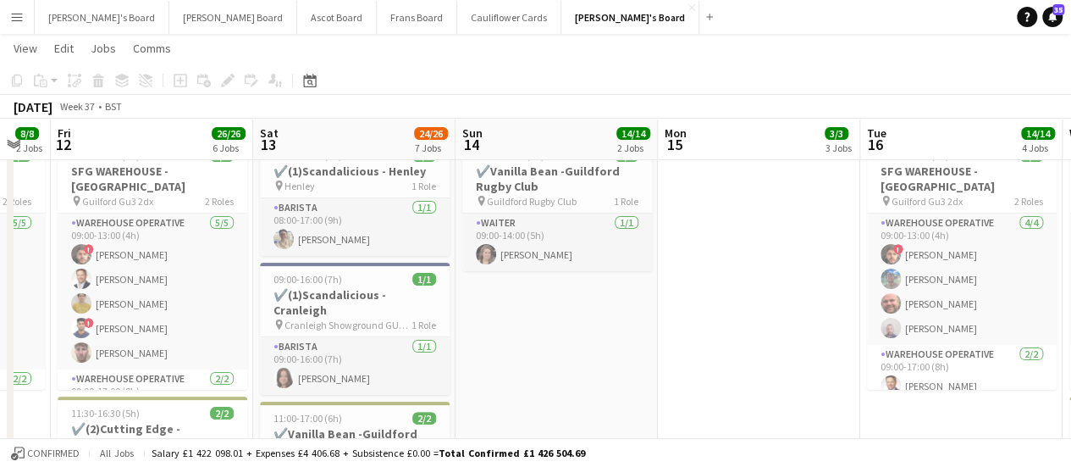
scroll to position [0, 352]
drag, startPoint x: 125, startPoint y: 412, endPoint x: 611, endPoint y: 337, distance: 491.9
click at [573, 173] on h3 "✔️Vanilla Bean -Guildford Rugby Club" at bounding box center [559, 178] width 190 height 30
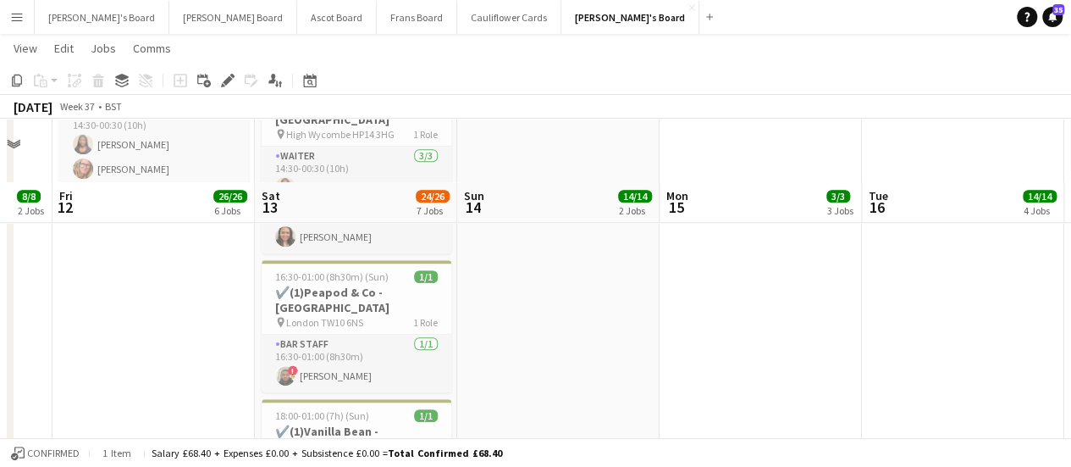
scroll to position [676, 0]
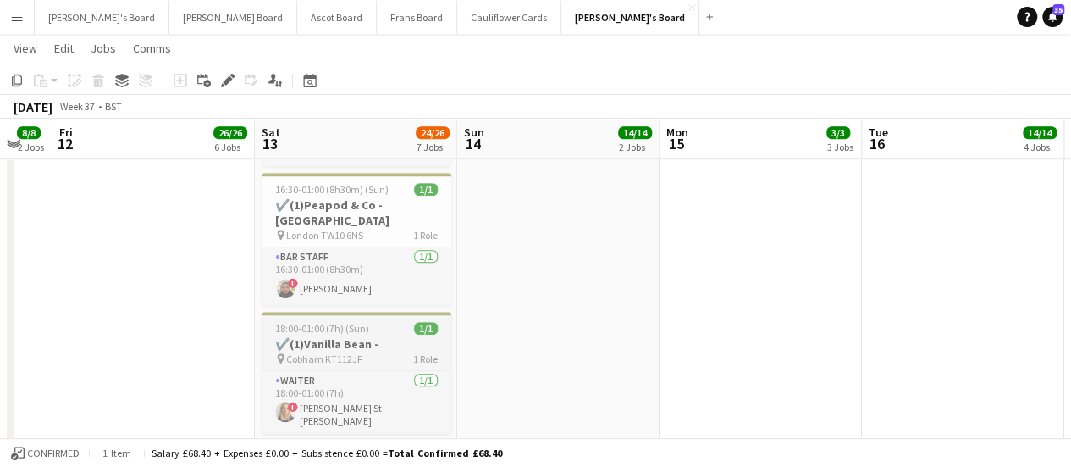
click at [367, 336] on h3 "✔️(1)Vanilla Bean -" at bounding box center [357, 343] width 190 height 15
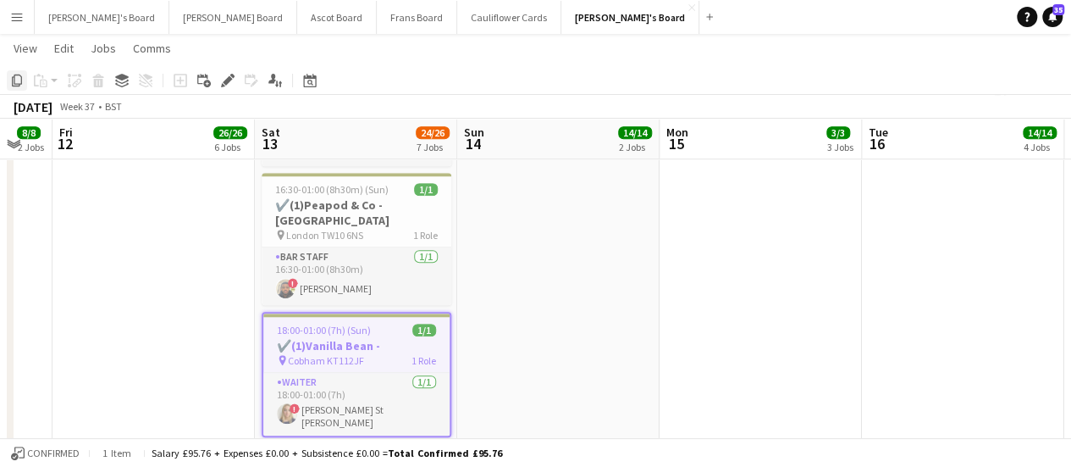
click at [16, 82] on icon "Copy" at bounding box center [17, 81] width 14 height 14
click at [312, 87] on div "Date picker" at bounding box center [310, 80] width 20 height 20
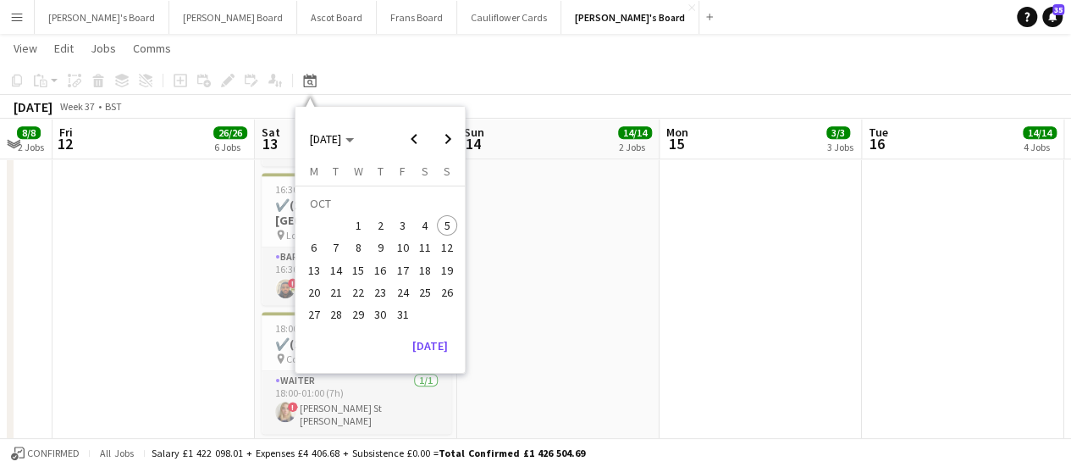
click at [668, 221] on app-date-cell at bounding box center [761, 251] width 202 height 1475
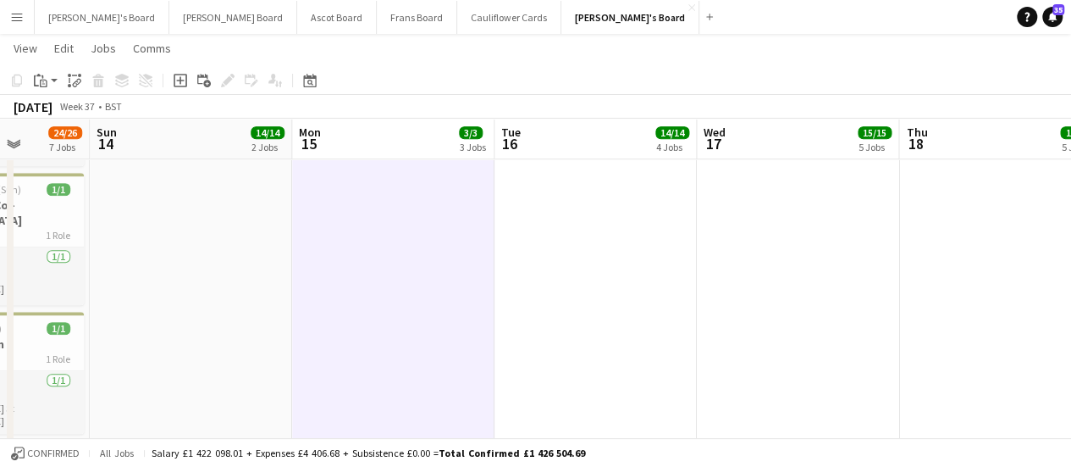
scroll to position [0, 720]
drag, startPoint x: 735, startPoint y: 224, endPoint x: 368, endPoint y: 241, distance: 367.1
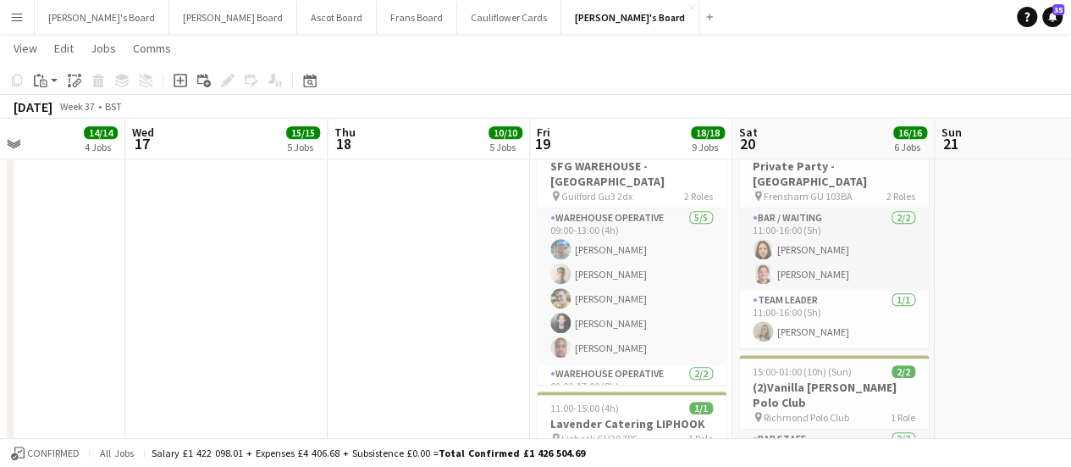
drag, startPoint x: 1007, startPoint y: 252, endPoint x: 437, endPoint y: 321, distance: 574.1
click at [307, 83] on icon "Date picker" at bounding box center [310, 81] width 14 height 14
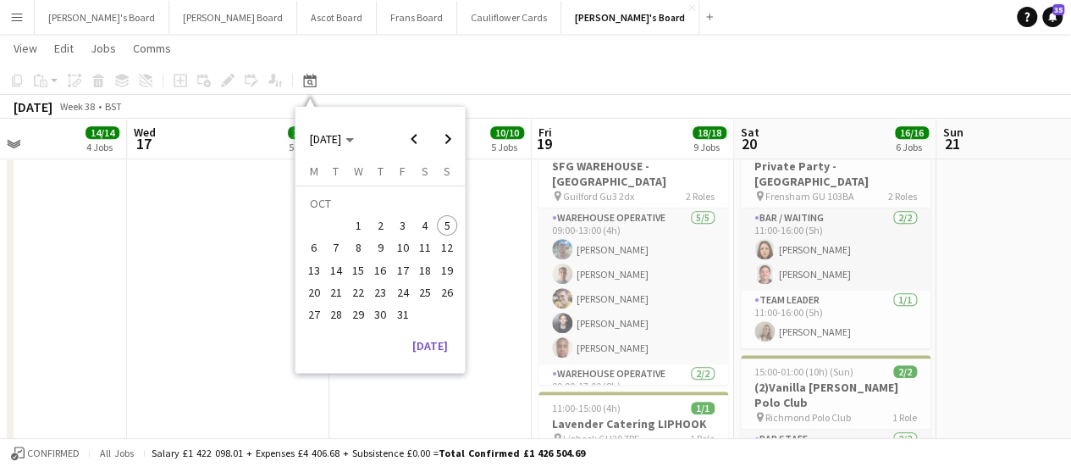
click at [427, 244] on span "11" at bounding box center [425, 248] width 20 height 20
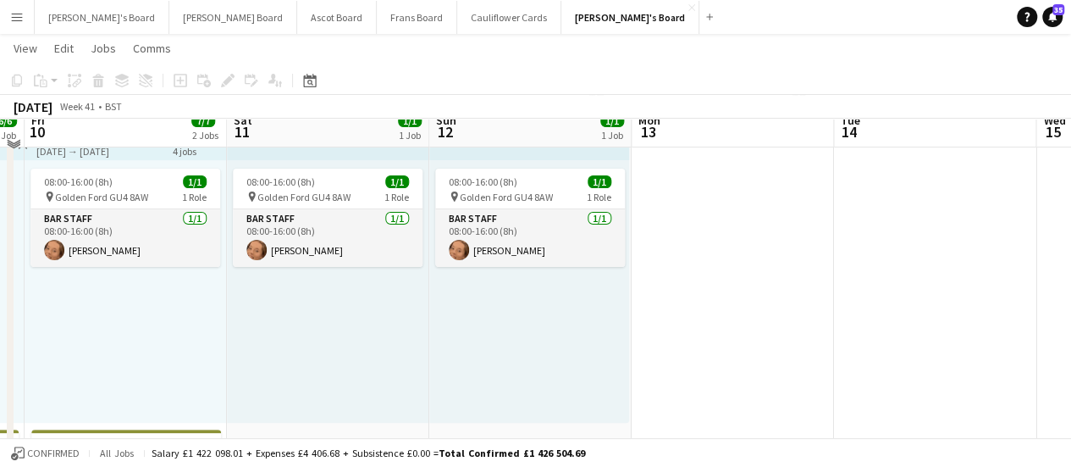
scroll to position [113, 0]
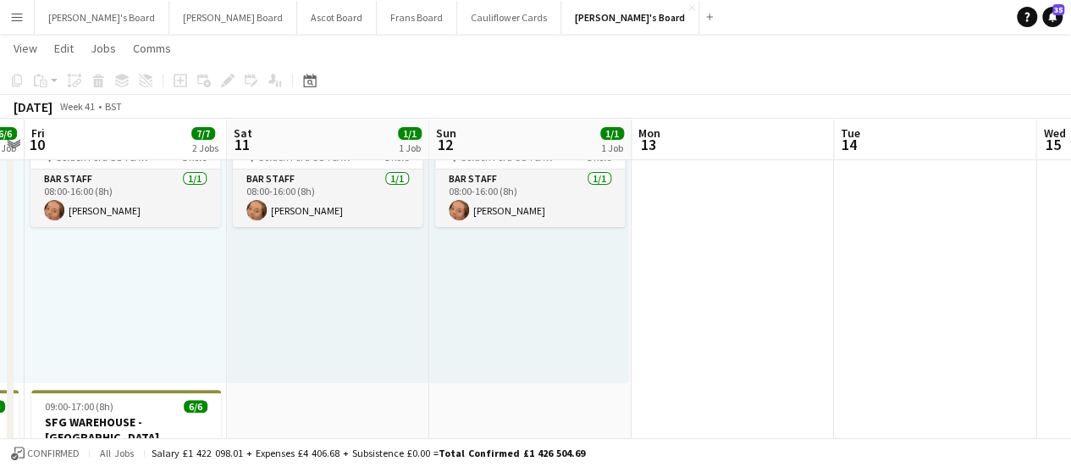
click at [322, 299] on div "08:00-16:00 (8h) 1/1 pin Golden Ford GU4 8AW 1 Role BAR STAFF [DATE] 08:00-16:0…" at bounding box center [328, 251] width 202 height 263
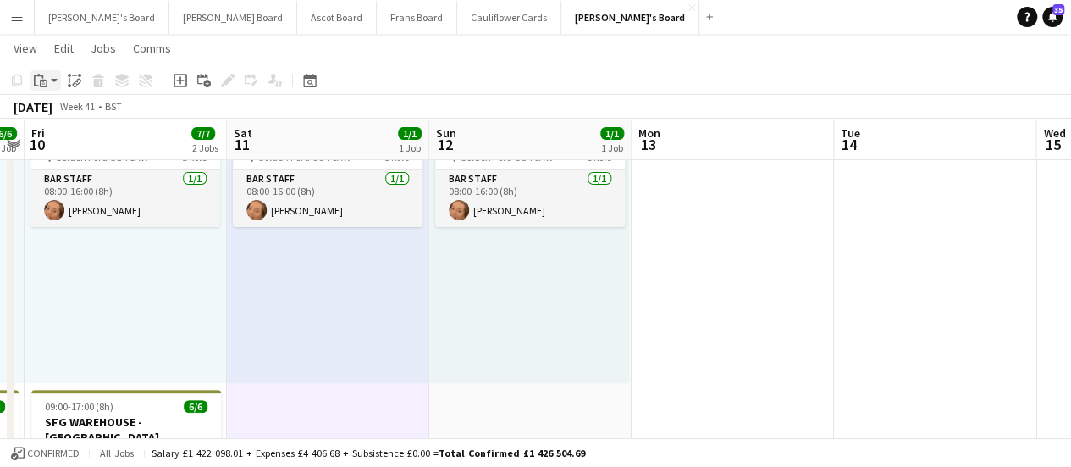
click at [42, 79] on icon "Paste" at bounding box center [41, 81] width 14 height 14
click at [47, 109] on link "Paste Ctrl+V" at bounding box center [124, 112] width 159 height 15
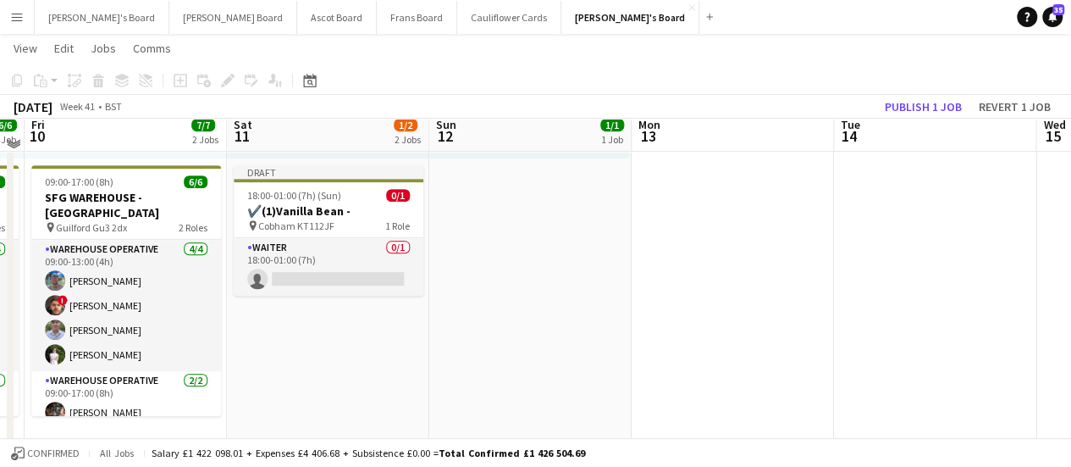
scroll to position [322, 0]
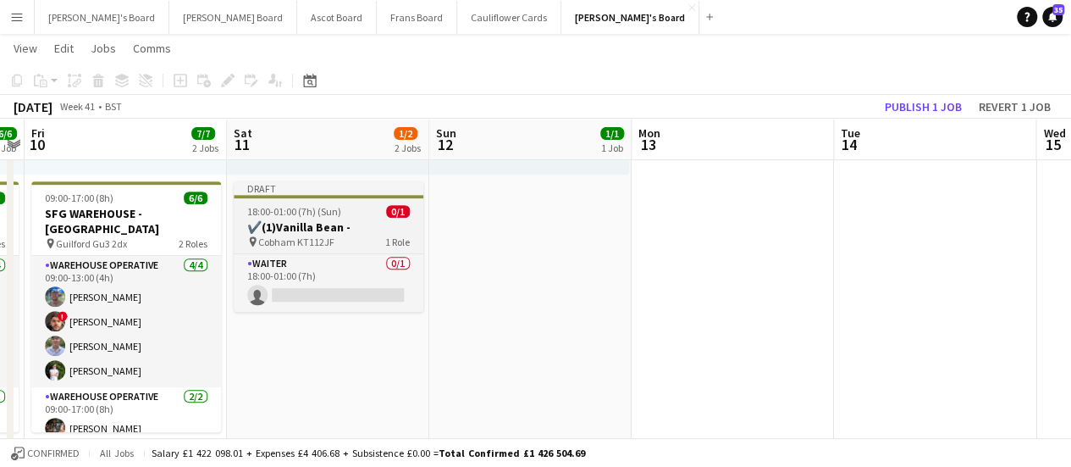
click at [297, 207] on span "18:00-01:00 (7h) (Sun)" at bounding box center [294, 211] width 94 height 13
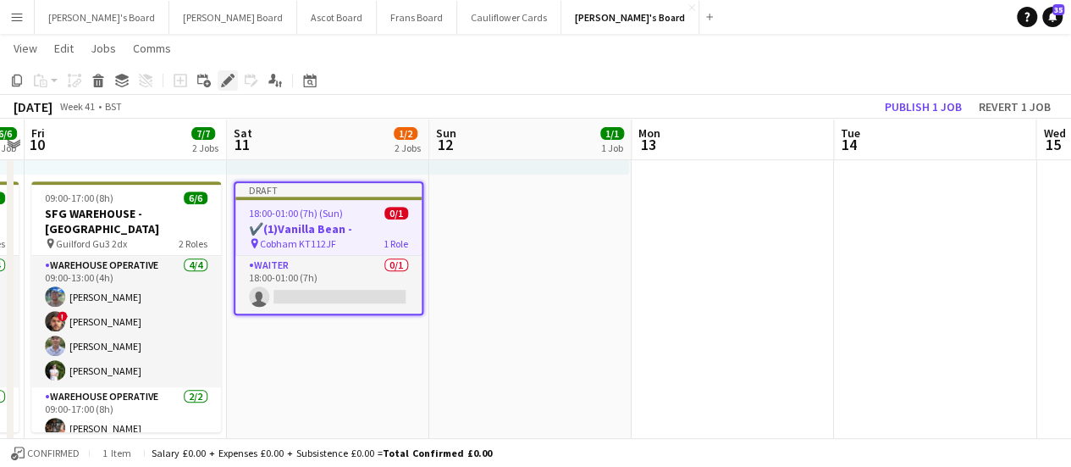
click at [230, 84] on icon "Edit" at bounding box center [228, 81] width 14 height 14
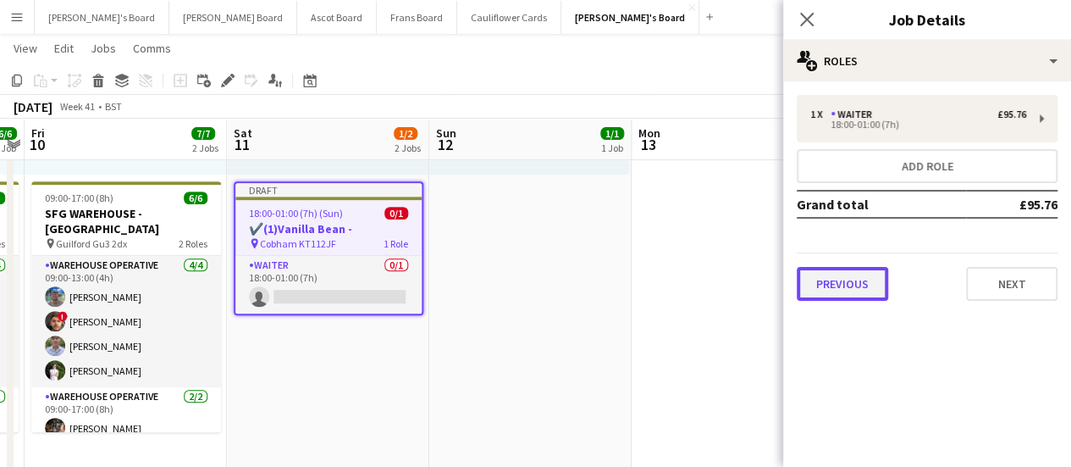
click at [824, 285] on button "Previous" at bounding box center [842, 284] width 91 height 34
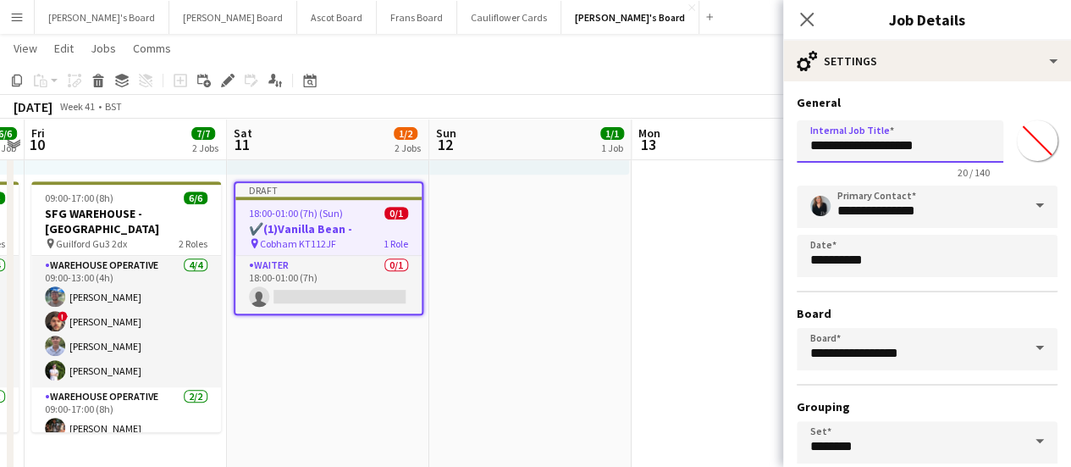
click at [838, 137] on input "**********" at bounding box center [900, 141] width 207 height 42
click at [932, 158] on input "**********" at bounding box center [900, 141] width 207 height 42
type input "**********"
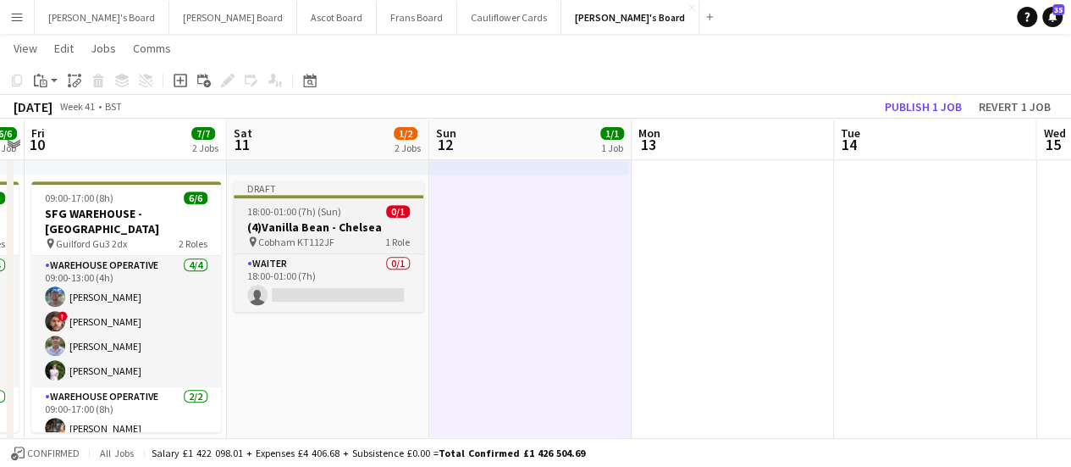
click at [268, 220] on h3 "(4)Vanilla Bean - Chelsea" at bounding box center [329, 226] width 190 height 15
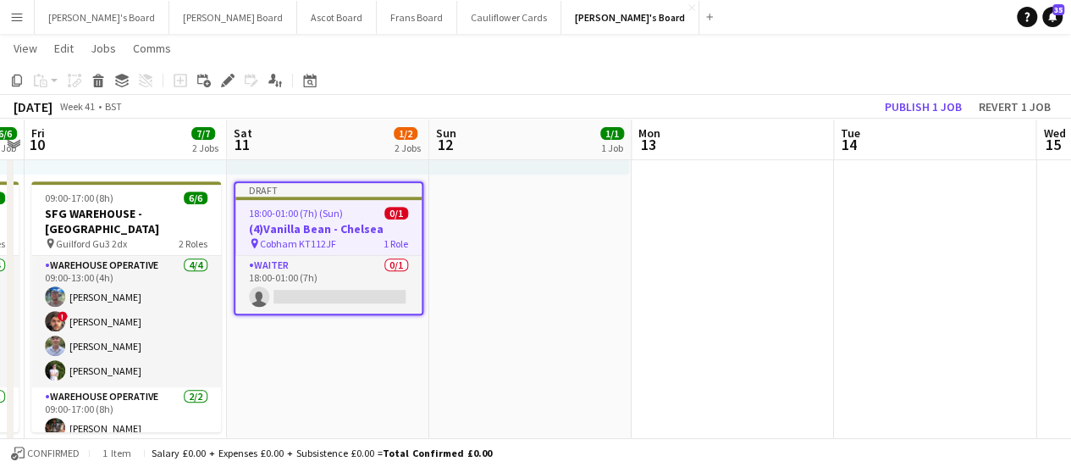
click at [268, 221] on h3 "(4)Vanilla Bean - Chelsea" at bounding box center [328, 228] width 186 height 15
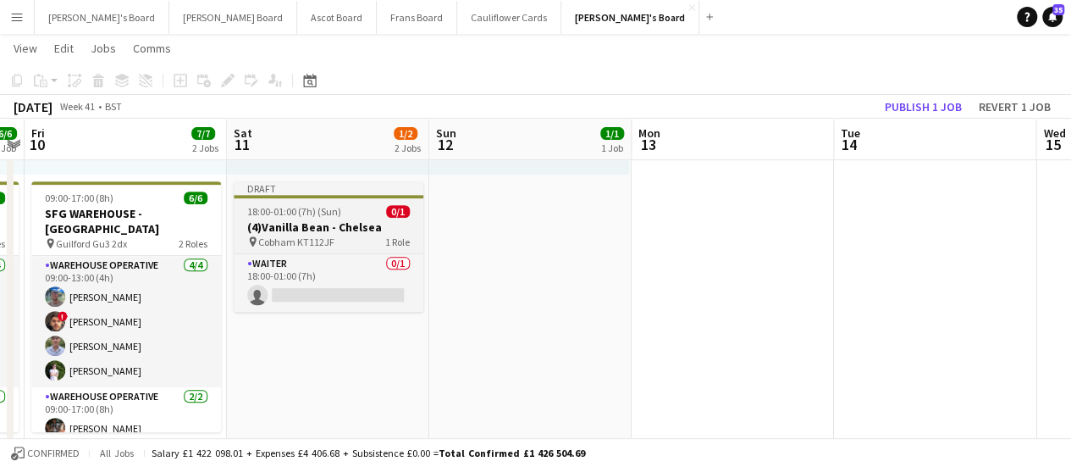
drag, startPoint x: 268, startPoint y: 220, endPoint x: 252, endPoint y: 231, distance: 19.5
click at [252, 231] on h3 "(4)Vanilla Bean - Chelsea" at bounding box center [329, 226] width 190 height 15
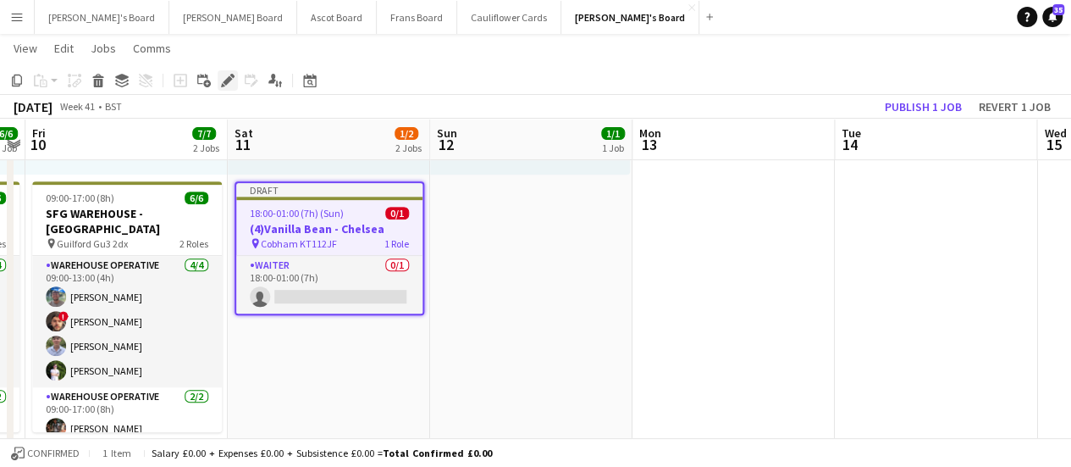
click at [226, 77] on icon "Edit" at bounding box center [228, 81] width 14 height 14
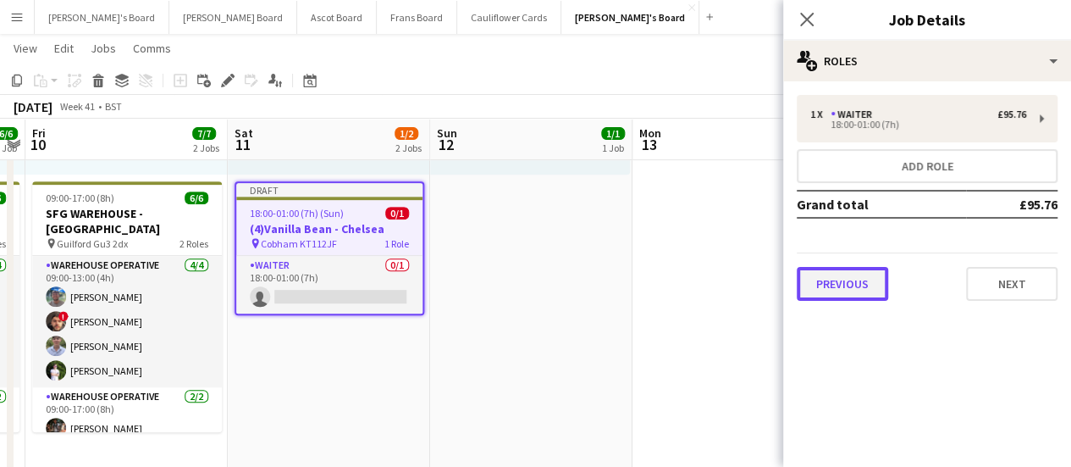
click at [852, 279] on button "Previous" at bounding box center [842, 284] width 91 height 34
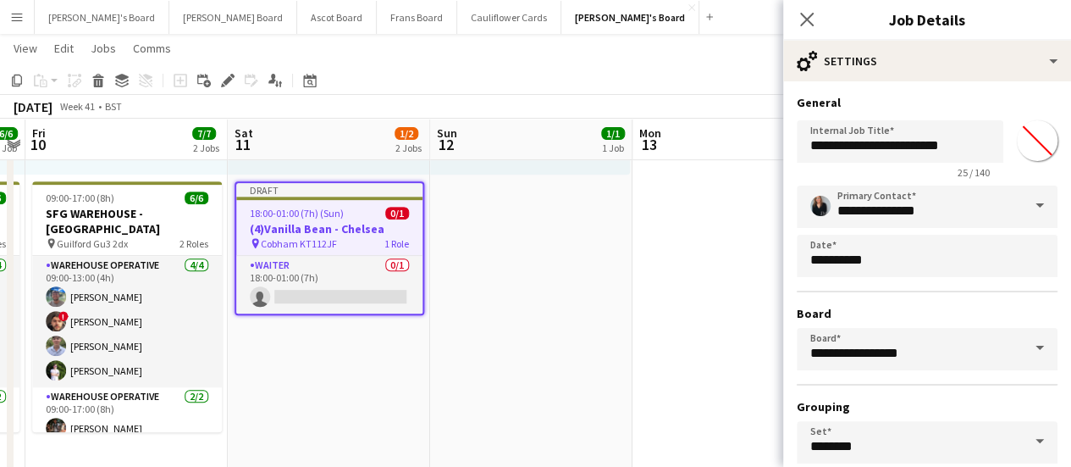
scroll to position [141, 0]
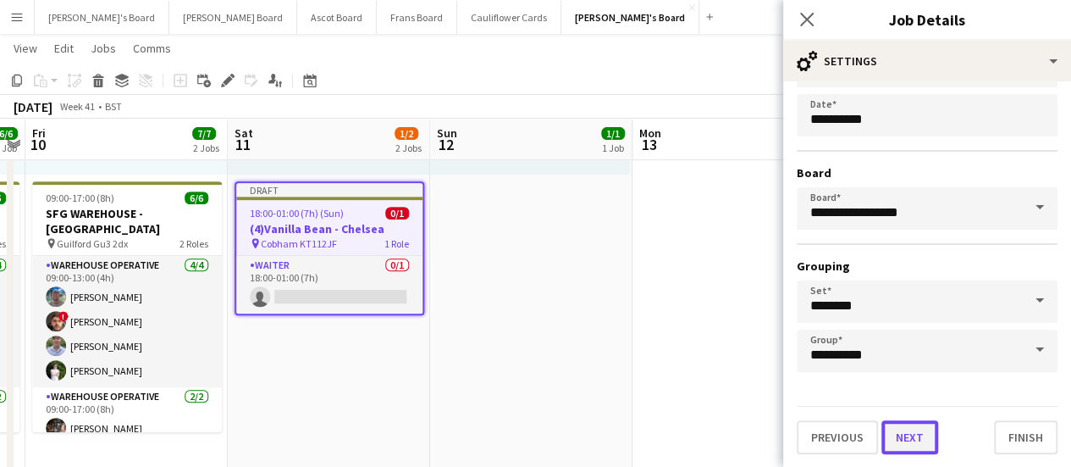
click at [910, 435] on button "Next" at bounding box center [910, 437] width 57 height 34
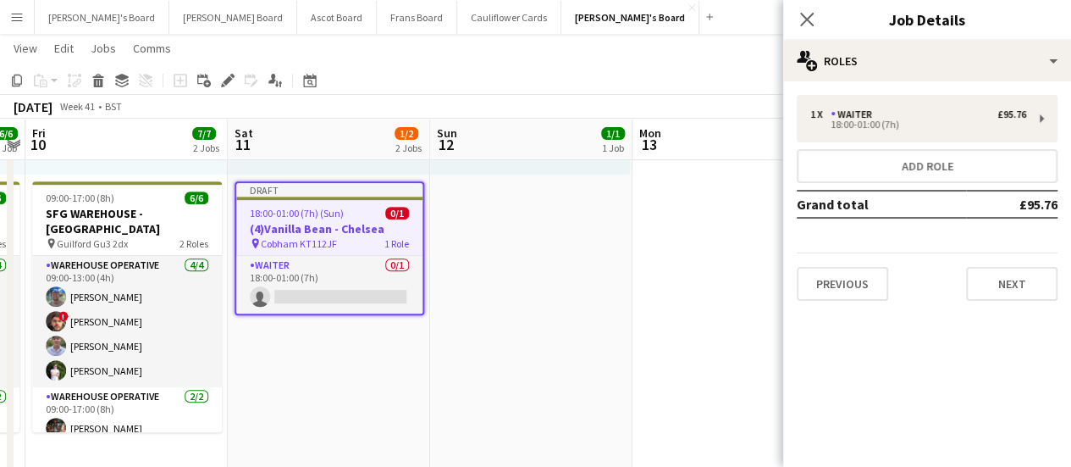
scroll to position [0, 0]
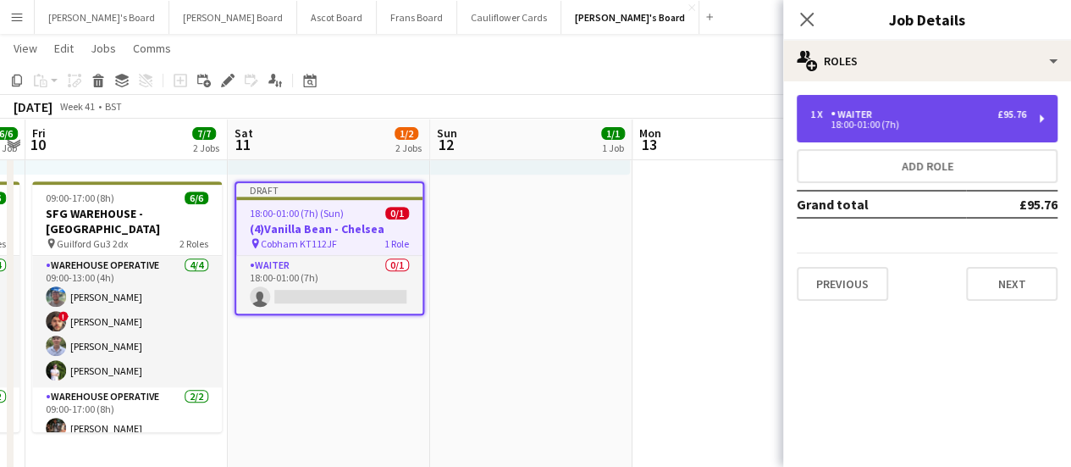
click at [954, 113] on div "1 x Waiter £95.76" at bounding box center [918, 114] width 216 height 12
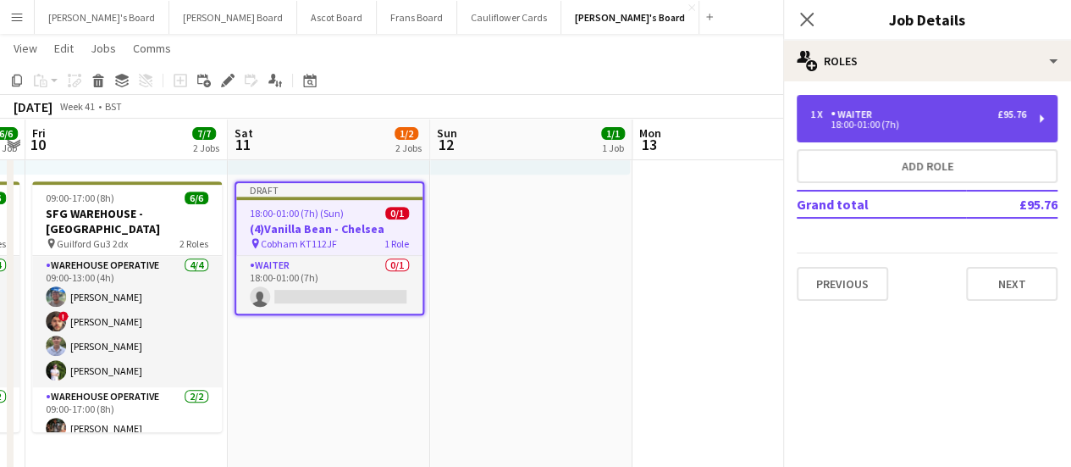
click at [954, 113] on div "1 x Waiter £95.76" at bounding box center [918, 114] width 216 height 12
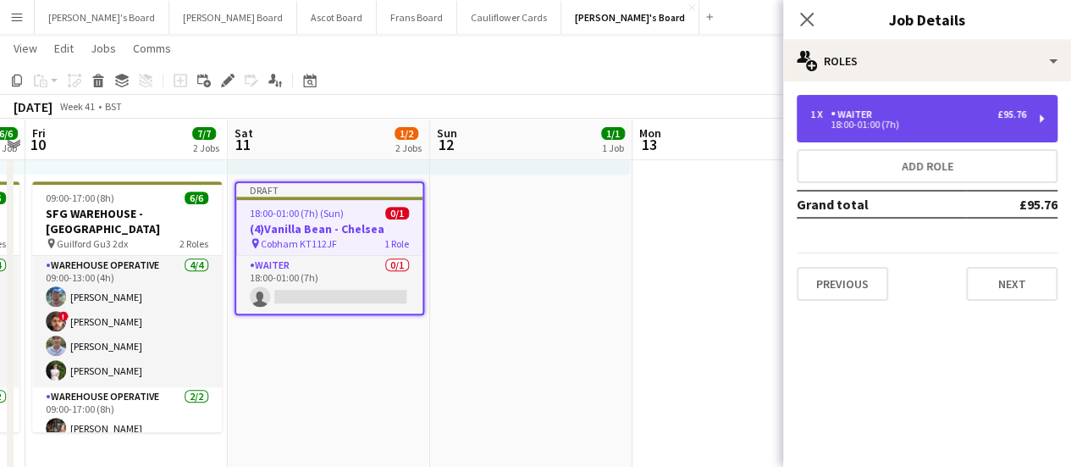
click at [954, 113] on div "1 x Waiter £95.76" at bounding box center [918, 114] width 216 height 12
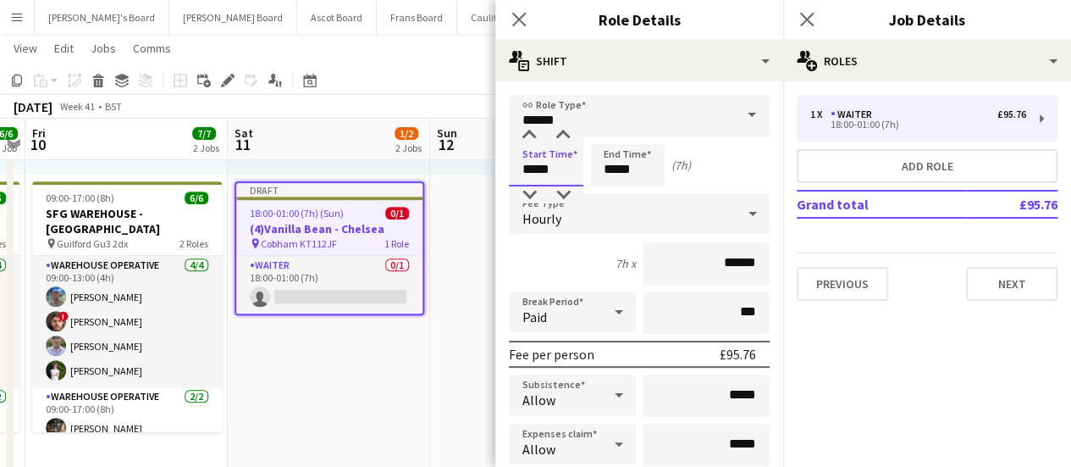
click at [537, 160] on input "*****" at bounding box center [546, 165] width 75 height 42
type input "*****"
click at [616, 169] on input "*****" at bounding box center [627, 165] width 75 height 42
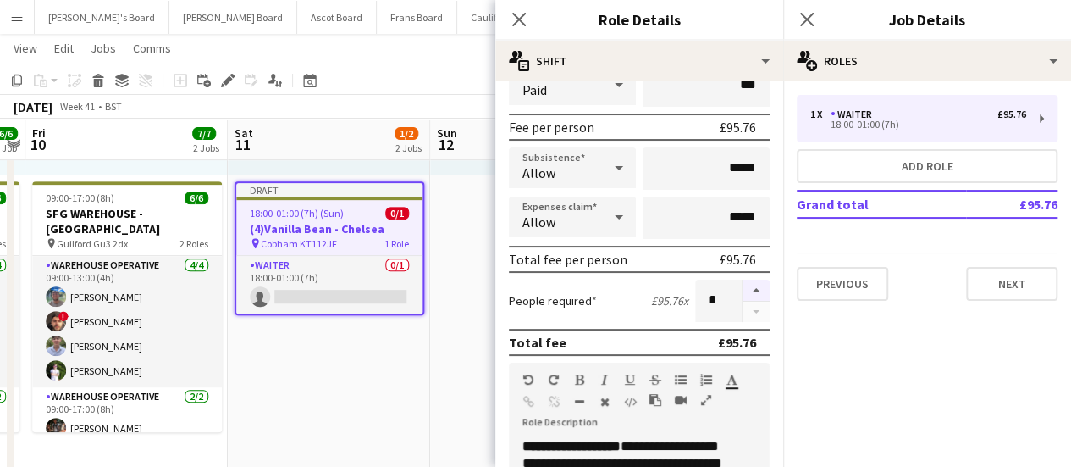
type input "*****"
click at [745, 294] on button "button" at bounding box center [756, 290] width 27 height 22
type input "*"
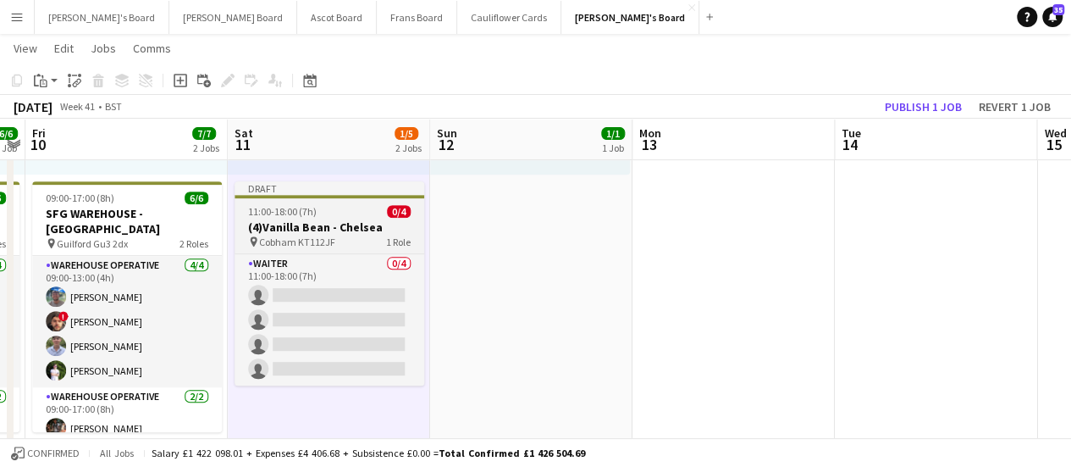
click at [319, 224] on h3 "(4)Vanilla Bean - Chelsea" at bounding box center [330, 226] width 190 height 15
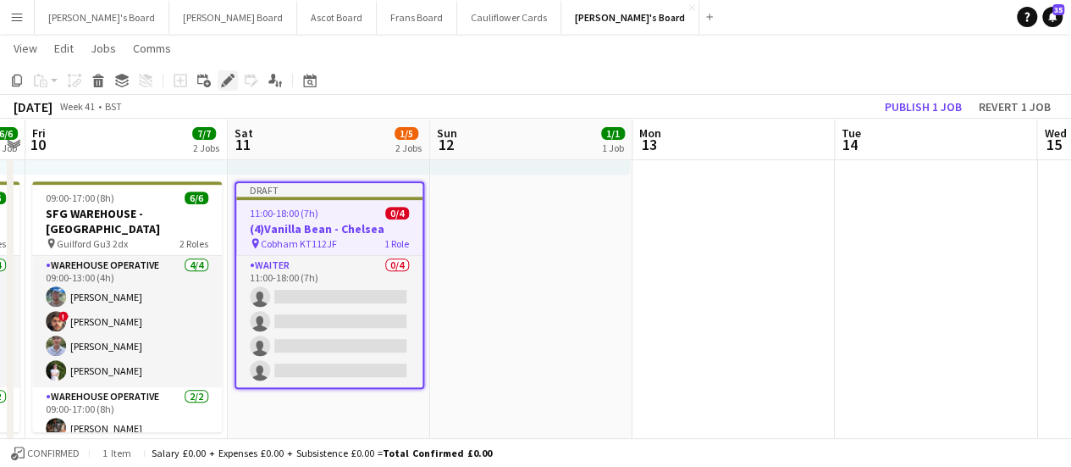
click at [229, 82] on icon at bounding box center [227, 80] width 9 height 9
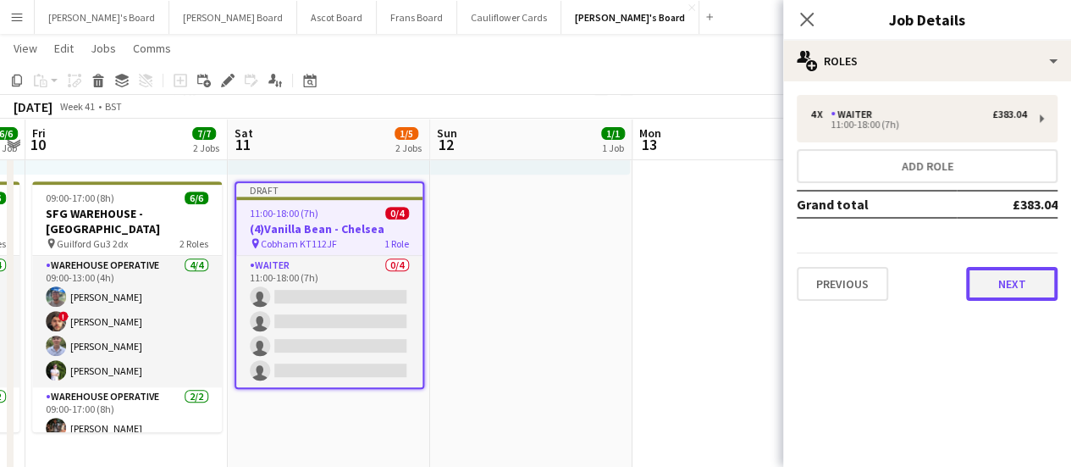
click at [992, 274] on button "Next" at bounding box center [1011, 284] width 91 height 34
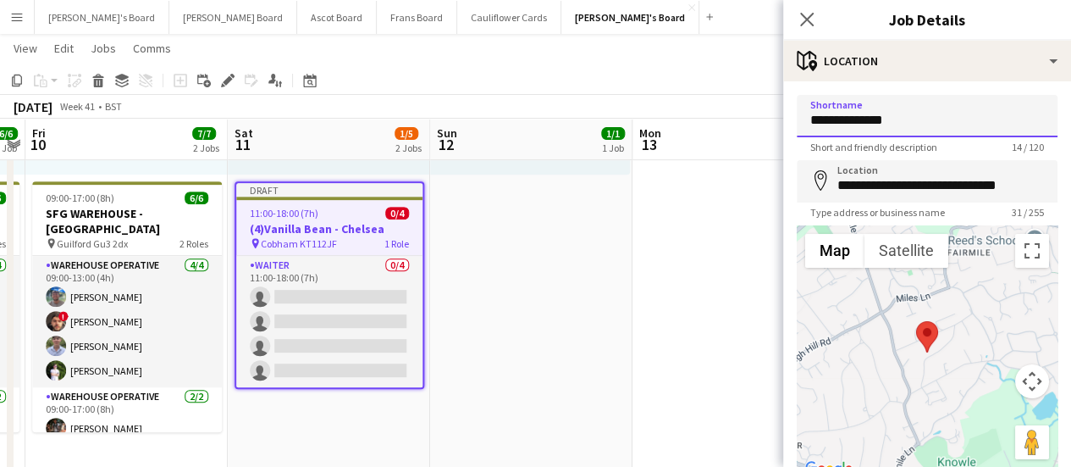
drag, startPoint x: 920, startPoint y: 127, endPoint x: 726, endPoint y: 120, distance: 194.1
drag, startPoint x: 927, startPoint y: 118, endPoint x: 859, endPoint y: 119, distance: 67.8
click at [859, 119] on input "**********" at bounding box center [927, 116] width 261 height 42
type input "**********"
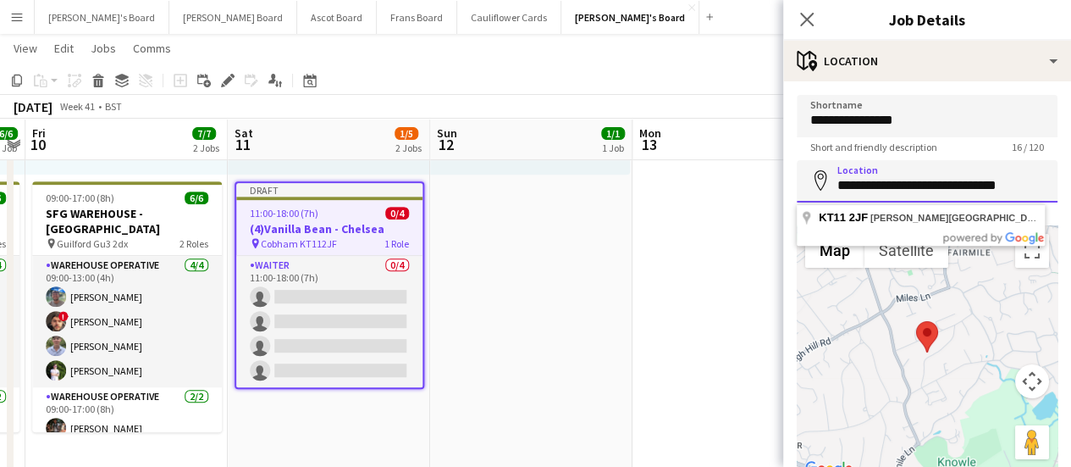
drag, startPoint x: 1003, startPoint y: 183, endPoint x: 761, endPoint y: 188, distance: 242.3
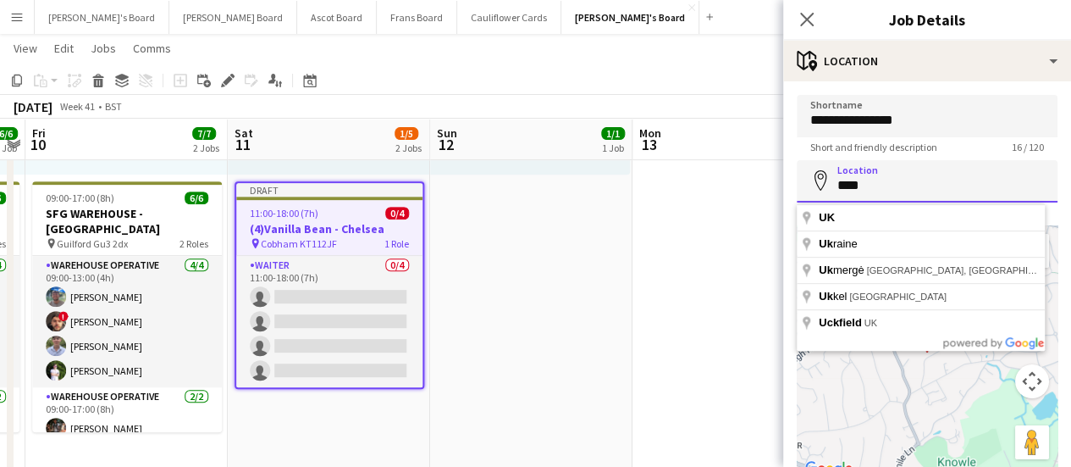
click at [876, 180] on input "****" at bounding box center [927, 181] width 261 height 42
type input "*"
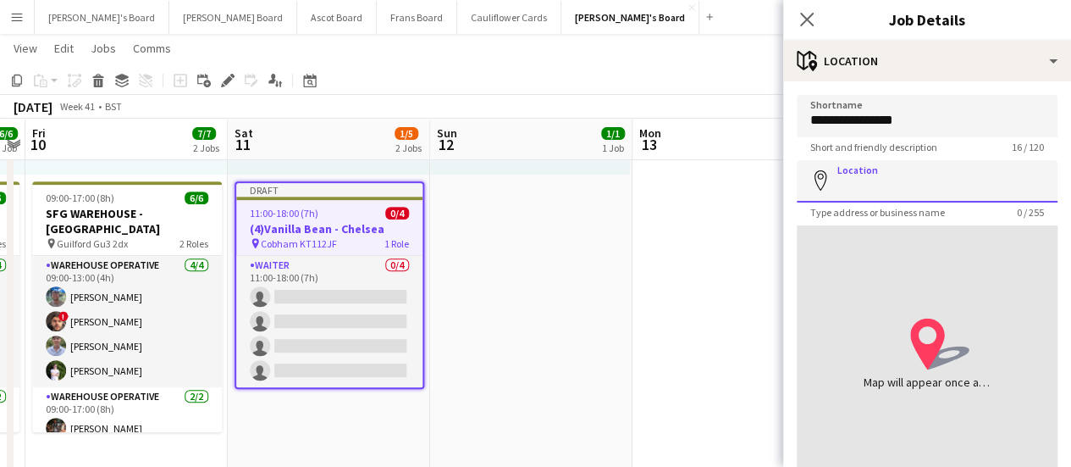
paste input "********"
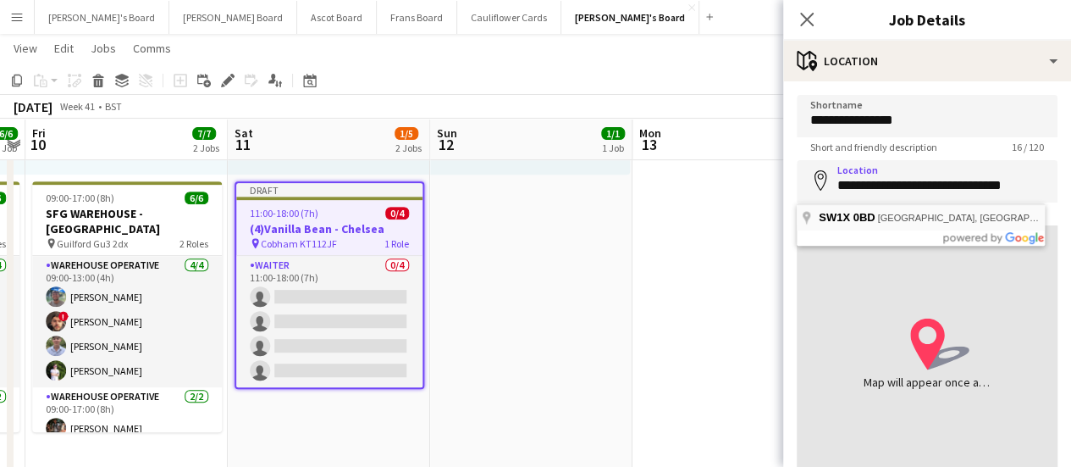
type input "**********"
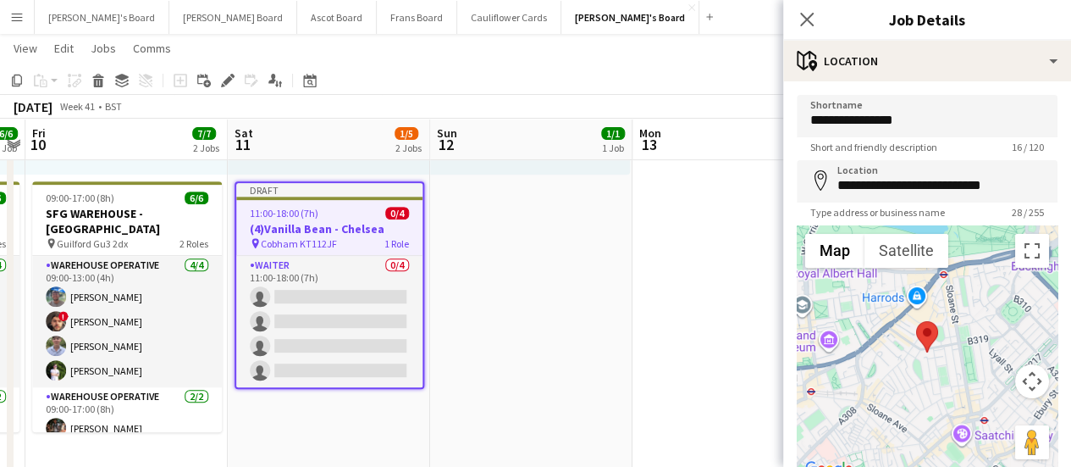
scroll to position [116, 0]
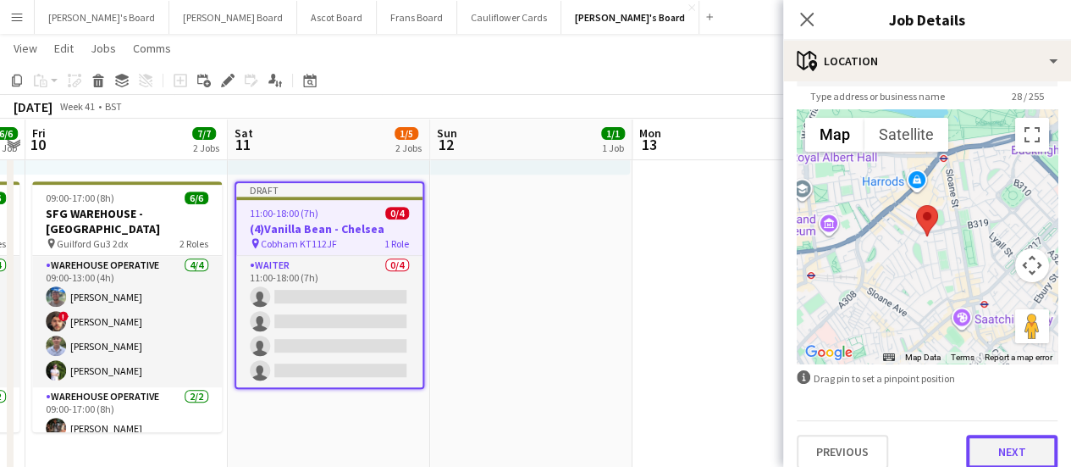
click at [1003, 445] on button "Next" at bounding box center [1011, 451] width 91 height 34
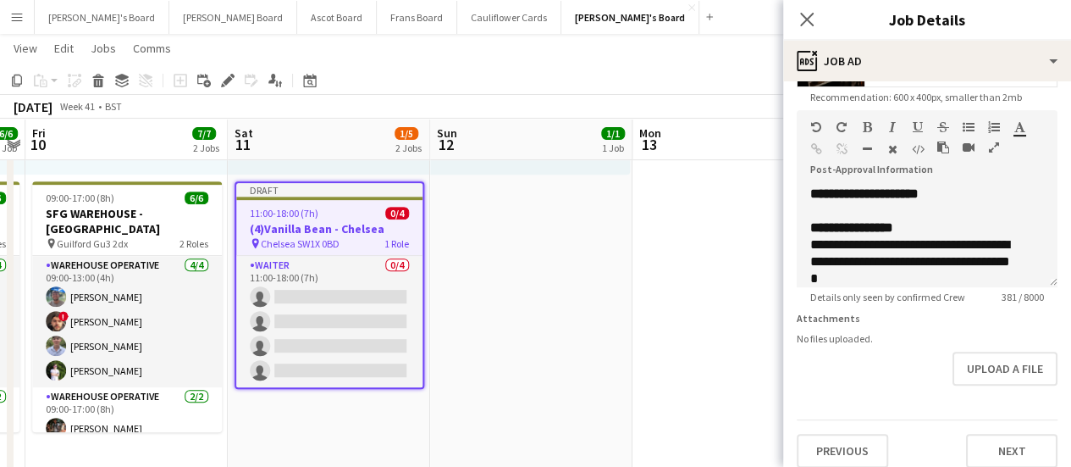
scroll to position [386, 0]
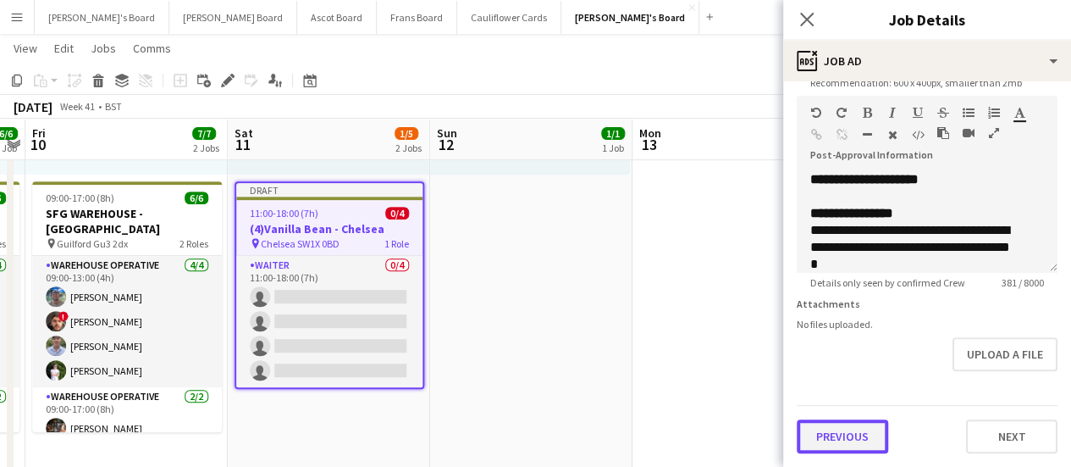
click at [847, 440] on button "Previous" at bounding box center [842, 436] width 91 height 34
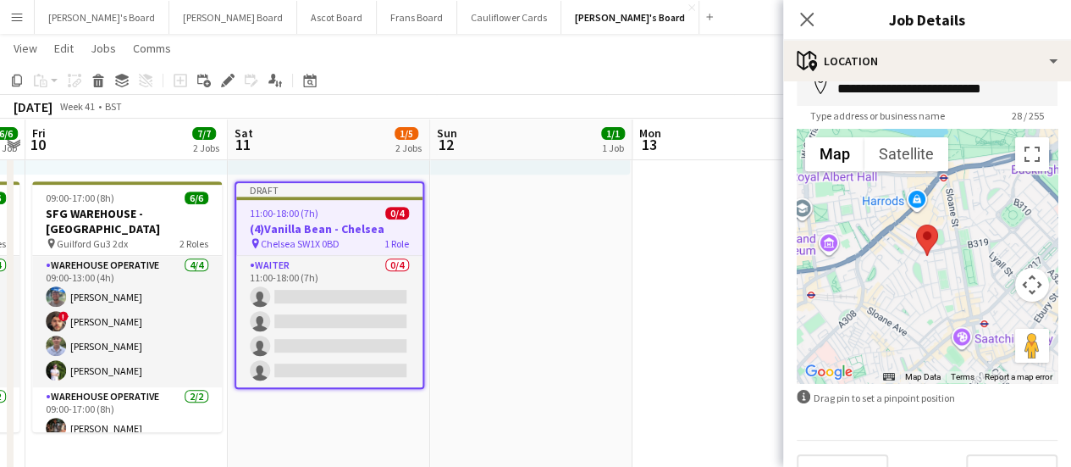
scroll to position [105, 0]
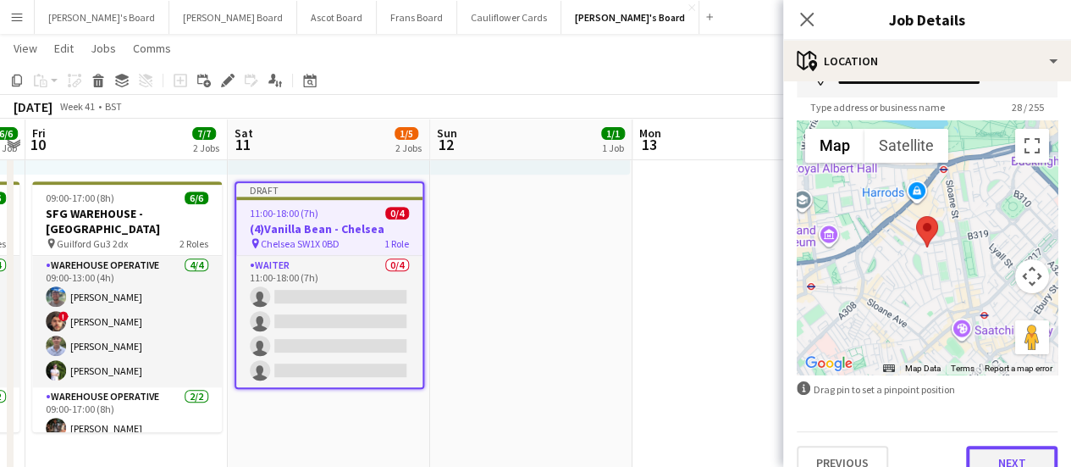
click at [994, 461] on button "Next" at bounding box center [1011, 462] width 91 height 34
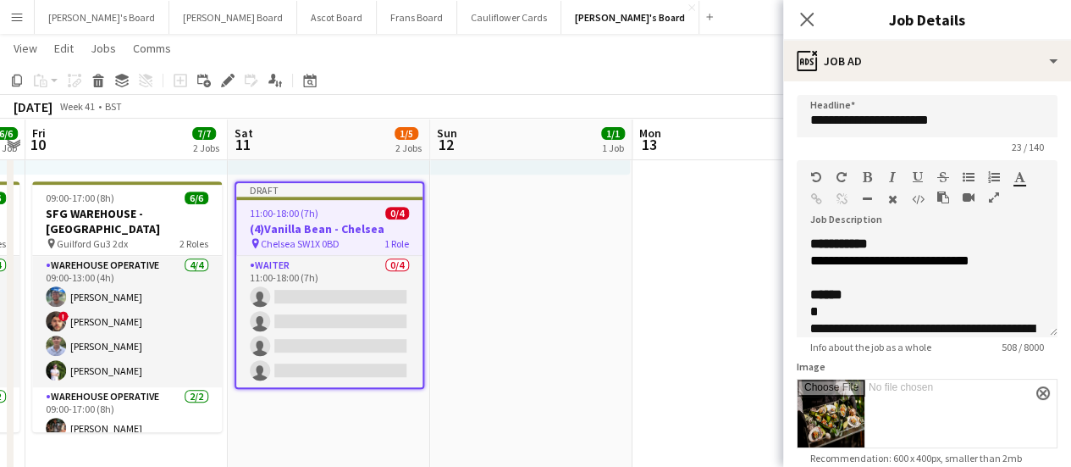
scroll to position [0, 0]
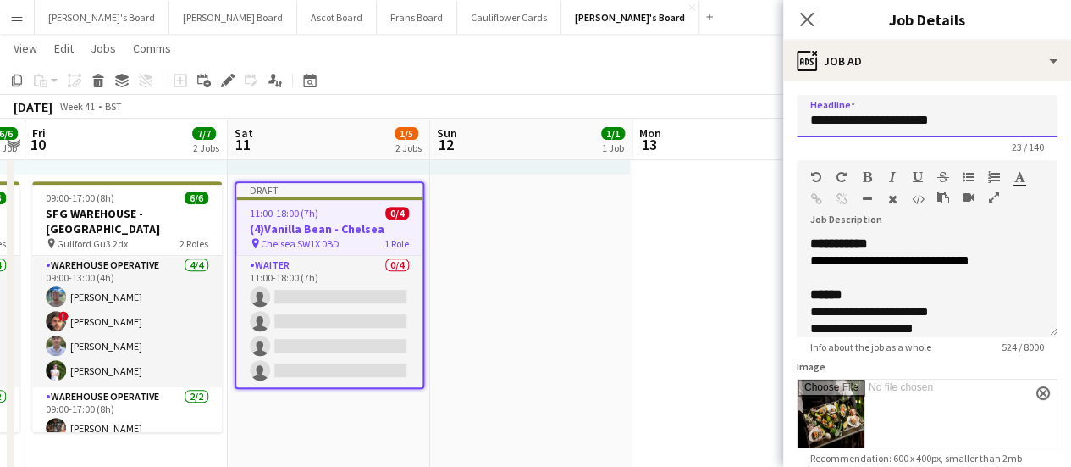
click at [954, 116] on input "**********" at bounding box center [927, 116] width 261 height 42
type input "**********"
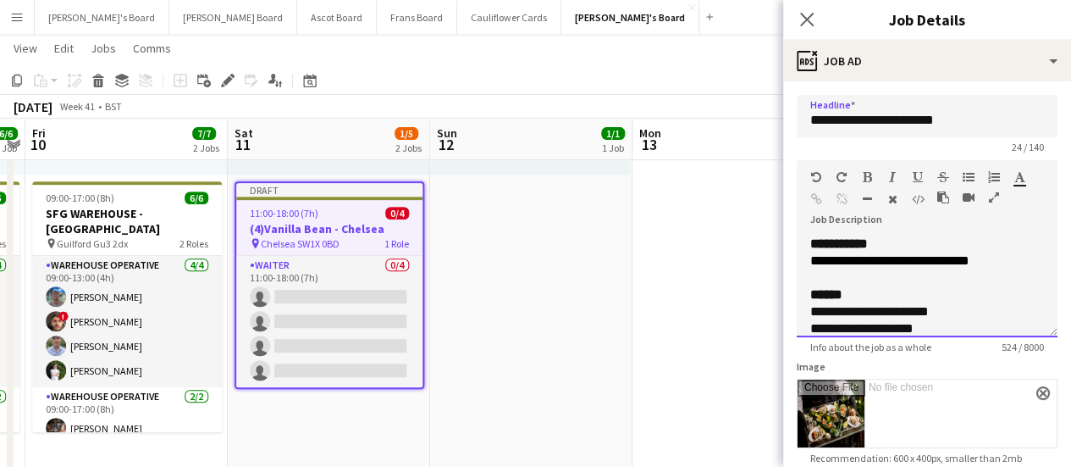
click at [1019, 262] on div "**********" at bounding box center [927, 286] width 261 height 102
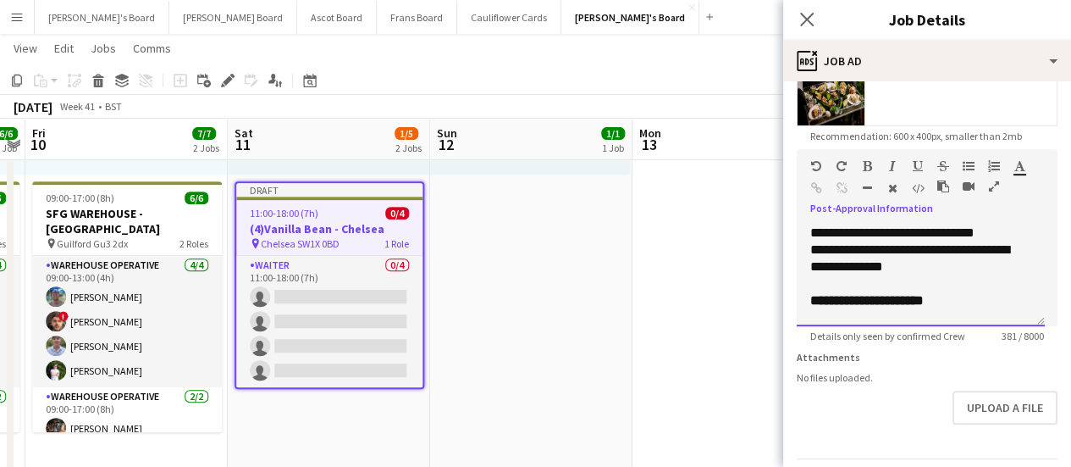
scroll to position [200, 0]
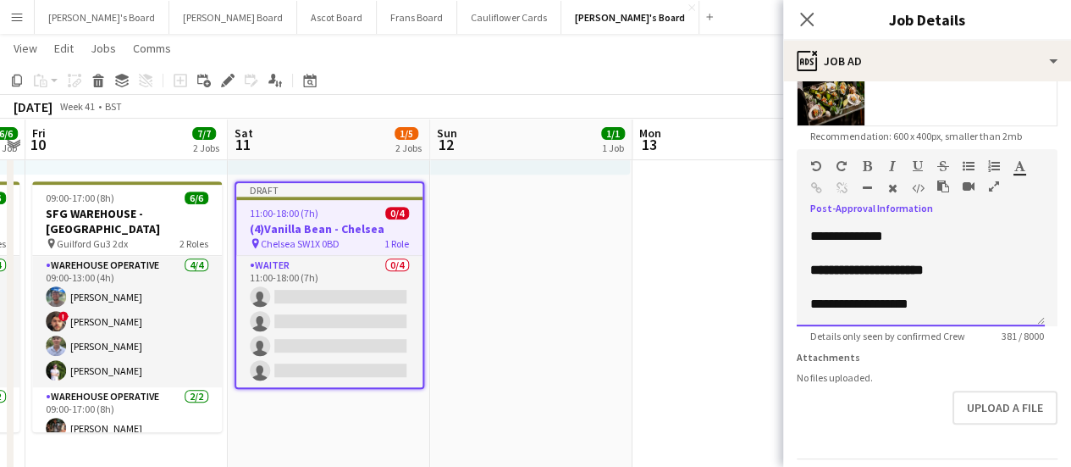
click at [955, 245] on div at bounding box center [920, 253] width 221 height 17
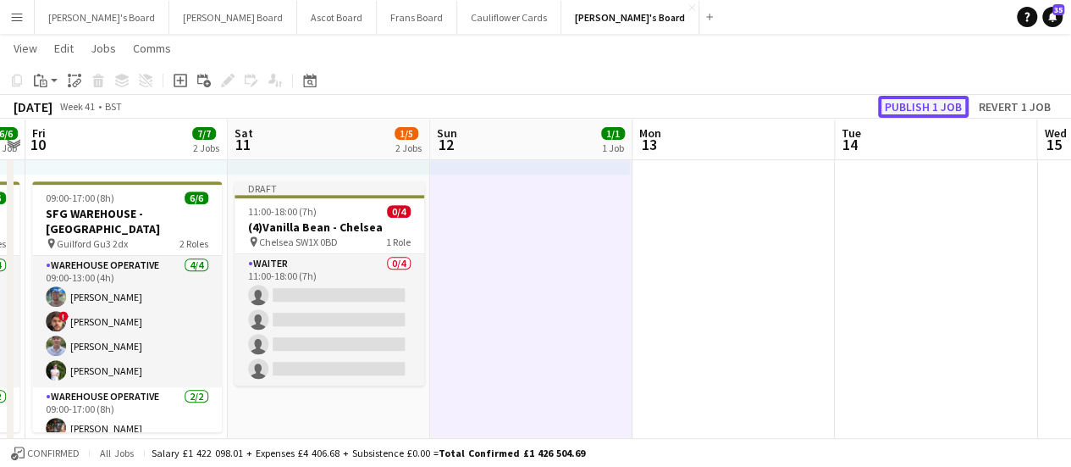
click at [938, 108] on button "Publish 1 job" at bounding box center [923, 107] width 91 height 22
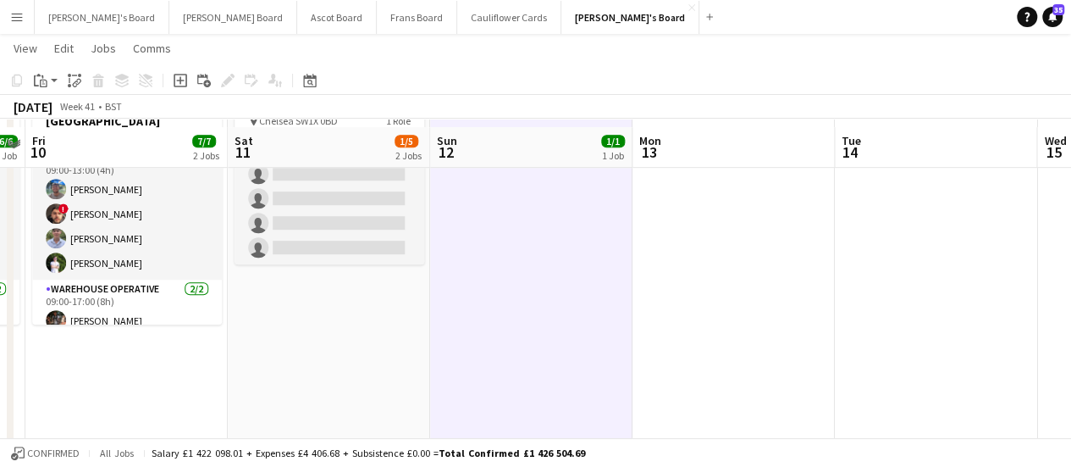
scroll to position [438, 0]
